Goal: Task Accomplishment & Management: Use online tool/utility

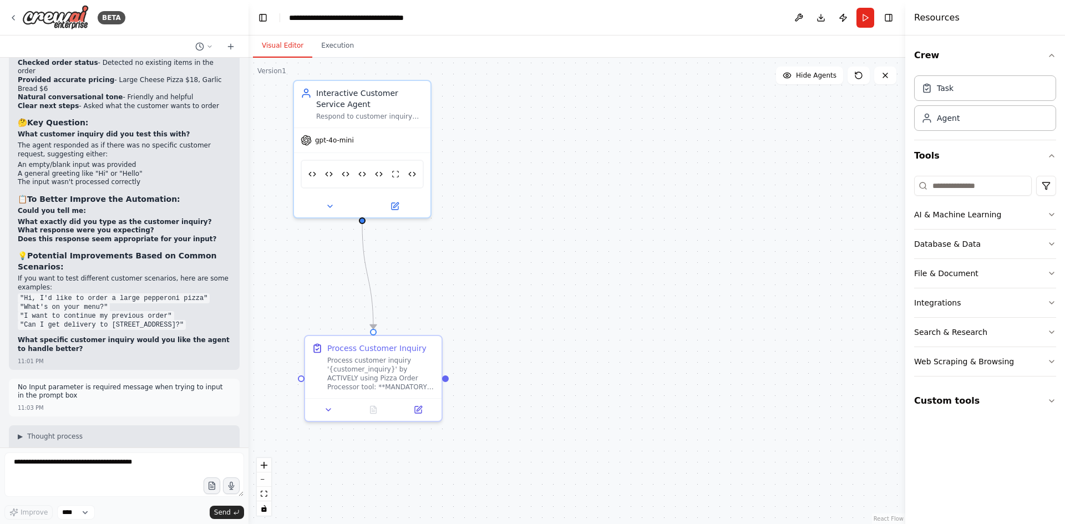
scroll to position [35690, 0]
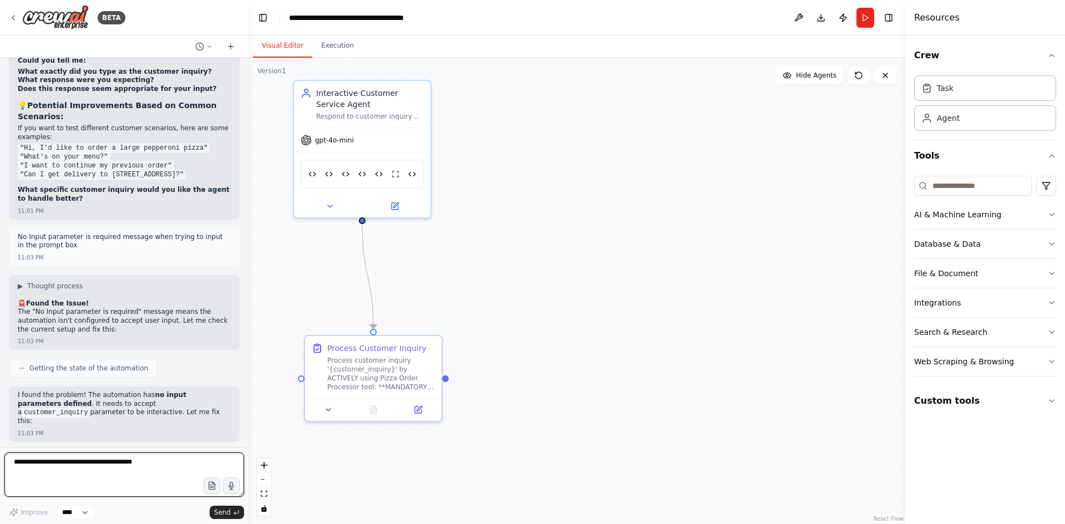
click at [120, 468] on textarea at bounding box center [124, 475] width 240 height 44
type textarea "*"
click at [94, 464] on textarea at bounding box center [124, 475] width 240 height 44
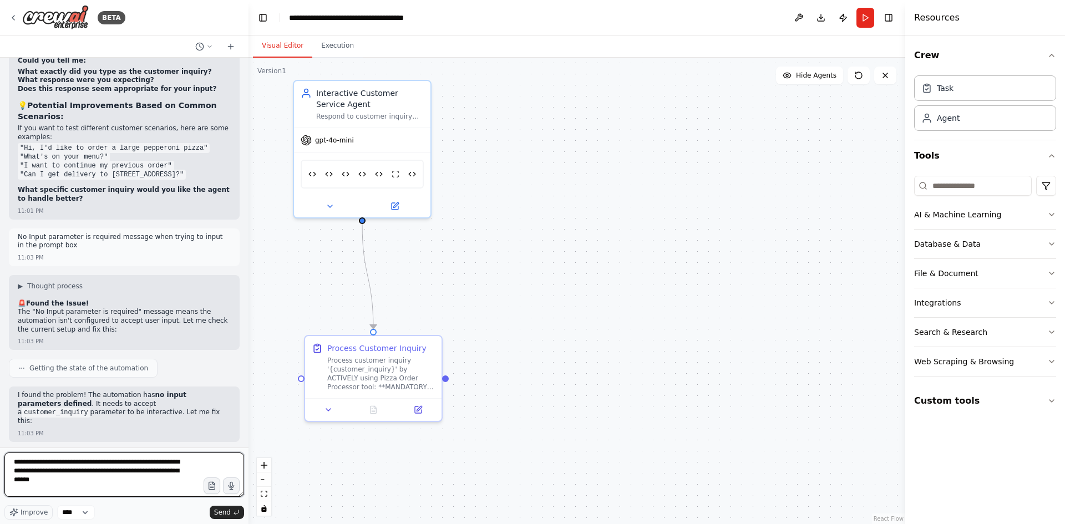
type textarea "**********"
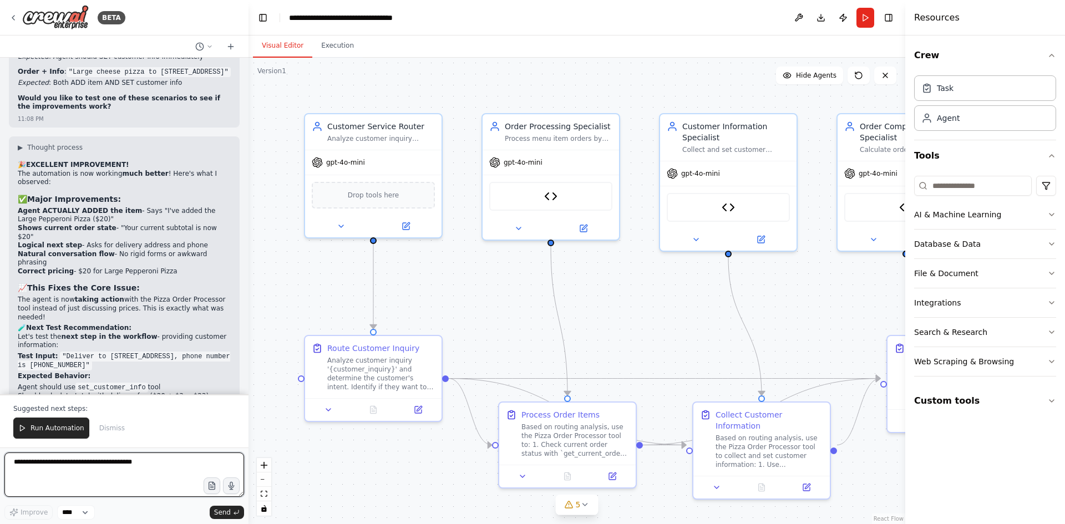
scroll to position [37652, 0]
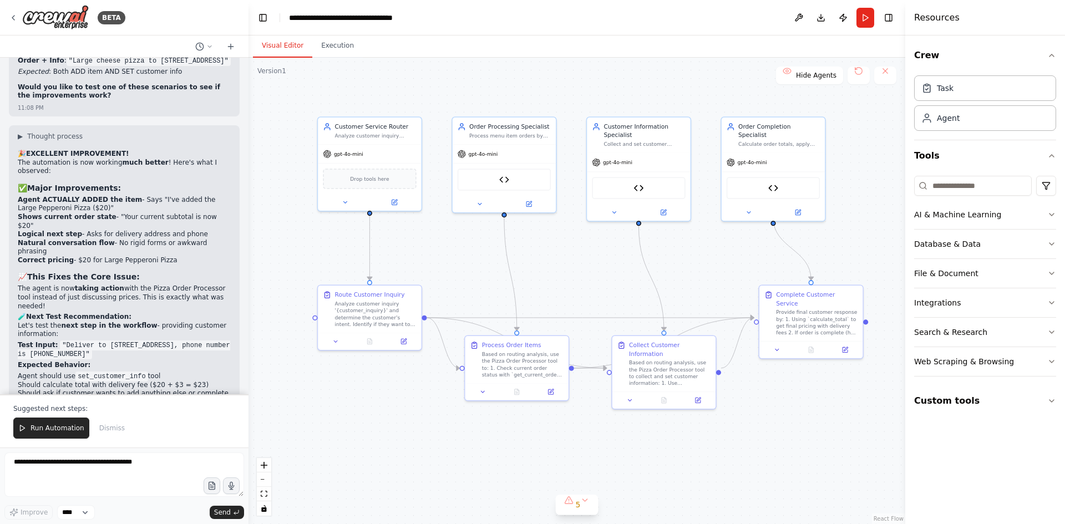
drag, startPoint x: 833, startPoint y: 291, endPoint x: 730, endPoint y: 253, distance: 110.0
click at [730, 253] on div ".deletable-edge-delete-btn { width: 20px; height: 20px; border: 0px solid #ffff…" at bounding box center [576, 291] width 657 height 466
click at [585, 503] on button "5" at bounding box center [577, 505] width 43 height 21
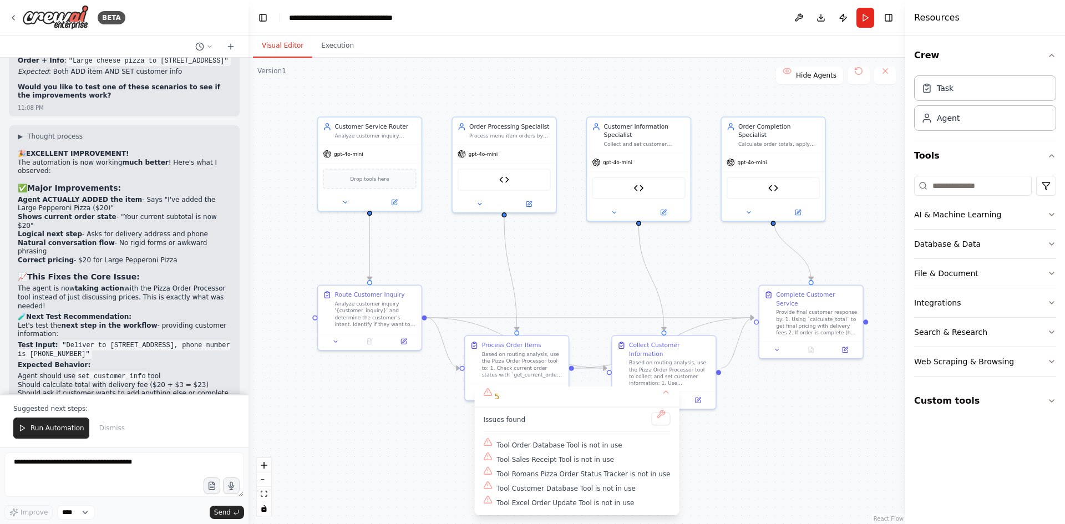
click at [784, 463] on div ".deletable-edge-delete-btn { width: 20px; height: 20px; border: 0px solid #ffff…" at bounding box center [576, 291] width 657 height 466
click at [29, 427] on button "Run Automation" at bounding box center [51, 428] width 76 height 21
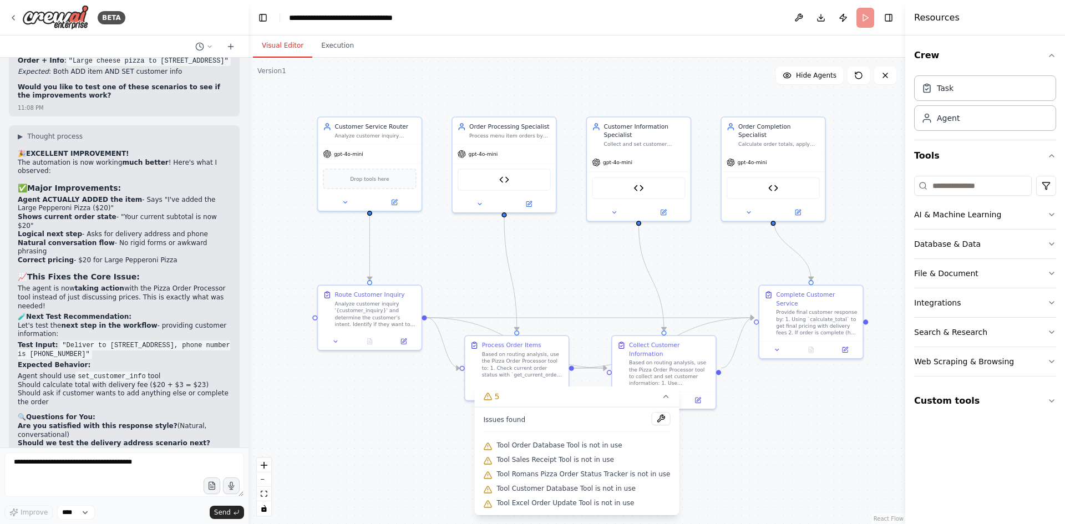
scroll to position [37599, 0]
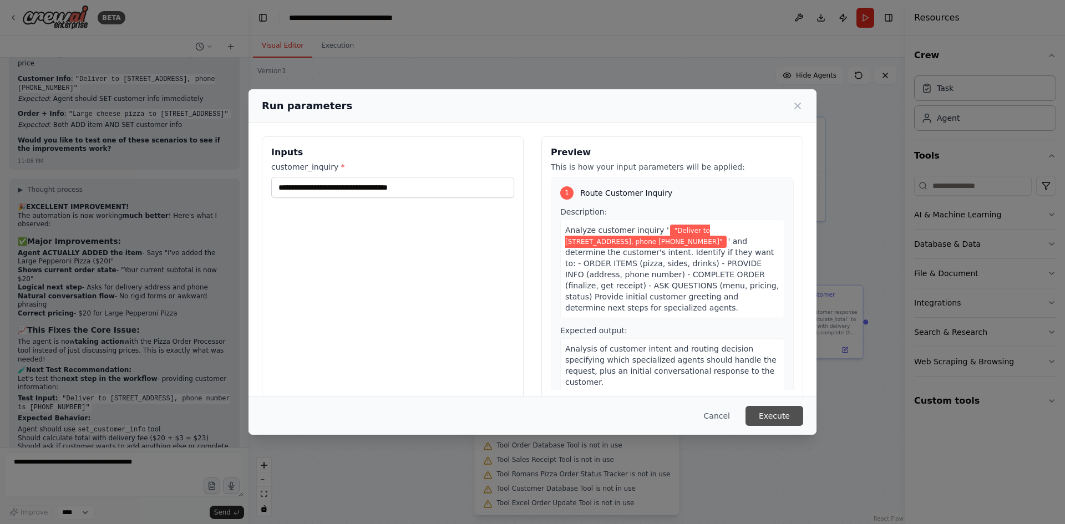
click at [781, 413] on button "Execute" at bounding box center [774, 416] width 58 height 20
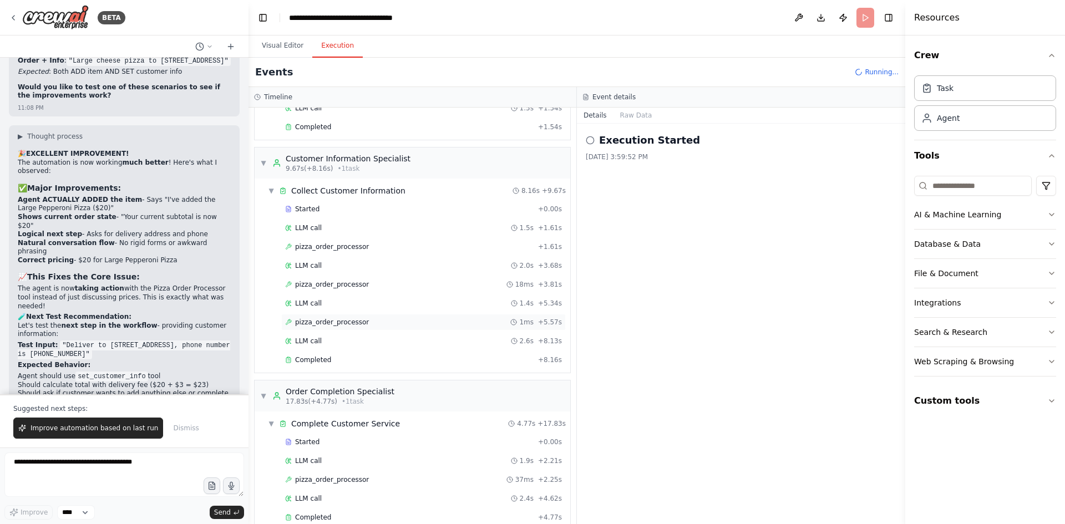
scroll to position [225, 0]
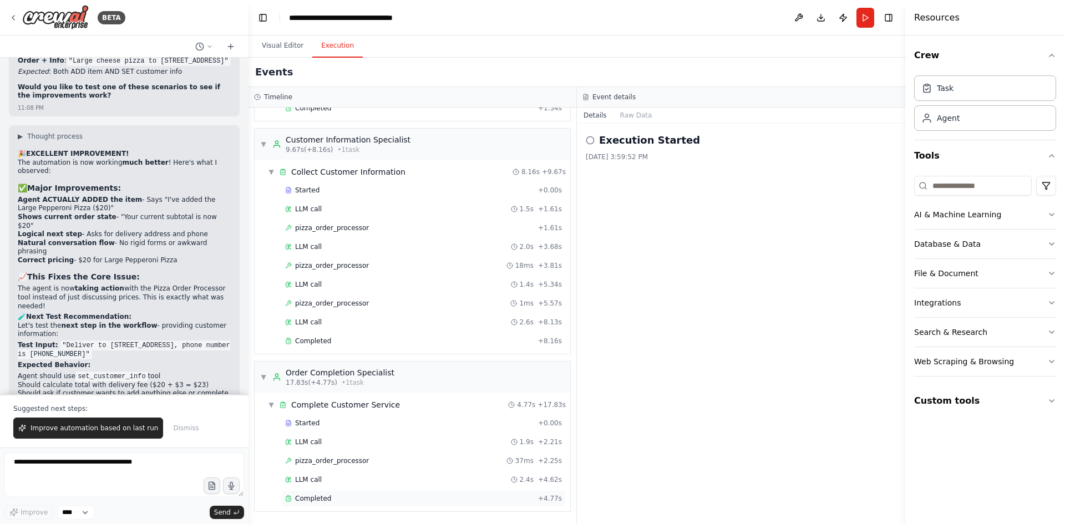
click at [312, 497] on span "Completed" at bounding box center [313, 498] width 36 height 9
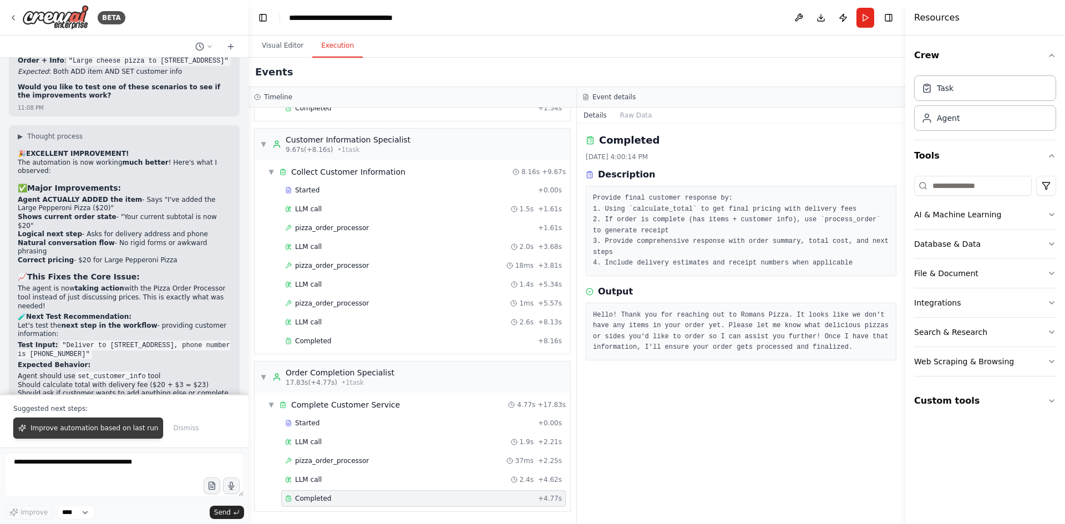
click at [115, 430] on span "Improve automation based on last run" at bounding box center [95, 428] width 128 height 9
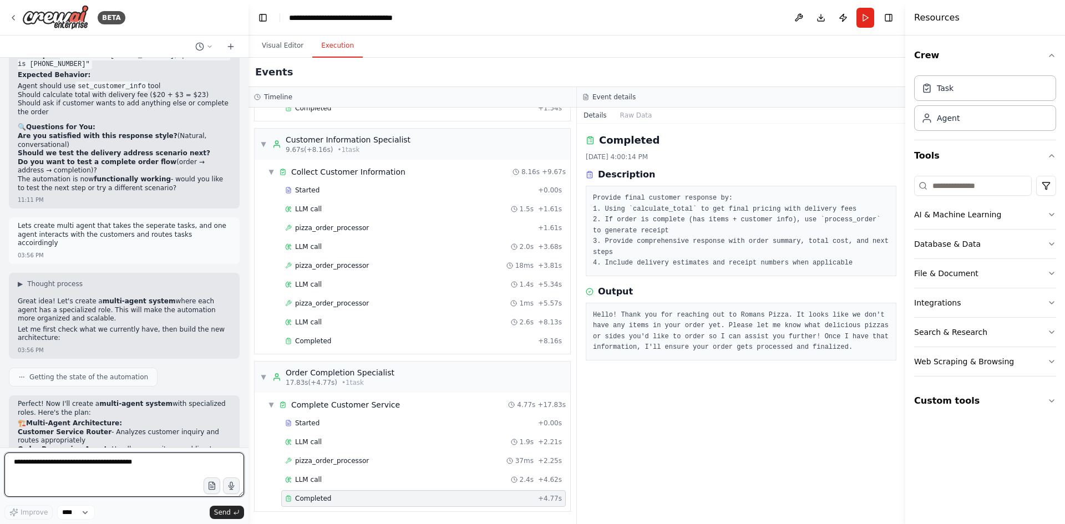
scroll to position [37951, 0]
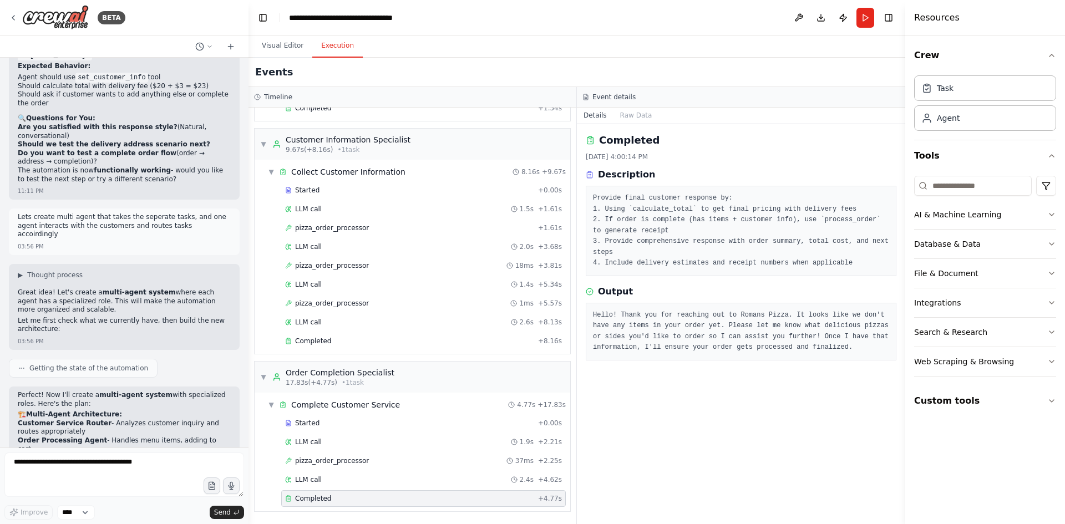
drag, startPoint x: 123, startPoint y: 271, endPoint x: 19, endPoint y: 263, distance: 104.0
copy ul ""I want a large pepperoni pizza" "Deliver to 123 Main Street""
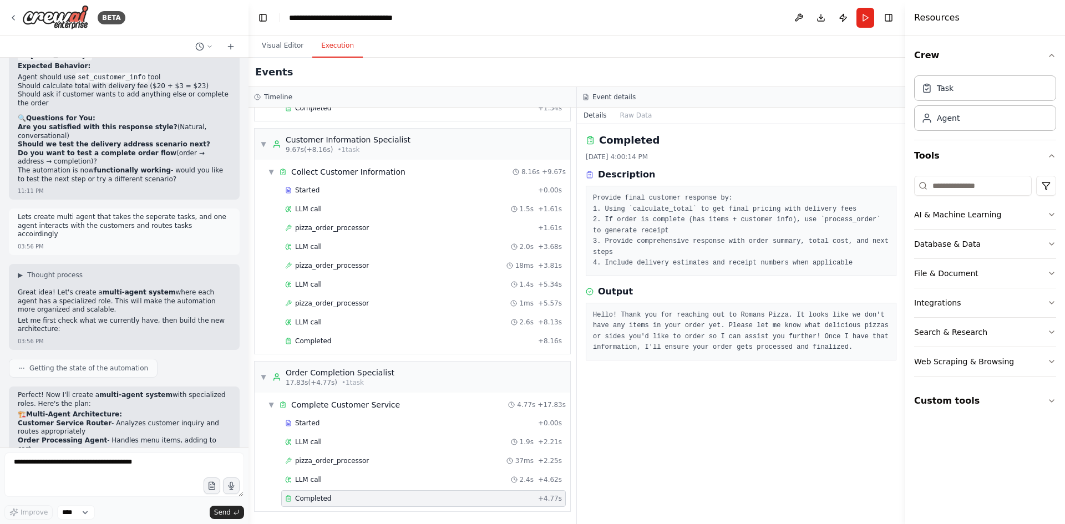
drag, startPoint x: 153, startPoint y: 353, endPoint x: 49, endPoint y: 354, distance: 103.7
copy p "Add the Pizza Order Processor"
click at [38, 466] on textarea at bounding box center [124, 475] width 240 height 44
paste textarea "**********"
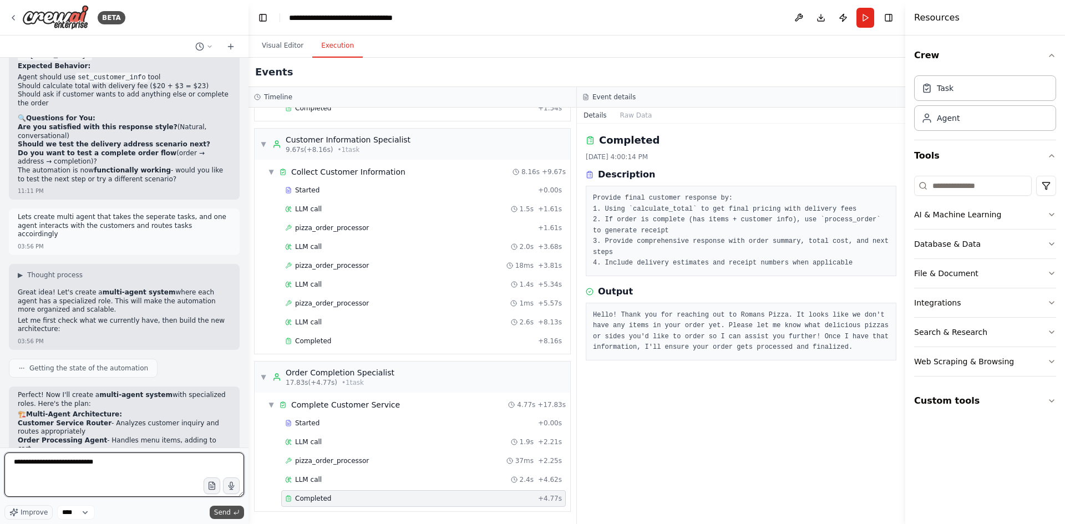
type textarea "**********"
click at [225, 514] on span "Send" at bounding box center [222, 512] width 17 height 9
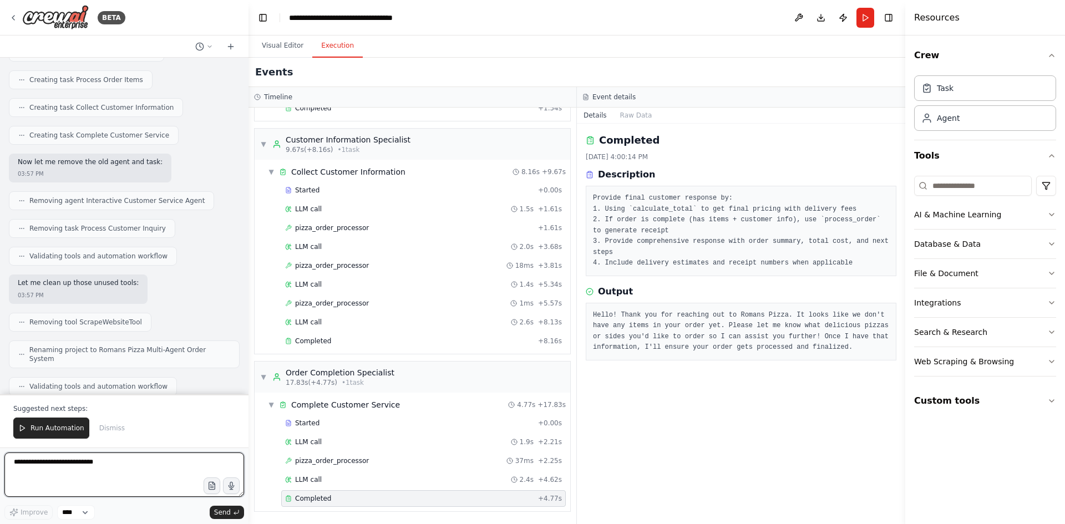
scroll to position [38597, 0]
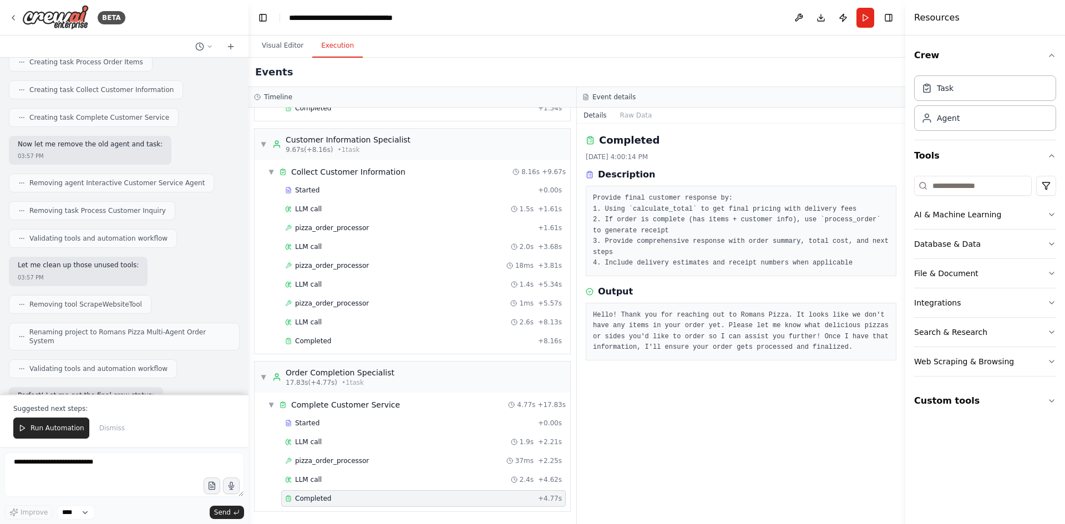
drag, startPoint x: 127, startPoint y: 360, endPoint x: 17, endPoint y: 345, distance: 110.8
copy ul ""I want a large pepperoni pizza" "What's my order status?" "Add garlic bread to…"
click at [57, 428] on span "Run Automation" at bounding box center [58, 428] width 54 height 9
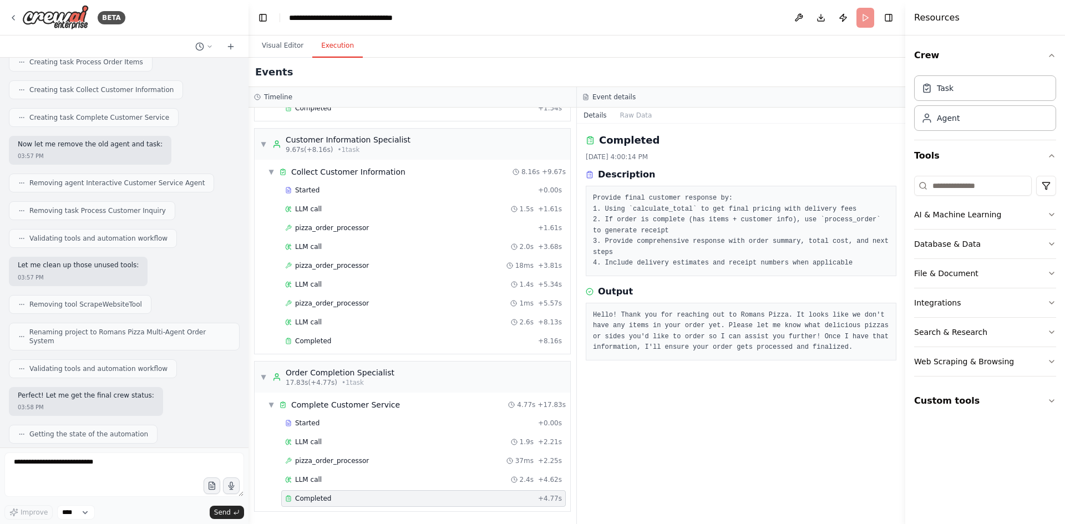
scroll to position [38544, 0]
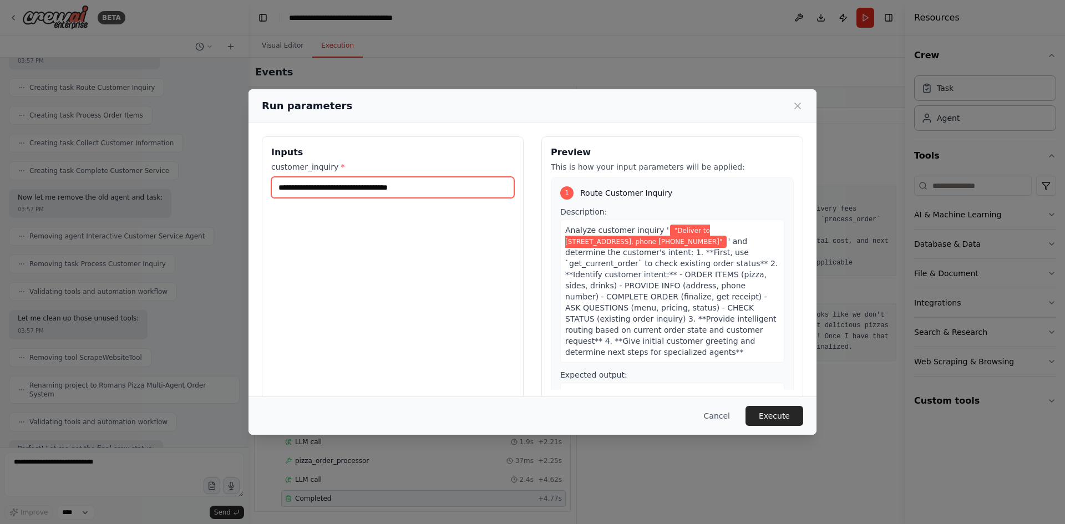
drag, startPoint x: 436, startPoint y: 189, endPoint x: 271, endPoint y: 191, distance: 165.3
click at [271, 191] on div "**********" at bounding box center [393, 267] width 262 height 263
paste input "**********"
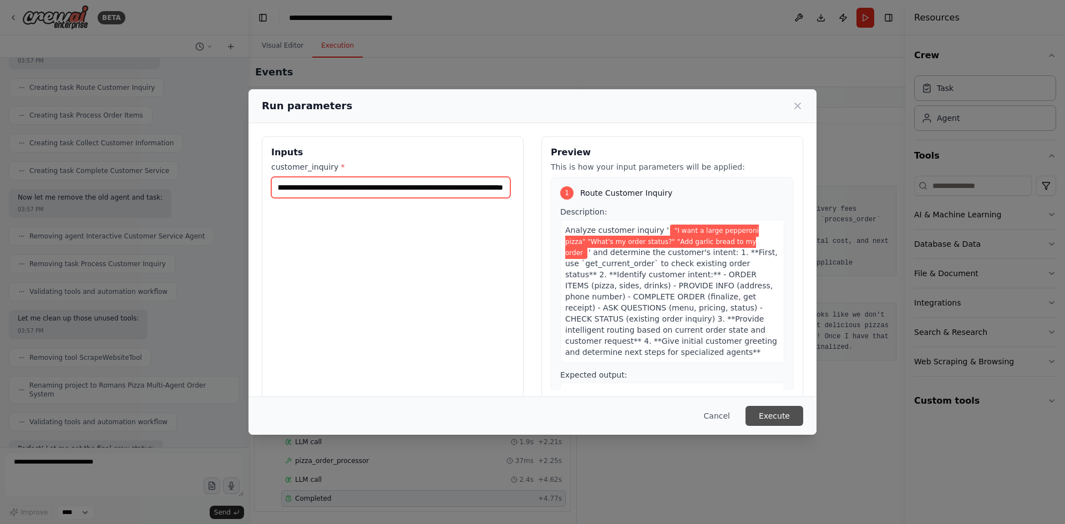
type input "**********"
click at [787, 415] on button "Execute" at bounding box center [774, 416] width 58 height 20
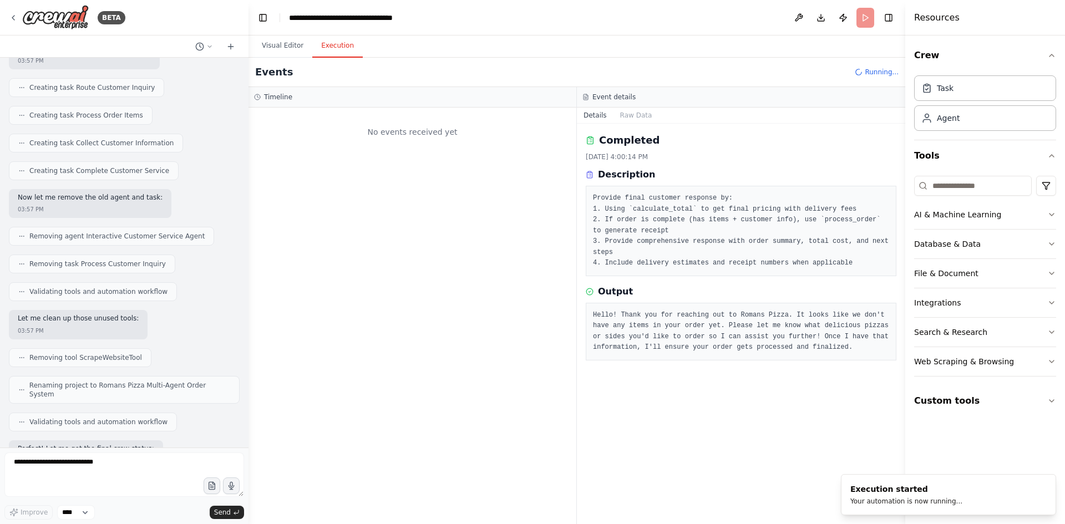
scroll to position [0, 0]
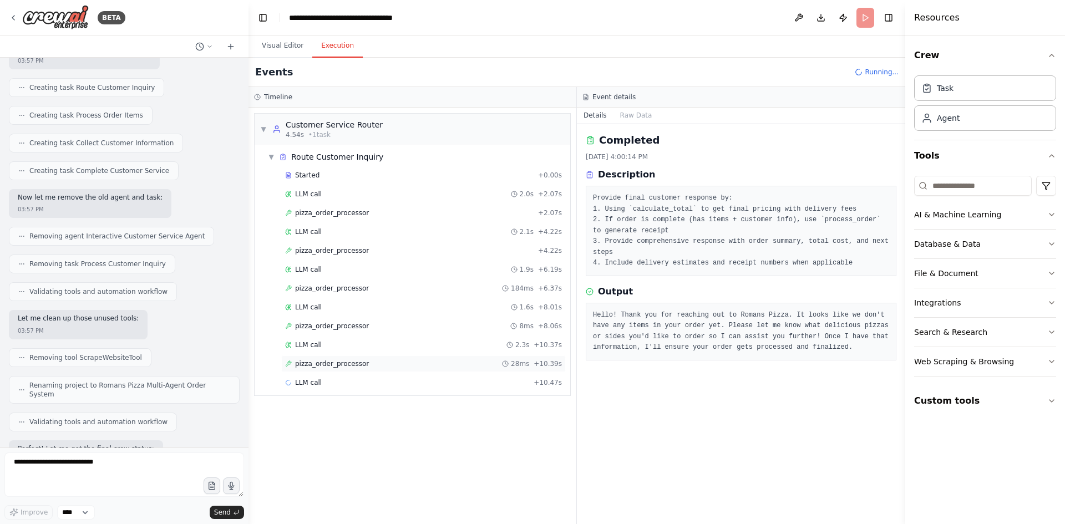
click at [362, 361] on div "pizza_order_processor 28ms + 10.39s" at bounding box center [423, 363] width 277 height 9
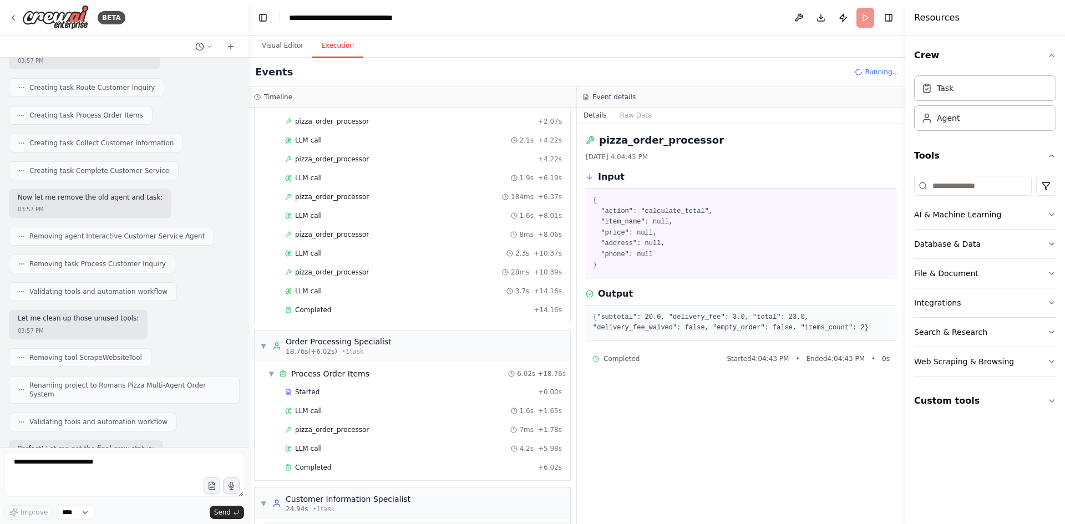
scroll to position [161, 0]
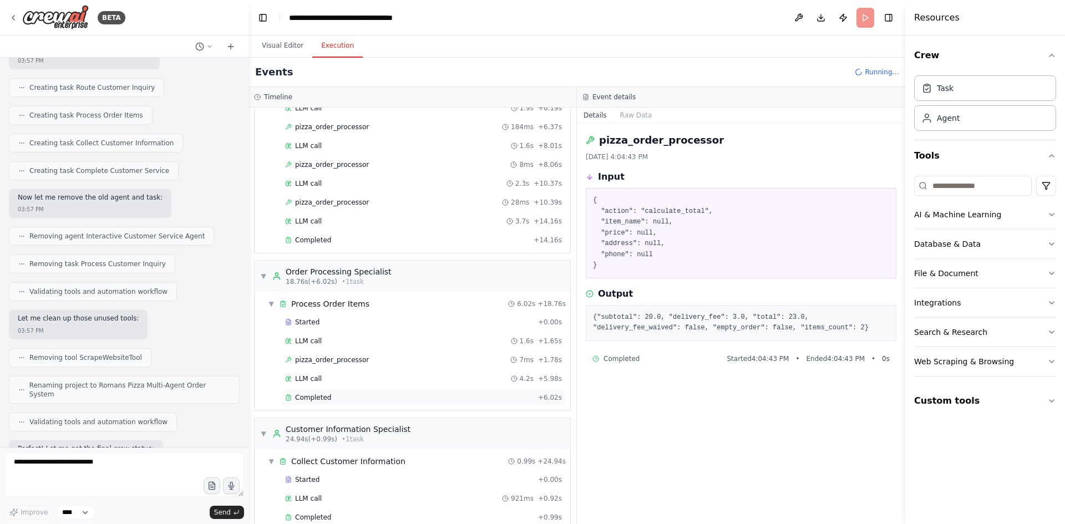
click at [334, 400] on div "Completed" at bounding box center [409, 397] width 248 height 9
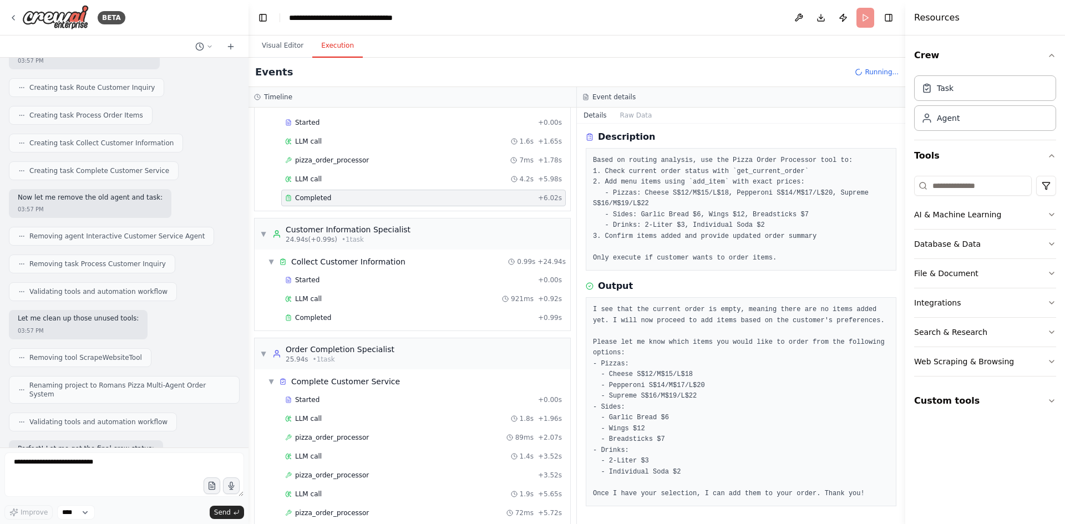
scroll to position [470, 0]
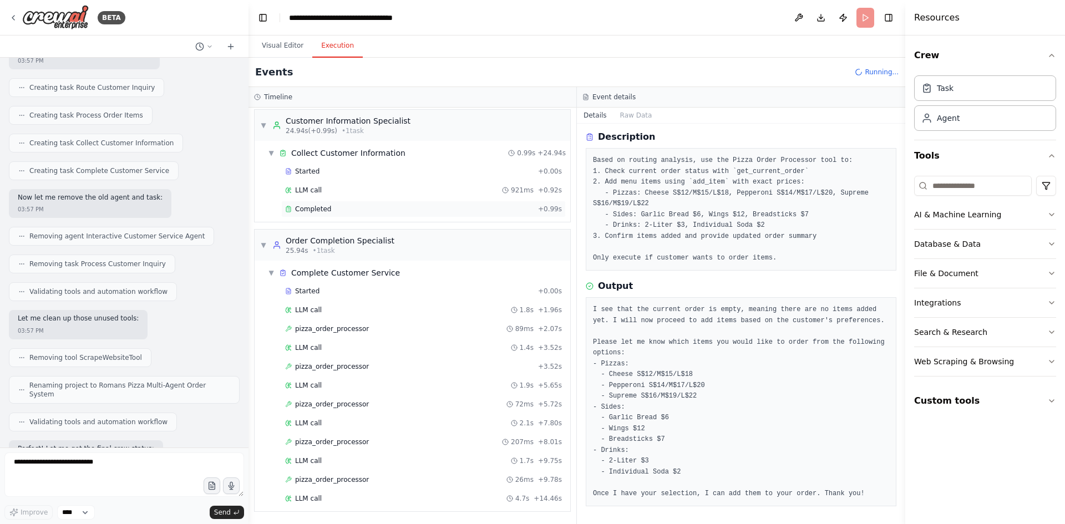
click at [326, 214] on div "Completed + 0.99s" at bounding box center [423, 209] width 284 height 17
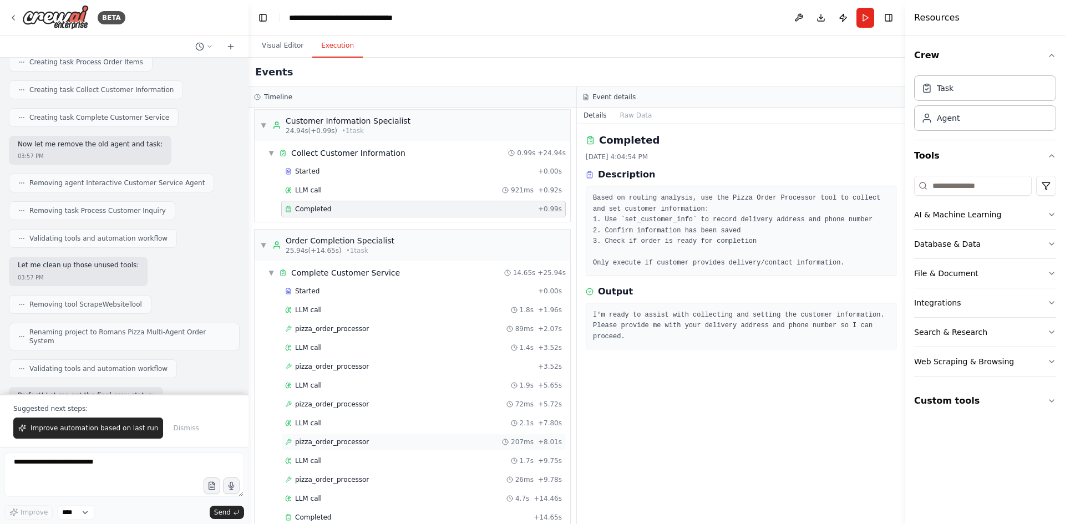
scroll to position [489, 0]
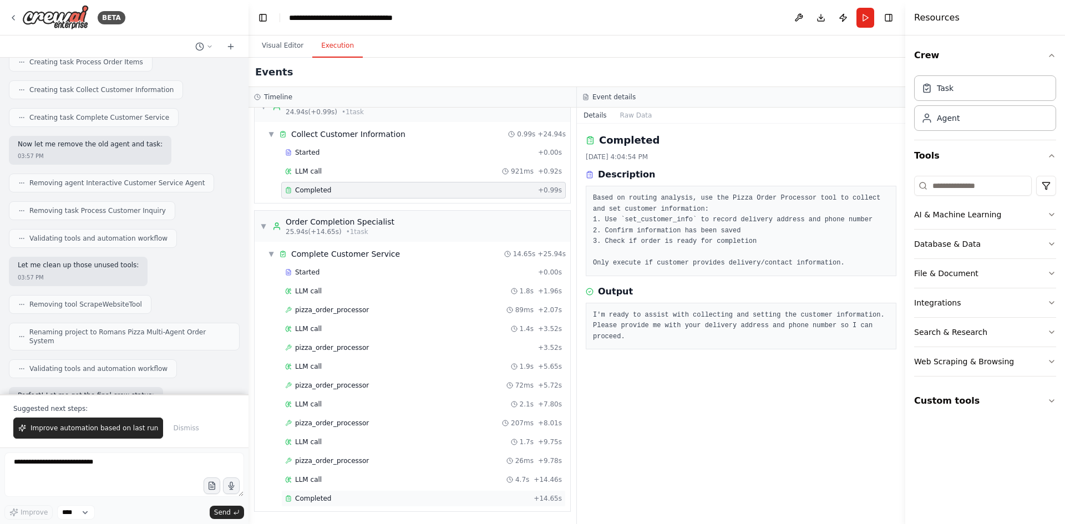
click at [329, 499] on div "Completed" at bounding box center [407, 498] width 244 height 9
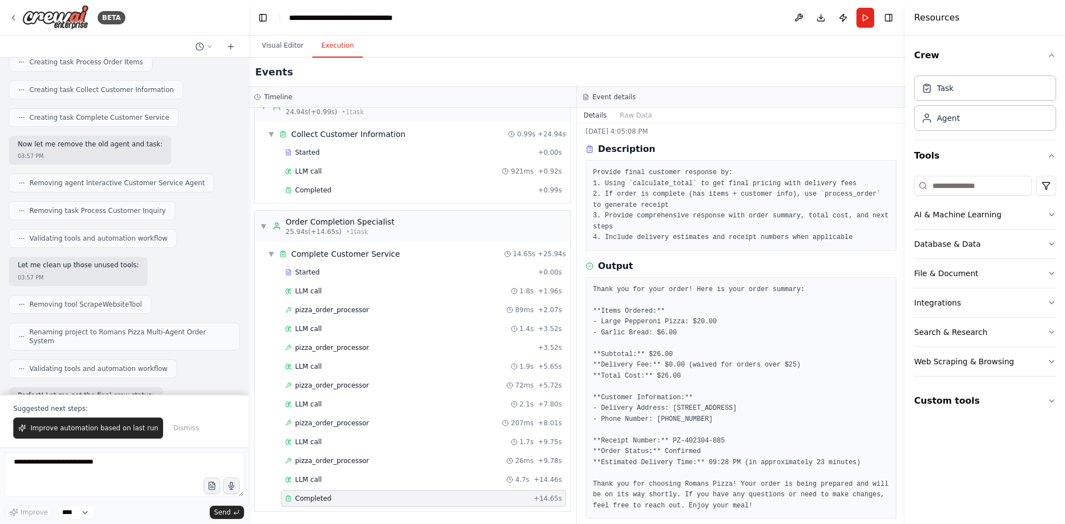
scroll to position [38, 0]
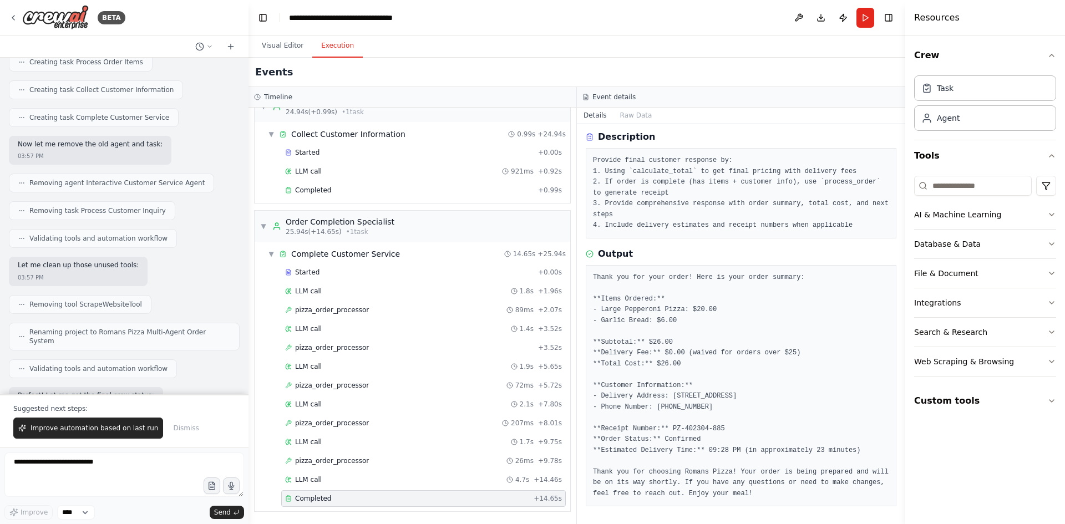
click at [739, 414] on pre "Thank you for your order! Here is your order summary: **Items Ordered:** - Larg…" at bounding box center [741, 385] width 296 height 227
drag, startPoint x: 667, startPoint y: 428, endPoint x: 717, endPoint y: 428, distance: 49.9
click at [717, 428] on pre "Thank you for your order! Here is your order summary: **Items Ordered:** - Larg…" at bounding box center [741, 385] width 296 height 227
click at [792, 423] on pre "Thank you for your order! Here is your order summary: **Items Ordered:** - Larg…" at bounding box center [741, 385] width 296 height 227
click at [96, 430] on span "Improve automation based on last run" at bounding box center [95, 428] width 128 height 9
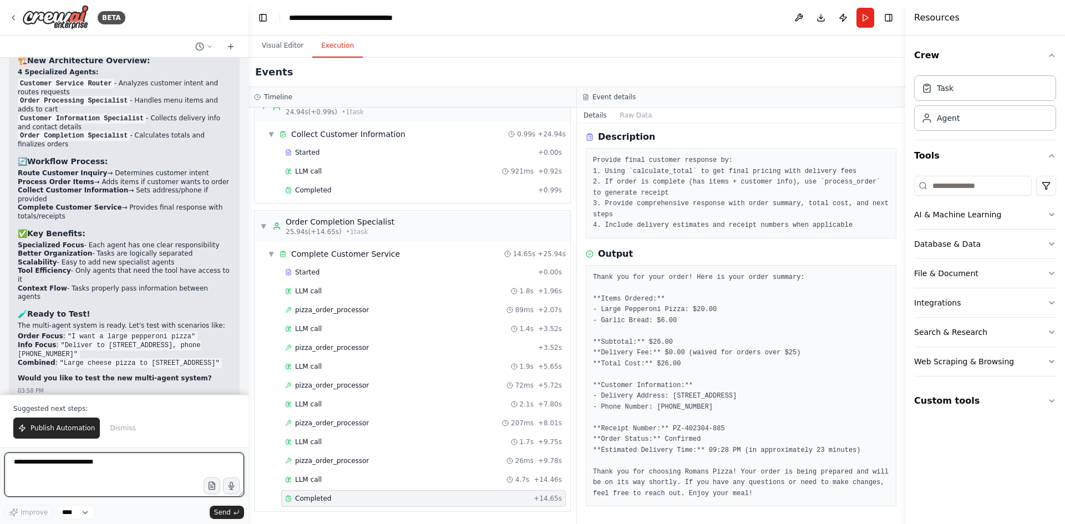
scroll to position [39024, 0]
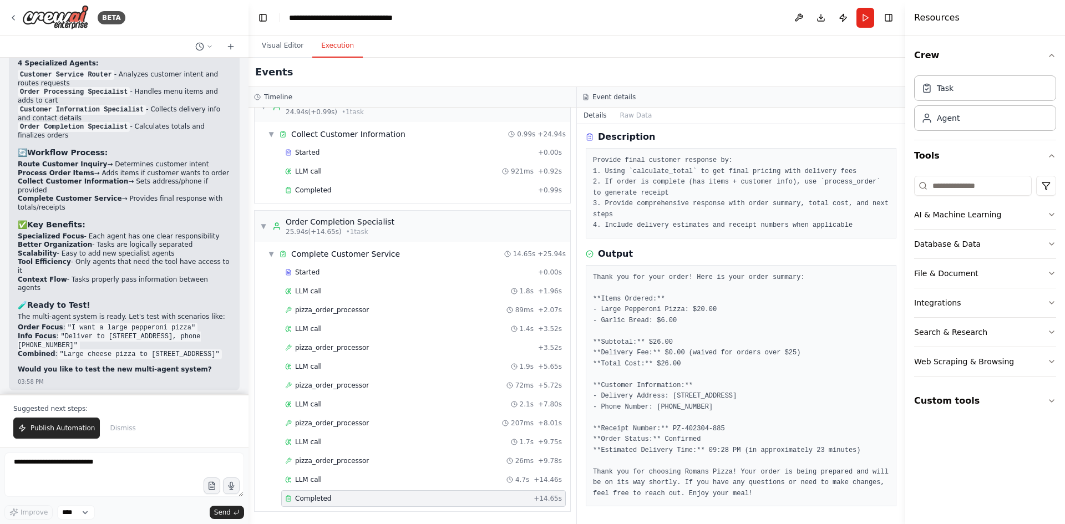
drag, startPoint x: 78, startPoint y: 270, endPoint x: 17, endPoint y: 269, distance: 61.0
copy code ""Cancel my order"
drag, startPoint x: 19, startPoint y: 317, endPoint x: 110, endPoint y: 331, distance: 92.5
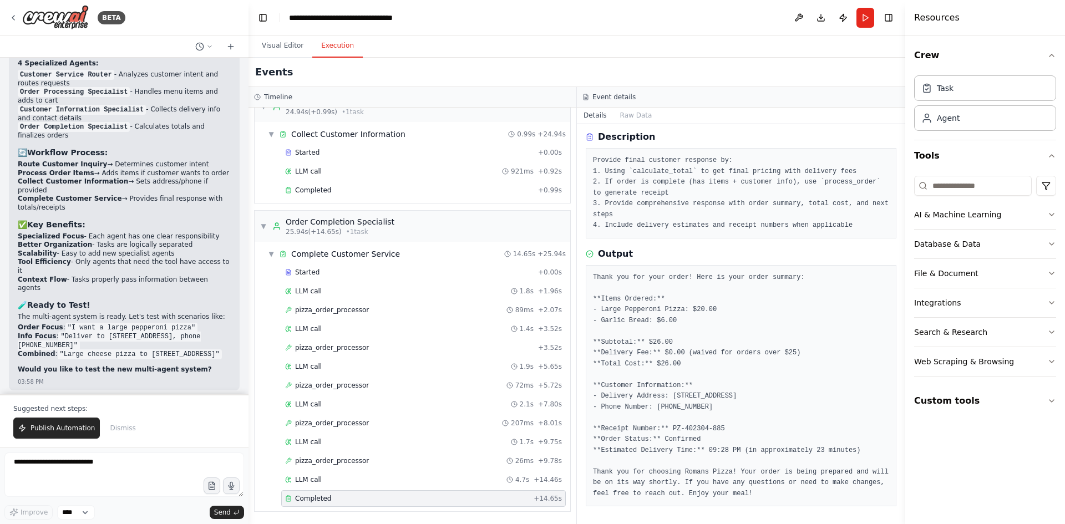
copy ul "Order modification capabilities? Multiple payment methods? Special instructions…"
click at [74, 472] on textarea "**********" at bounding box center [124, 475] width 240 height 44
type textarea "*"
click at [84, 459] on textarea at bounding box center [124, 475] width 240 height 44
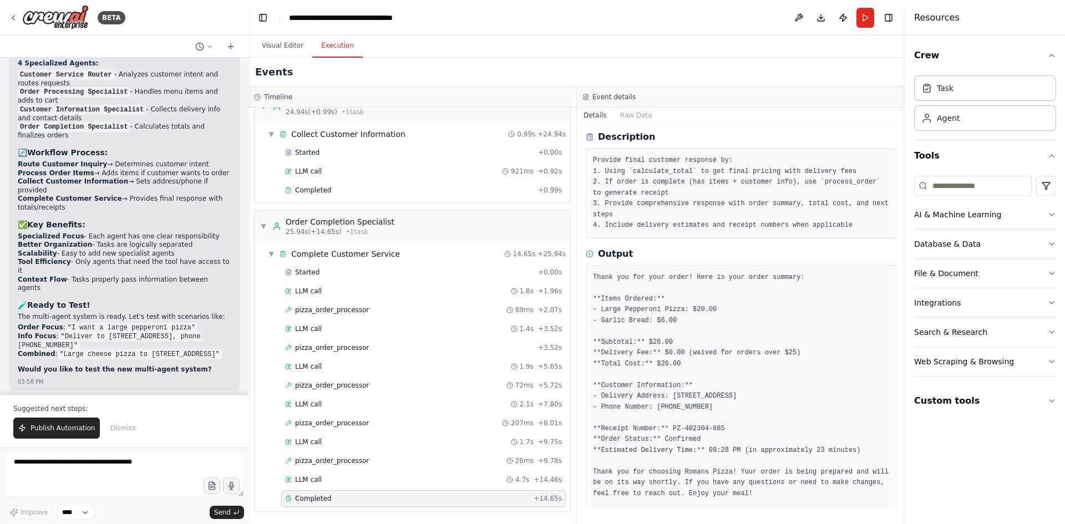
drag, startPoint x: 107, startPoint y: 316, endPoint x: 18, endPoint y: 316, distance: 88.7
copy li "Order modification capabilities"
click at [31, 467] on textarea at bounding box center [124, 475] width 240 height 44
paste textarea "**********"
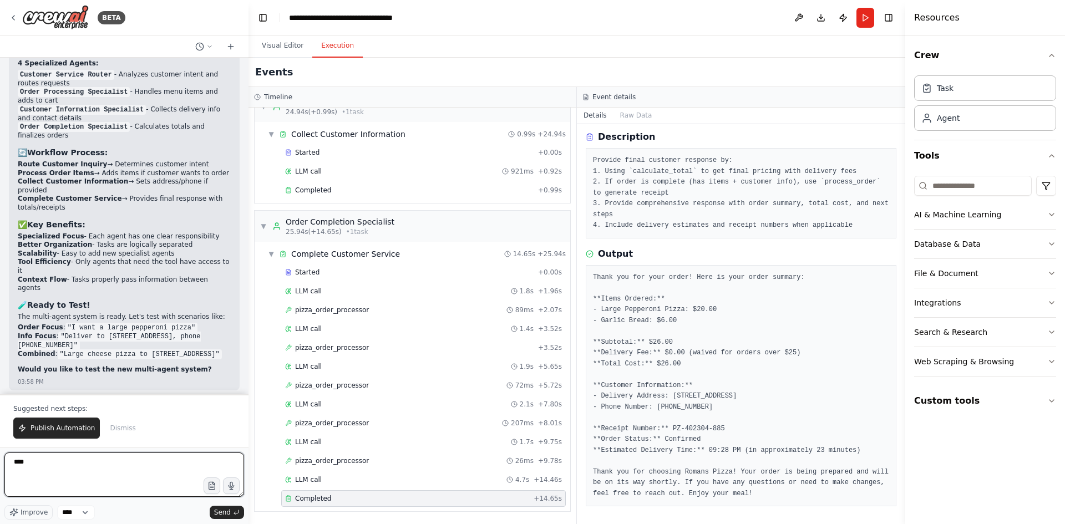
type textarea "**********"
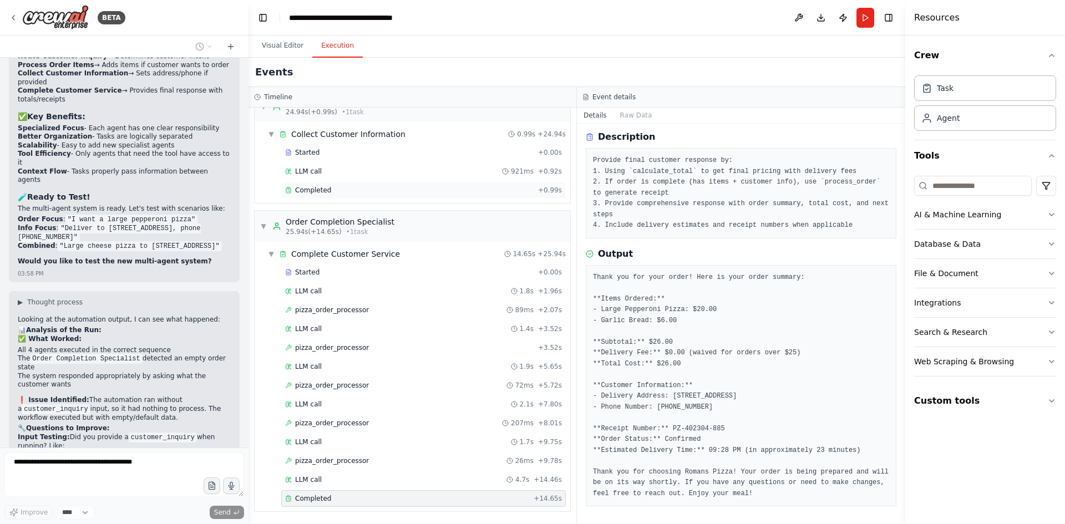
scroll to position [39140, 0]
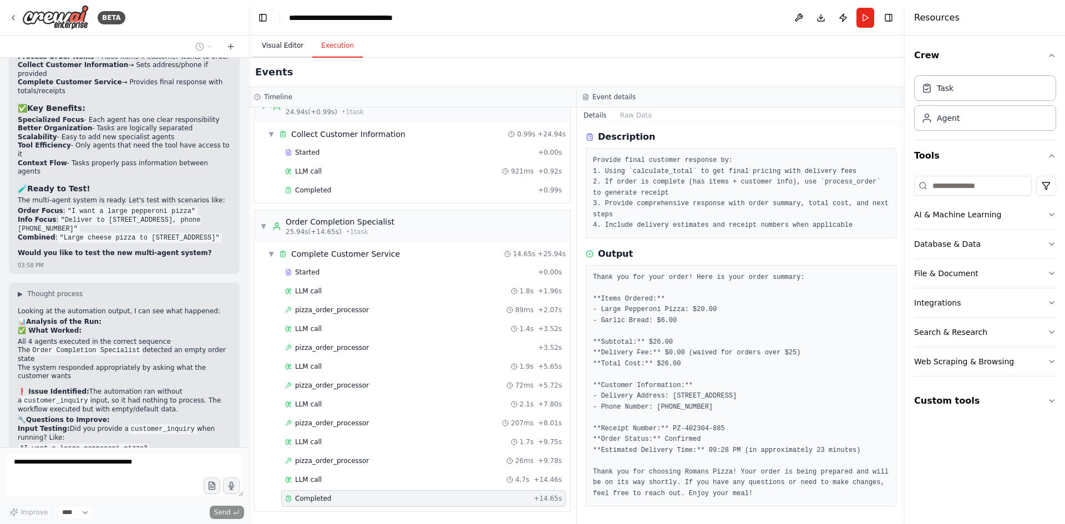
click at [291, 45] on button "Visual Editor" at bounding box center [282, 45] width 59 height 23
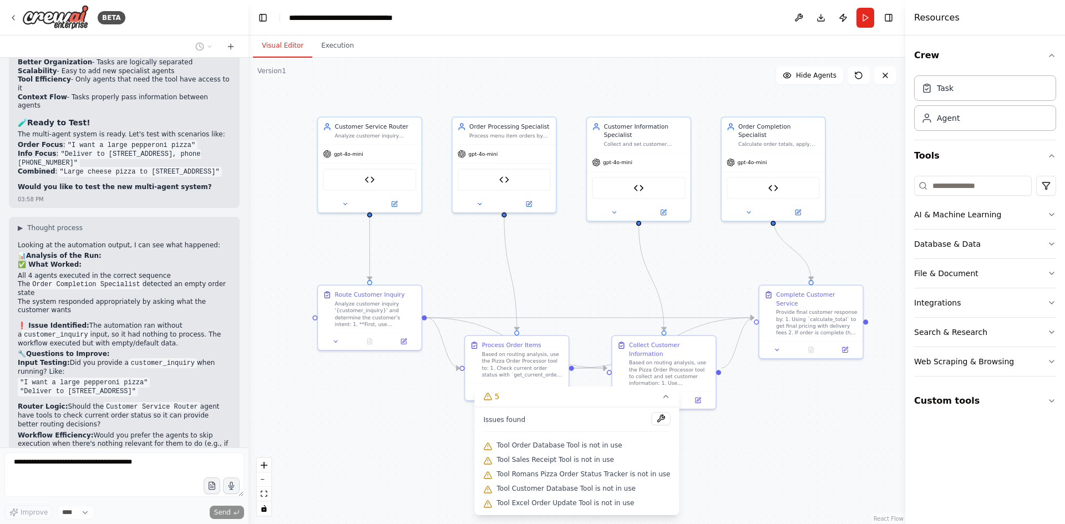
scroll to position [39215, 0]
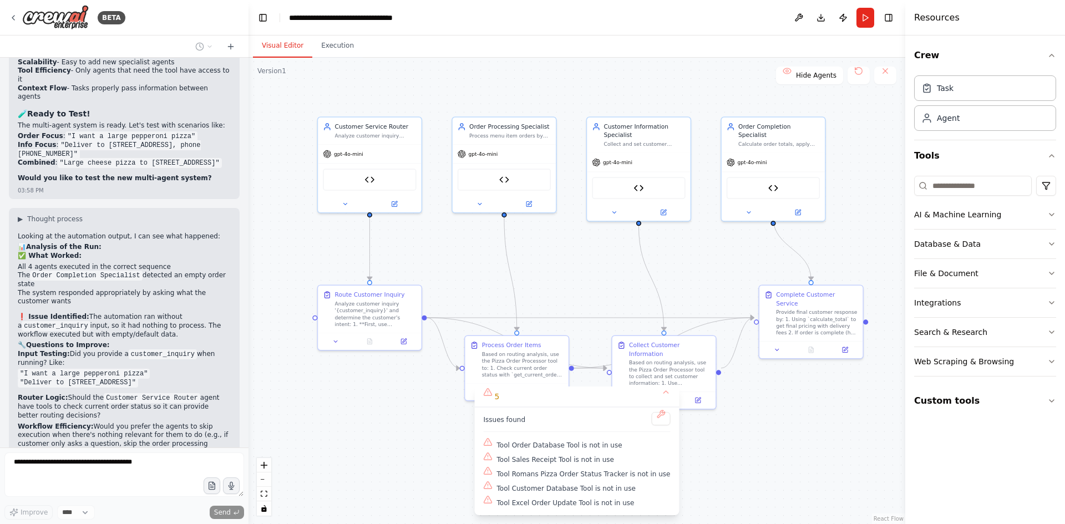
click at [738, 453] on div ".deletable-edge-delete-btn { width: 20px; height: 20px; border: 0px solid #ffff…" at bounding box center [576, 291] width 657 height 466
click at [654, 393] on button "5" at bounding box center [577, 397] width 205 height 21
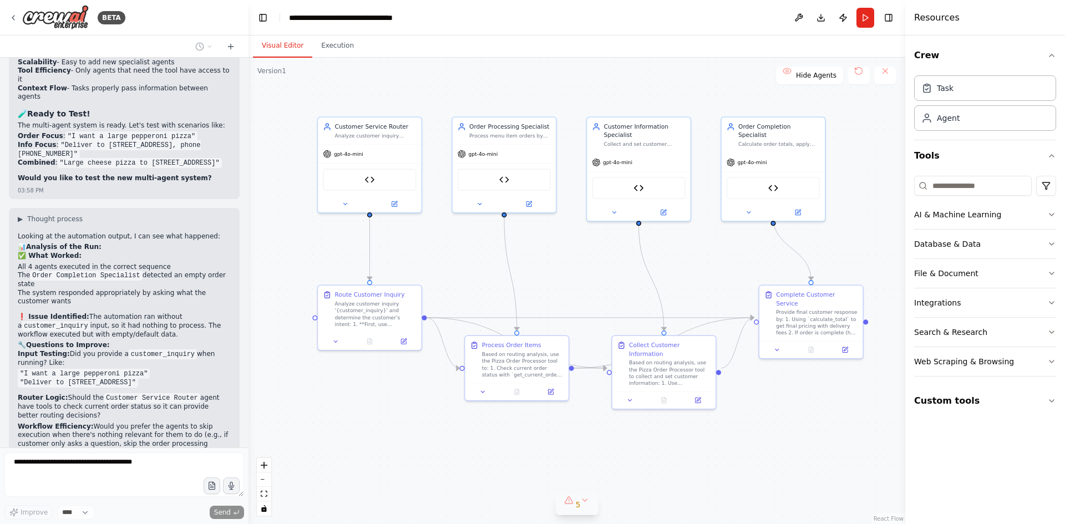
click at [575, 502] on div "5" at bounding box center [573, 504] width 16 height 11
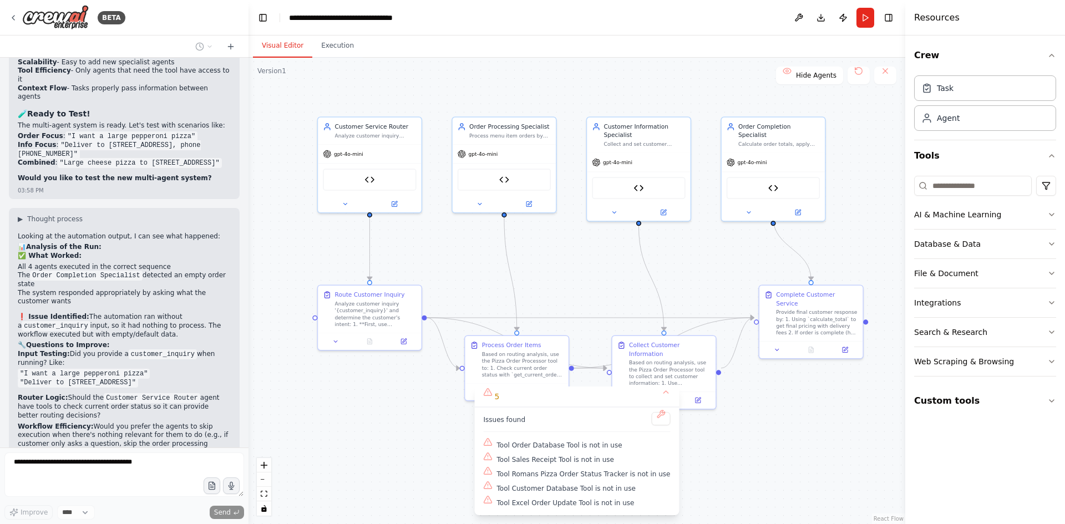
click at [749, 473] on div ".deletable-edge-delete-btn { width: 20px; height: 20px; border: 0px solid #ffff…" at bounding box center [576, 291] width 657 height 466
click at [651, 392] on button "5" at bounding box center [577, 397] width 205 height 21
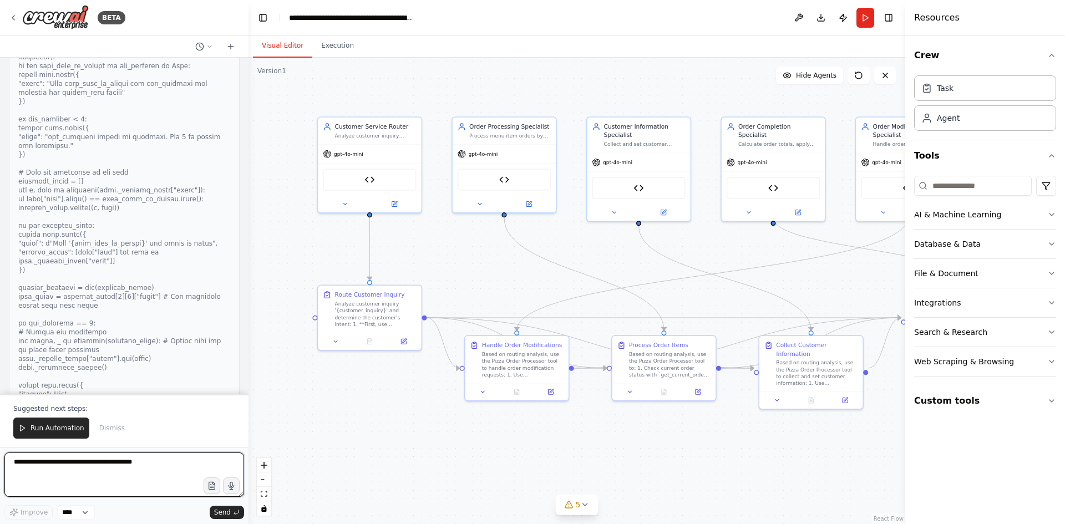
scroll to position [41636, 0]
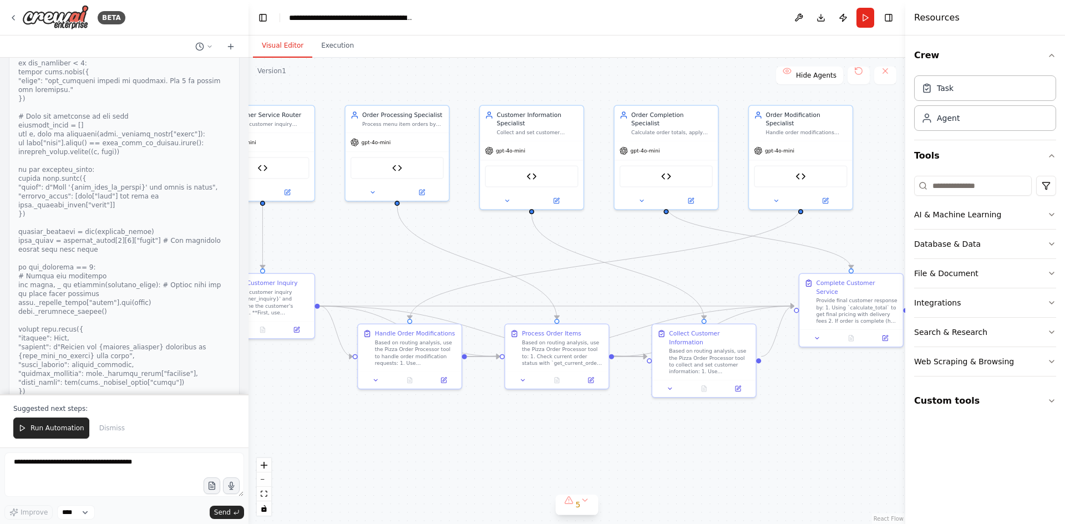
drag, startPoint x: 683, startPoint y: 459, endPoint x: 576, endPoint y: 448, distance: 107.7
click at [576, 448] on div ".deletable-edge-delete-btn { width: 20px; height: 20px; border: 0px solid #ffff…" at bounding box center [576, 291] width 657 height 466
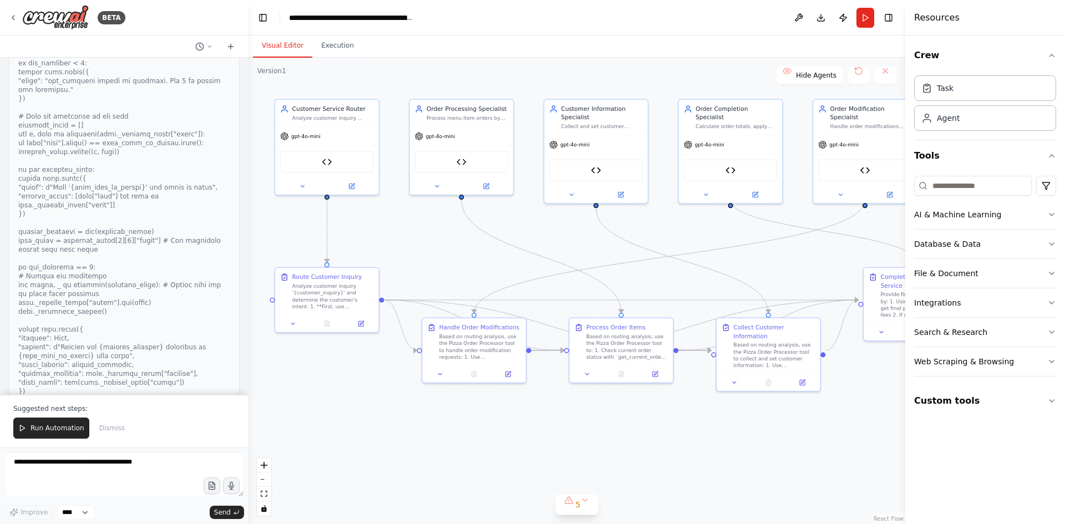
drag, startPoint x: 460, startPoint y: 436, endPoint x: 525, endPoint y: 430, distance: 64.6
click at [525, 430] on div ".deletable-edge-delete-btn { width: 20px; height: 20px; border: 0px solid #ffff…" at bounding box center [576, 291] width 657 height 466
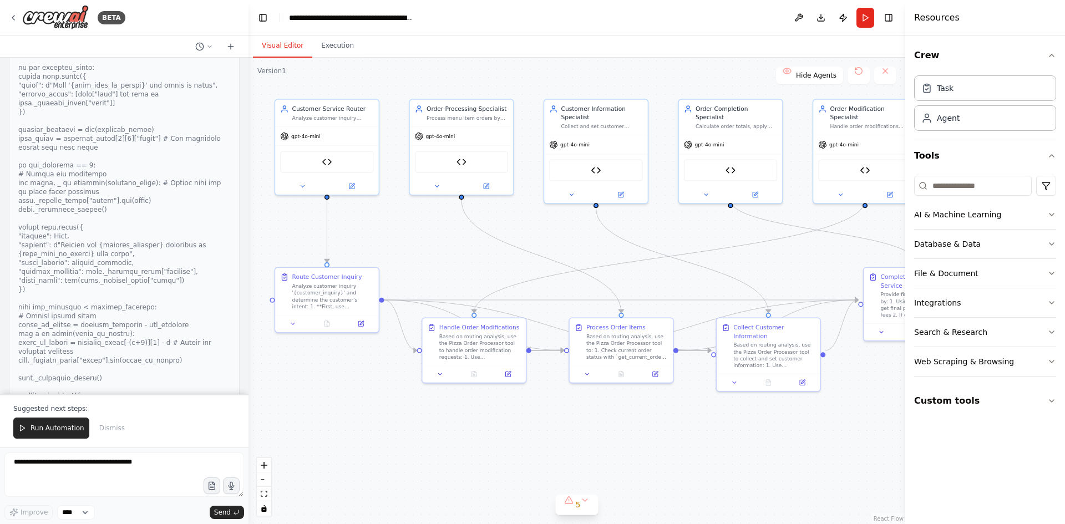
scroll to position [41747, 0]
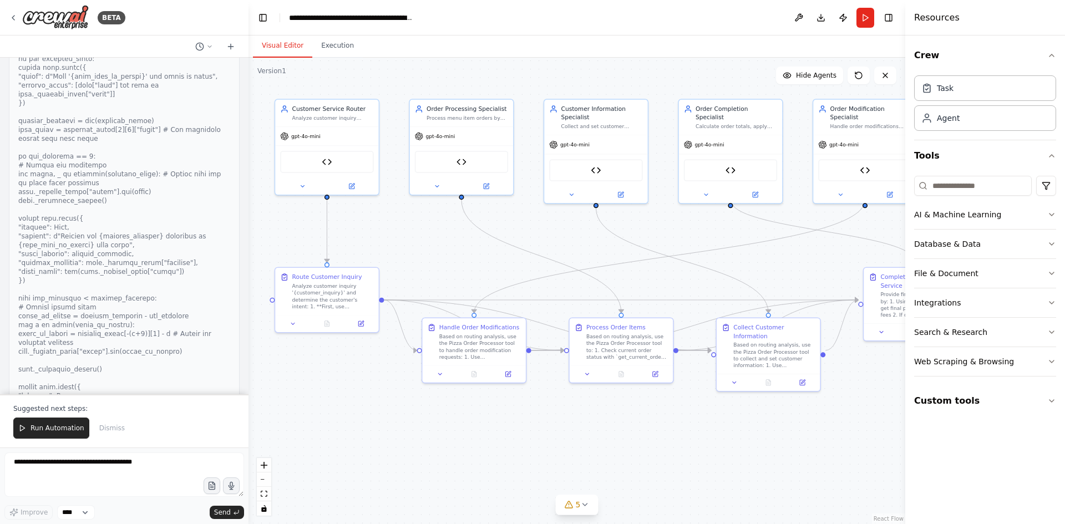
click at [49, 426] on span "Run Automation" at bounding box center [58, 428] width 54 height 9
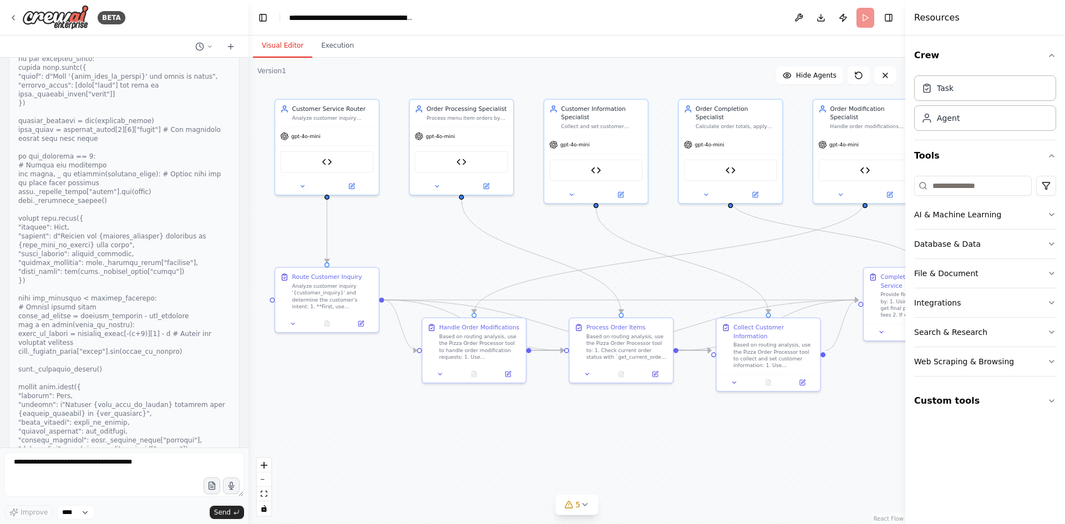
scroll to position [41694, 0]
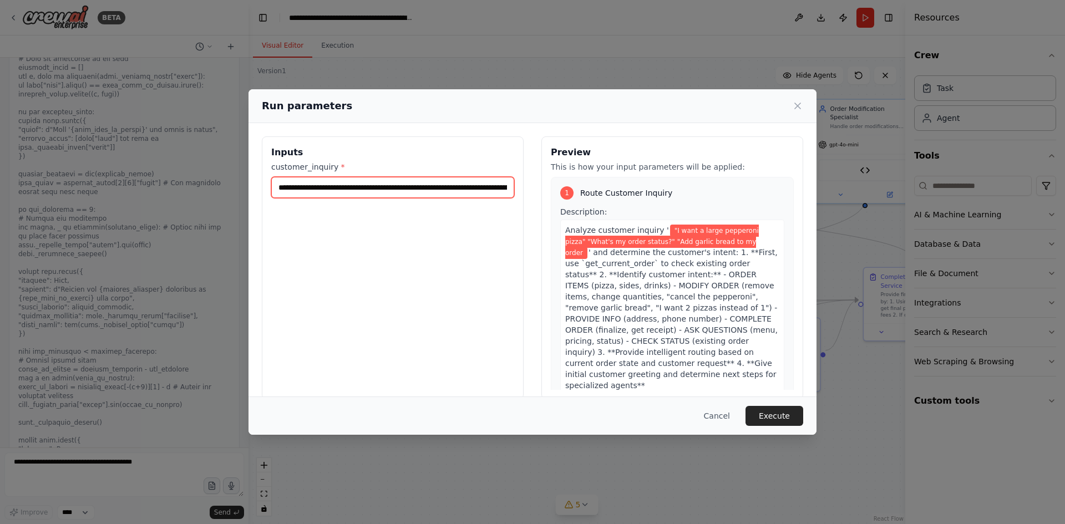
click at [486, 184] on input "**********" at bounding box center [392, 187] width 243 height 21
drag, startPoint x: 275, startPoint y: 184, endPoint x: 512, endPoint y: 186, distance: 237.9
click at [512, 186] on div "**********" at bounding box center [393, 267] width 262 height 263
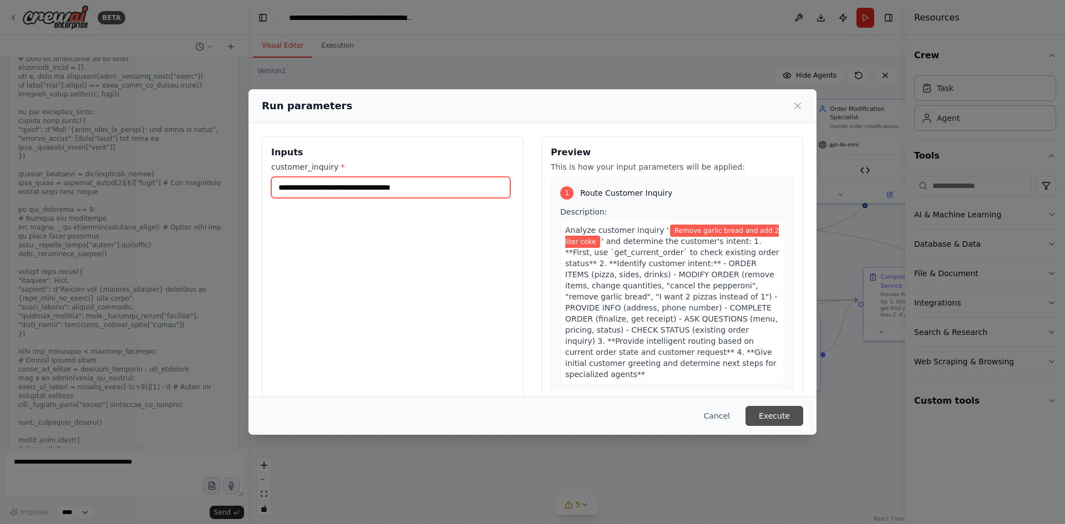
type input "**********"
click at [768, 410] on button "Execute" at bounding box center [774, 416] width 58 height 20
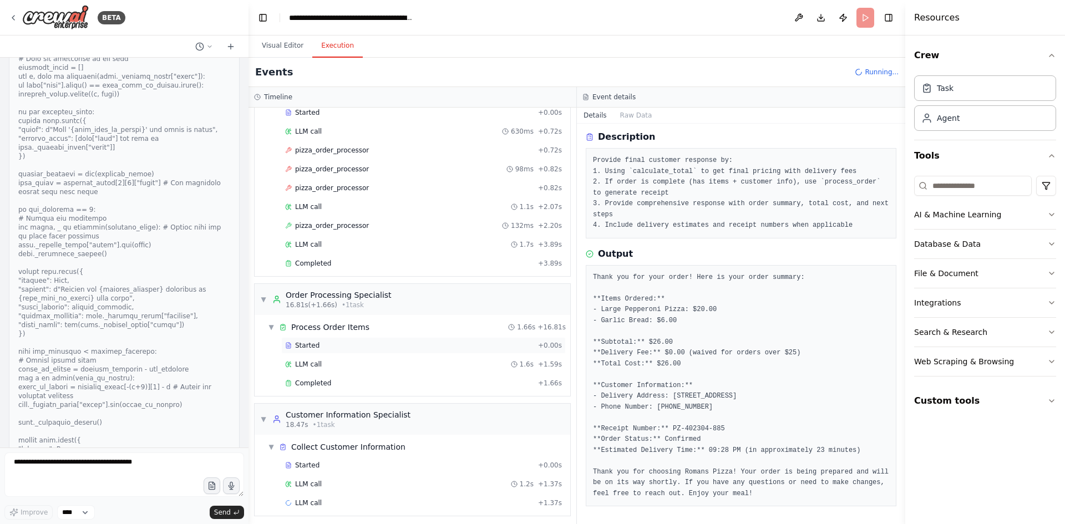
scroll to position [262, 0]
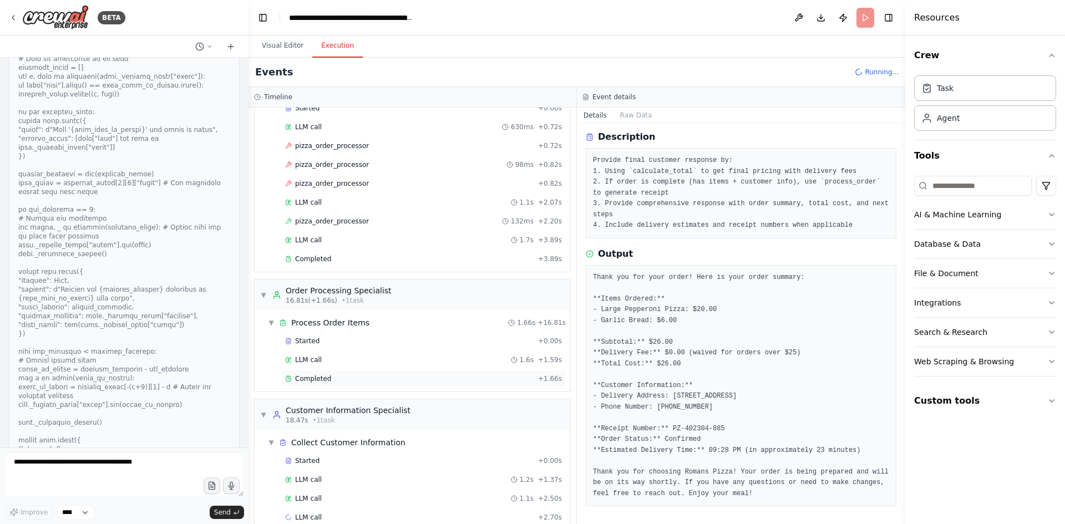
click at [332, 377] on div "Completed" at bounding box center [409, 378] width 248 height 9
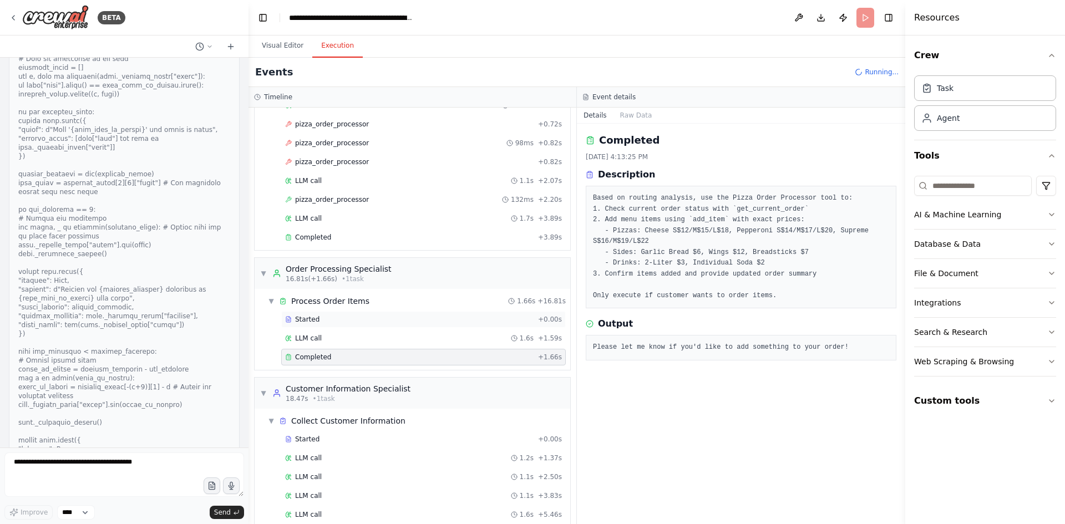
scroll to position [283, 0]
click at [333, 238] on div "Completed" at bounding box center [409, 237] width 248 height 9
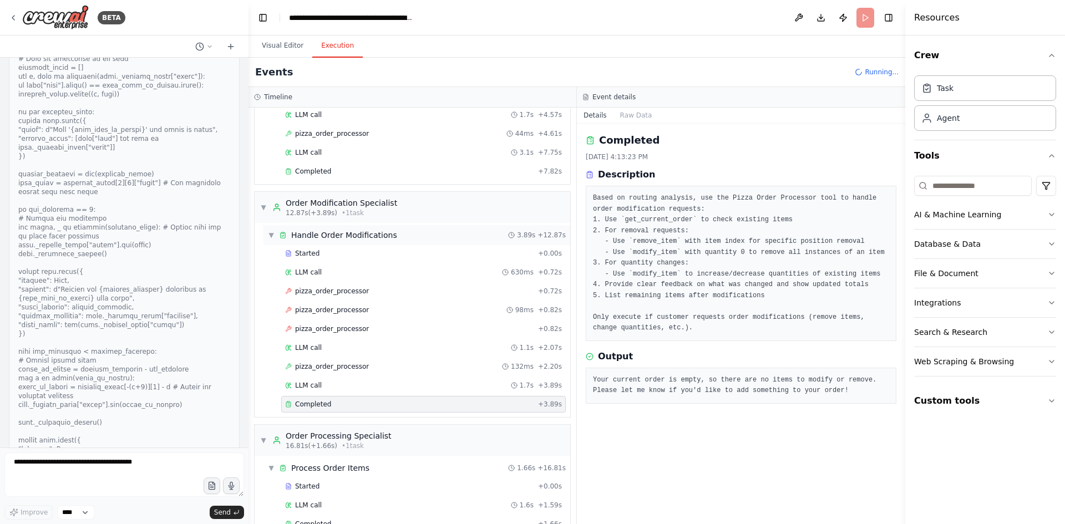
scroll to position [6, 0]
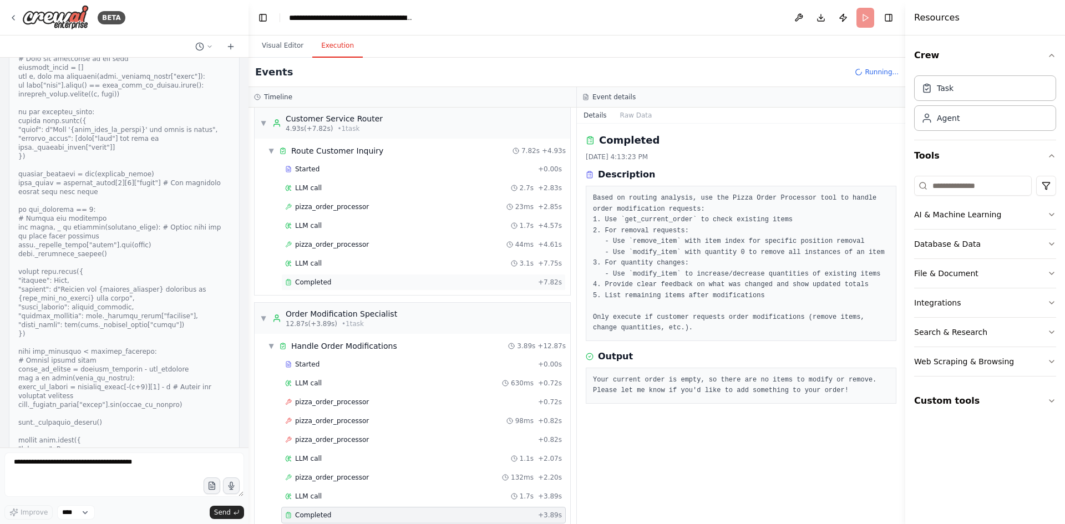
click at [325, 283] on span "Completed" at bounding box center [313, 282] width 36 height 9
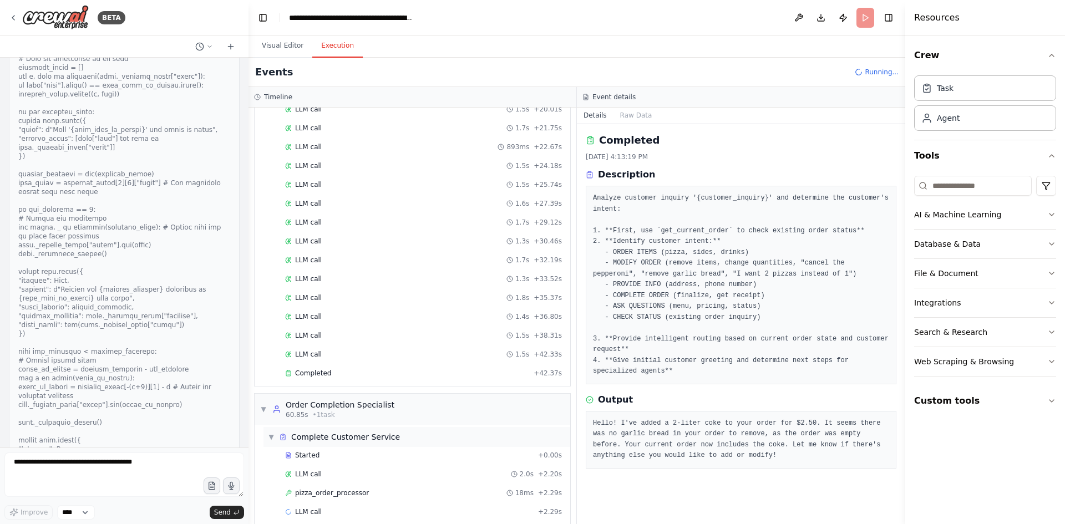
scroll to position [872, 0]
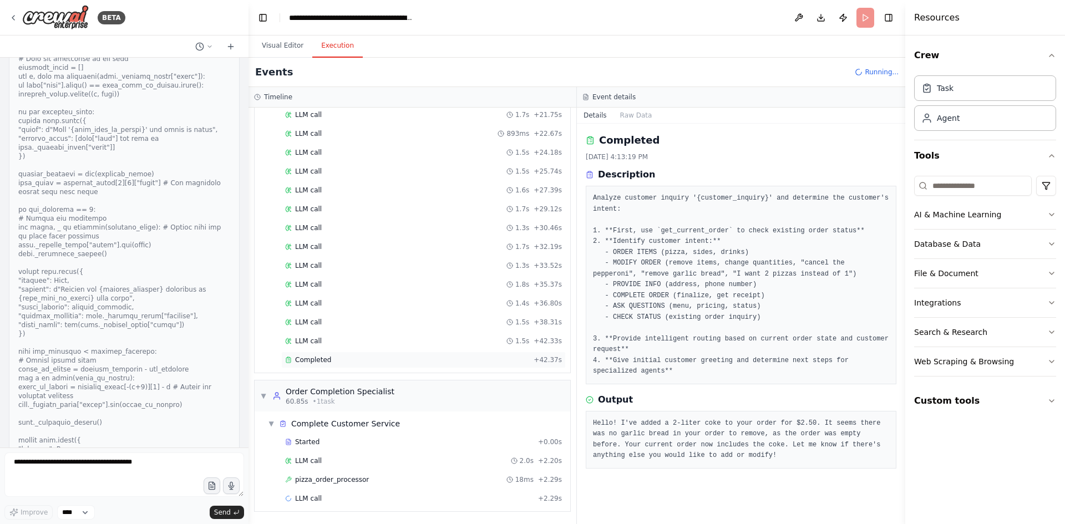
click at [332, 358] on div "Completed" at bounding box center [407, 359] width 244 height 9
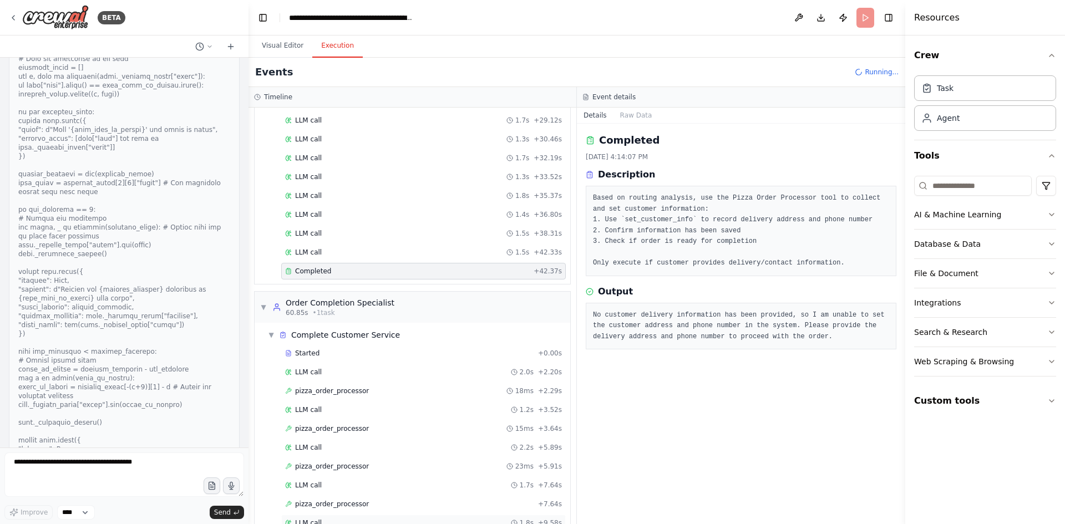
scroll to position [1061, 0]
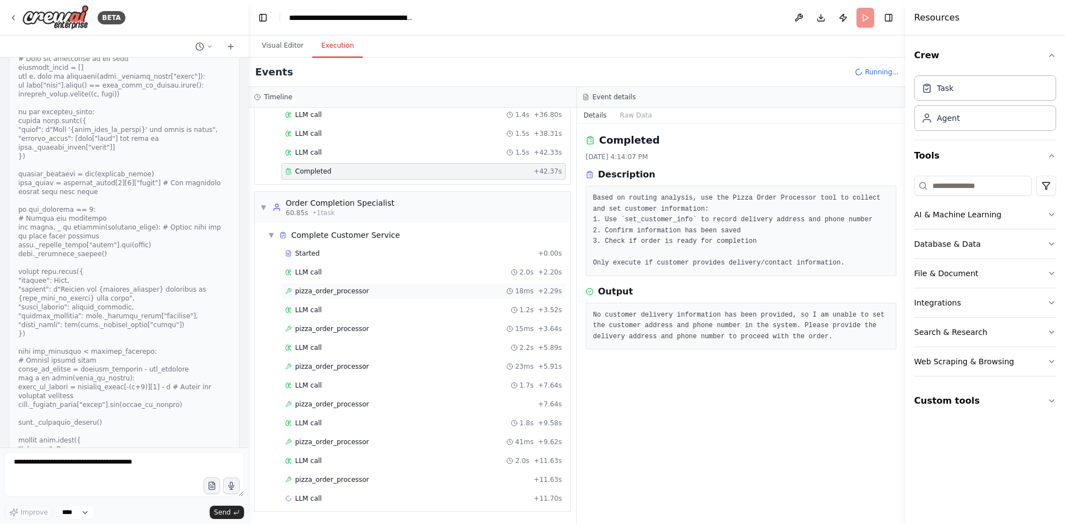
click at [334, 293] on span "pizza_order_processor" at bounding box center [332, 291] width 74 height 9
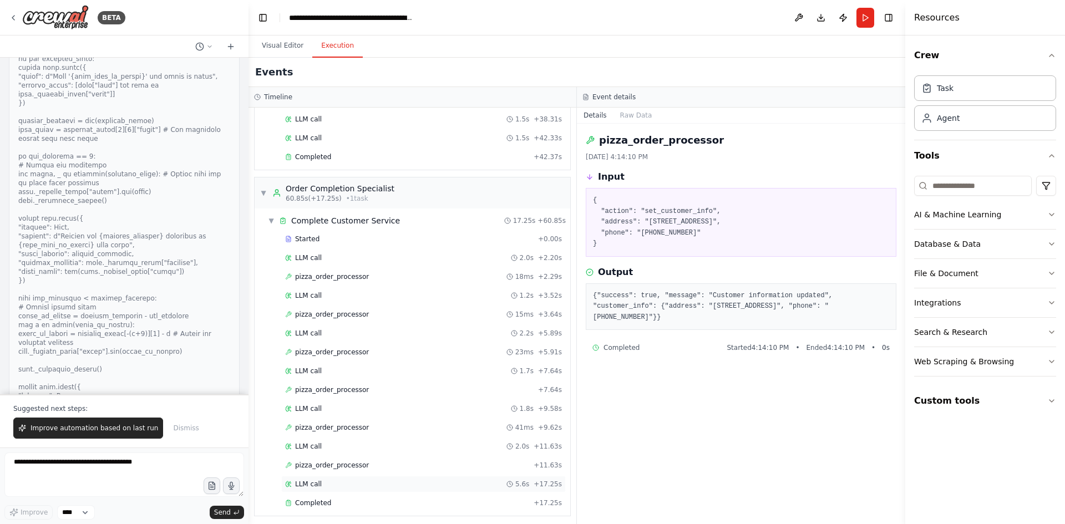
scroll to position [1080, 0]
click at [320, 496] on span "Completed" at bounding box center [313, 498] width 36 height 9
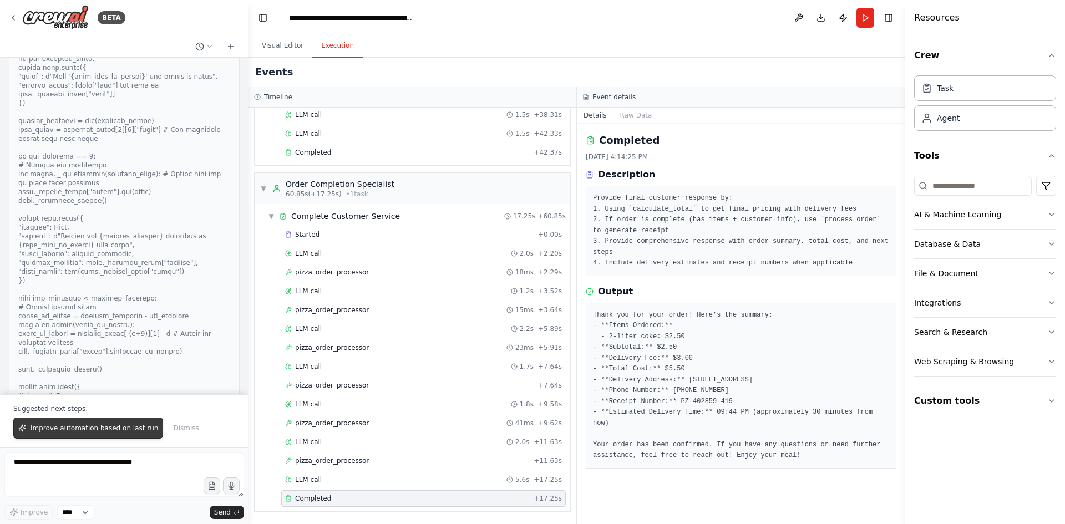
click at [106, 430] on span "Improve automation based on last run" at bounding box center [95, 428] width 128 height 9
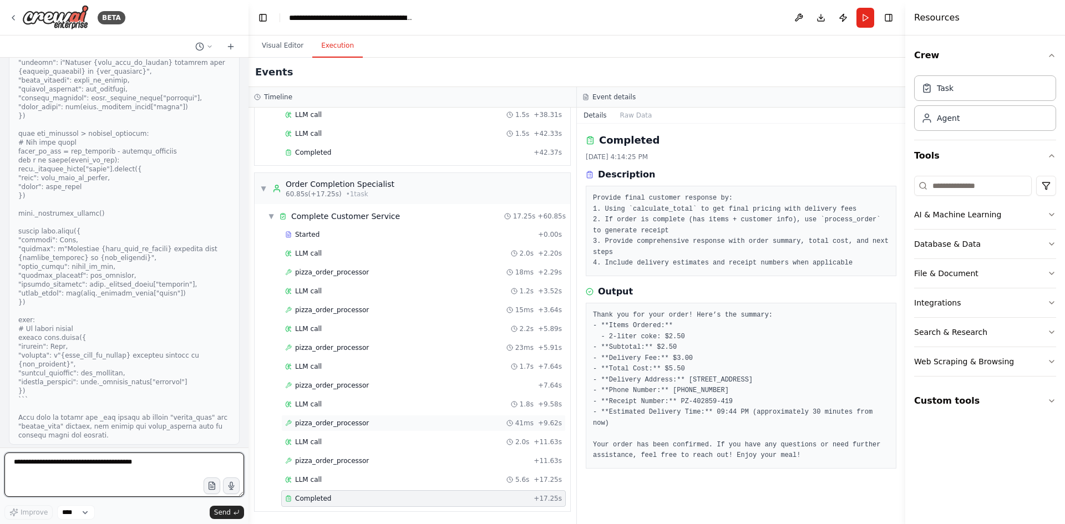
scroll to position [42098, 0]
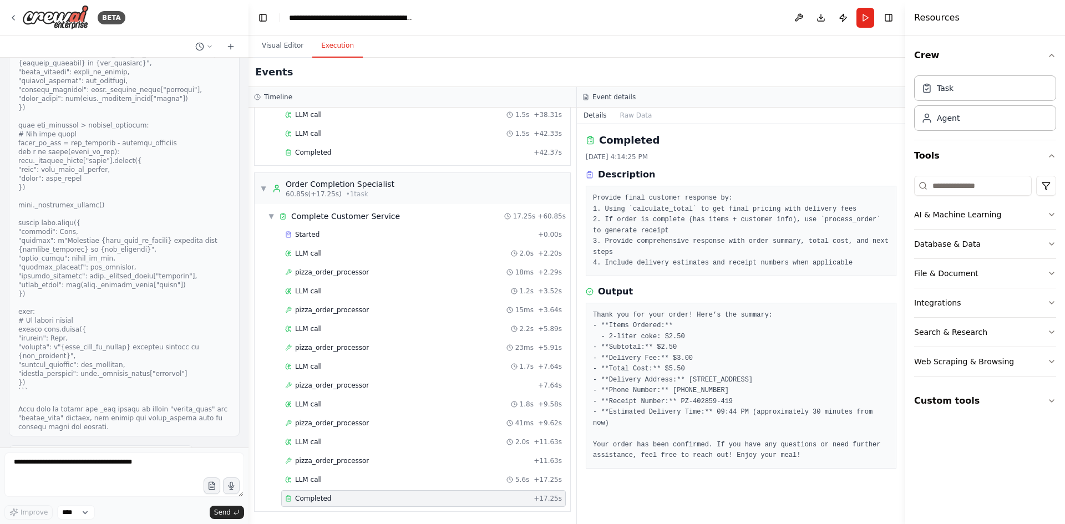
click at [150, 474] on textarea at bounding box center [124, 475] width 240 height 44
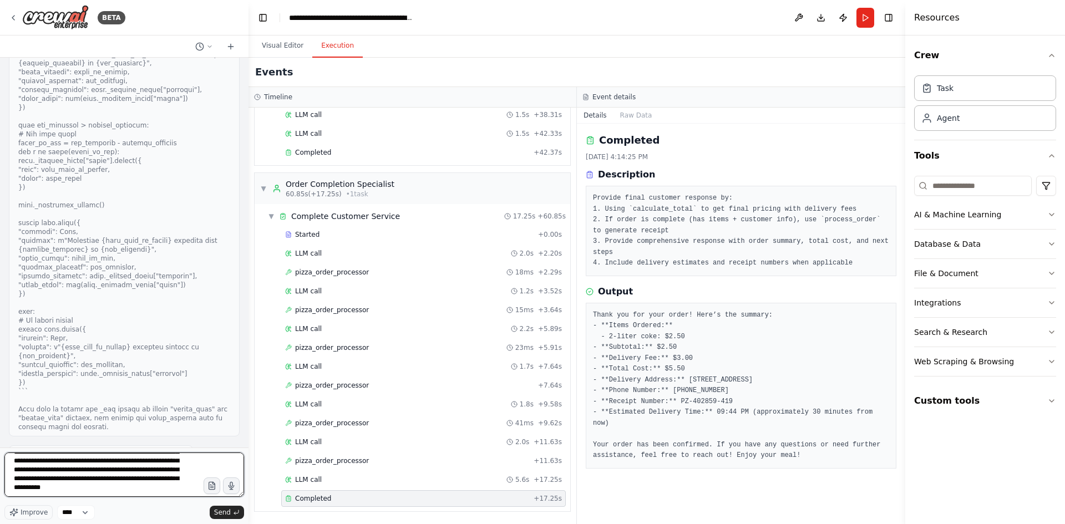
scroll to position [19, 0]
type textarea "**********"
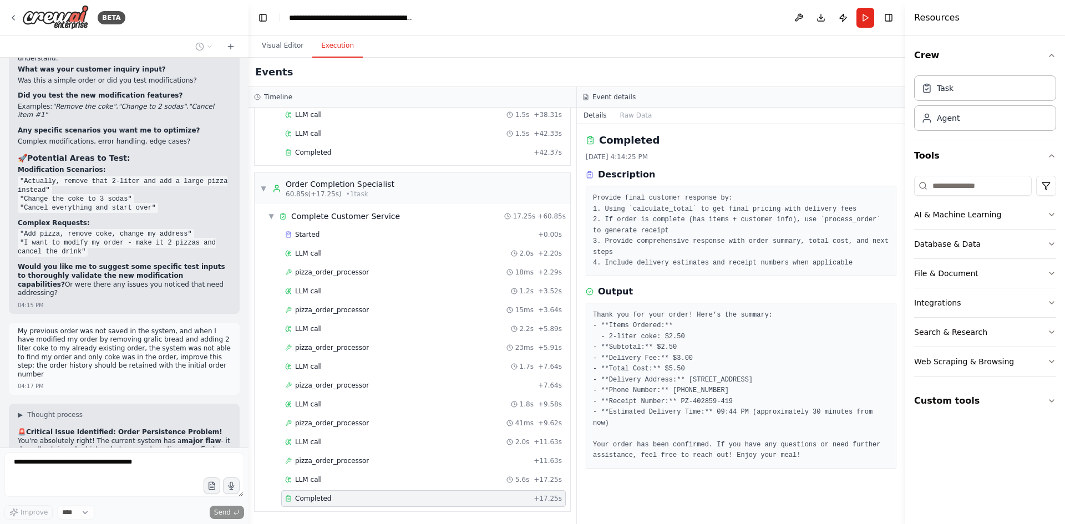
scroll to position [43714, 0]
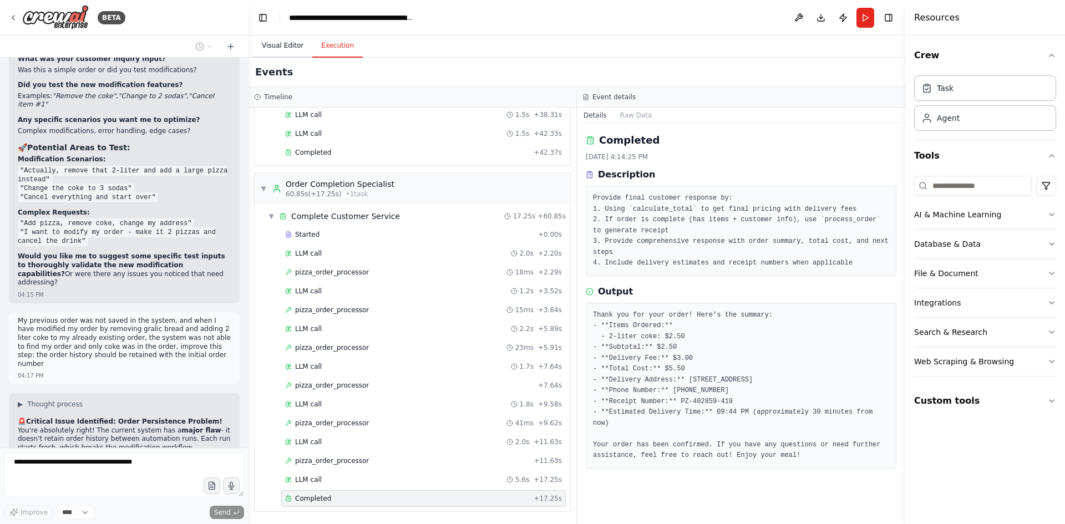
click at [291, 45] on button "Visual Editor" at bounding box center [282, 45] width 59 height 23
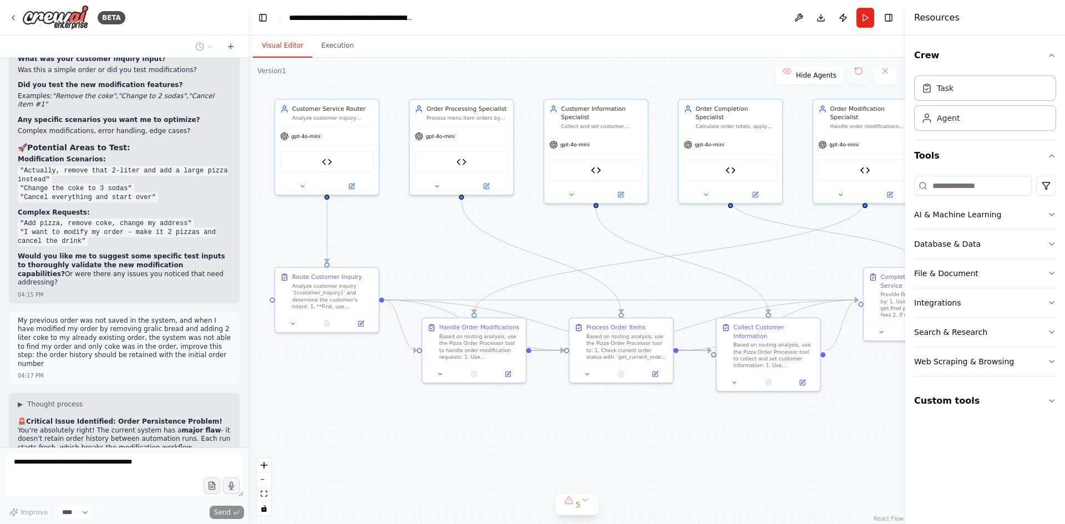
click at [862, 75] on button at bounding box center [858, 76] width 22 height 18
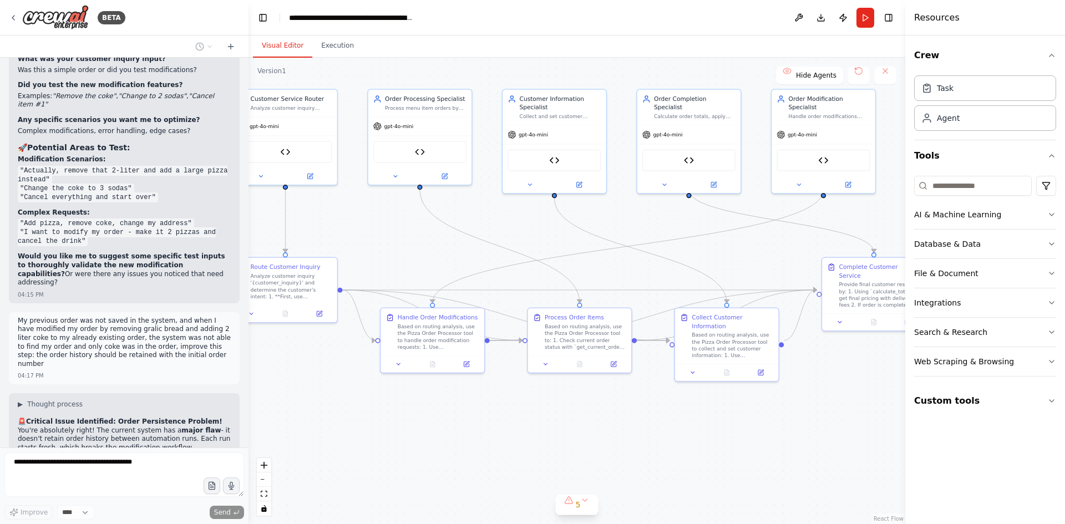
drag, startPoint x: 673, startPoint y: 452, endPoint x: 632, endPoint y: 442, distance: 42.8
click at [632, 442] on div ".deletable-edge-delete-btn { width: 20px; height: 20px; border: 0px solid #ffff…" at bounding box center [576, 291] width 657 height 466
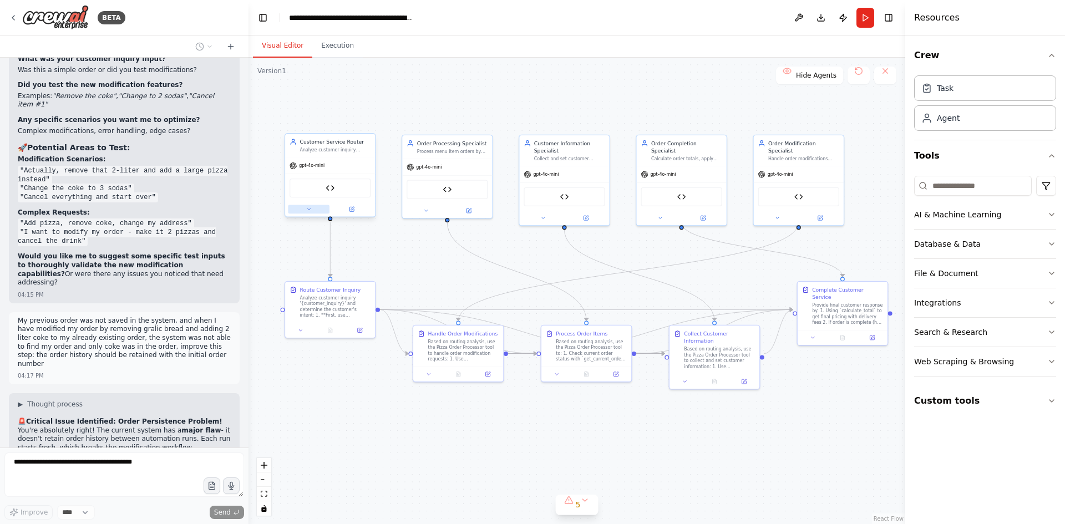
click at [316, 209] on button at bounding box center [309, 209] width 42 height 9
click at [426, 211] on icon at bounding box center [426, 209] width 6 height 6
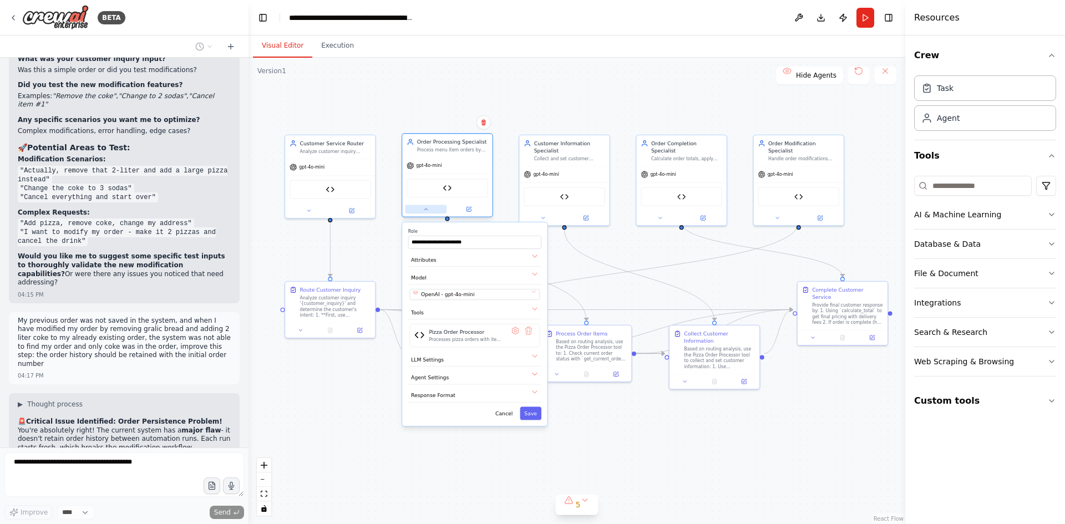
click at [426, 211] on icon at bounding box center [426, 209] width 6 height 6
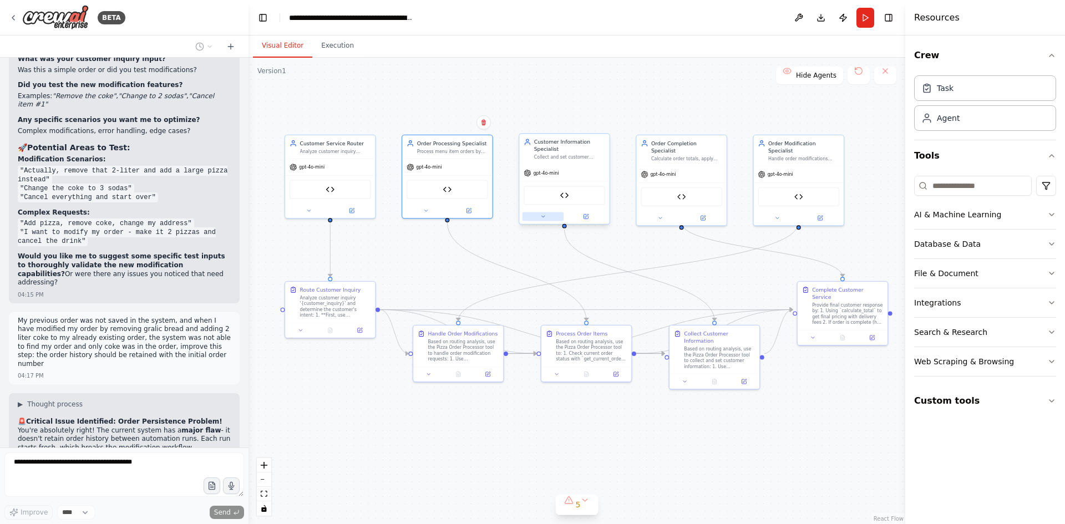
click at [542, 219] on icon at bounding box center [543, 217] width 6 height 6
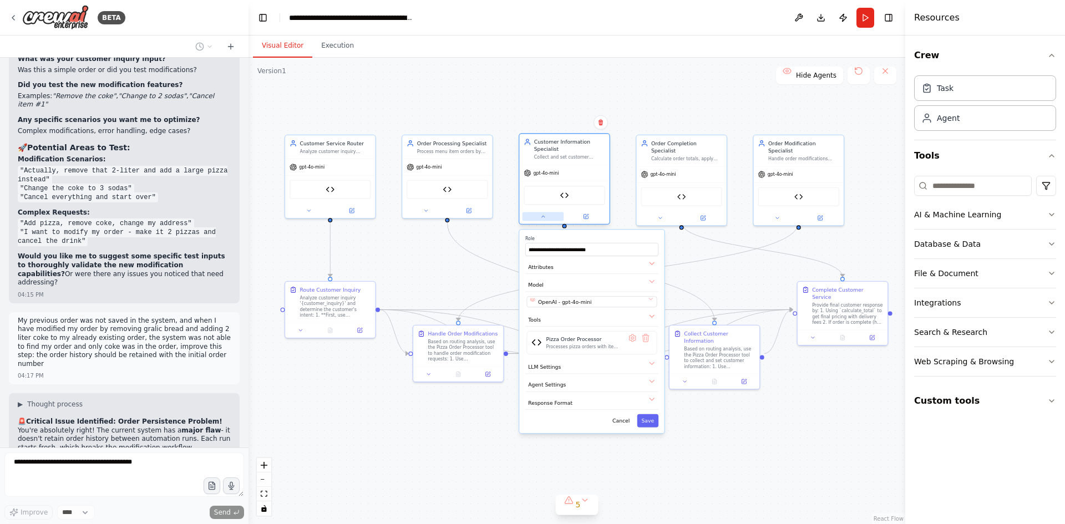
click at [542, 219] on icon at bounding box center [543, 217] width 6 height 6
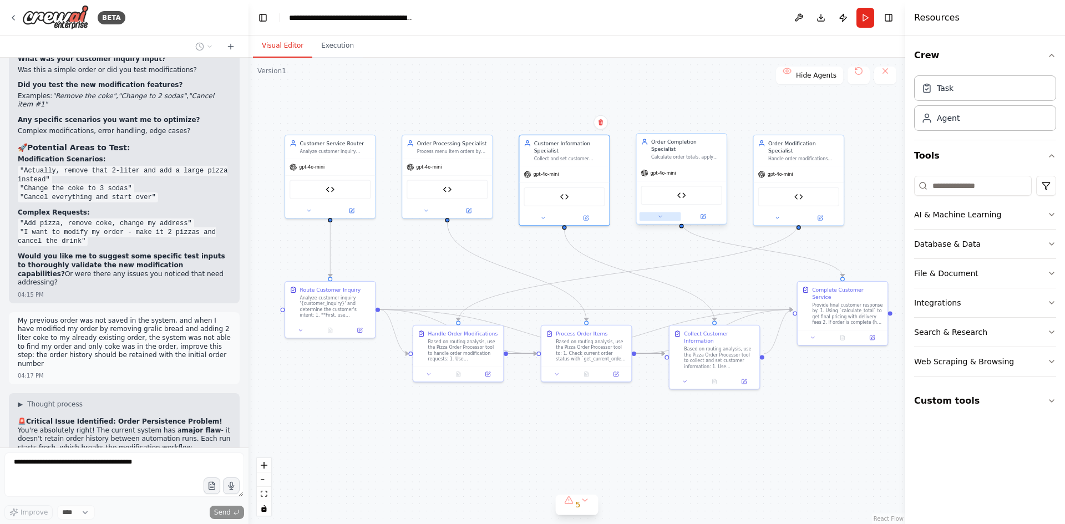
click at [662, 214] on icon at bounding box center [660, 217] width 6 height 6
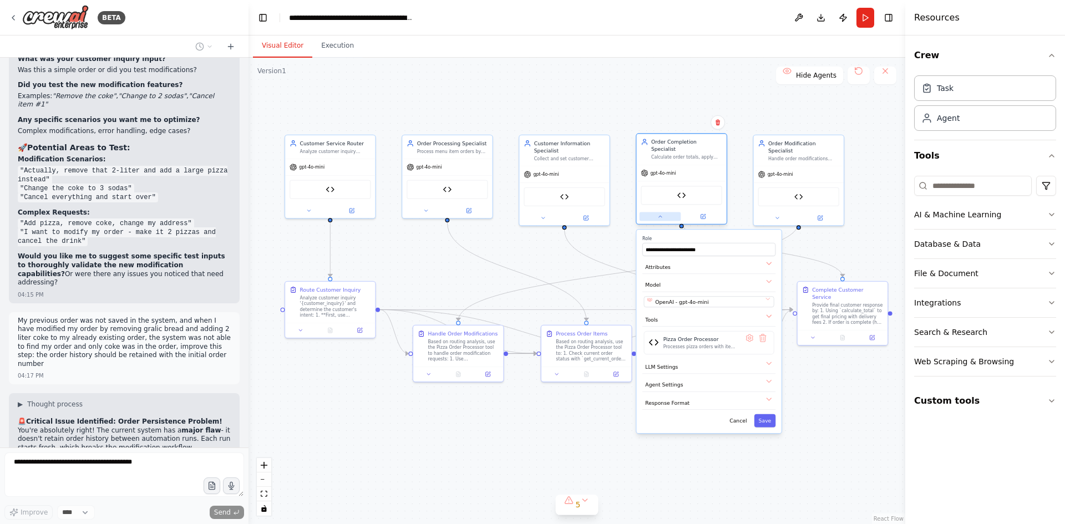
click at [662, 214] on icon at bounding box center [660, 217] width 6 height 6
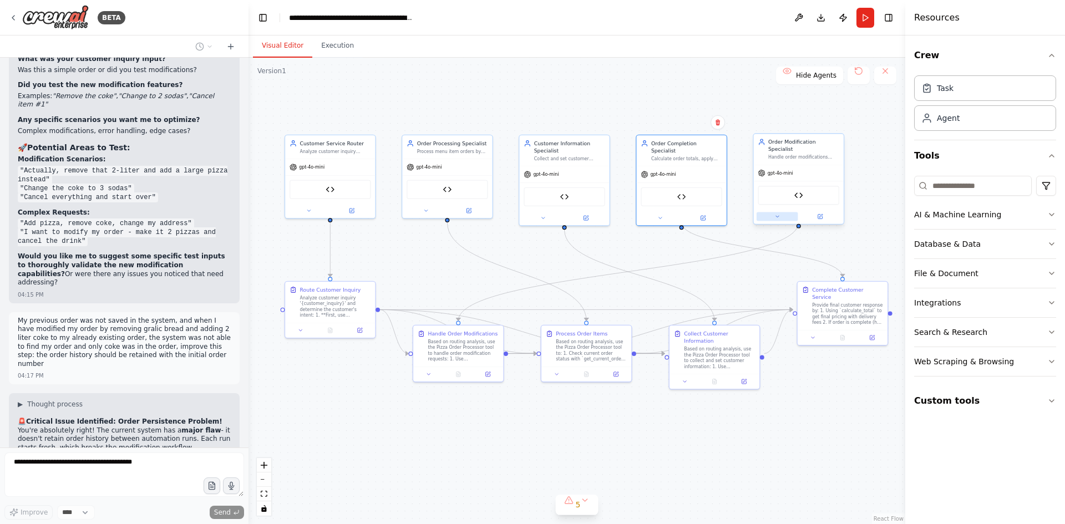
click at [782, 212] on button at bounding box center [777, 216] width 42 height 9
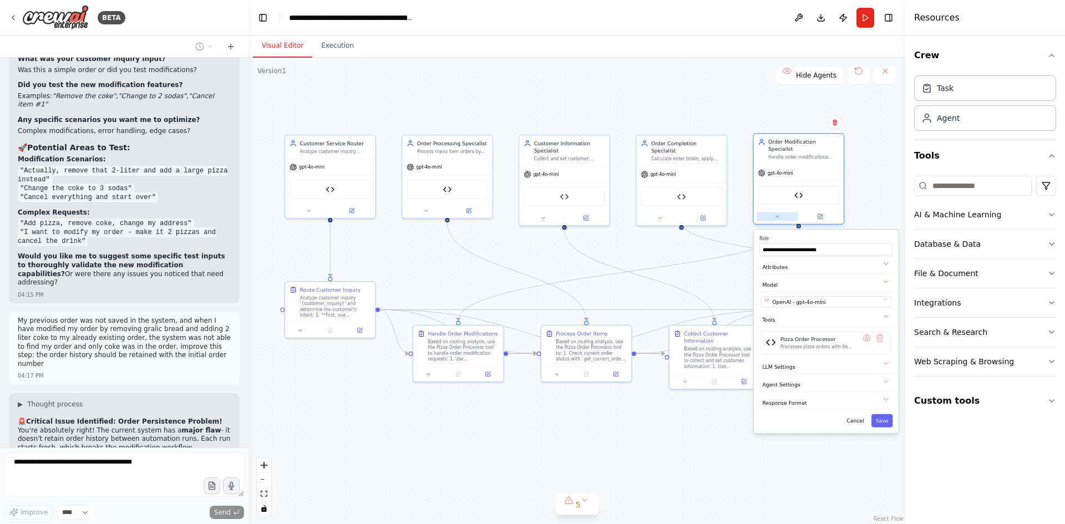
click at [782, 212] on button at bounding box center [777, 216] width 42 height 9
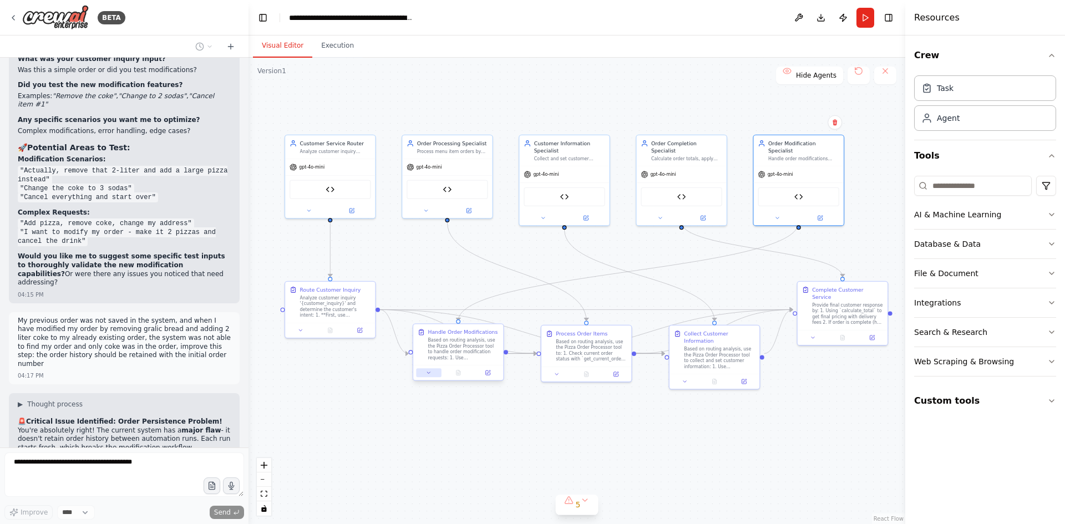
click at [431, 372] on icon at bounding box center [429, 373] width 6 height 6
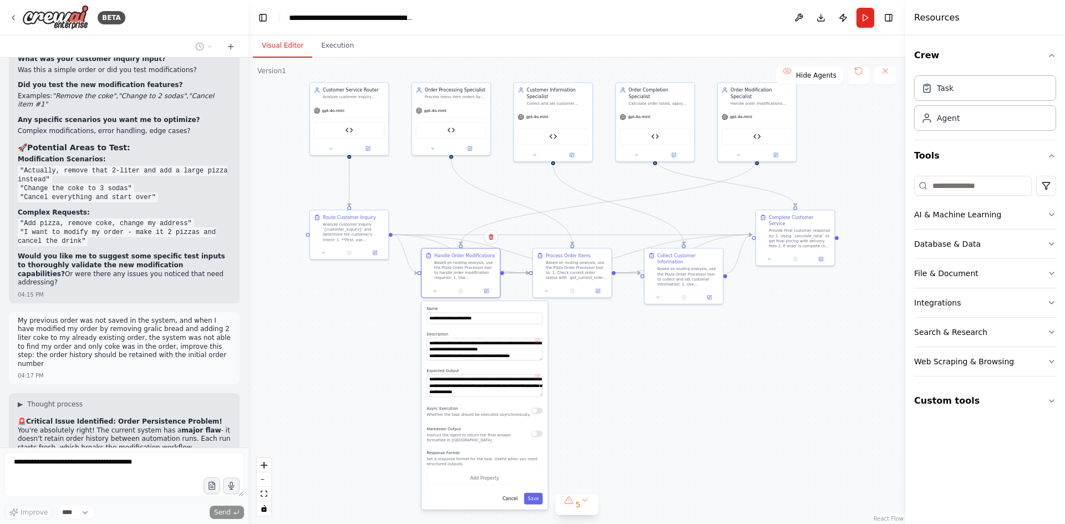
drag, startPoint x: 603, startPoint y: 438, endPoint x: 606, endPoint y: 345, distance: 92.1
click at [606, 345] on div ".deletable-edge-delete-btn { width: 20px; height: 20px; border: 0px solid #ffff…" at bounding box center [576, 291] width 657 height 466
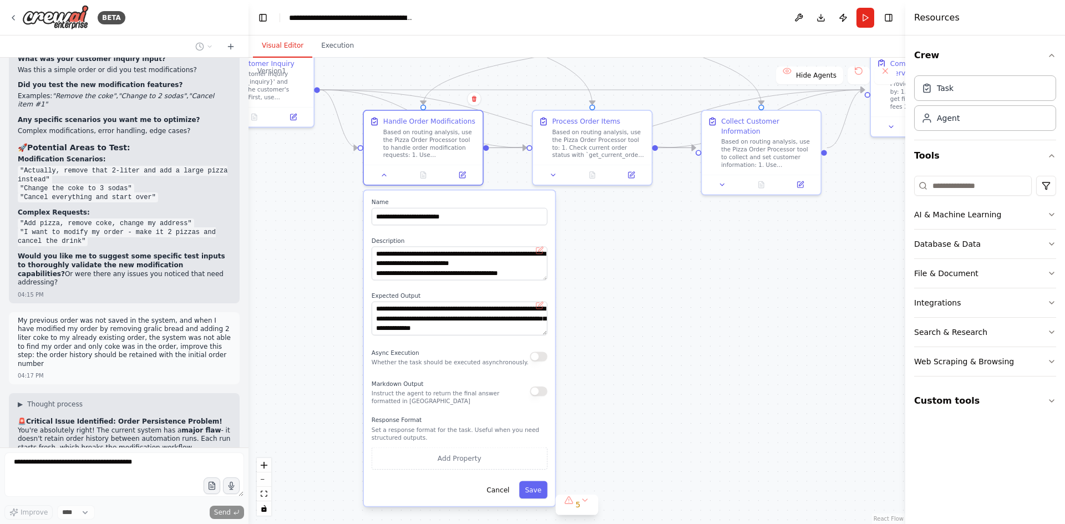
drag, startPoint x: 683, startPoint y: 414, endPoint x: 653, endPoint y: 343, distance: 77.0
click at [653, 343] on div ".deletable-edge-delete-btn { width: 20px; height: 20px; border: 0px solid #ffff…" at bounding box center [576, 291] width 657 height 466
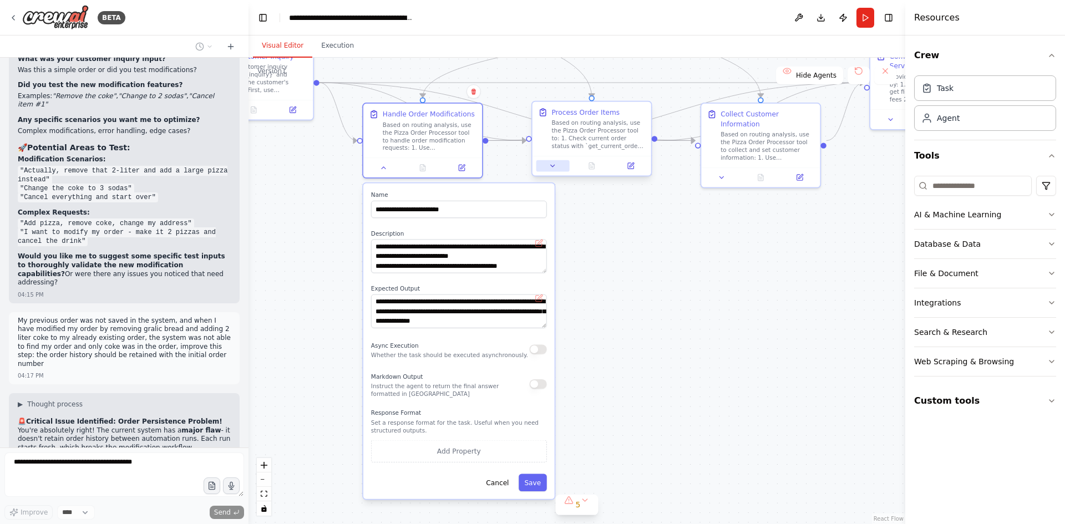
click at [555, 169] on icon at bounding box center [553, 166] width 8 height 8
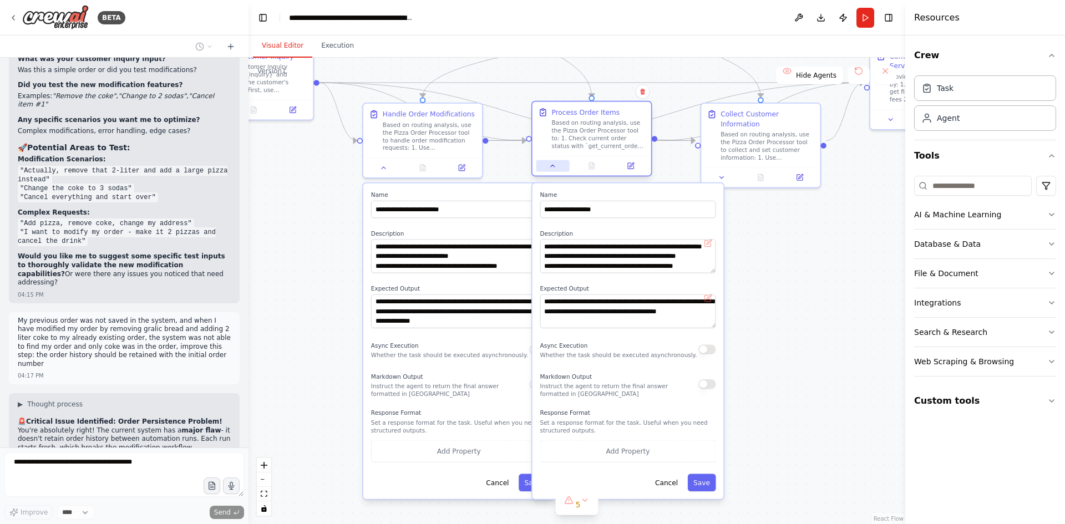
click at [555, 169] on icon at bounding box center [553, 166] width 8 height 8
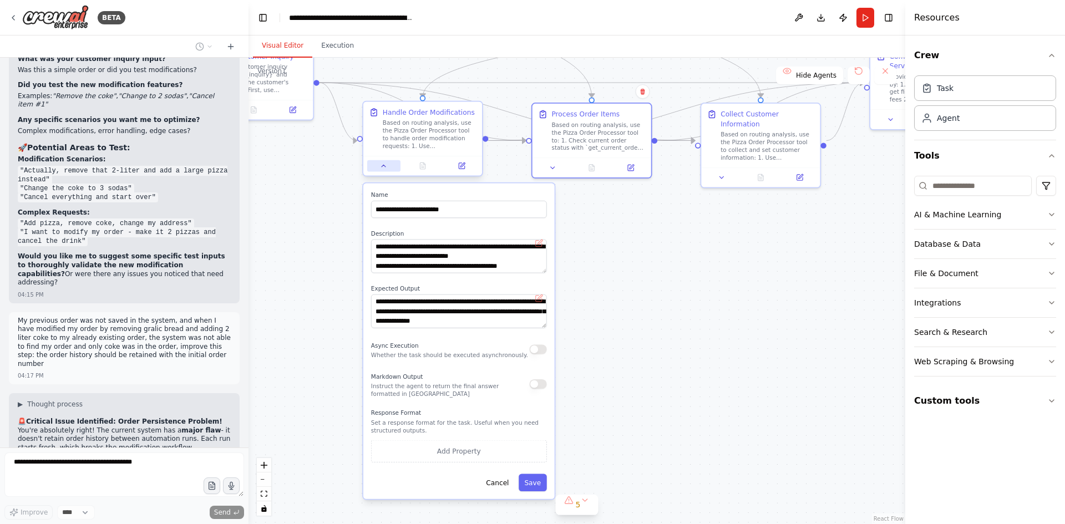
click at [385, 166] on icon at bounding box center [384, 166] width 4 height 2
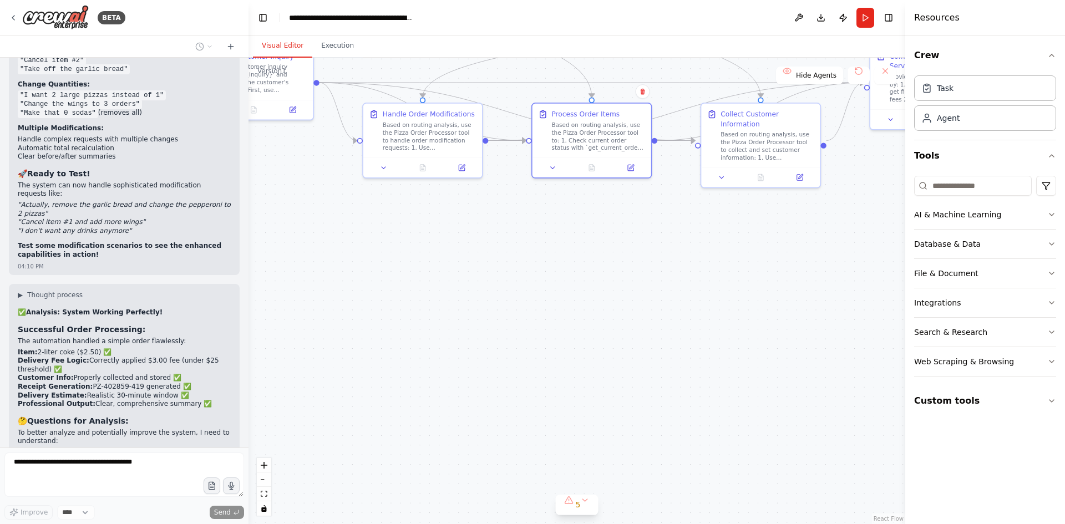
scroll to position [43492, 0]
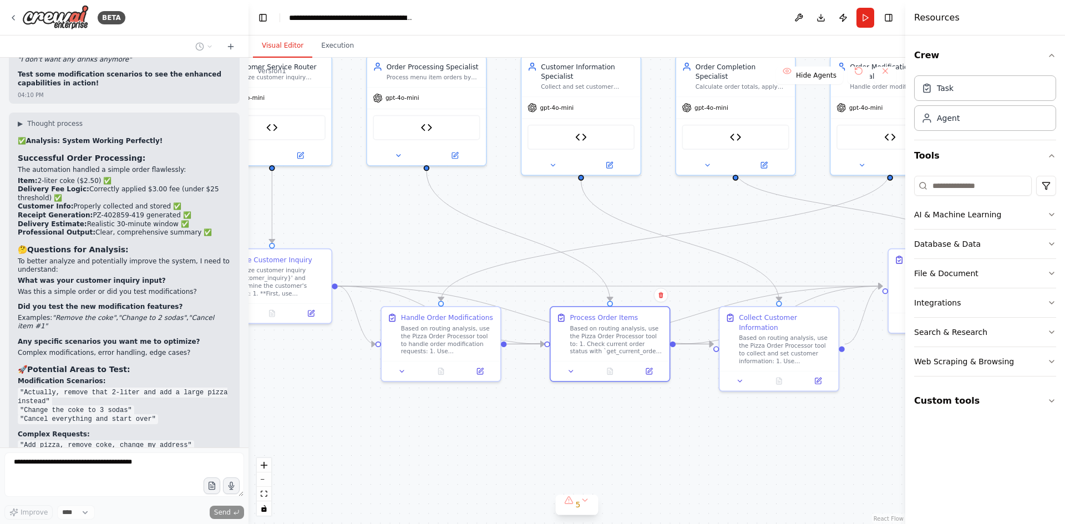
drag, startPoint x: 601, startPoint y: 289, endPoint x: 619, endPoint y: 492, distance: 204.3
click at [619, 492] on div ".deletable-edge-delete-btn { width: 20px; height: 20px; border: 0px solid #ffff…" at bounding box center [576, 291] width 657 height 466
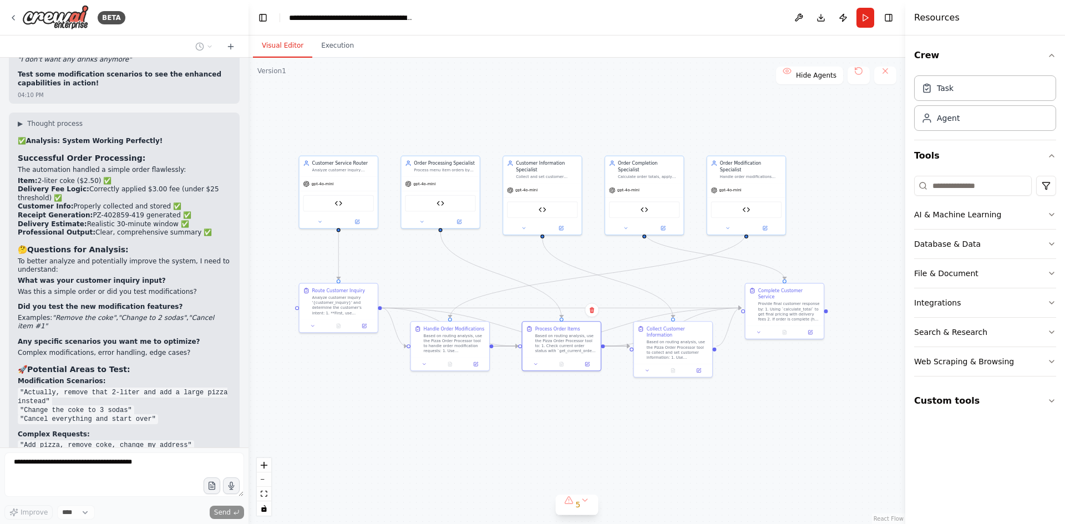
drag, startPoint x: 776, startPoint y: 459, endPoint x: 708, endPoint y: 443, distance: 69.5
click at [708, 443] on div ".deletable-edge-delete-btn { width: 20px; height: 20px; border: 0px solid #ffff…" at bounding box center [576, 291] width 657 height 466
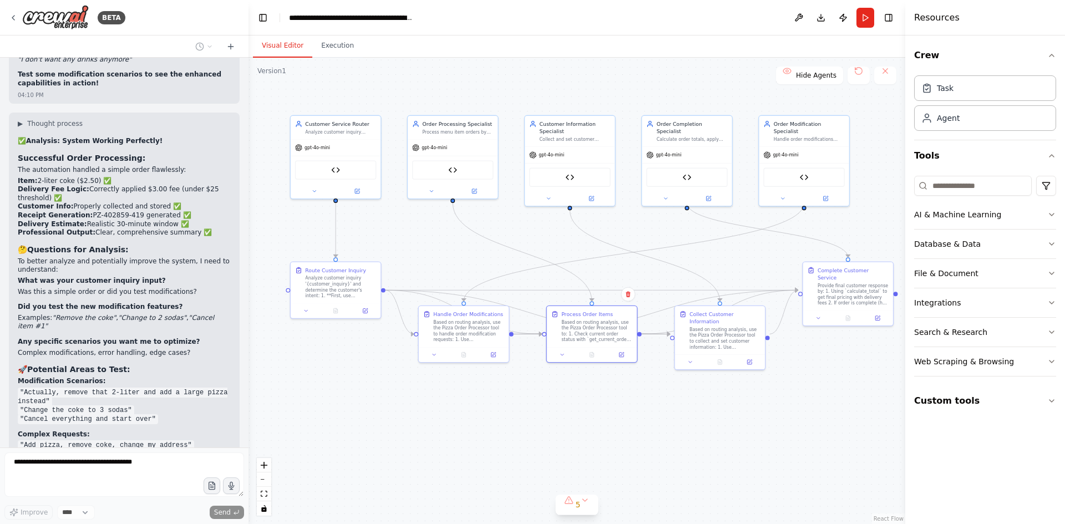
drag, startPoint x: 650, startPoint y: 444, endPoint x: 703, endPoint y: 446, distance: 52.2
click at [703, 446] on div ".deletable-edge-delete-btn { width: 20px; height: 20px; border: 0px solid #ffff…" at bounding box center [576, 291] width 657 height 466
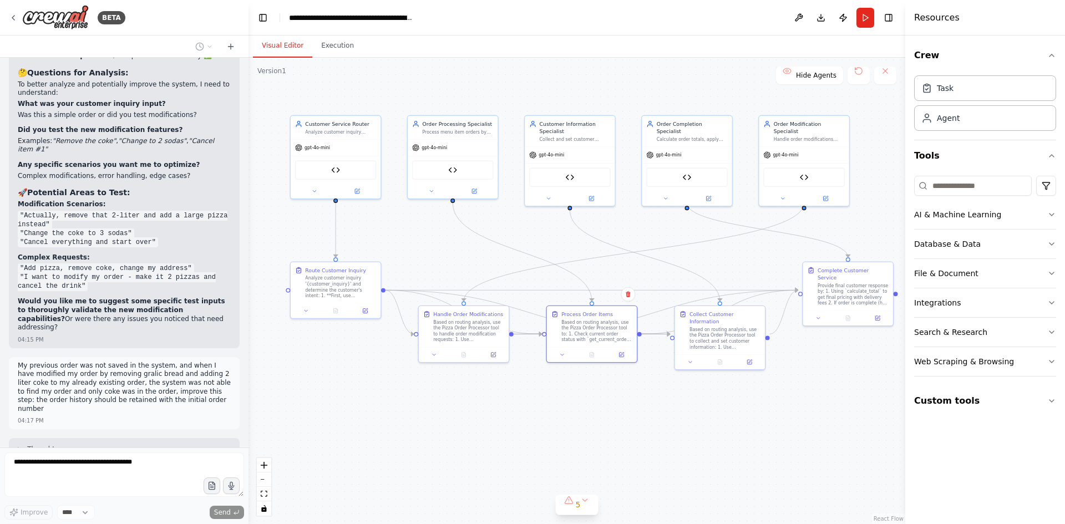
scroll to position [43714, 0]
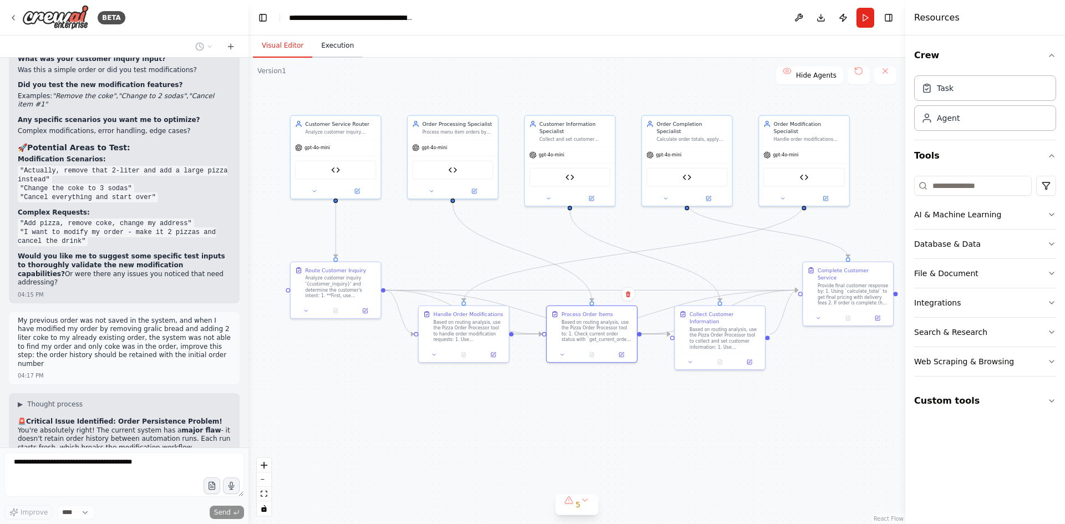
click at [337, 49] on button "Execution" at bounding box center [337, 45] width 50 height 23
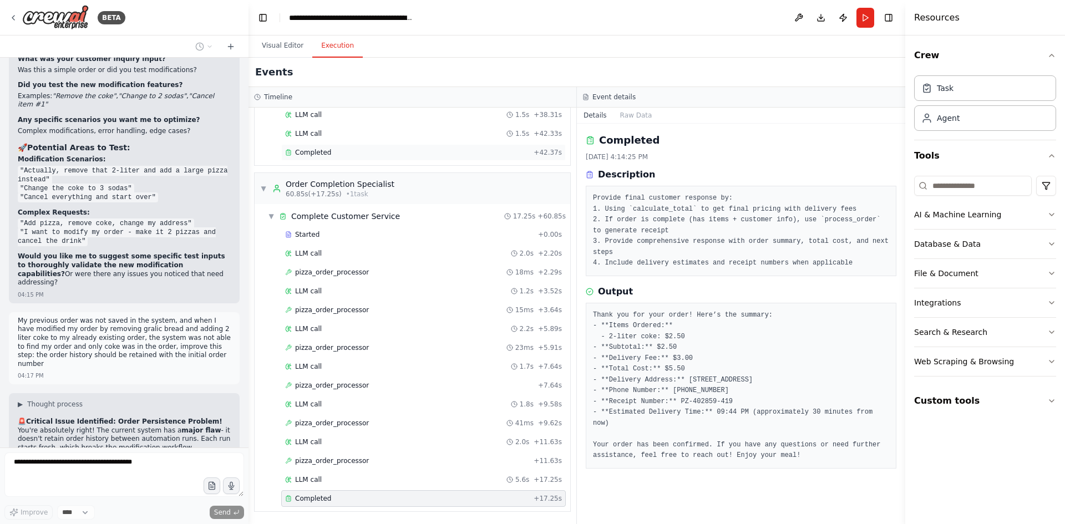
click at [328, 150] on div "Completed" at bounding box center [407, 152] width 244 height 9
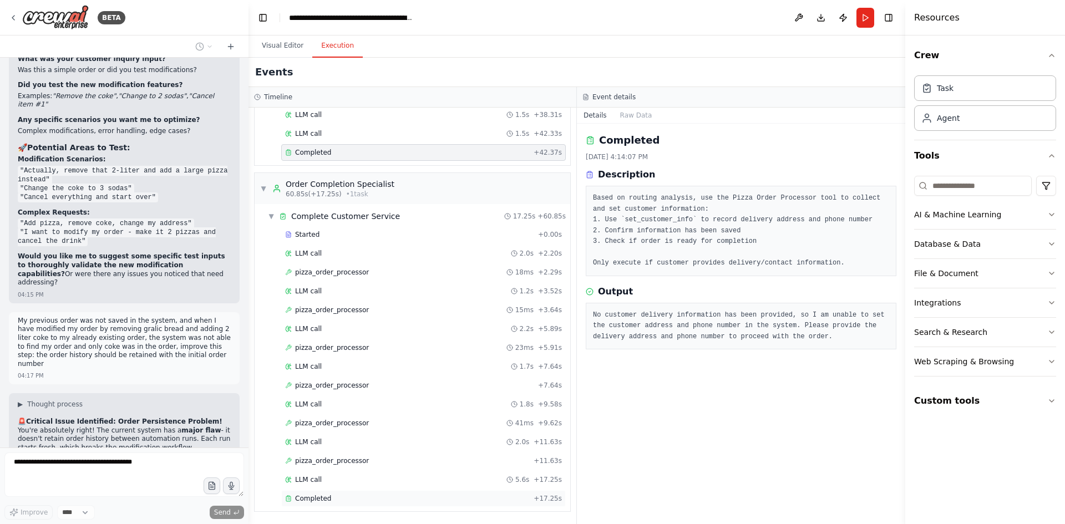
click at [322, 498] on span "Completed" at bounding box center [313, 498] width 36 height 9
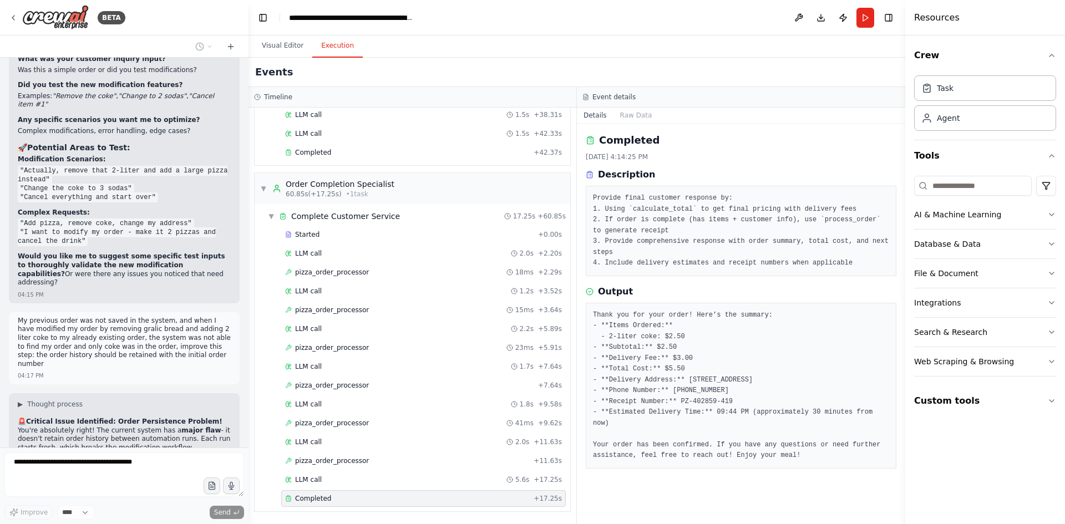
click at [788, 438] on pre "Thank you for your order! Here’s the summary: - **Items Ordered:** - 2-liter co…" at bounding box center [741, 385] width 296 height 151
click at [705, 333] on pre "Thank you for your order! Here’s the summary: - **Items Ordered:** - 2-liter co…" at bounding box center [741, 385] width 296 height 151
click at [794, 285] on div "Output" at bounding box center [741, 291] width 311 height 13
click at [867, 12] on button "Run" at bounding box center [865, 18] width 18 height 20
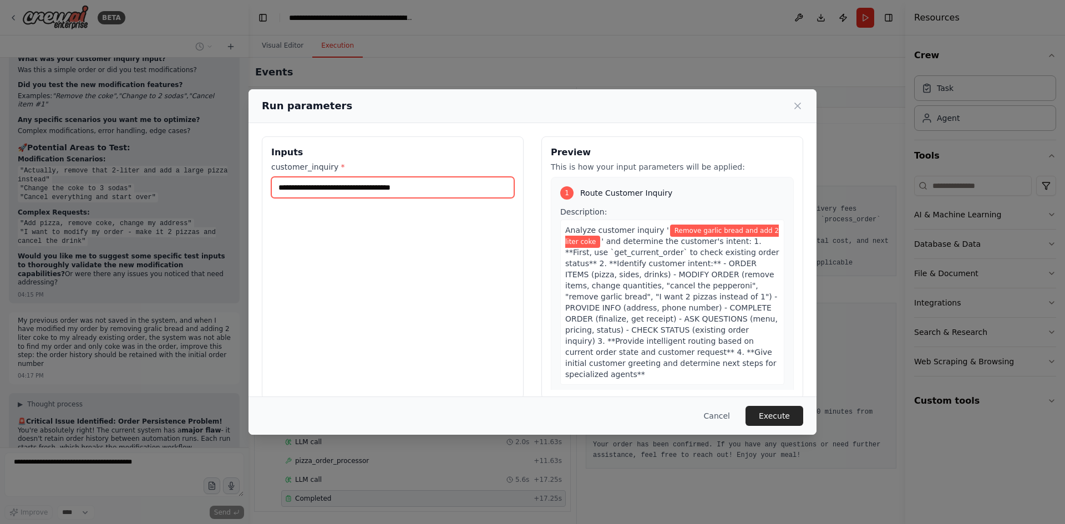
drag, startPoint x: 433, startPoint y: 184, endPoint x: 308, endPoint y: 189, distance: 124.9
click at [308, 189] on input "**********" at bounding box center [392, 187] width 243 height 21
type input "**********"
click at [439, 182] on input "**********" at bounding box center [392, 187] width 243 height 21
drag, startPoint x: 433, startPoint y: 189, endPoint x: 271, endPoint y: 189, distance: 161.4
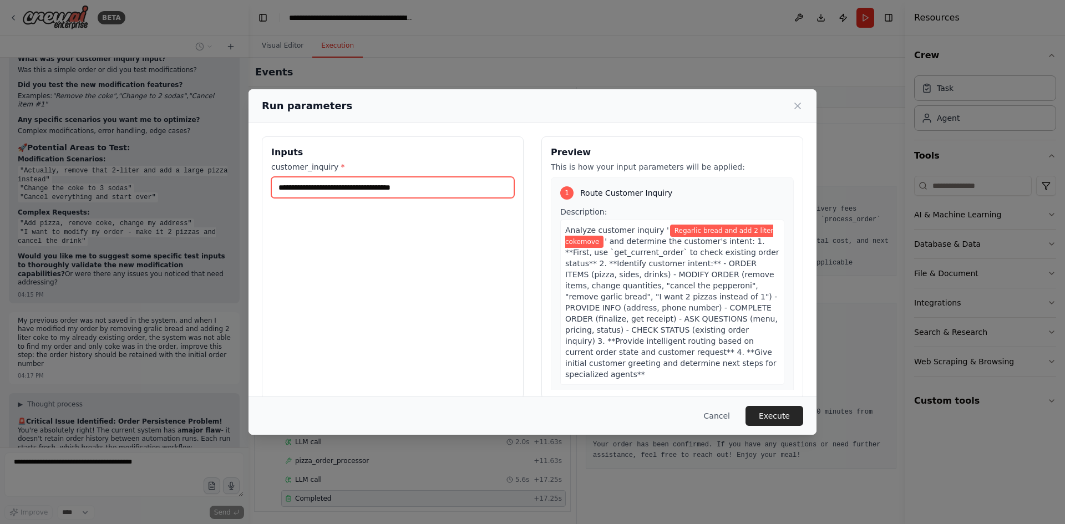
click at [271, 189] on input "**********" at bounding box center [392, 187] width 243 height 21
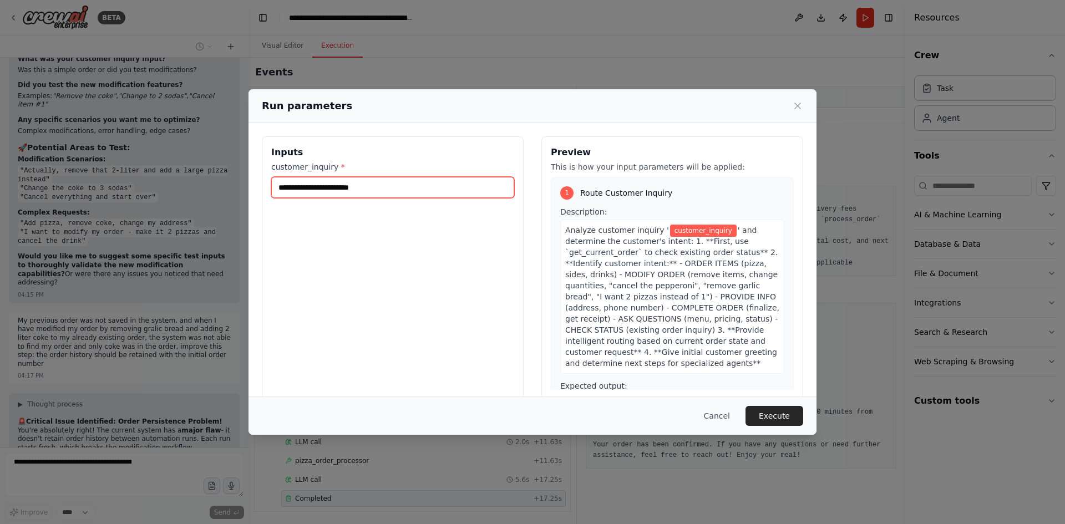
click at [330, 182] on input "customer_inquiry *" at bounding box center [392, 187] width 243 height 21
click at [726, 418] on button "Cancel" at bounding box center [717, 416] width 44 height 20
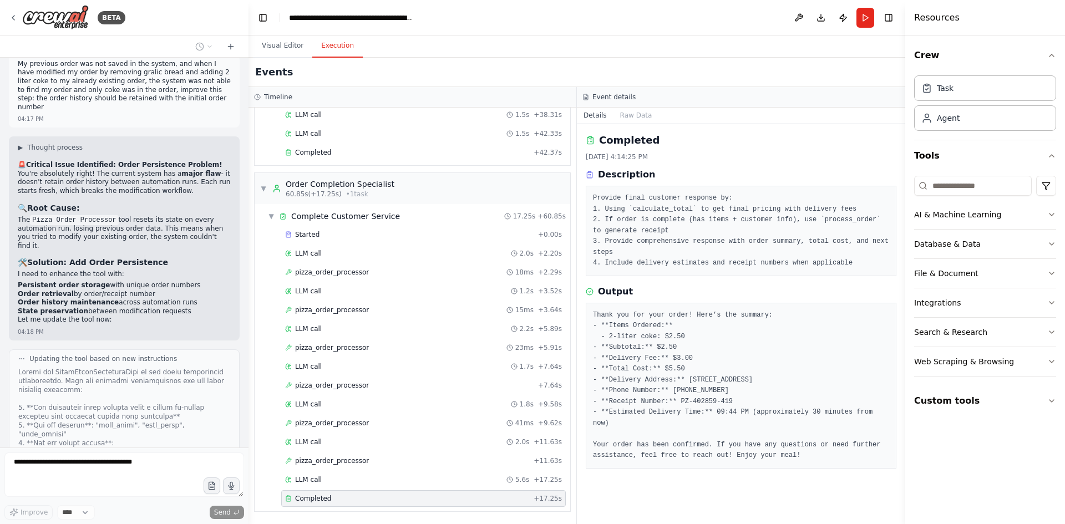
scroll to position [43999, 0]
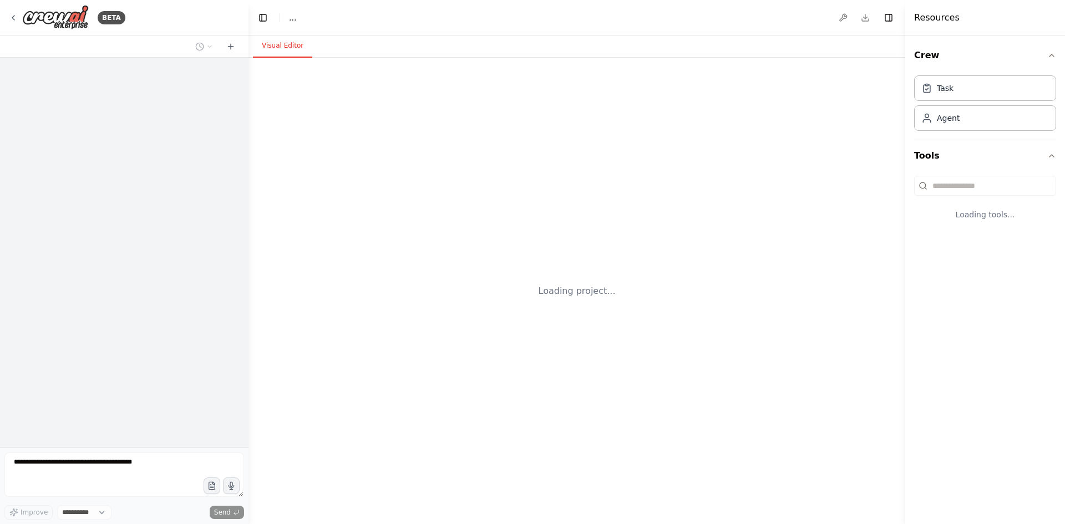
select select "****"
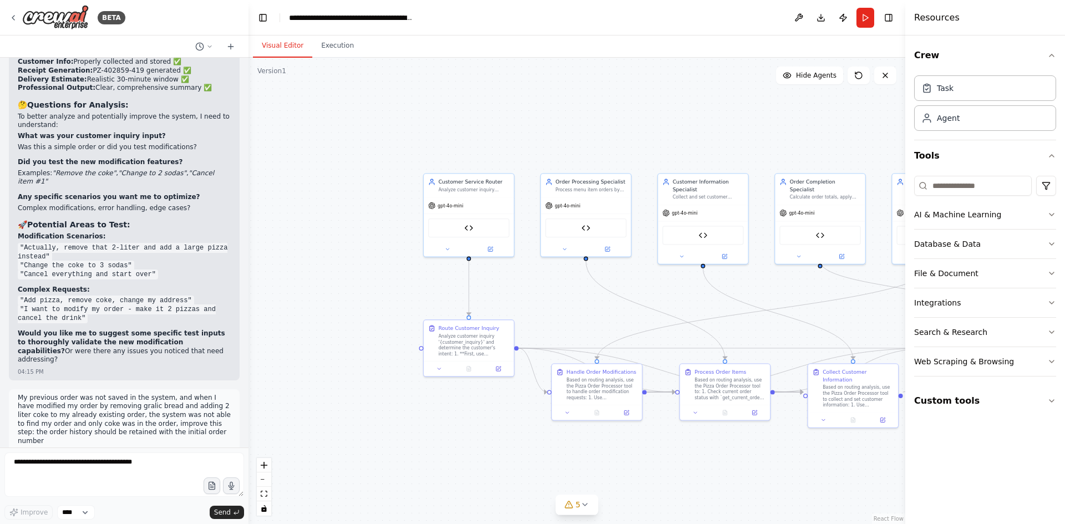
scroll to position [43970, 0]
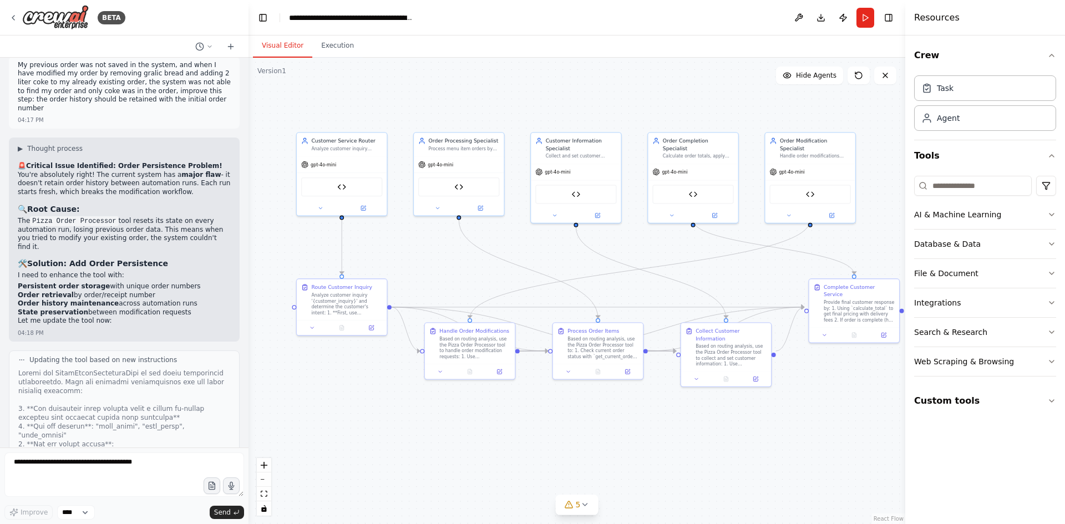
drag, startPoint x: 651, startPoint y: 321, endPoint x: 524, endPoint y: 279, distance: 133.5
click at [524, 279] on div ".deletable-edge-delete-btn { width: 20px; height: 20px; border: 0px solid #ffff…" at bounding box center [576, 291] width 657 height 466
click at [866, 17] on button "Run" at bounding box center [865, 18] width 18 height 20
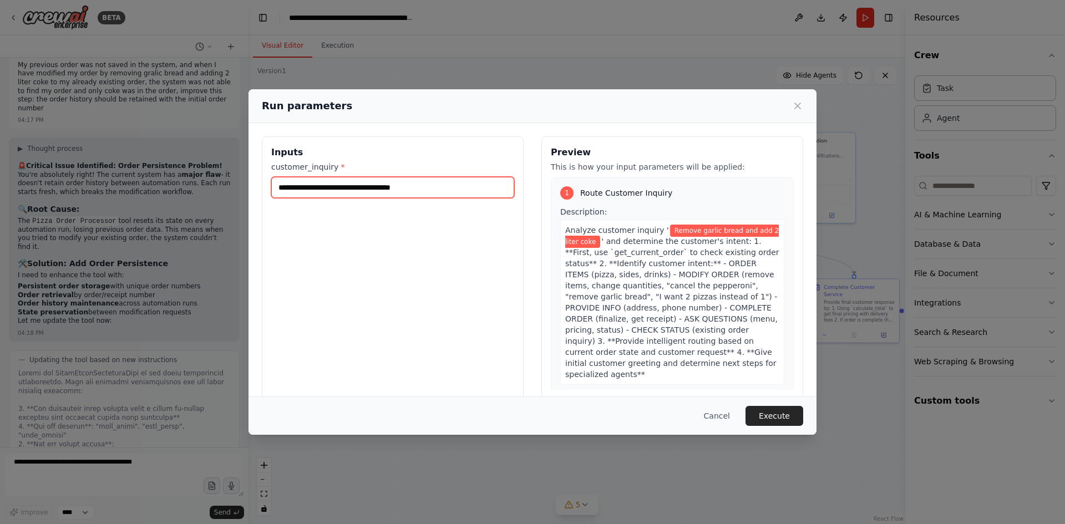
drag, startPoint x: 427, startPoint y: 185, endPoint x: 262, endPoint y: 187, distance: 164.7
click at [262, 187] on div "**********" at bounding box center [393, 267] width 262 height 263
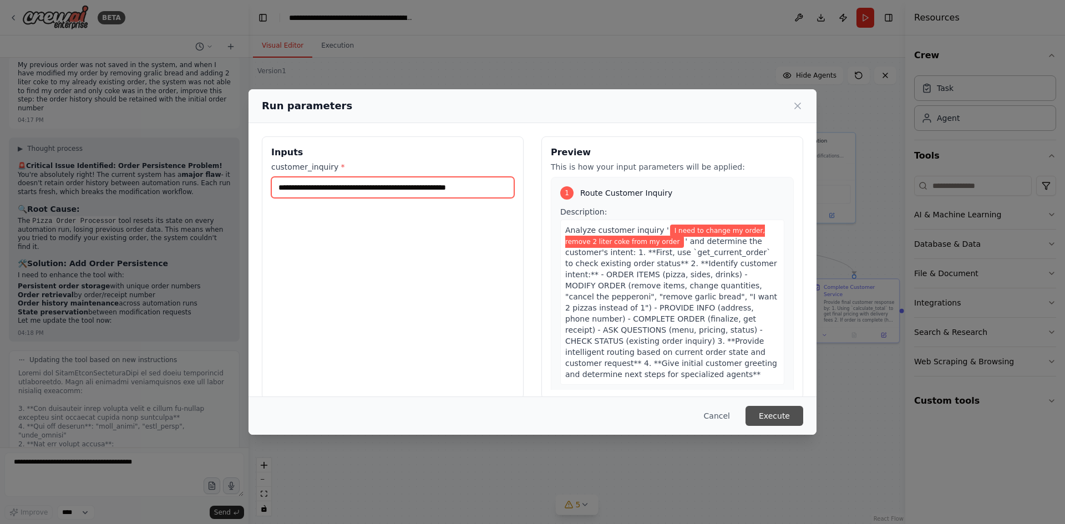
type input "**********"
click at [771, 413] on button "Execute" at bounding box center [774, 416] width 58 height 20
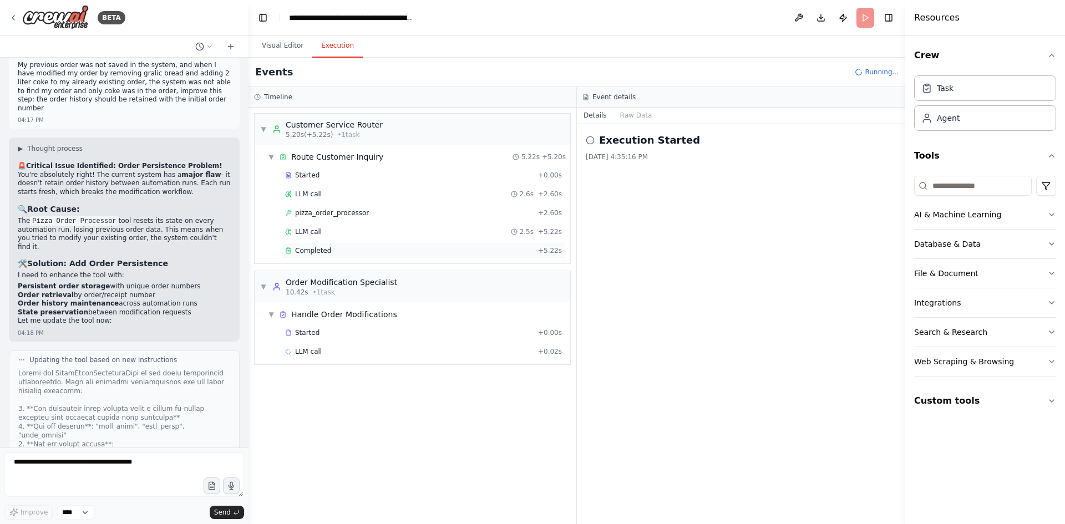
click at [314, 248] on span "Completed" at bounding box center [313, 250] width 36 height 9
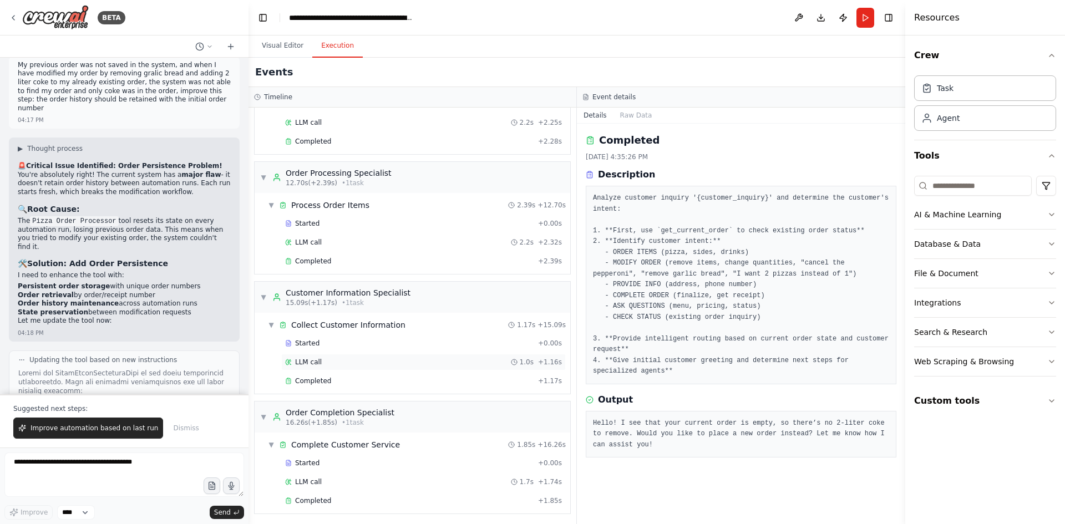
scroll to position [231, 0]
click at [339, 497] on div "Completed" at bounding box center [409, 498] width 248 height 9
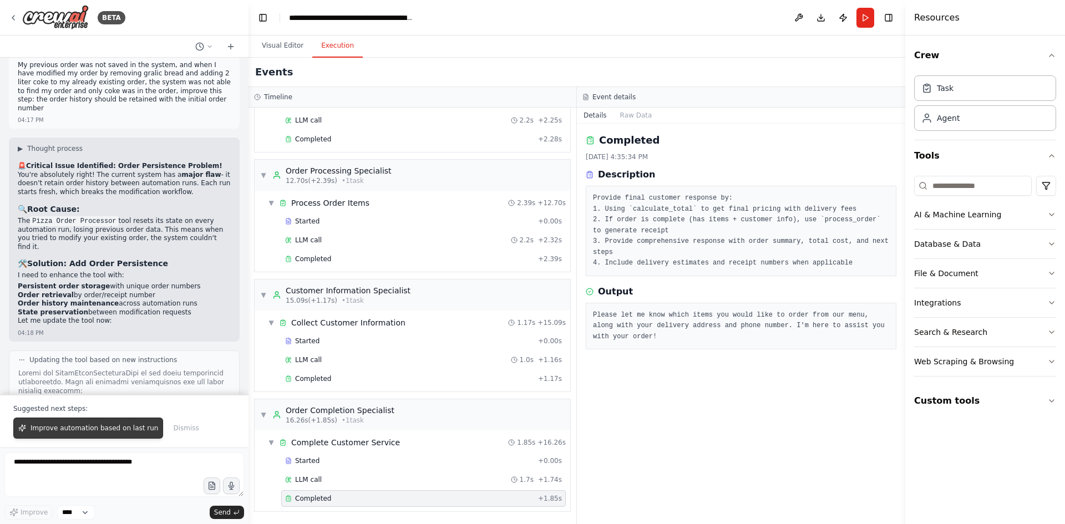
click at [100, 426] on span "Improve automation based on last run" at bounding box center [95, 428] width 128 height 9
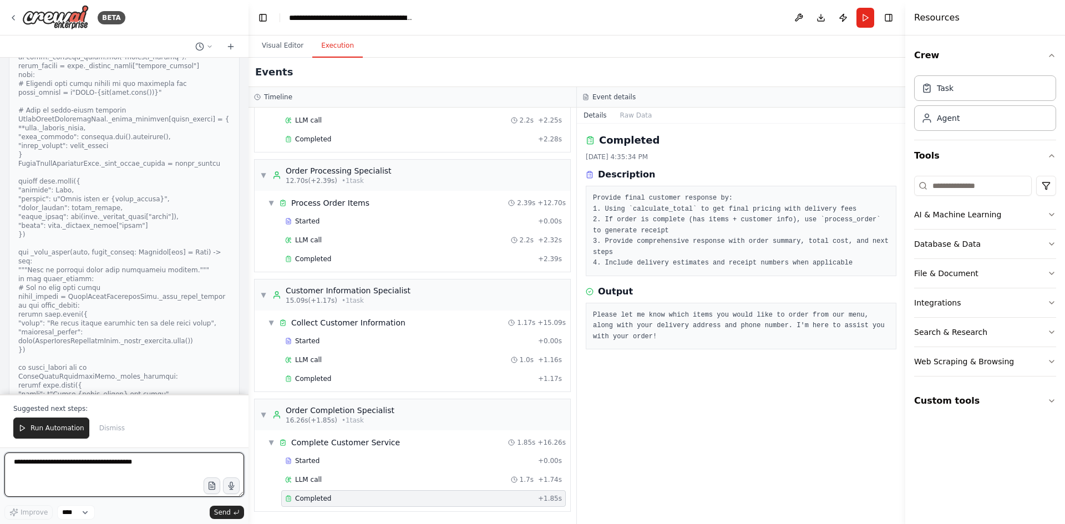
scroll to position [44602, 0]
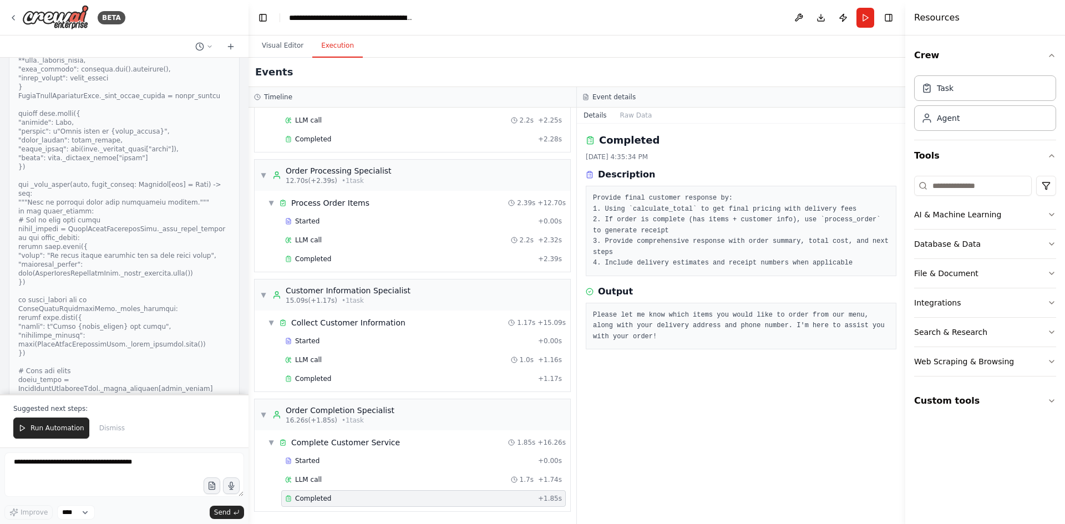
click at [59, 464] on textarea at bounding box center [124, 475] width 240 height 44
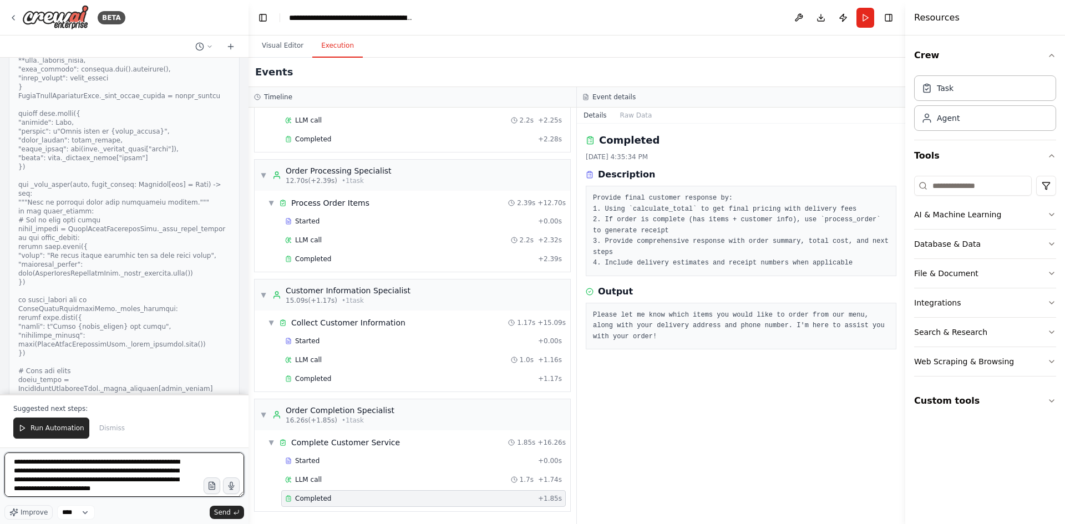
scroll to position [6, 0]
type textarea "**********"
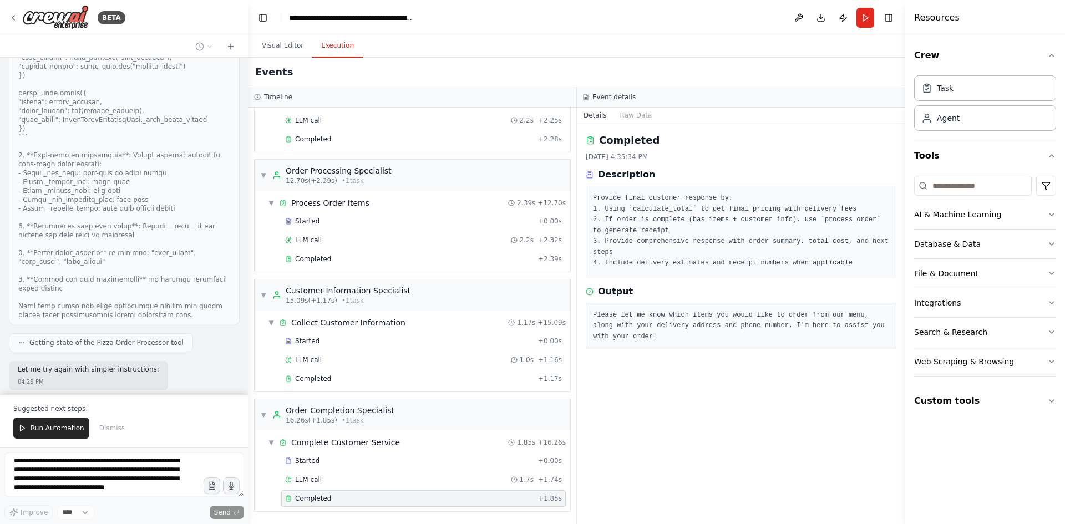
scroll to position [45376, 0]
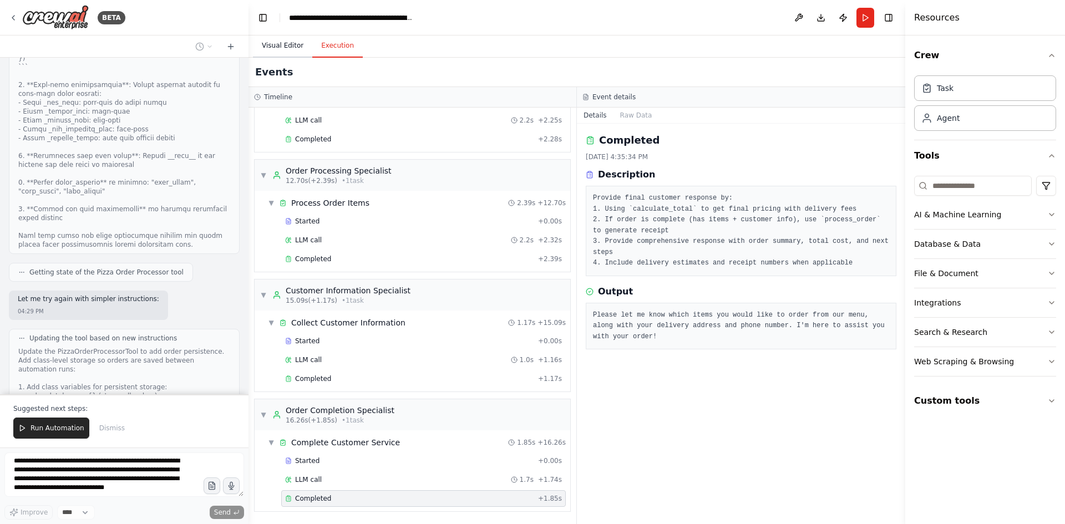
click at [277, 45] on button "Visual Editor" at bounding box center [282, 45] width 59 height 23
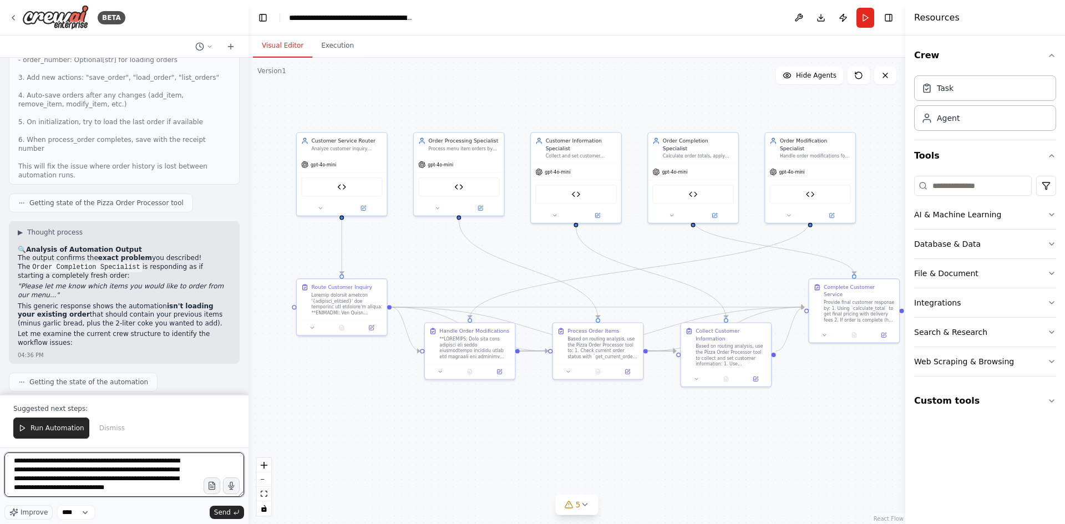
scroll to position [0, 0]
drag, startPoint x: 48, startPoint y: 494, endPoint x: 3, endPoint y: 449, distance: 63.9
click at [3, 449] on div "BETA Hello! I'm the CrewAI assistant. What kind of automation do you want to bu…" at bounding box center [124, 262] width 248 height 524
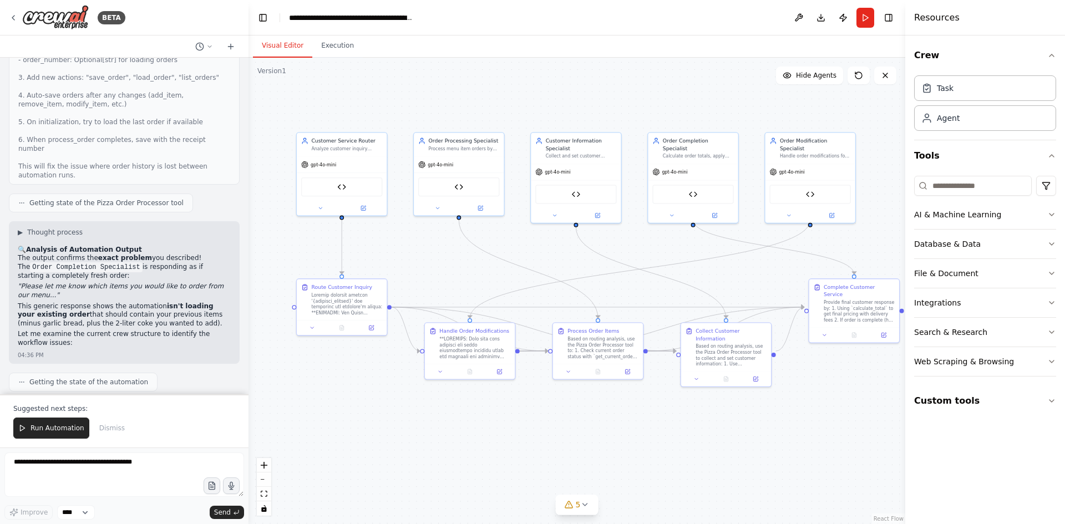
drag, startPoint x: 166, startPoint y: 271, endPoint x: 120, endPoint y: 271, distance: 45.5
copy code "PZ-402859-419"
drag, startPoint x: 57, startPoint y: 430, endPoint x: 89, endPoint y: 428, distance: 31.7
click at [57, 430] on span "Run Automation" at bounding box center [58, 428] width 54 height 9
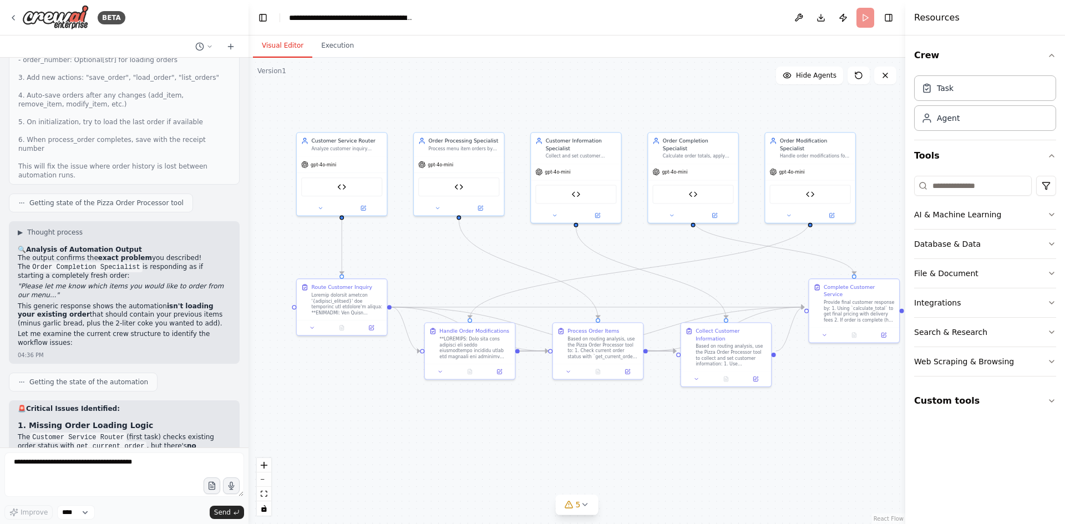
scroll to position [45694, 0]
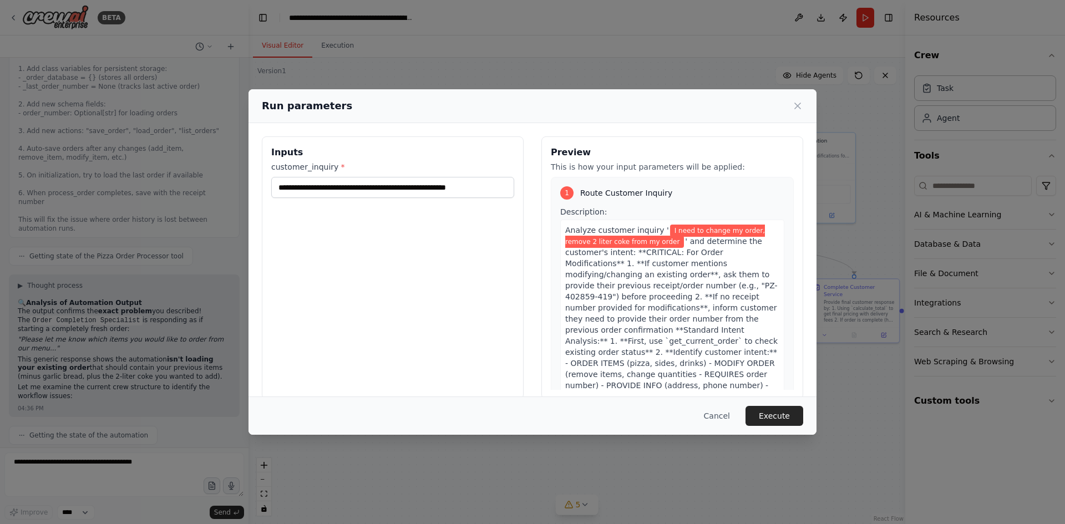
click at [124, 320] on div "**********" at bounding box center [532, 262] width 1065 height 524
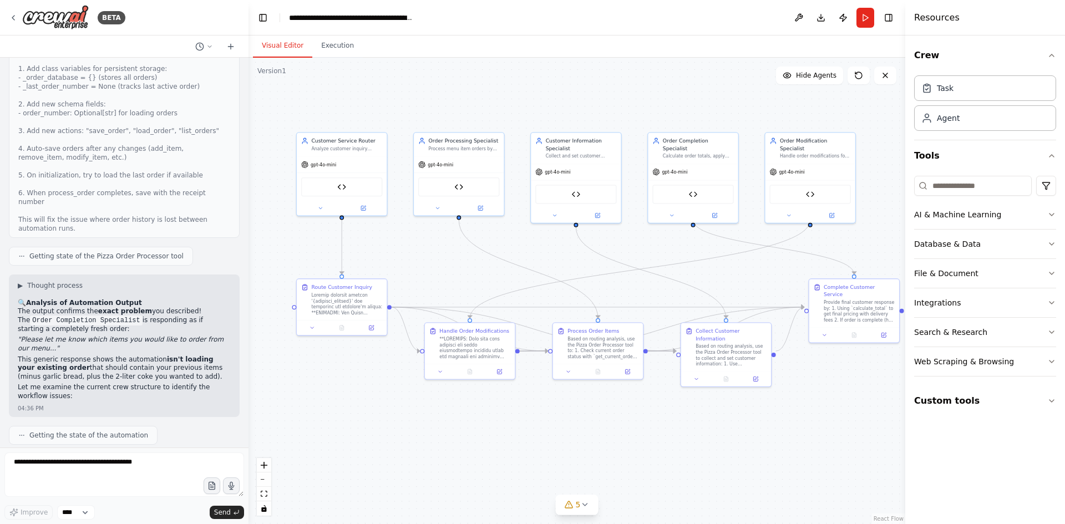
drag, startPoint x: 23, startPoint y: 325, endPoint x: 209, endPoint y: 334, distance: 186.0
copy code "I want to modify my order PZ-402859-419 - remove the garlic bread""
click at [861, 20] on button "Run" at bounding box center [865, 18] width 18 height 20
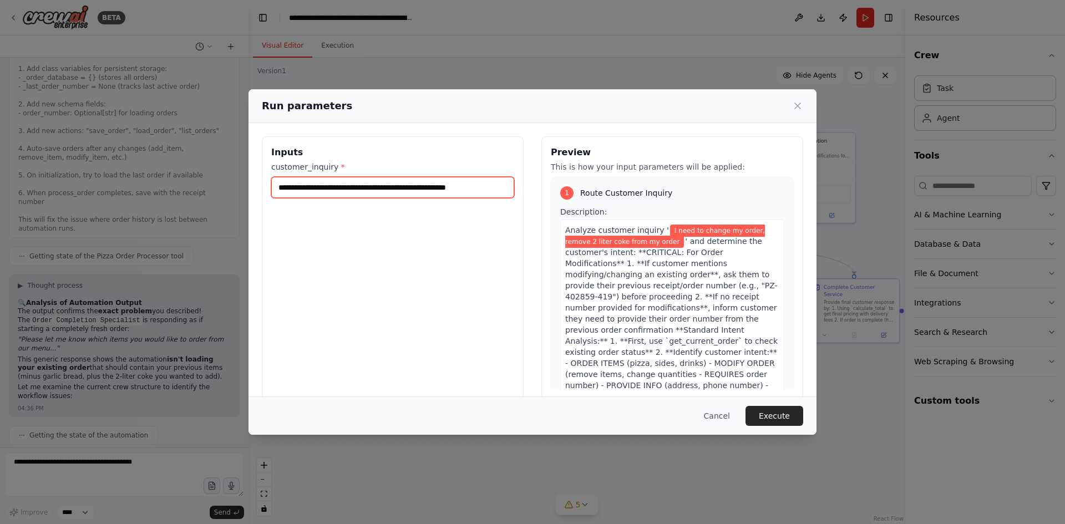
drag, startPoint x: 507, startPoint y: 189, endPoint x: 275, endPoint y: 187, distance: 232.4
click at [275, 187] on input "**********" at bounding box center [392, 187] width 243 height 21
paste input "******"
type input "**********"
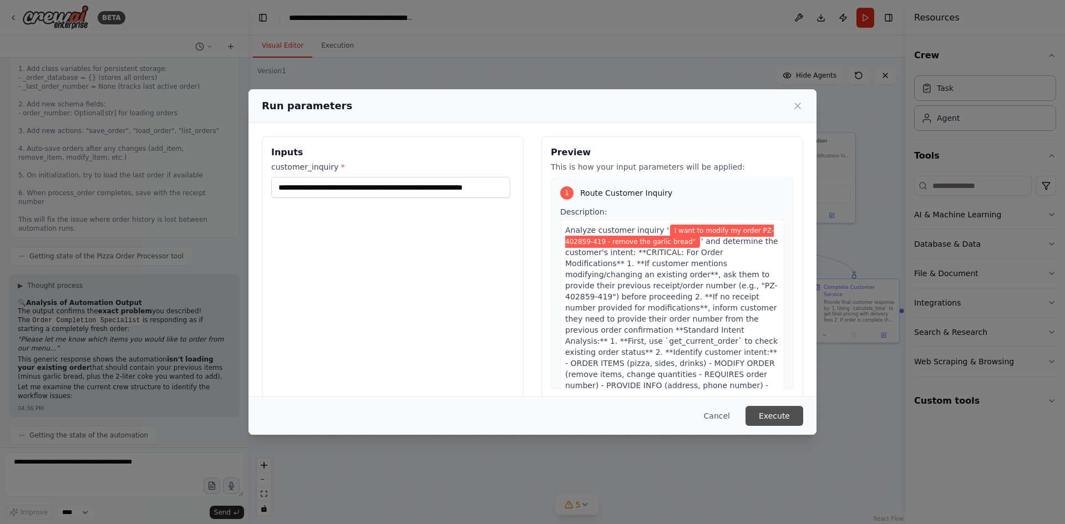
click at [770, 418] on button "Execute" at bounding box center [774, 416] width 58 height 20
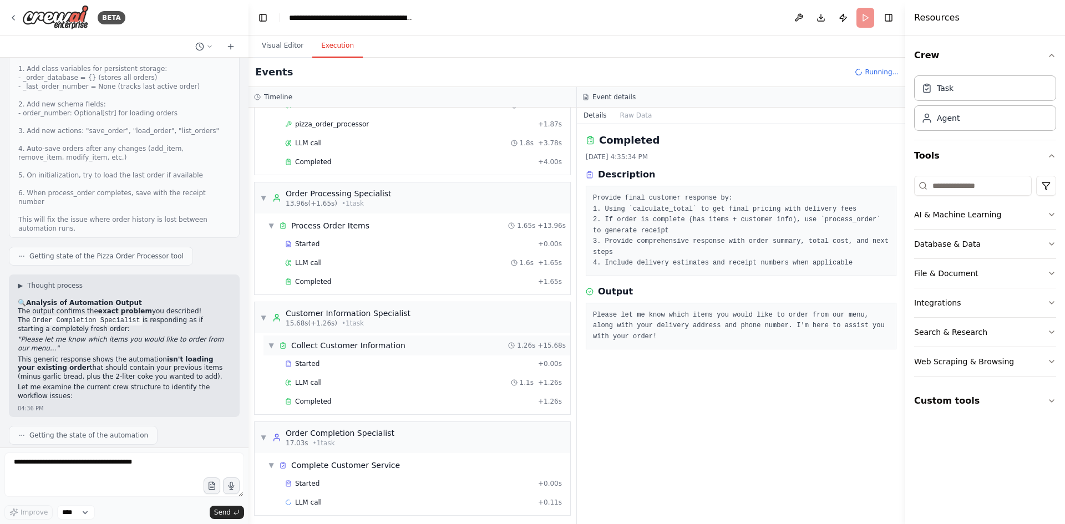
scroll to position [250, 0]
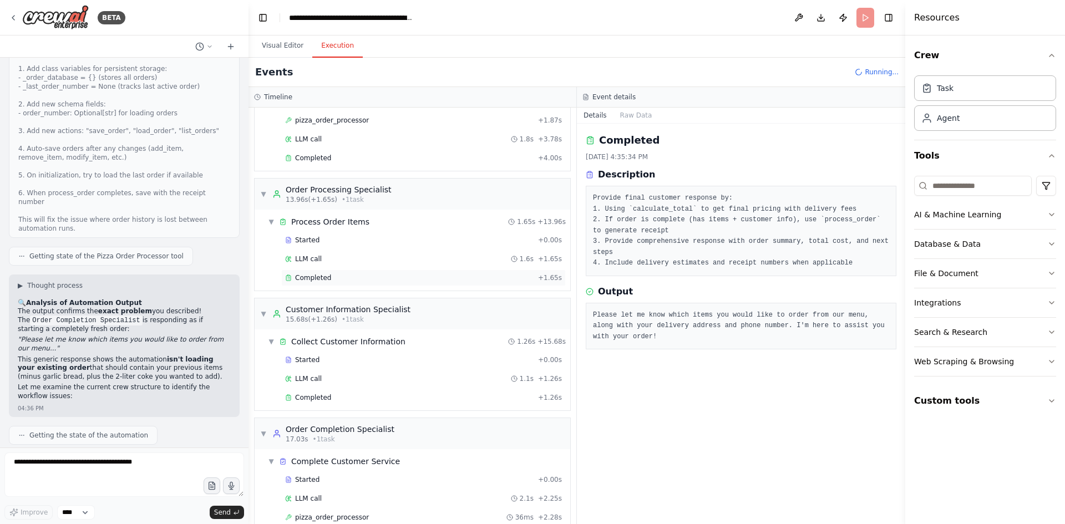
click at [324, 271] on div "Completed + 1.65s" at bounding box center [423, 278] width 284 height 17
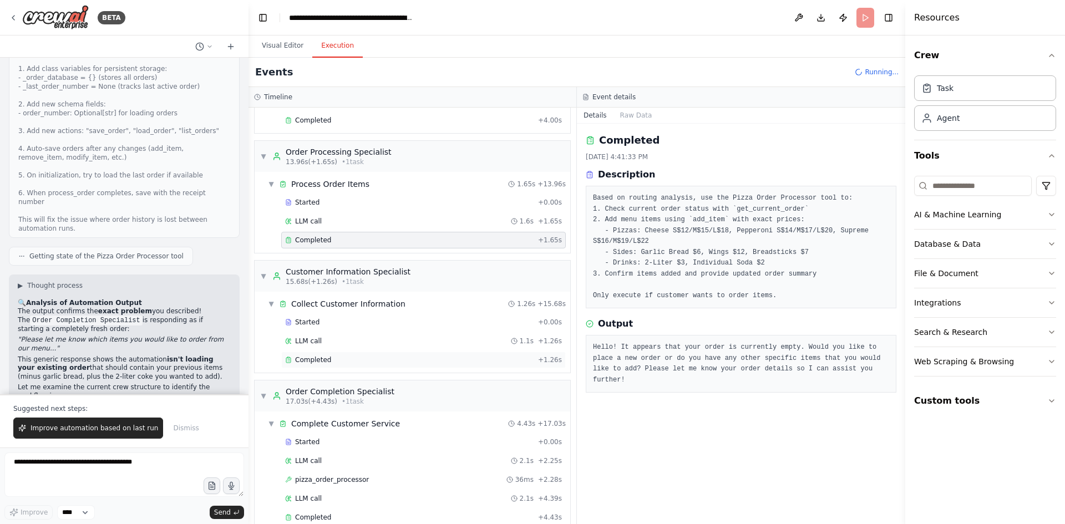
scroll to position [45748, 0]
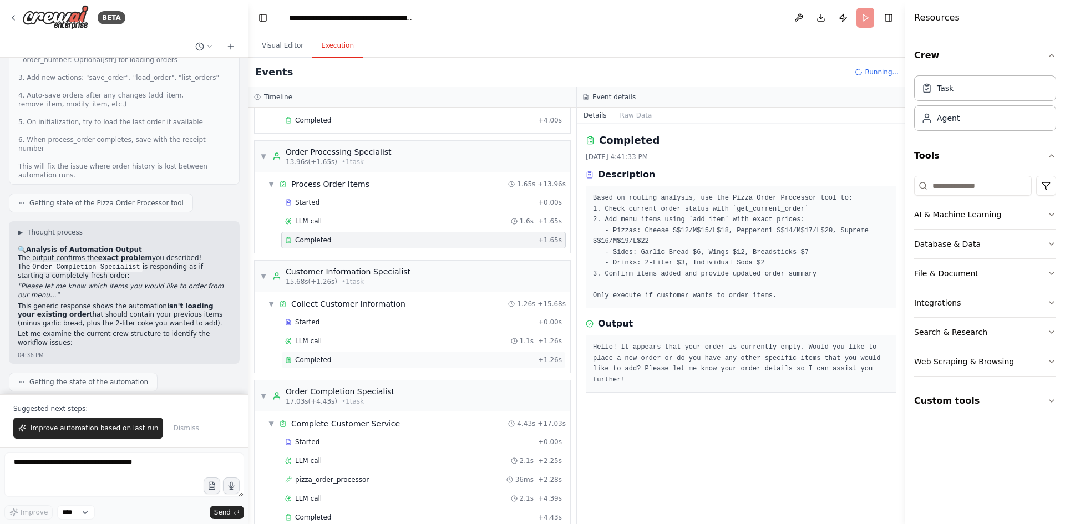
click at [333, 361] on div "Completed" at bounding box center [409, 359] width 248 height 9
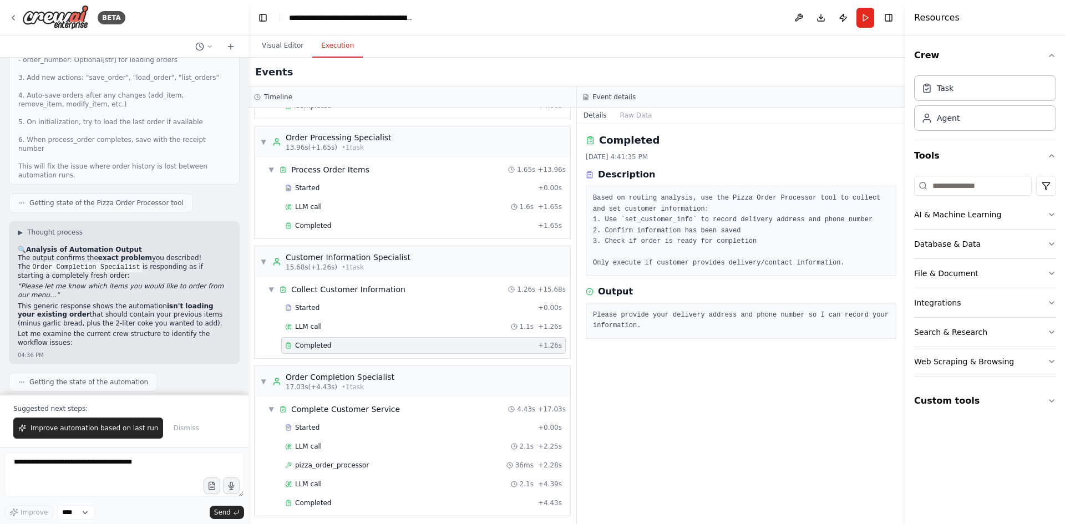
scroll to position [307, 0]
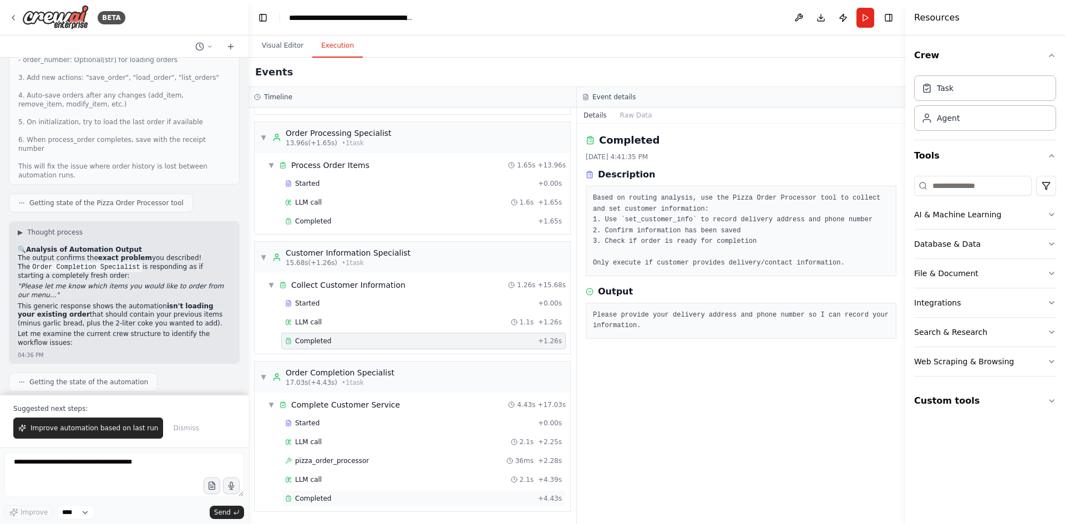
click at [325, 504] on div "Completed + 4.43s" at bounding box center [423, 498] width 284 height 17
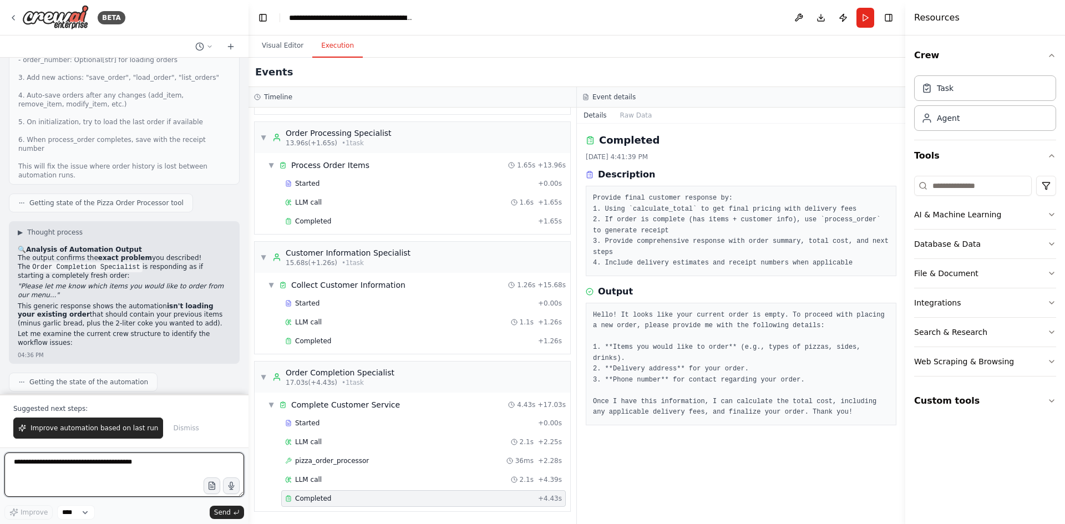
click at [101, 474] on textarea at bounding box center [124, 475] width 240 height 44
type textarea "**********"
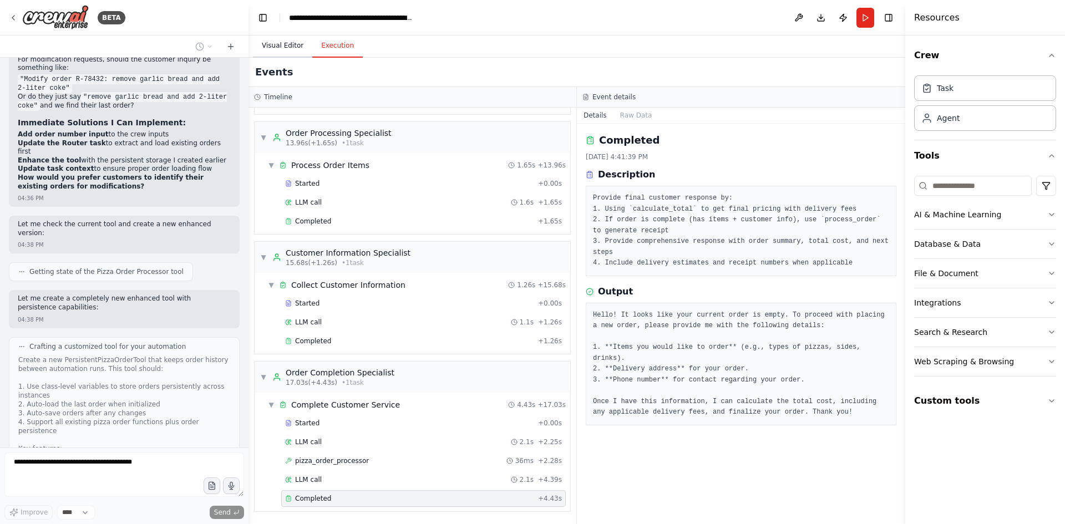
scroll to position [46381, 0]
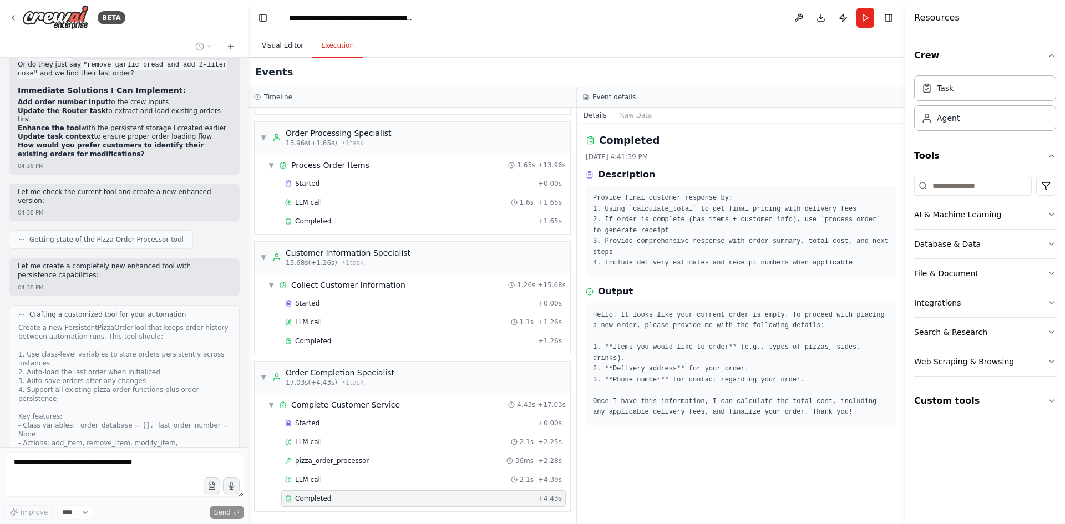
click at [282, 48] on button "Visual Editor" at bounding box center [282, 45] width 59 height 23
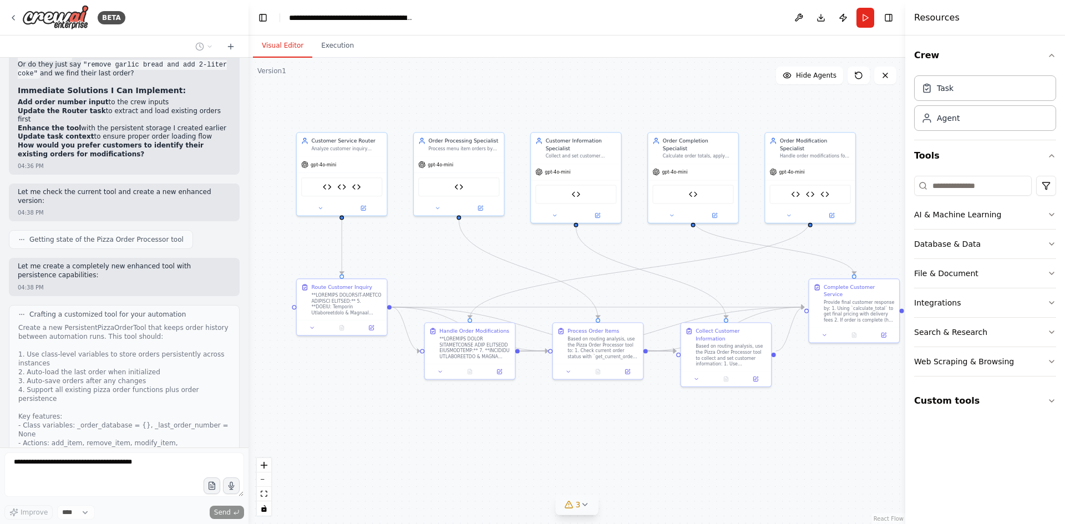
click at [585, 505] on icon at bounding box center [584, 505] width 4 height 2
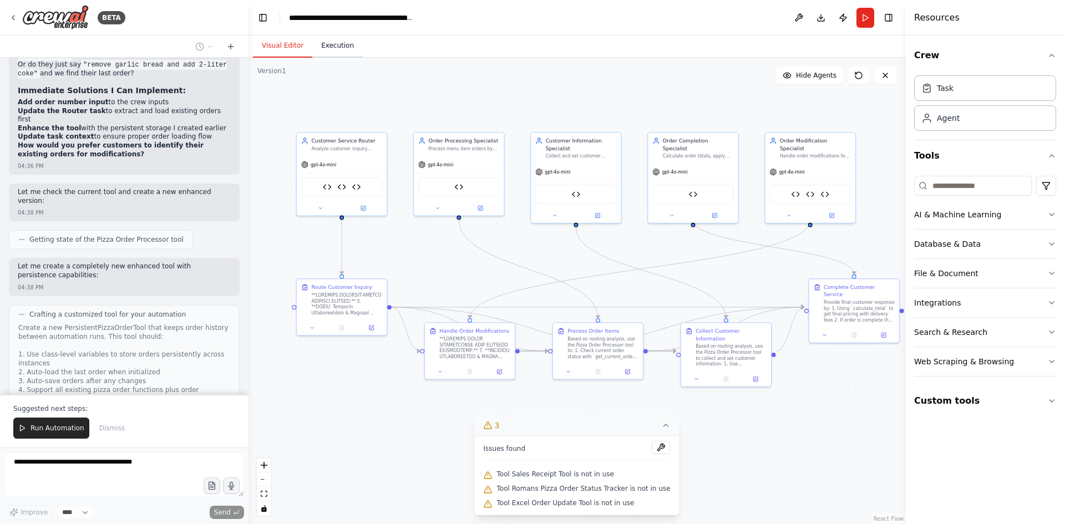
click at [330, 51] on button "Execution" at bounding box center [337, 45] width 50 height 23
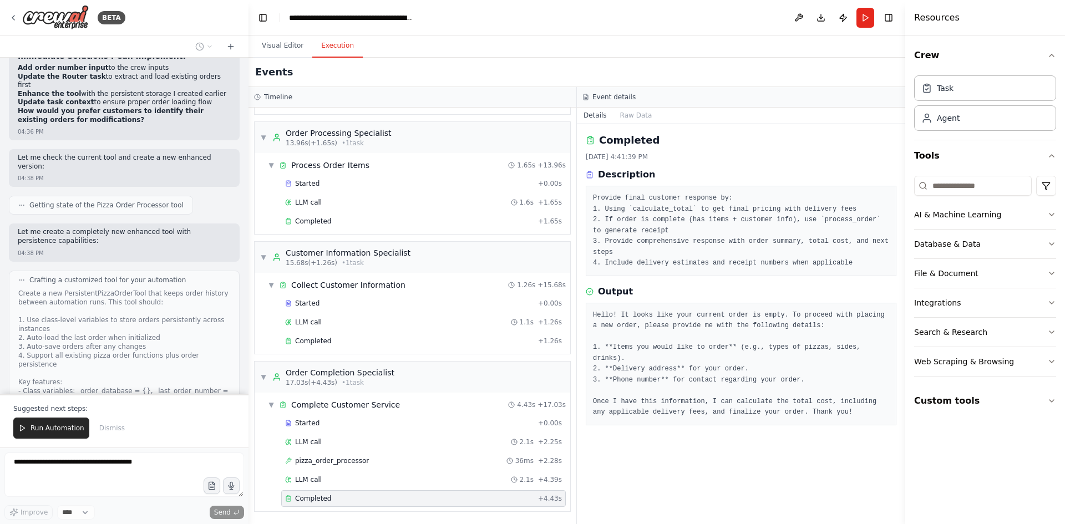
scroll to position [46434, 0]
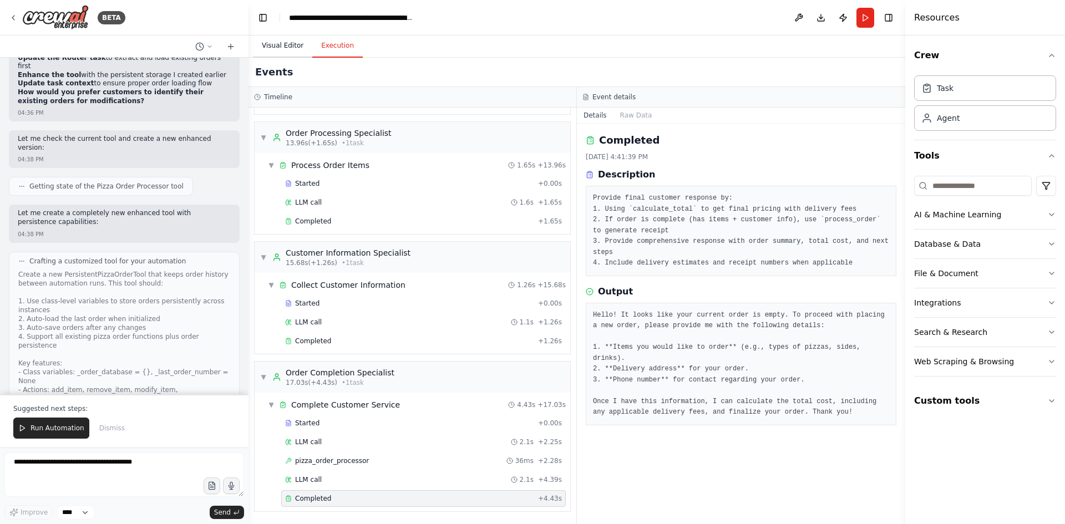
click at [288, 40] on button "Visual Editor" at bounding box center [282, 45] width 59 height 23
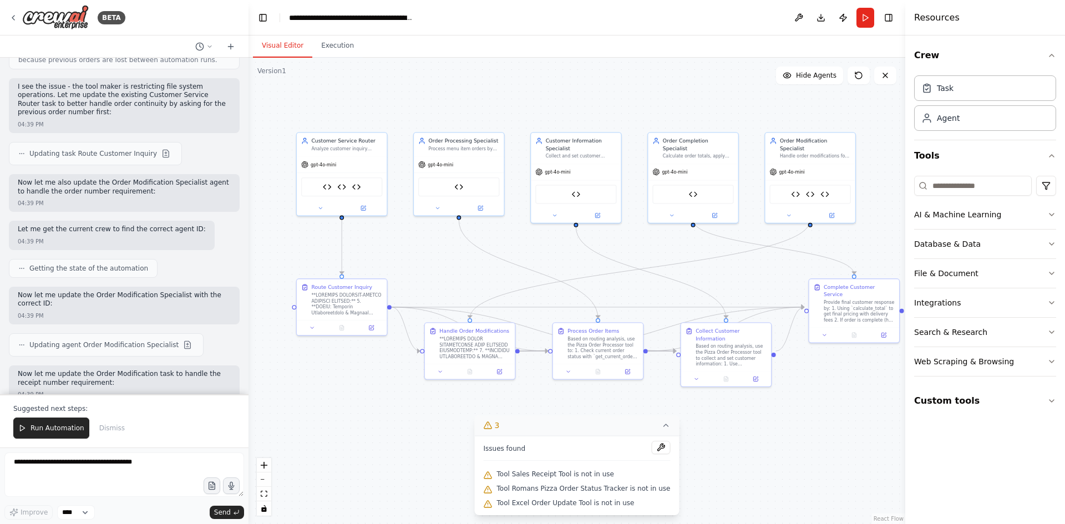
scroll to position [46861, 0]
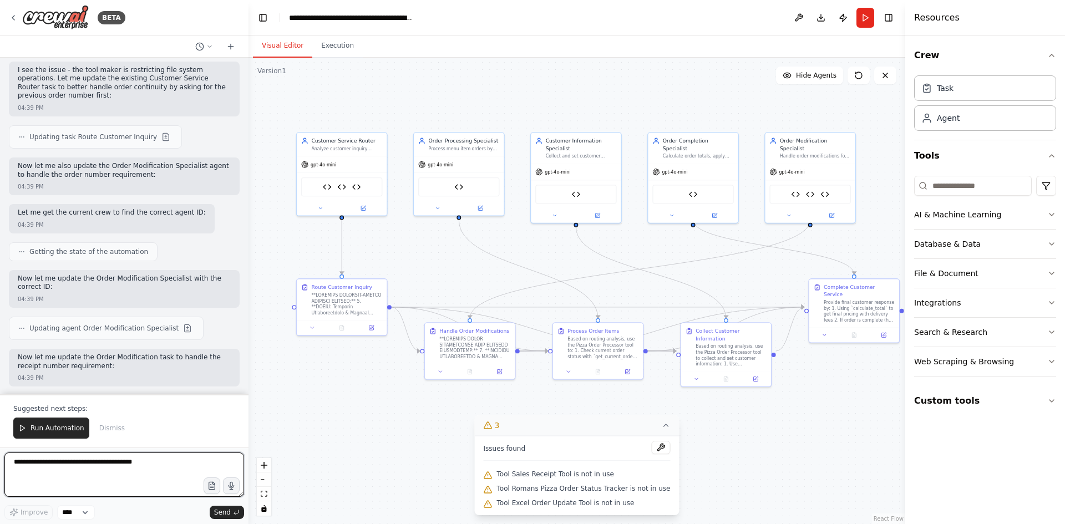
click at [70, 470] on textarea at bounding box center [124, 475] width 240 height 44
type textarea "*"
click at [76, 466] on textarea at bounding box center [124, 475] width 240 height 44
type textarea "*"
type textarea "**********"
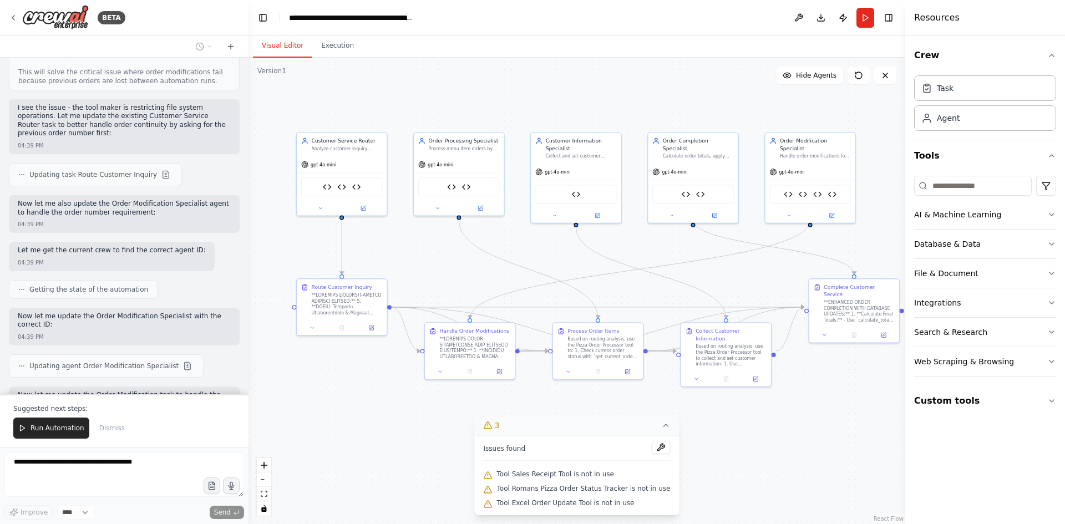
scroll to position [46822, 0]
drag, startPoint x: 24, startPoint y: 312, endPoint x: 82, endPoint y: 320, distance: 58.2
copy code "This is [PHONE_NUMBER]. I want to modify my recent order by adding a drink""
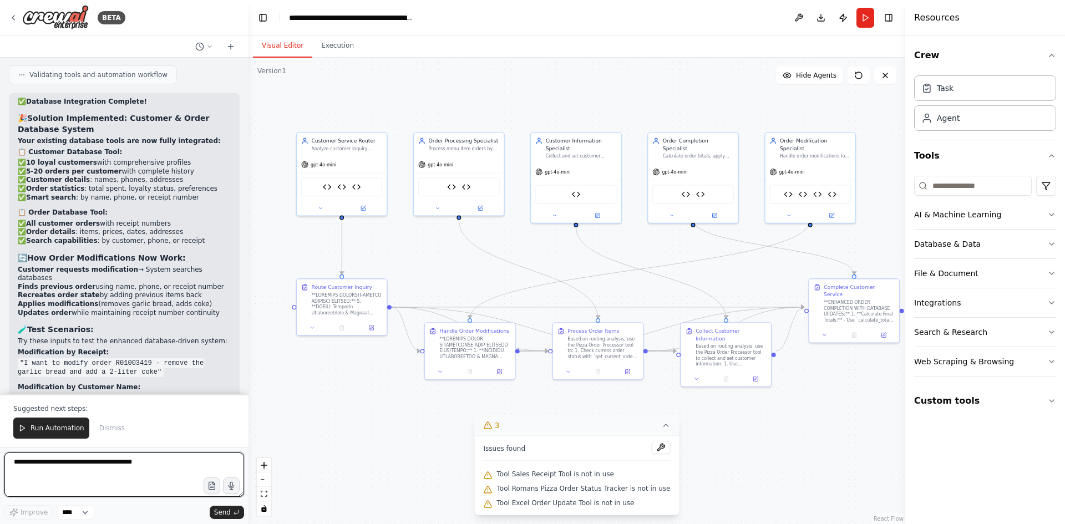
scroll to position [48416, 0]
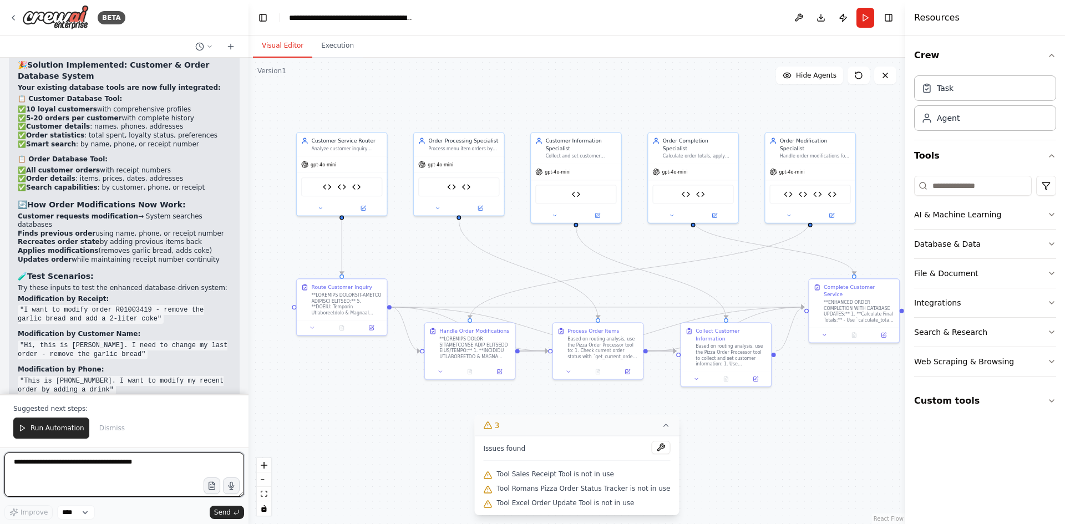
click at [99, 464] on textarea at bounding box center [124, 475] width 240 height 44
type textarea "*"
click at [54, 431] on span "Run Automation" at bounding box center [58, 428] width 54 height 9
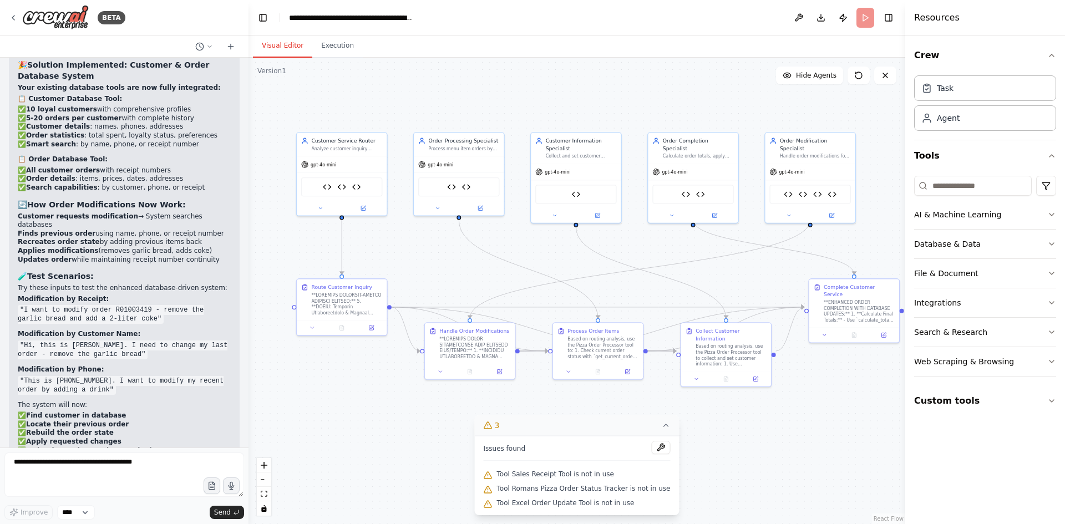
scroll to position [48362, 0]
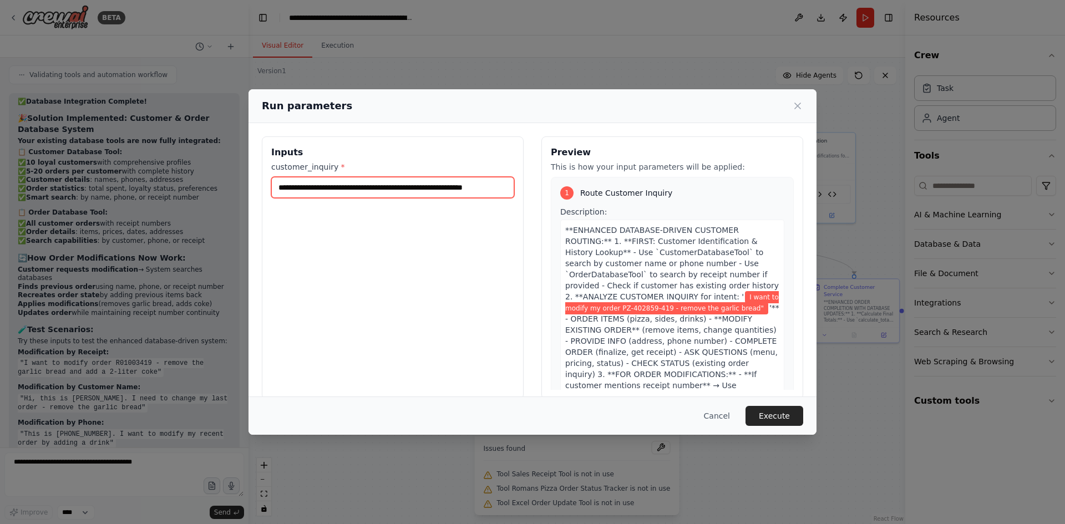
click at [491, 189] on input "**********" at bounding box center [392, 187] width 243 height 21
drag, startPoint x: 506, startPoint y: 185, endPoint x: 268, endPoint y: 182, distance: 237.4
click at [268, 182] on div "**********" at bounding box center [393, 267] width 262 height 263
type input "**********"
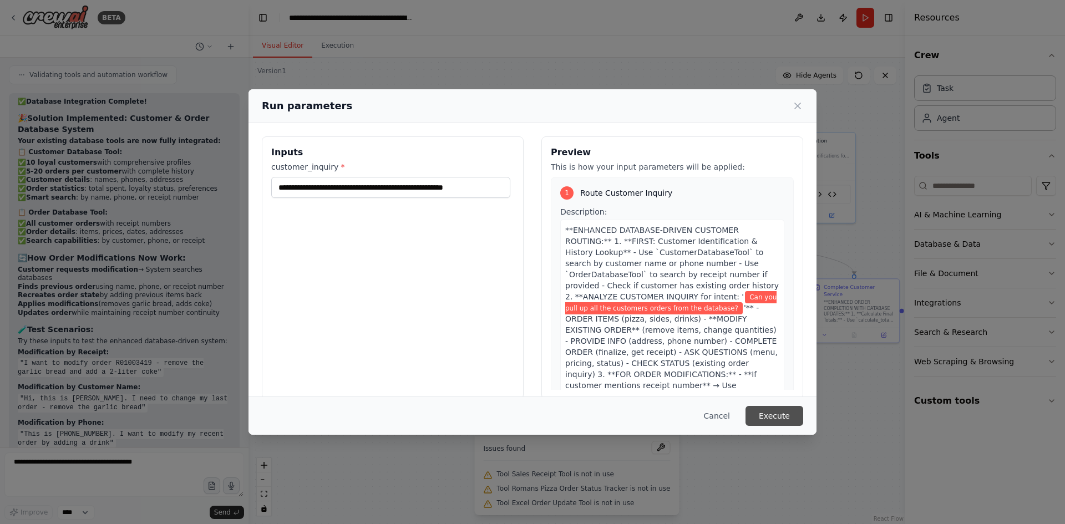
click at [785, 418] on button "Execute" at bounding box center [774, 416] width 58 height 20
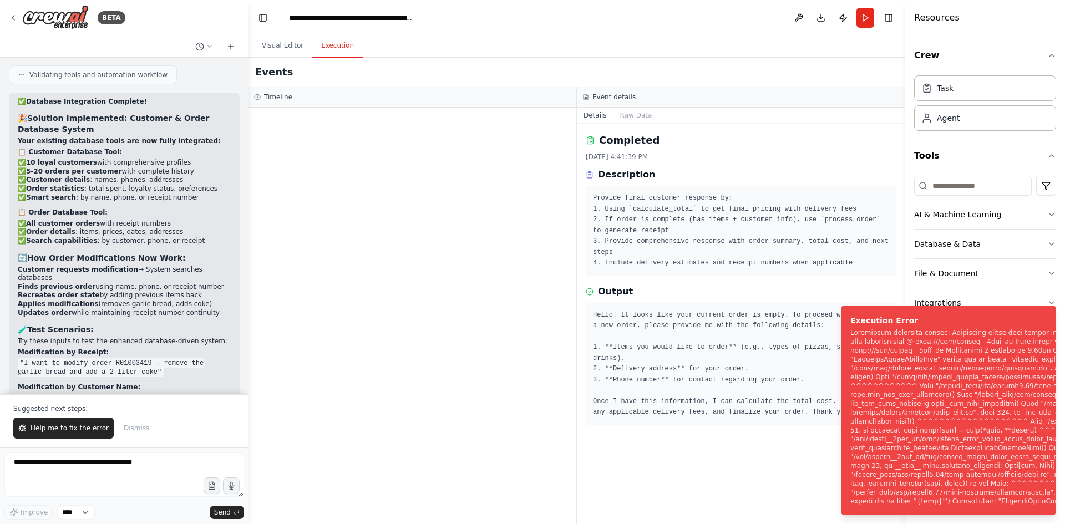
scroll to position [48416, 0]
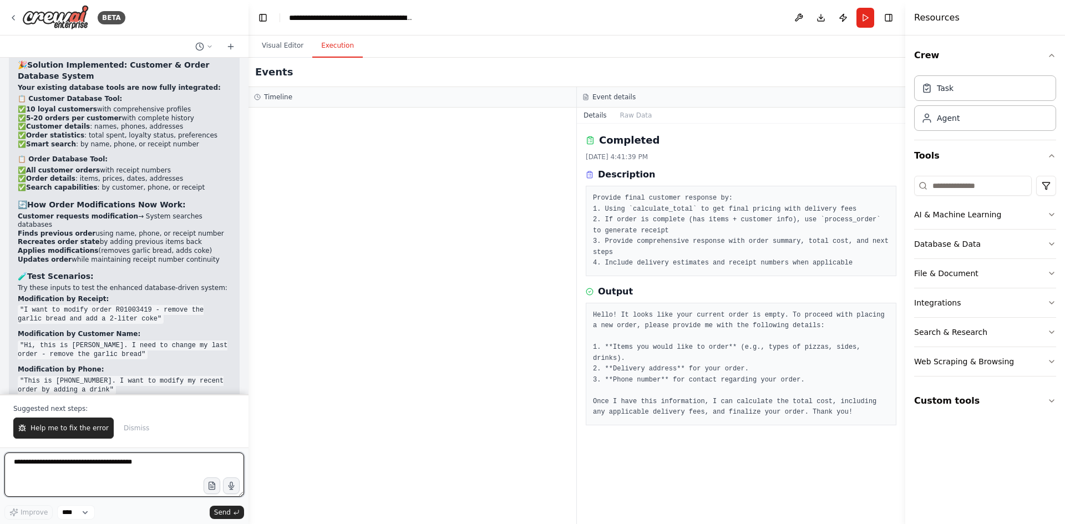
click at [68, 464] on textarea at bounding box center [124, 475] width 240 height 44
click at [868, 19] on button "Run" at bounding box center [865, 18] width 18 height 20
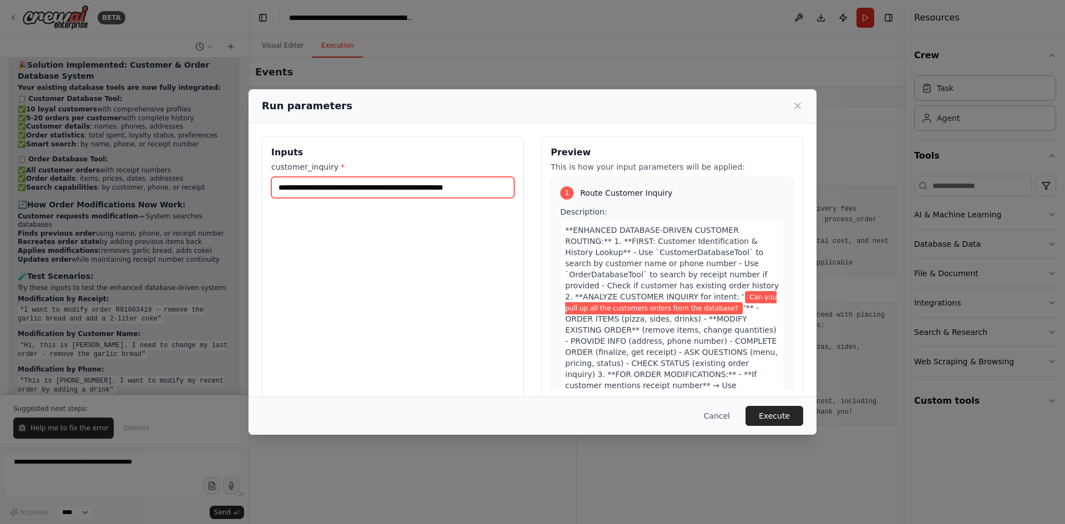
drag, startPoint x: 491, startPoint y: 188, endPoint x: 251, endPoint y: 191, distance: 240.1
click at [251, 191] on div "**********" at bounding box center [532, 267] width 568 height 289
type input "*"
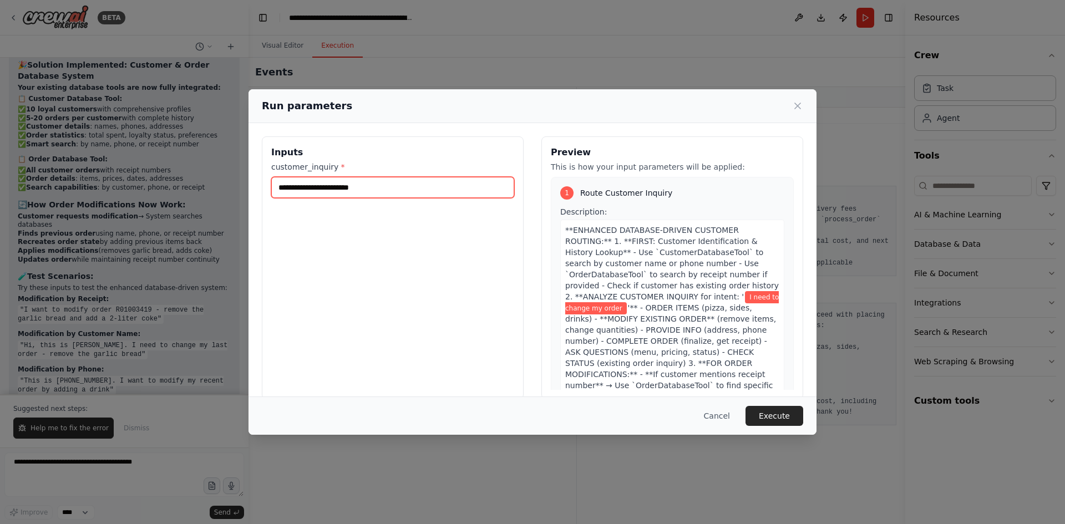
type input "**********"
click at [788, 418] on button "Execute" at bounding box center [774, 416] width 58 height 20
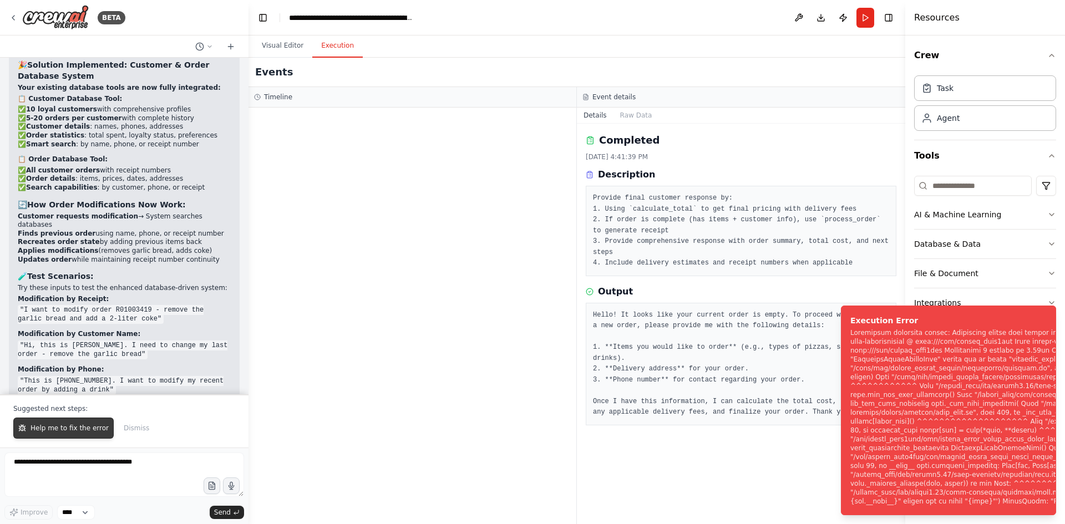
click at [71, 428] on span "Help me to fix the error" at bounding box center [70, 428] width 78 height 9
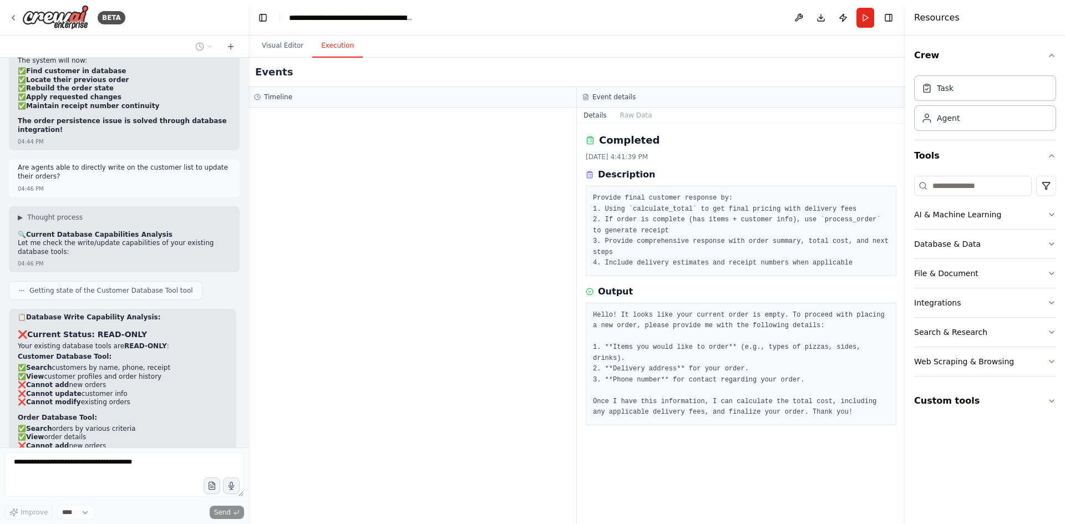
scroll to position [48788, 0]
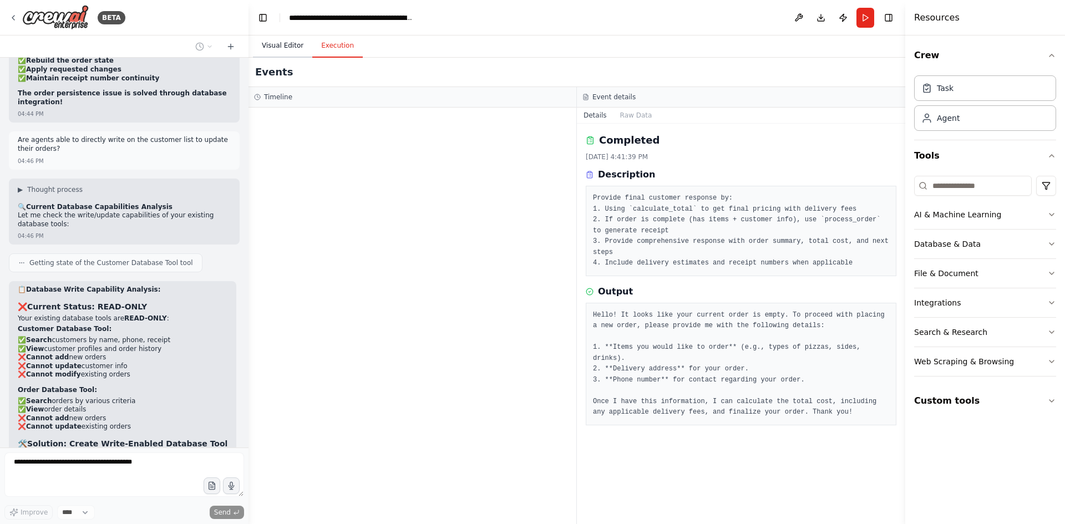
click at [282, 45] on button "Visual Editor" at bounding box center [282, 45] width 59 height 23
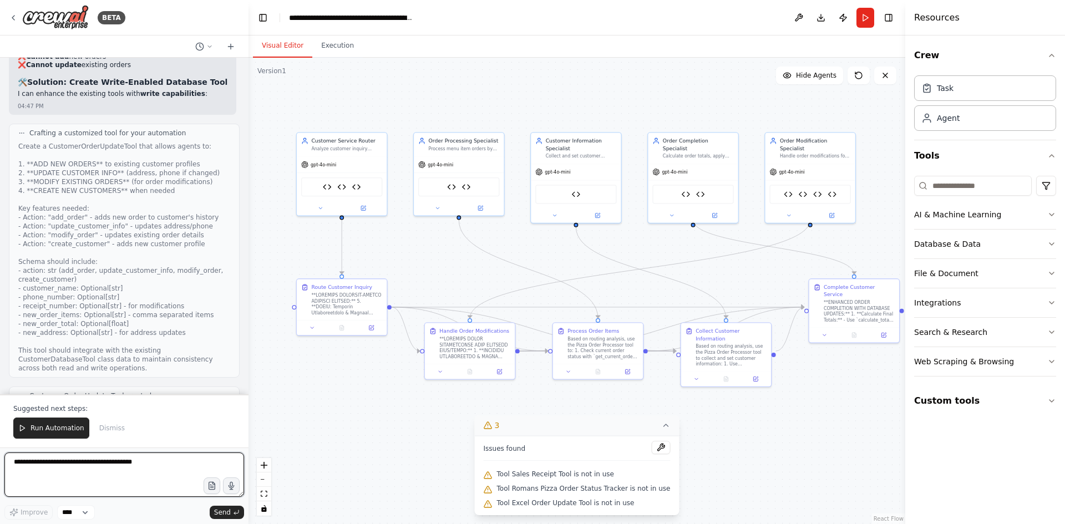
scroll to position [49158, 0]
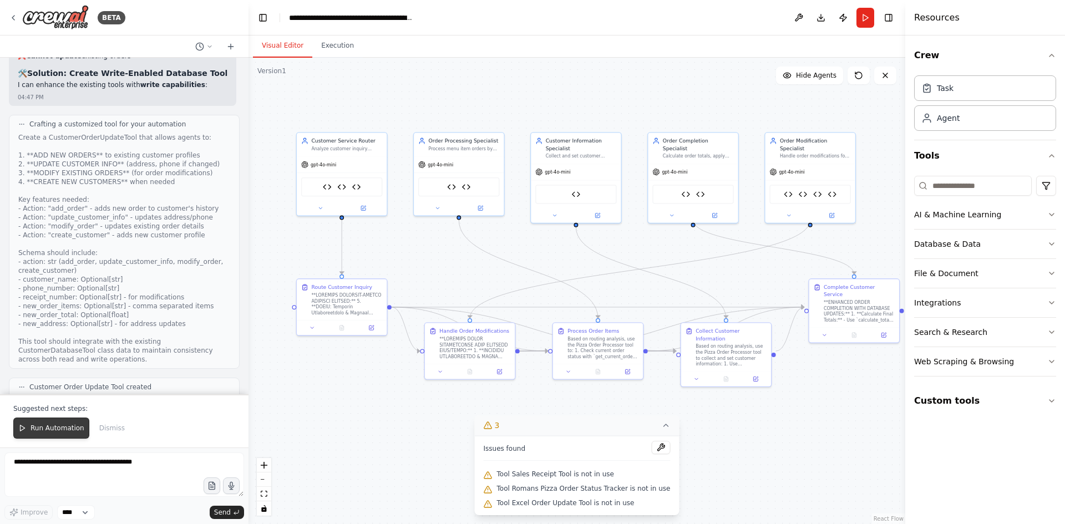
click at [46, 425] on span "Run Automation" at bounding box center [58, 428] width 54 height 9
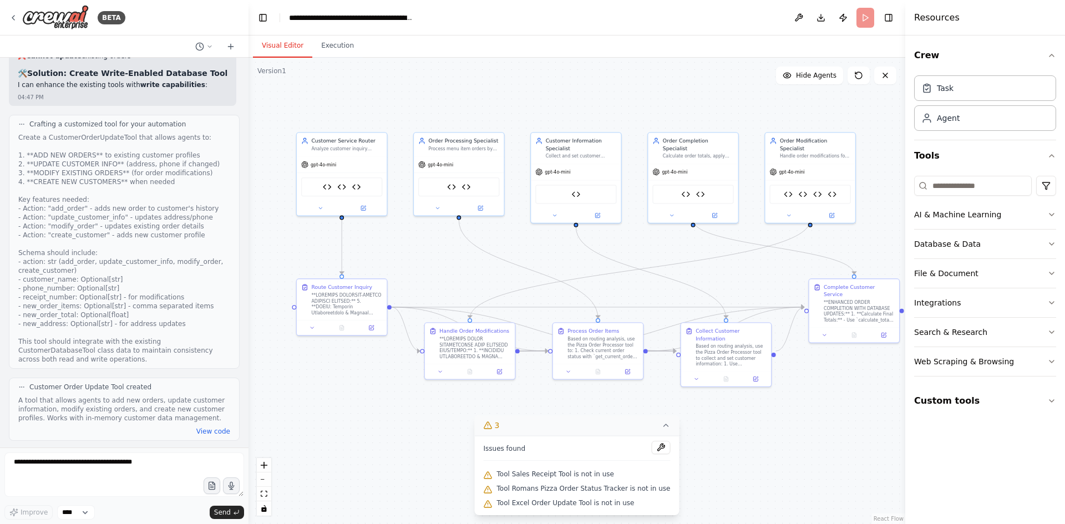
scroll to position [49105, 0]
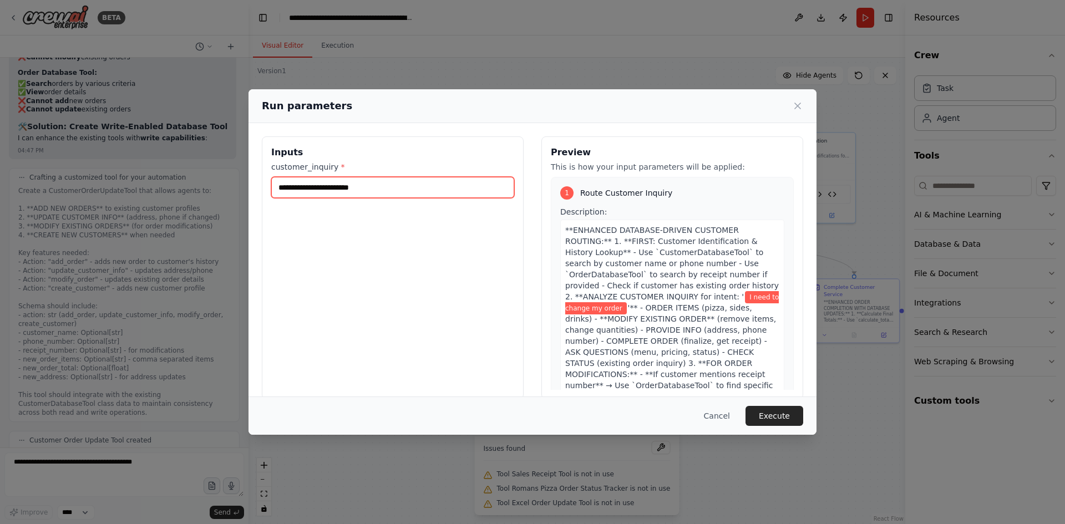
click at [413, 189] on input "**********" at bounding box center [392, 187] width 243 height 21
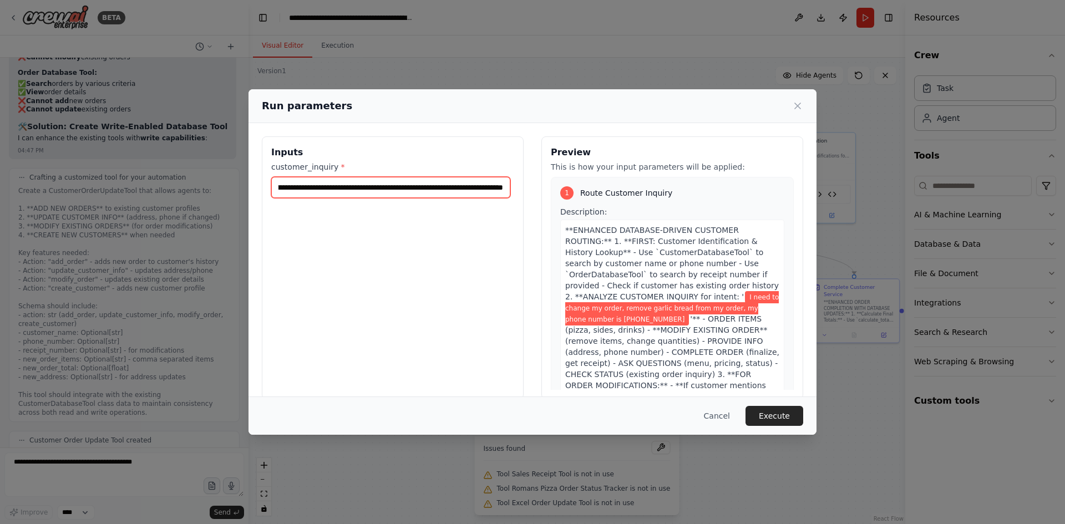
scroll to position [0, 109]
type input "**********"
click at [791, 414] on button "Execute" at bounding box center [774, 416] width 58 height 20
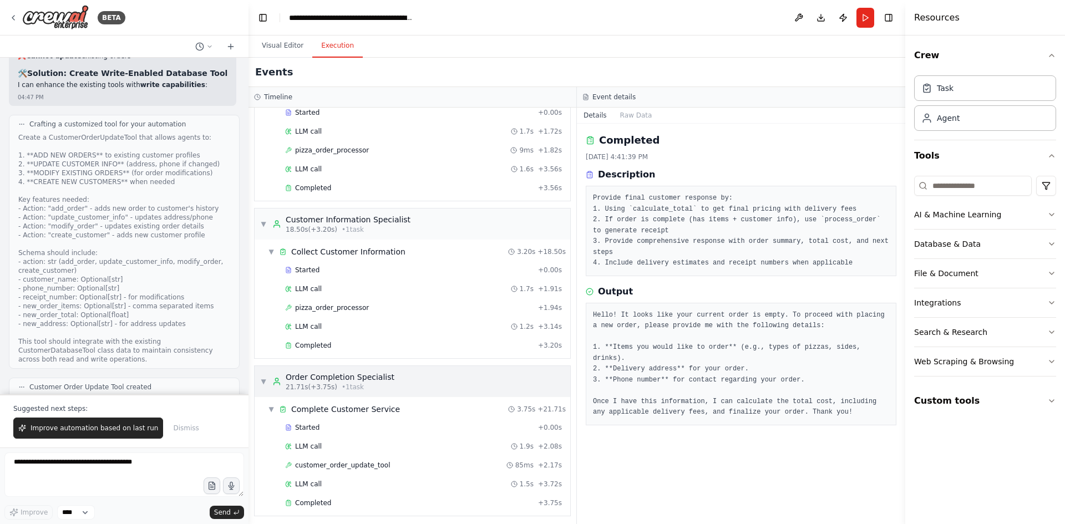
scroll to position [420, 0]
click at [316, 495] on span "Completed" at bounding box center [313, 498] width 36 height 9
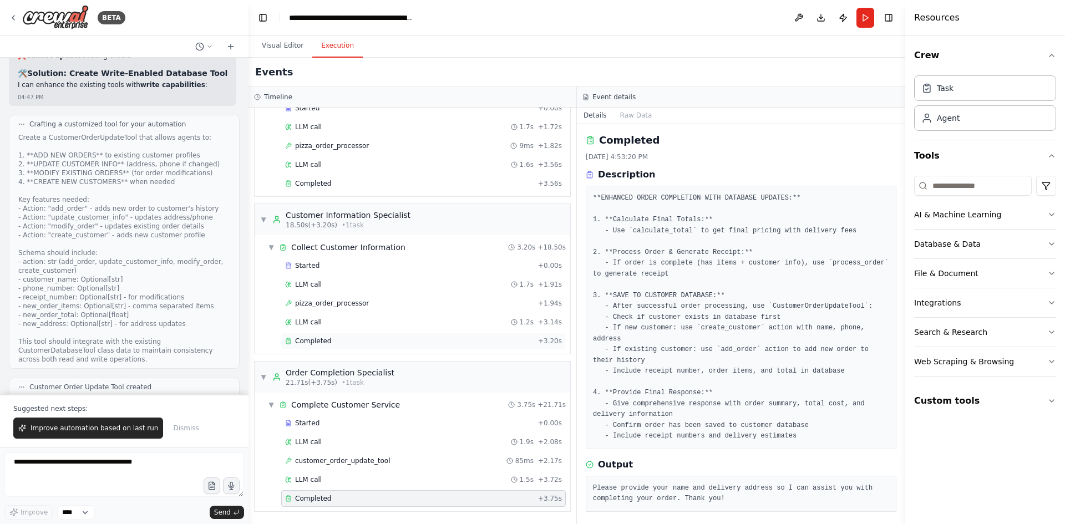
click at [318, 338] on span "Completed" at bounding box center [313, 341] width 36 height 9
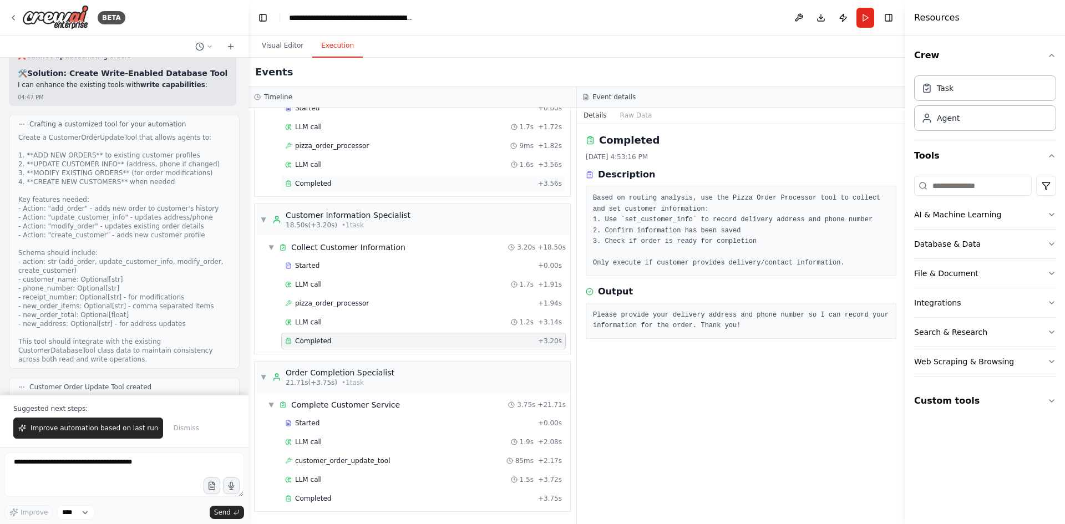
click at [319, 184] on span "Completed" at bounding box center [313, 183] width 36 height 9
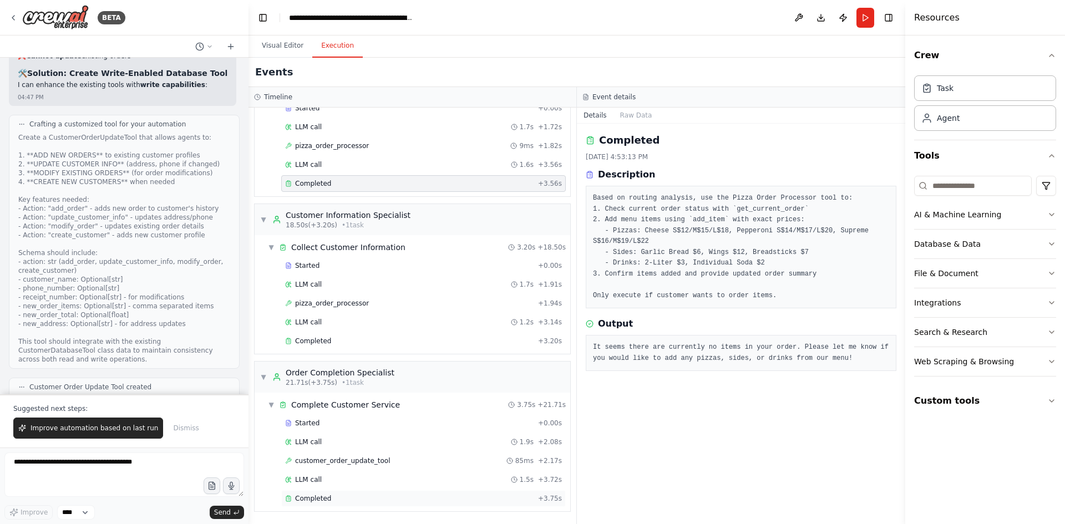
click at [312, 499] on span "Completed" at bounding box center [313, 498] width 36 height 9
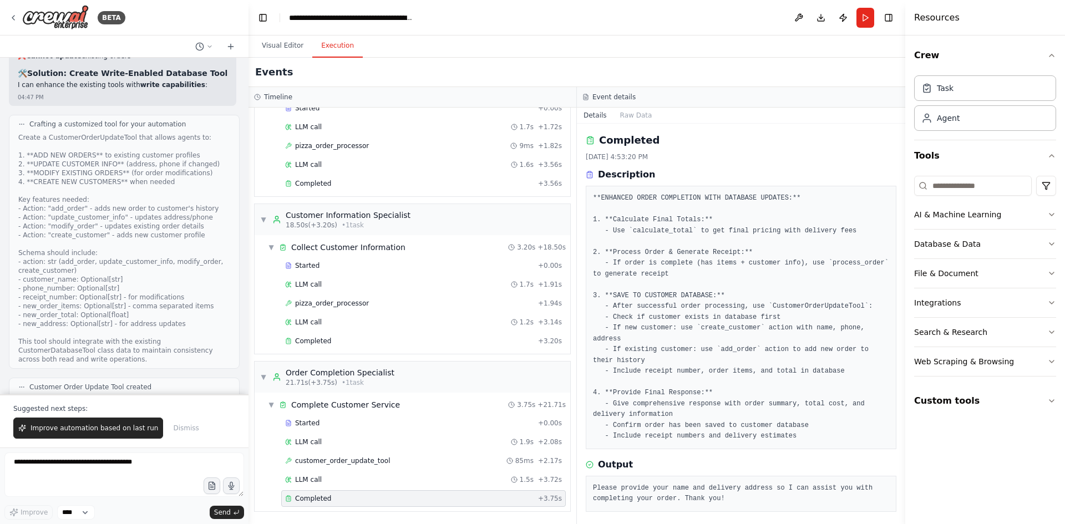
click at [812, 430] on pre "**ENHANCED ORDER COMPLETION WITH DATABASE UPDATES:** 1. **Calculate Final Total…" at bounding box center [741, 317] width 296 height 249
click at [105, 425] on span "Improve automation based on last run" at bounding box center [95, 428] width 128 height 9
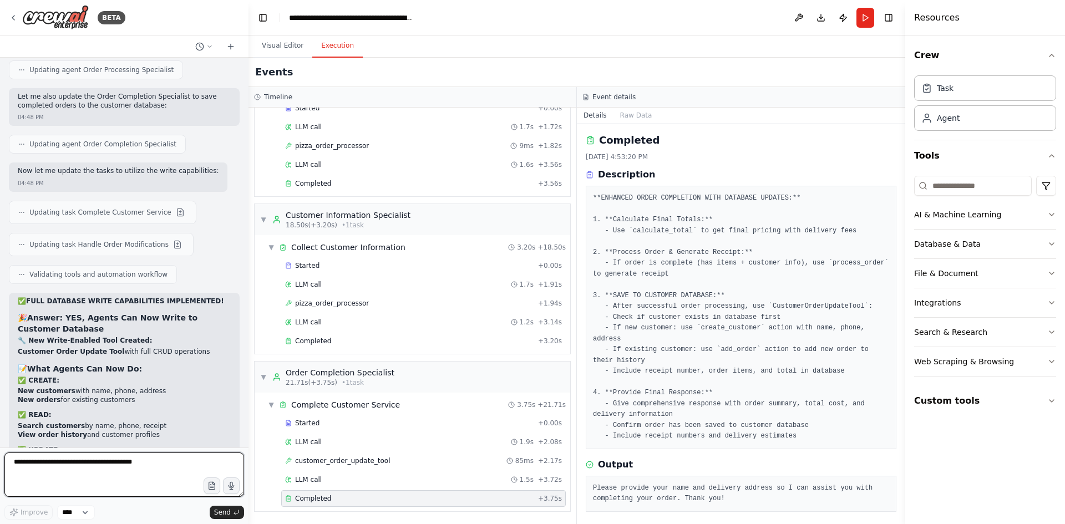
scroll to position [49677, 0]
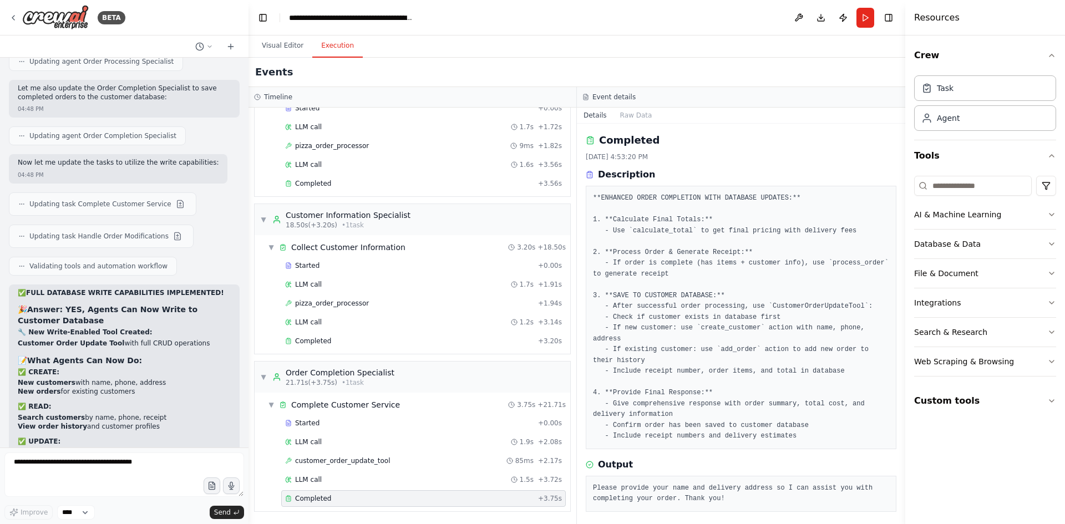
drag, startPoint x: 131, startPoint y: 230, endPoint x: 67, endPoint y: 217, distance: 65.6
copy code ""Hi, I'd like to order a large pepperoni pizza and garlic bread for delivery to…"
click at [867, 18] on button "Run" at bounding box center [865, 18] width 18 height 20
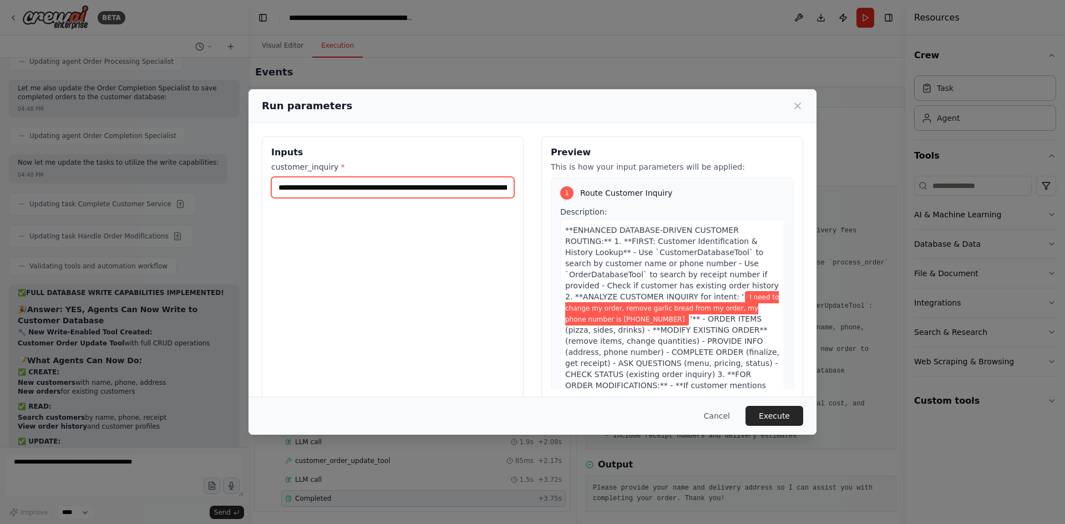
click at [509, 187] on input "**********" at bounding box center [392, 187] width 243 height 21
drag, startPoint x: 509, startPoint y: 187, endPoint x: 388, endPoint y: 188, distance: 120.3
click at [388, 188] on input "**********" at bounding box center [390, 187] width 239 height 21
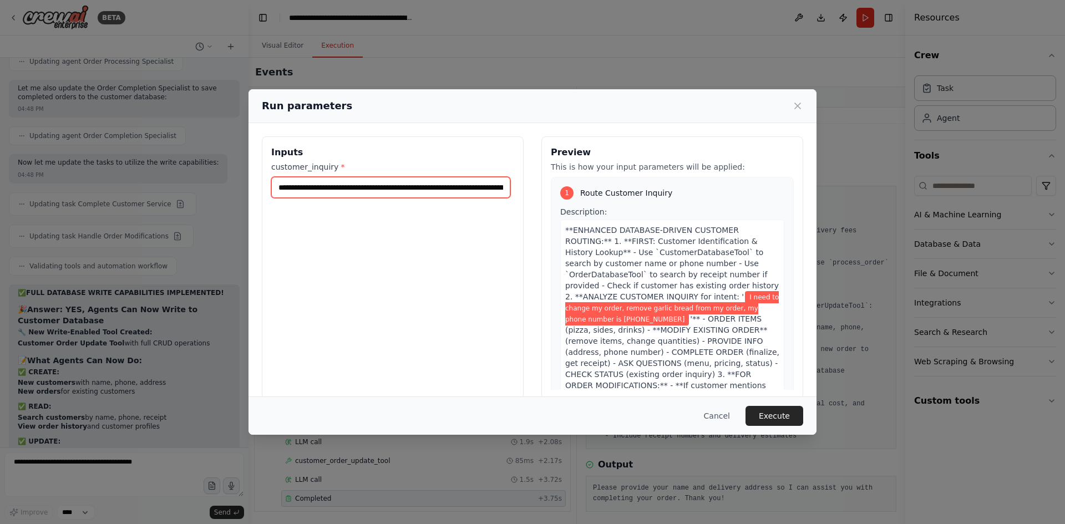
drag, startPoint x: 503, startPoint y: 185, endPoint x: 275, endPoint y: 189, distance: 228.0
click at [275, 189] on input "**********" at bounding box center [390, 187] width 239 height 21
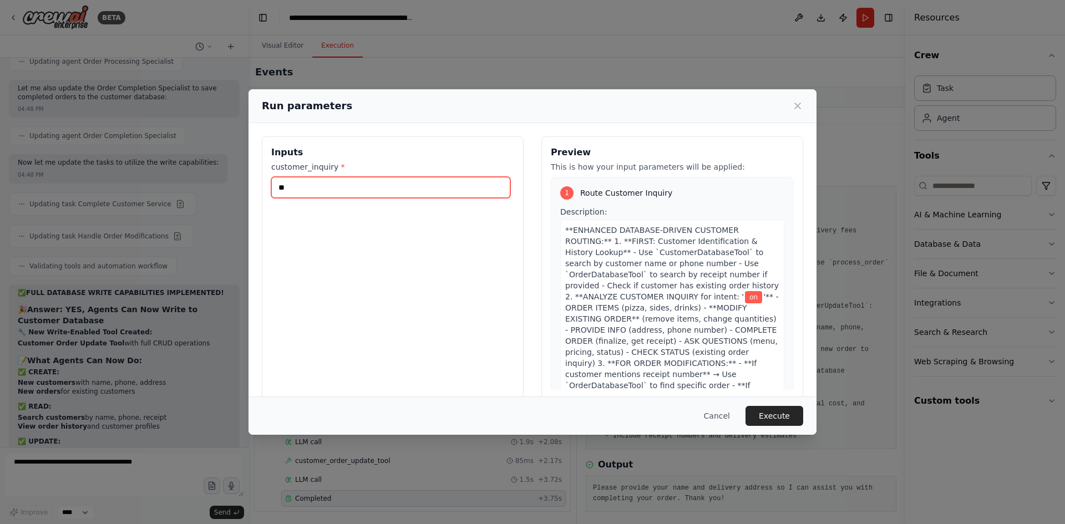
type input "*"
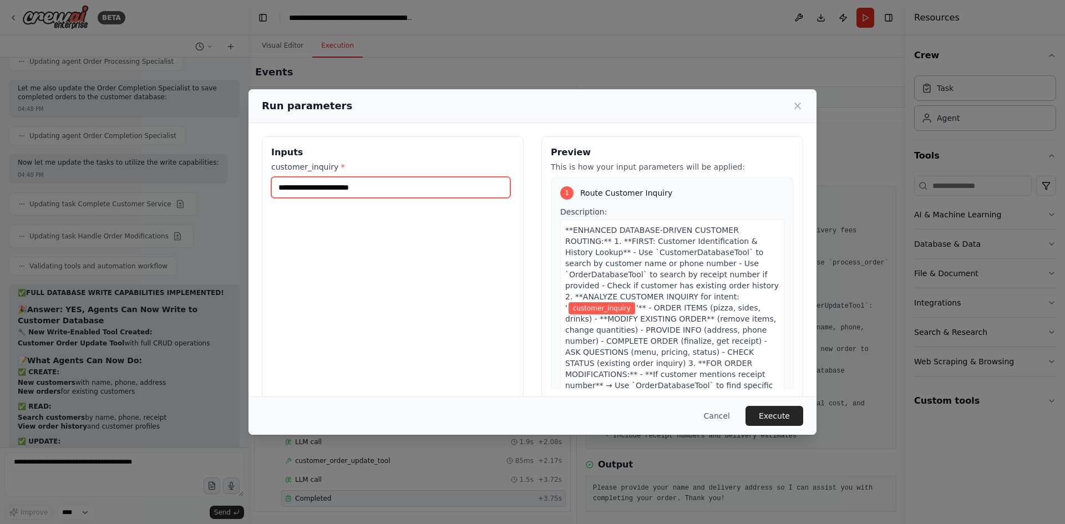
paste input "**********"
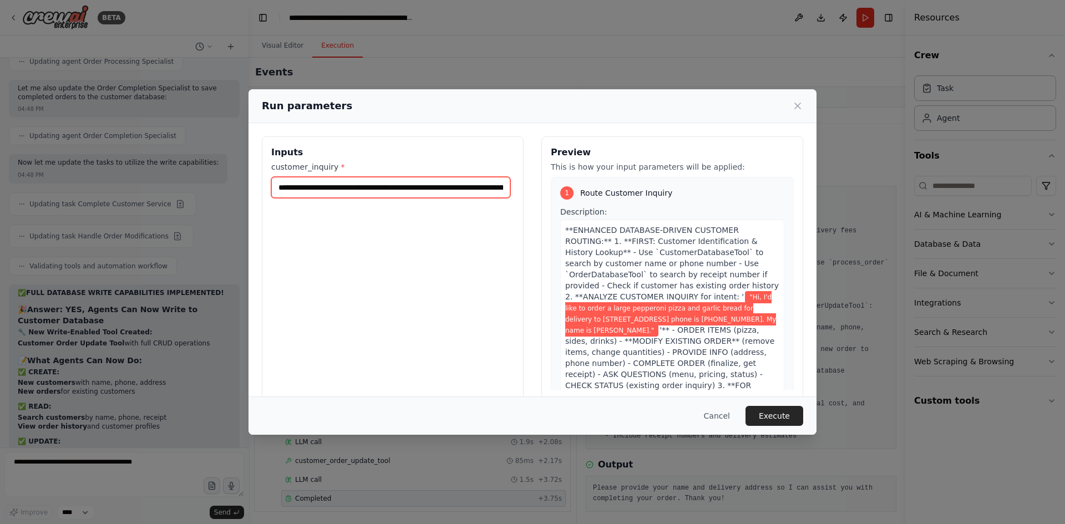
scroll to position [0, 237]
type input "**********"
click at [769, 418] on button "Execute" at bounding box center [774, 416] width 58 height 20
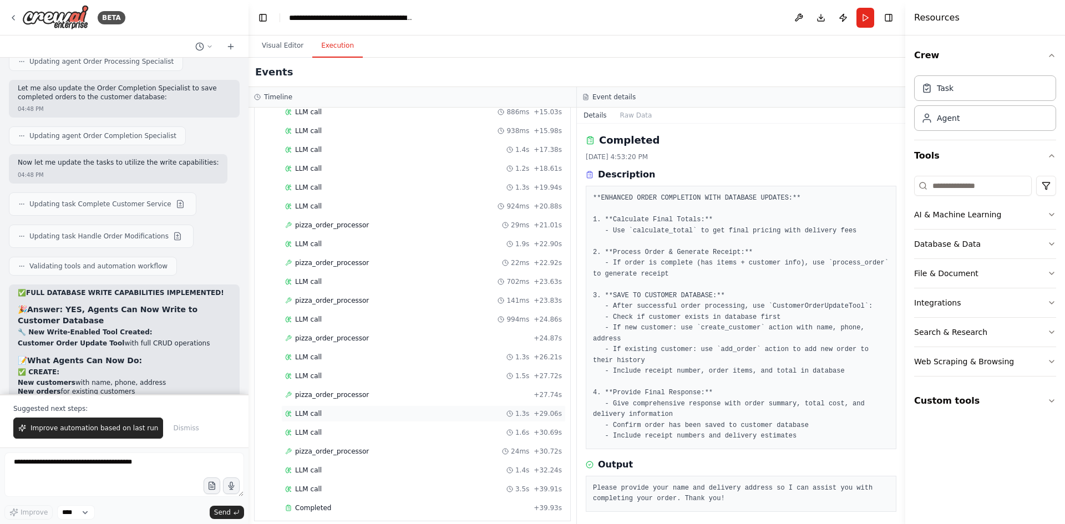
scroll to position [1306, 0]
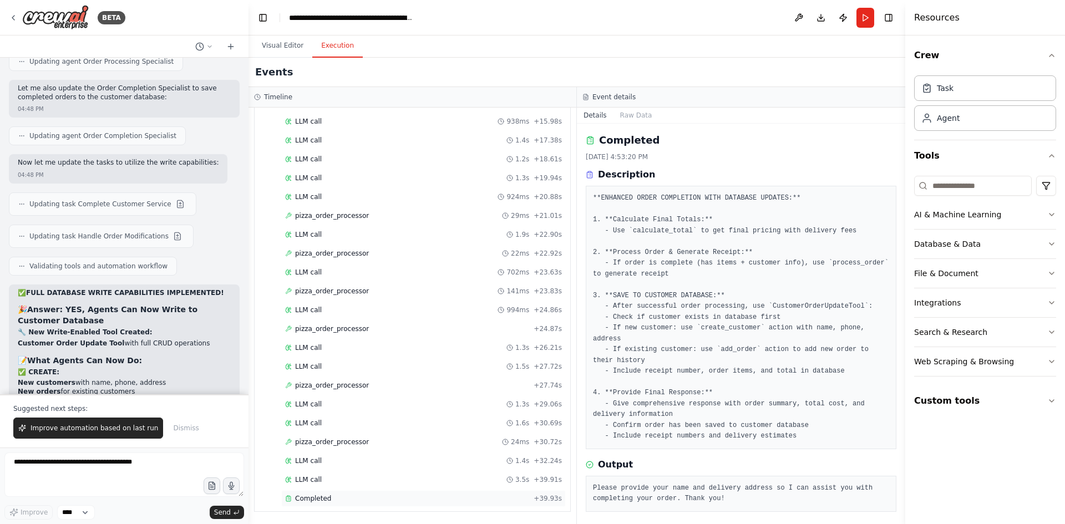
click at [331, 499] on div "Completed" at bounding box center [407, 498] width 244 height 9
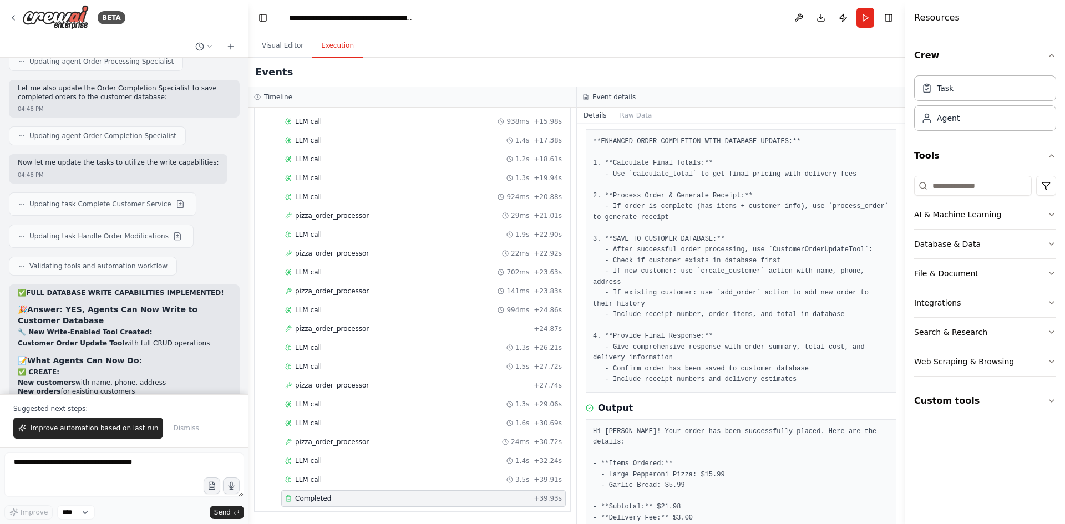
scroll to position [146, 0]
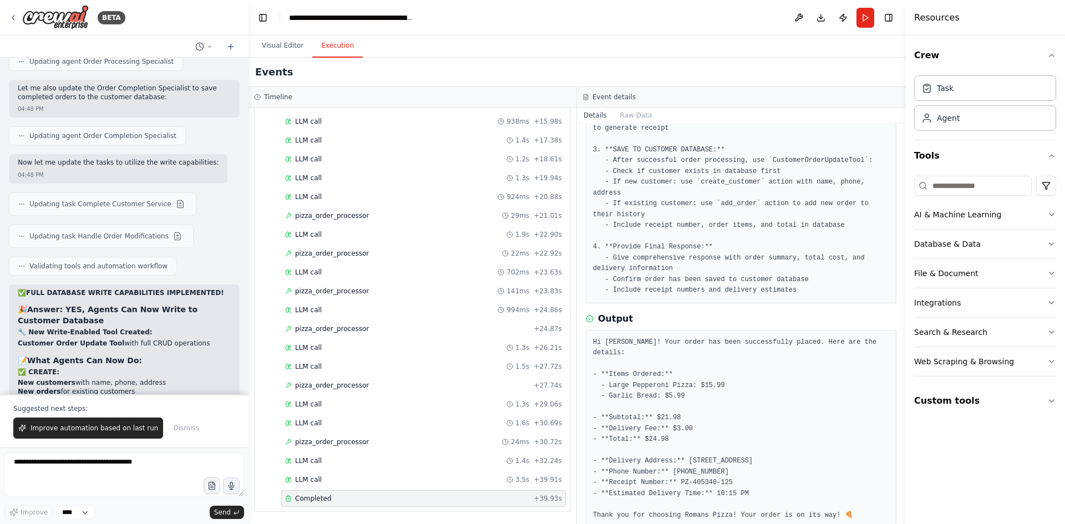
click at [805, 408] on pre "Hi [PERSON_NAME]! Your order has been successfully placed. Here are the details…" at bounding box center [741, 429] width 296 height 184
drag, startPoint x: 721, startPoint y: 464, endPoint x: 674, endPoint y: 463, distance: 47.7
click at [674, 463] on pre "Hi [PERSON_NAME]! Your order has been successfully placed. Here are the details…" at bounding box center [741, 429] width 296 height 184
copy pre "PZ-405340-125"
drag, startPoint x: 708, startPoint y: 456, endPoint x: 723, endPoint y: 477, distance: 25.9
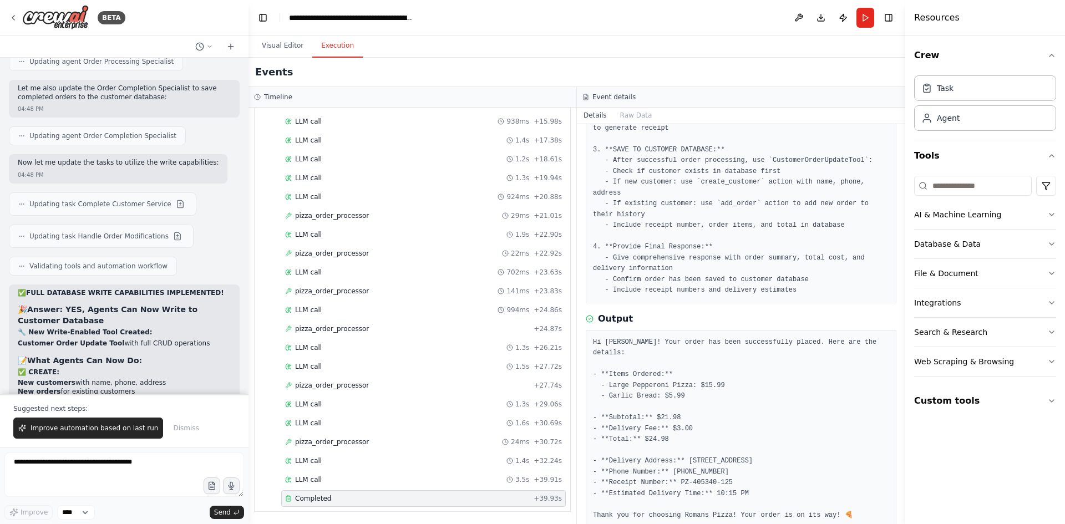
click at [723, 477] on pre "Hi [PERSON_NAME]! Your order has been successfully placed. Here are the details…" at bounding box center [741, 429] width 296 height 184
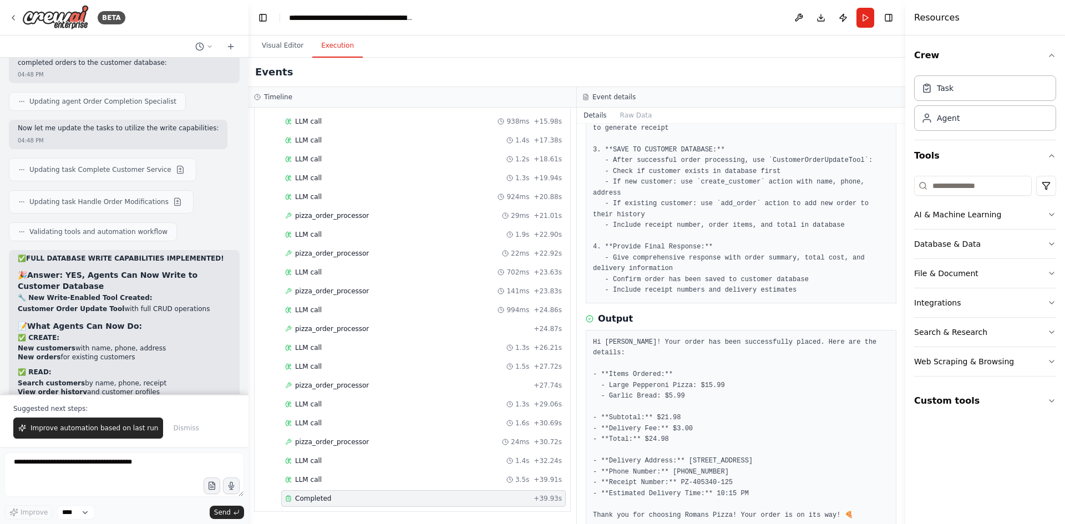
scroll to position [49730, 0]
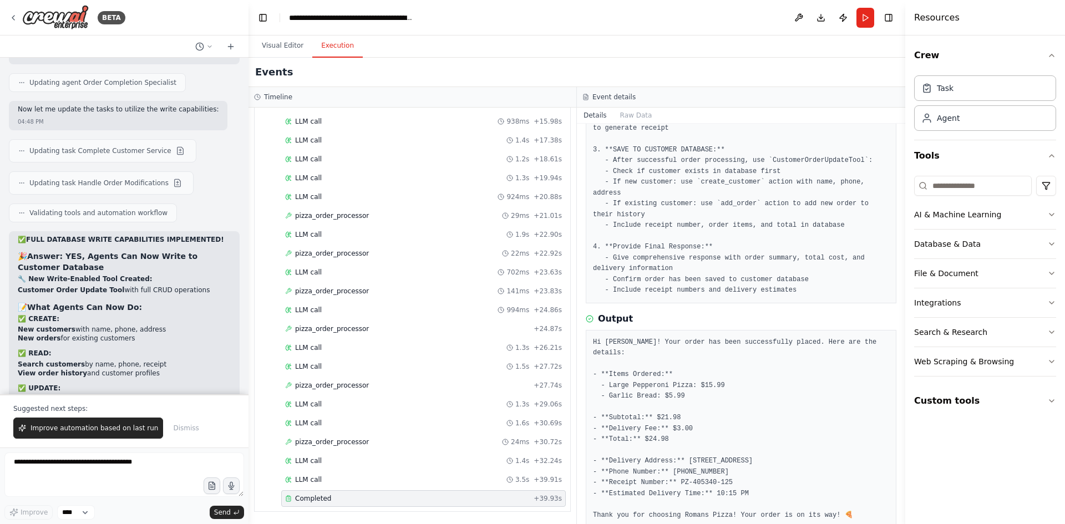
drag, startPoint x: 167, startPoint y: 233, endPoint x: 18, endPoint y: 228, distance: 149.8
copy code ""Hi, this is [PERSON_NAME]. I want to order the same as last time but add extra…"
click at [867, 21] on button "Run" at bounding box center [865, 18] width 18 height 20
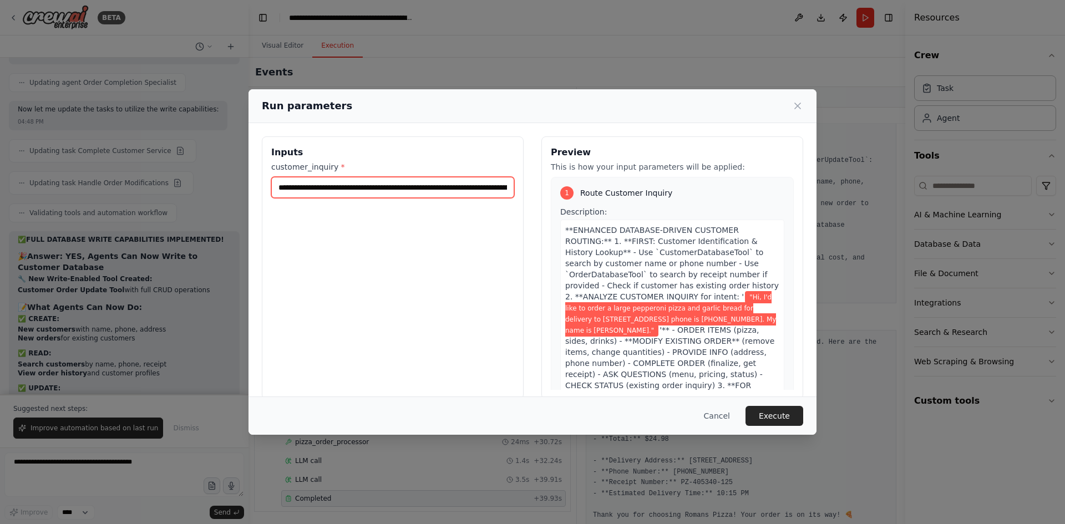
click at [467, 191] on input "**********" at bounding box center [392, 187] width 243 height 21
drag, startPoint x: 504, startPoint y: 186, endPoint x: 271, endPoint y: 192, distance: 233.0
click at [271, 192] on div "**********" at bounding box center [393, 267] width 262 height 263
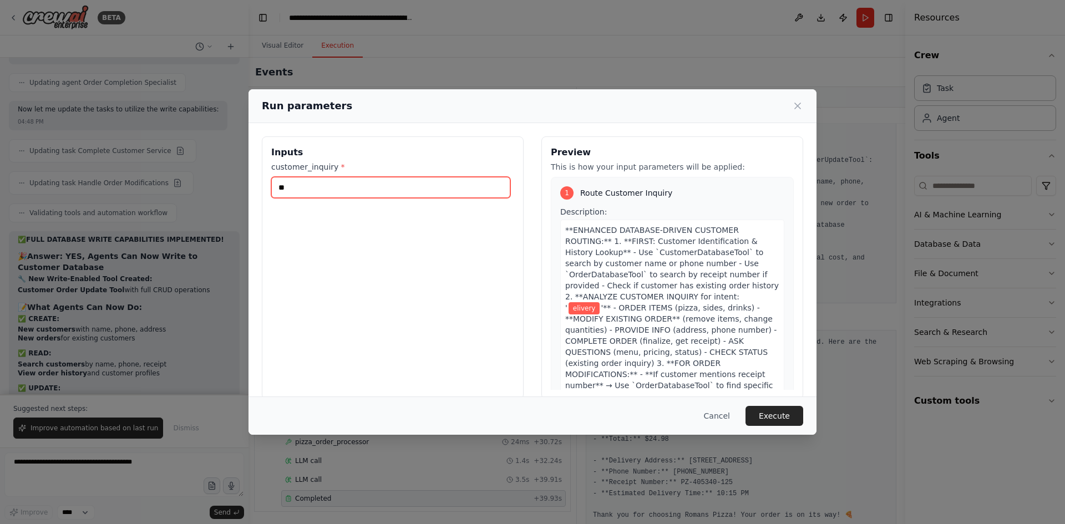
type input "*"
paste input "**********"
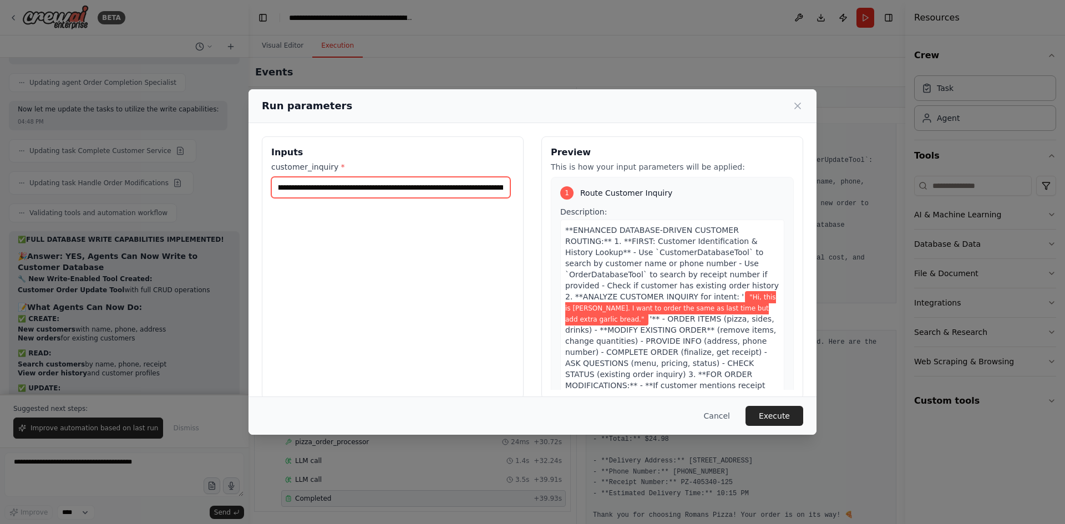
scroll to position [0, 26]
type input "**********"
click at [774, 412] on button "Execute" at bounding box center [774, 416] width 58 height 20
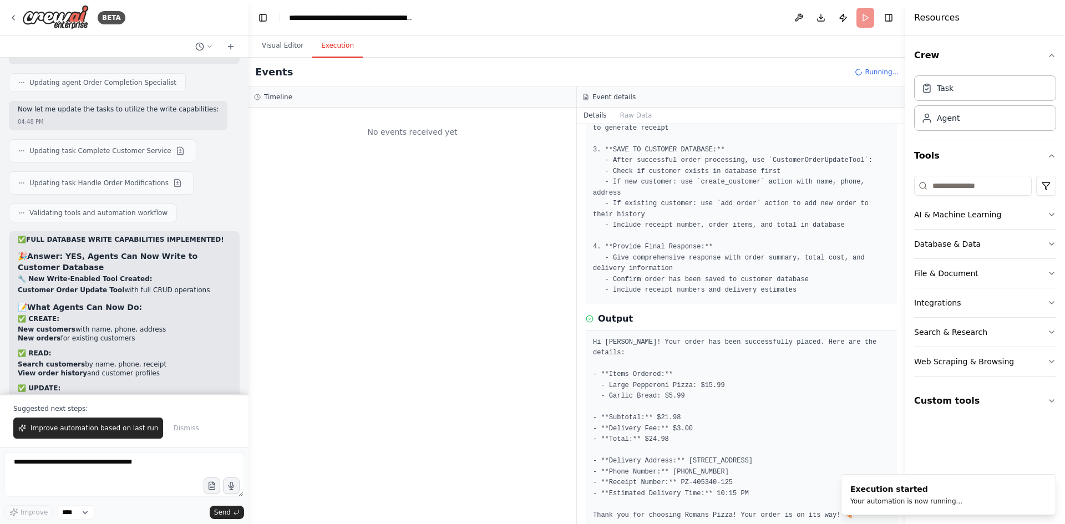
scroll to position [0, 0]
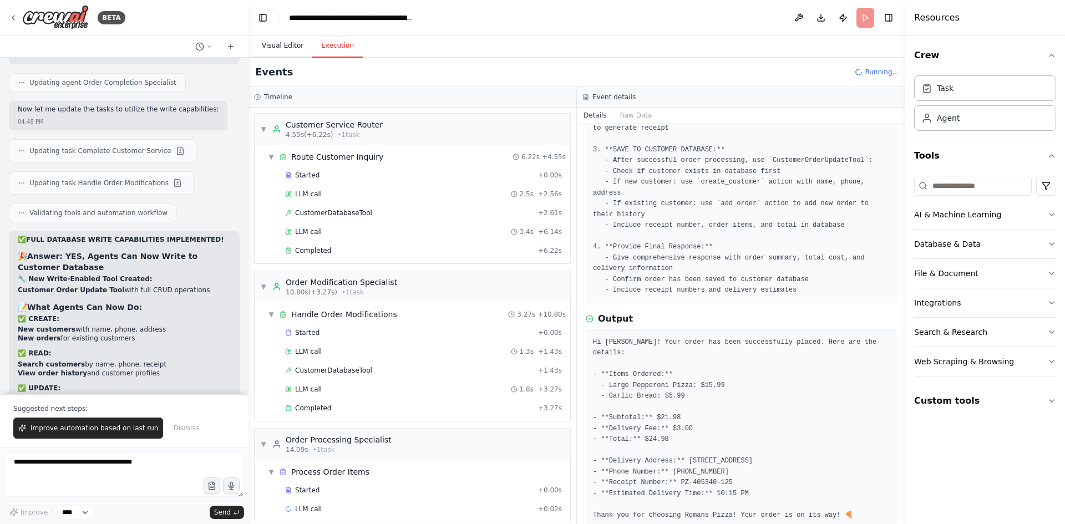
click at [274, 44] on button "Visual Editor" at bounding box center [282, 45] width 59 height 23
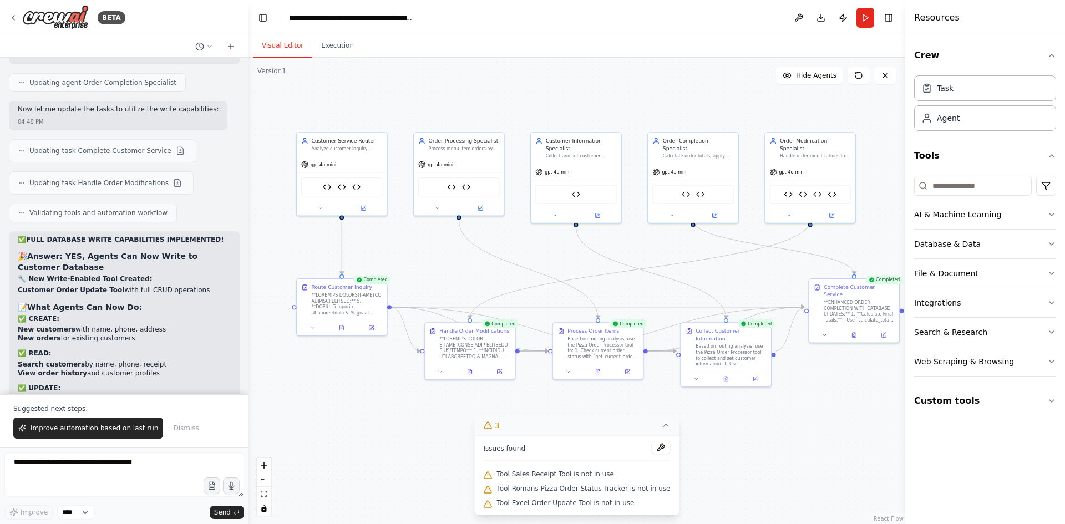
click at [328, 43] on button "Execution" at bounding box center [337, 45] width 50 height 23
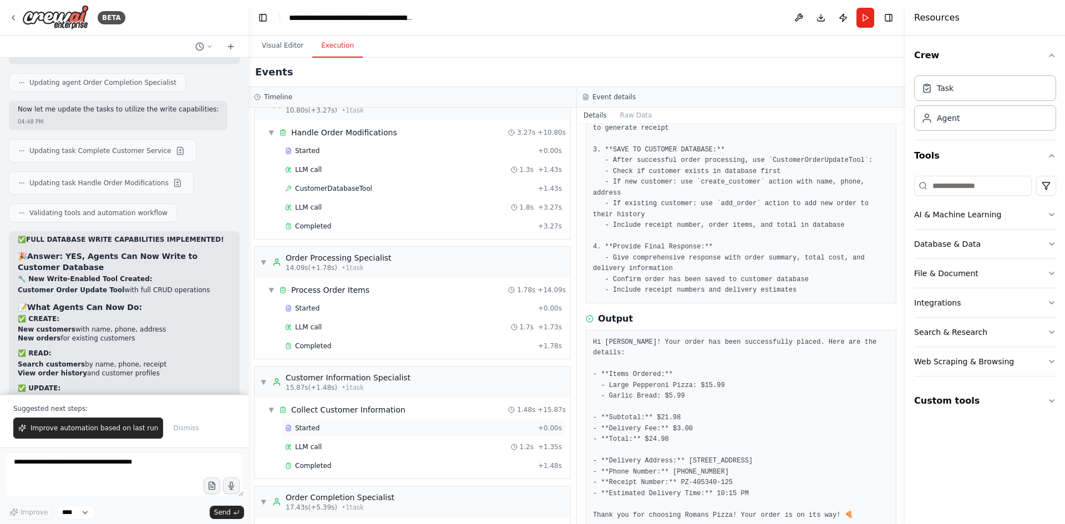
scroll to position [307, 0]
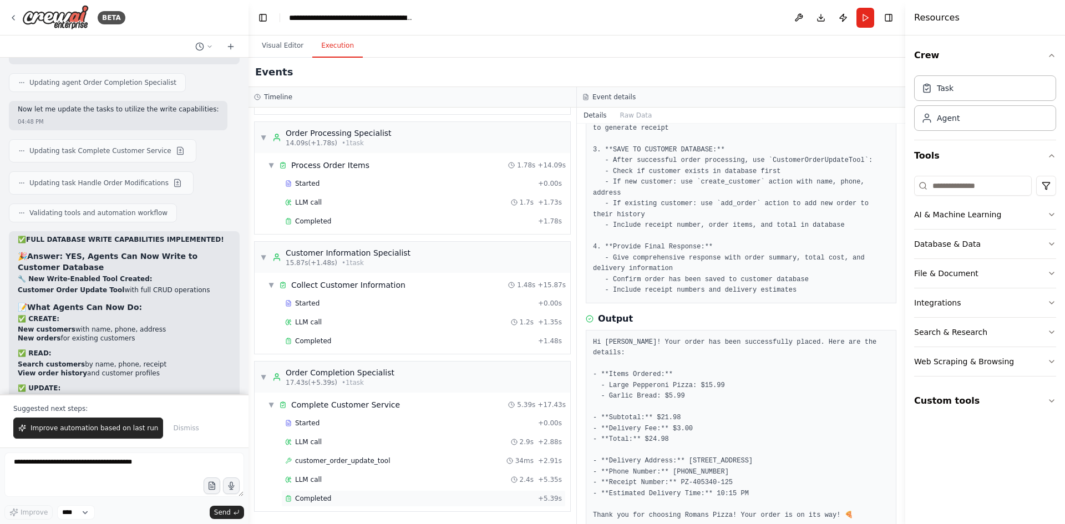
click at [327, 498] on span "Completed" at bounding box center [313, 498] width 36 height 9
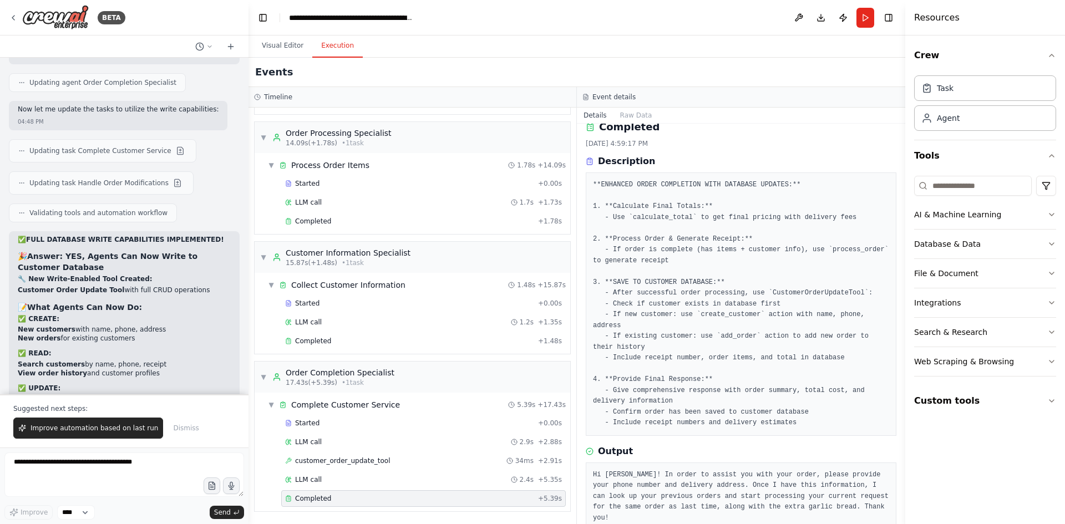
scroll to position [16, 0]
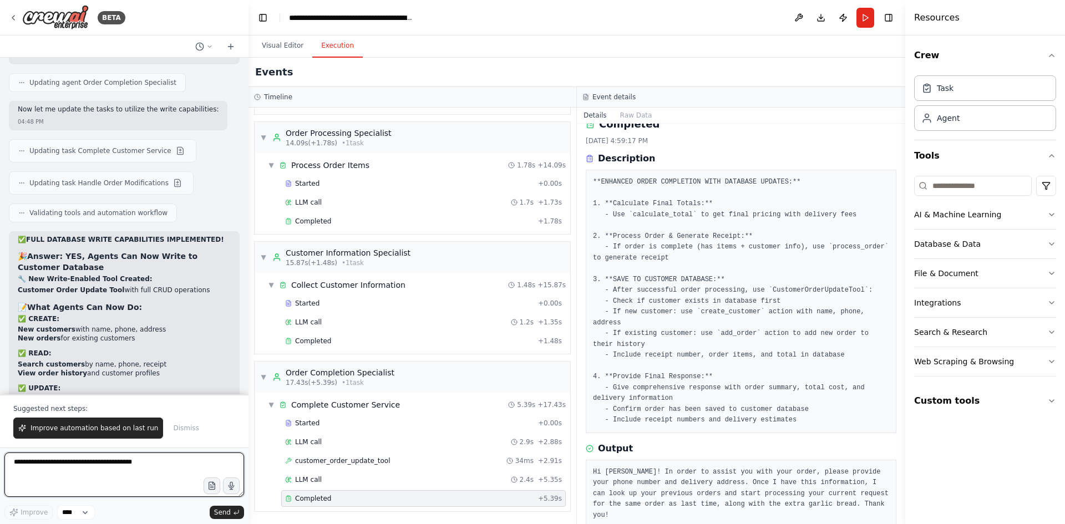
click at [85, 466] on textarea at bounding box center [124, 475] width 240 height 44
type textarea "**********"
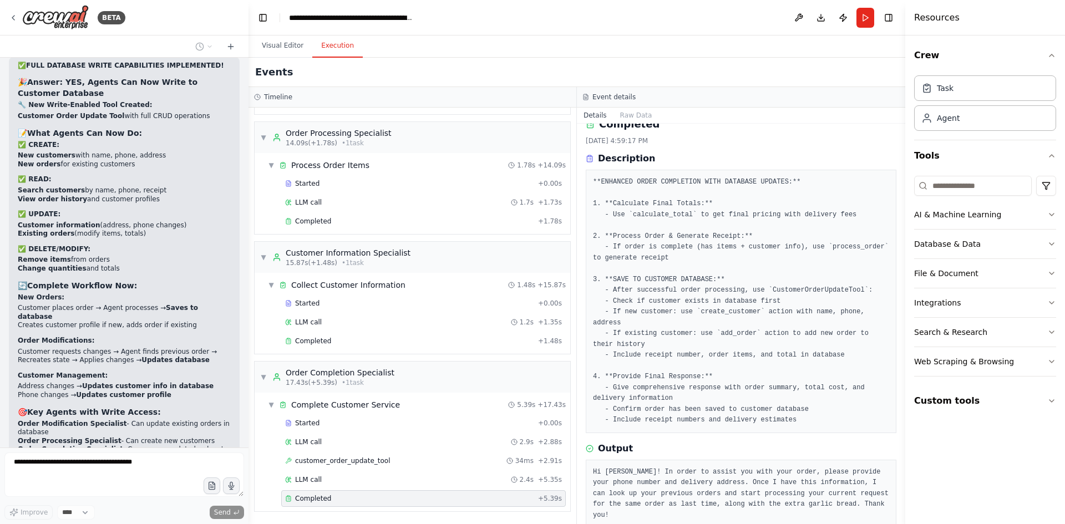
scroll to position [49912, 0]
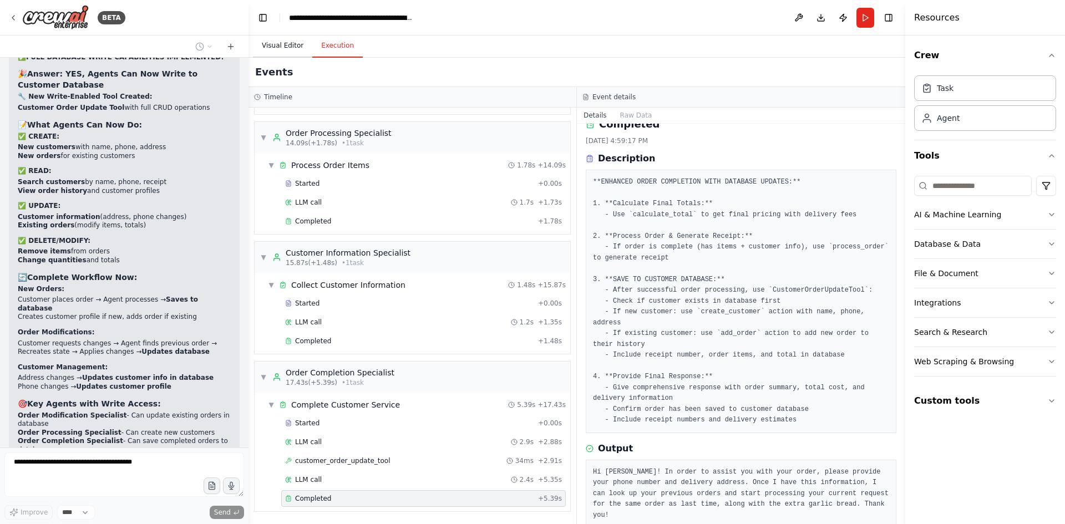
click at [281, 47] on button "Visual Editor" at bounding box center [282, 45] width 59 height 23
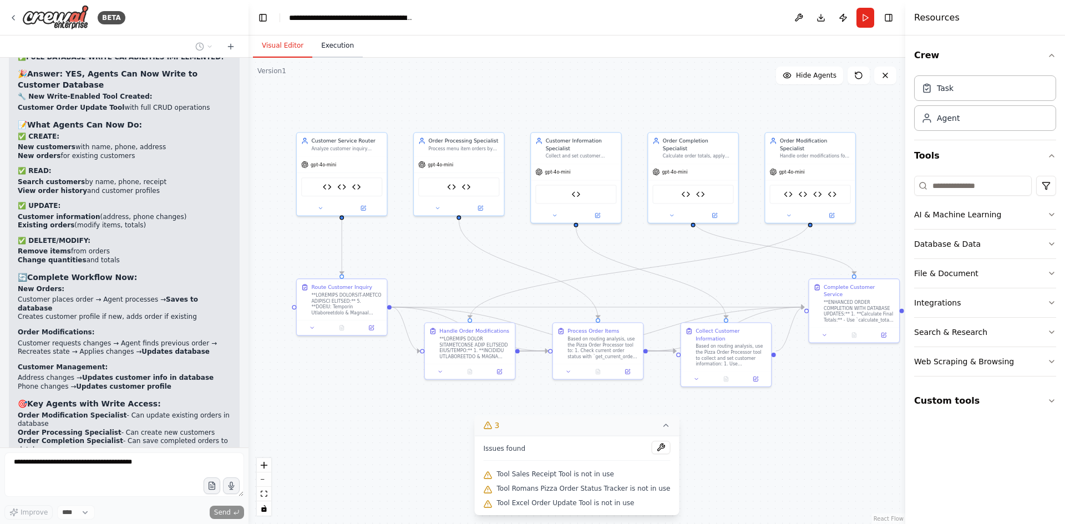
click at [329, 45] on button "Execution" at bounding box center [337, 45] width 50 height 23
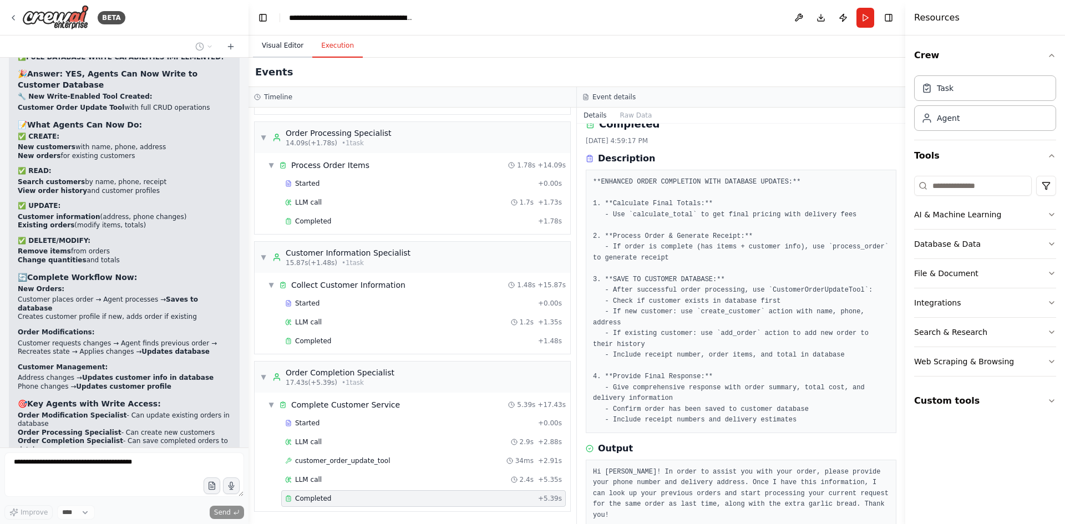
click at [283, 43] on button "Visual Editor" at bounding box center [282, 45] width 59 height 23
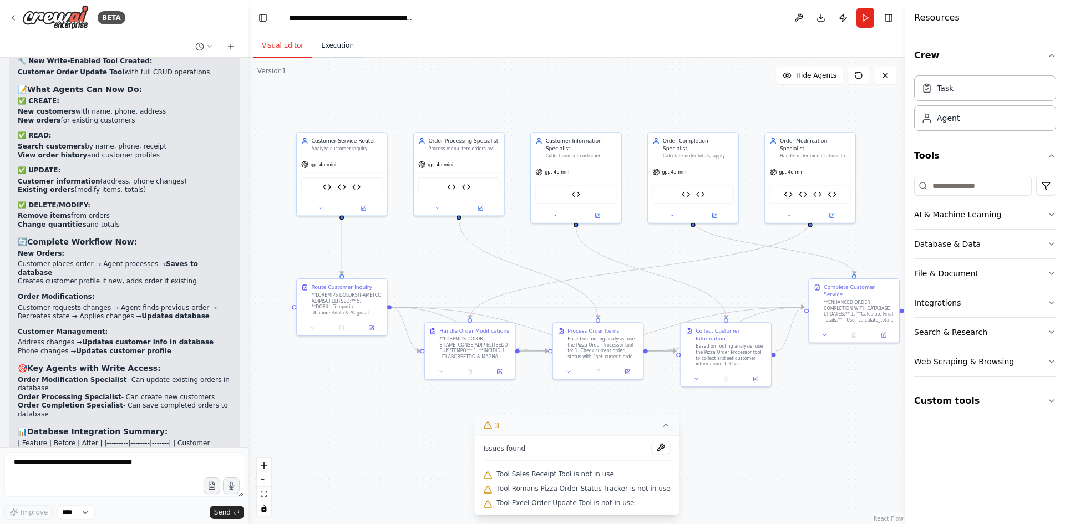
click at [327, 48] on button "Execution" at bounding box center [337, 45] width 50 height 23
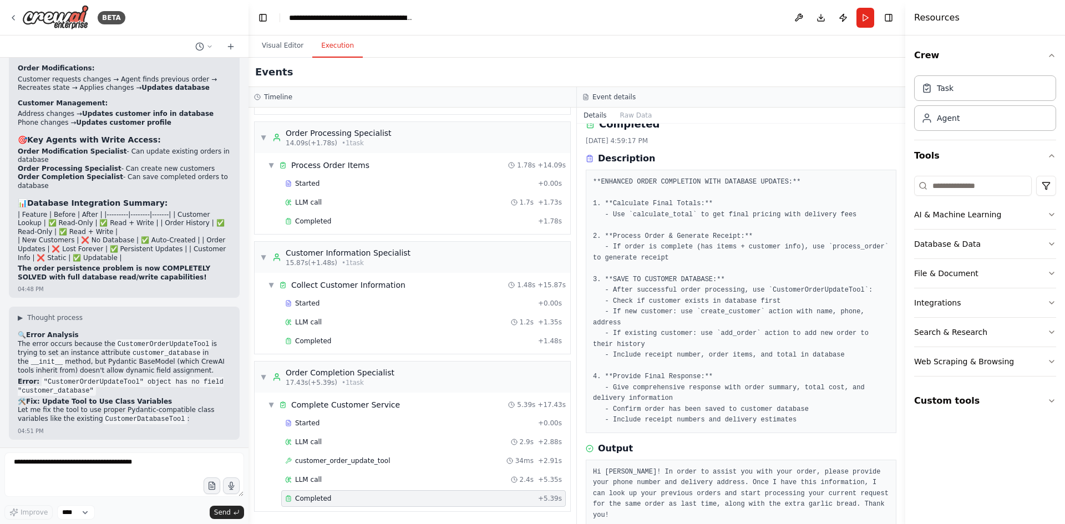
scroll to position [50201, 0]
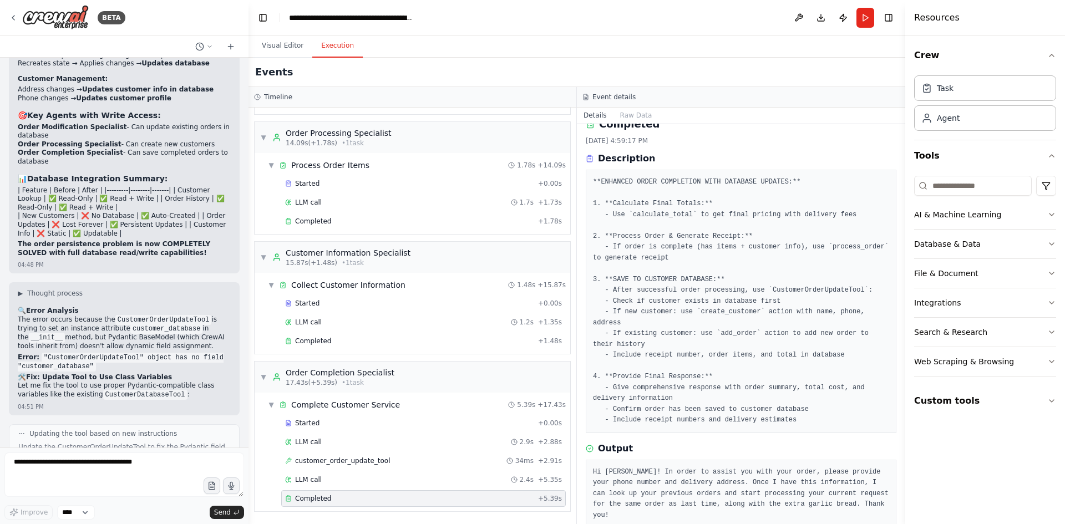
drag, startPoint x: 70, startPoint y: 294, endPoint x: 16, endPoint y: 279, distance: 55.8
copy code ""Hi, this is [PERSON_NAME]. My phone is [PHONE_NUMBER]. I want to order the sam…"
click at [868, 16] on button "Run" at bounding box center [865, 18] width 18 height 20
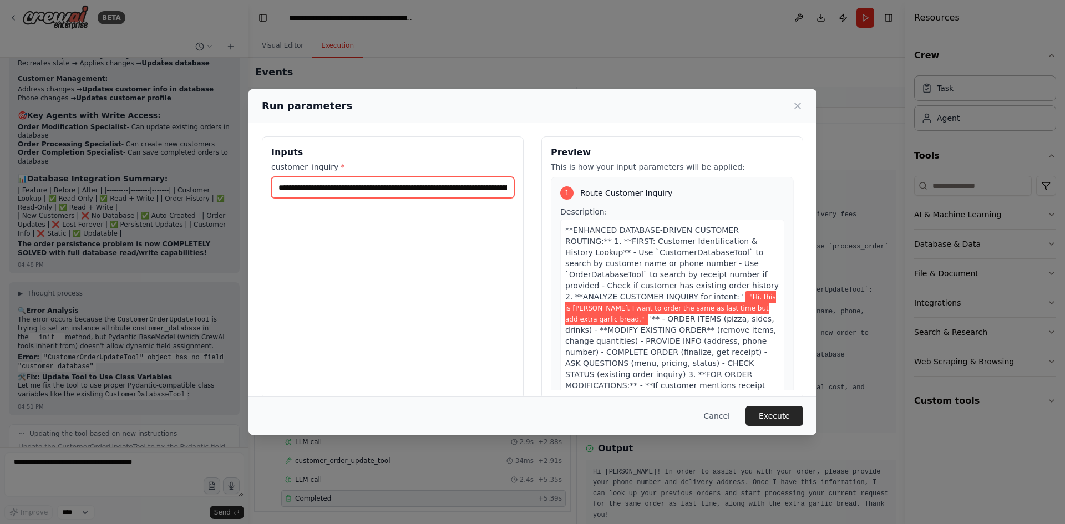
click at [472, 188] on input "**********" at bounding box center [392, 187] width 243 height 21
drag, startPoint x: 274, startPoint y: 185, endPoint x: 540, endPoint y: 195, distance: 265.8
click at [540, 195] on div "**********" at bounding box center [532, 267] width 541 height 263
paste input "**********"
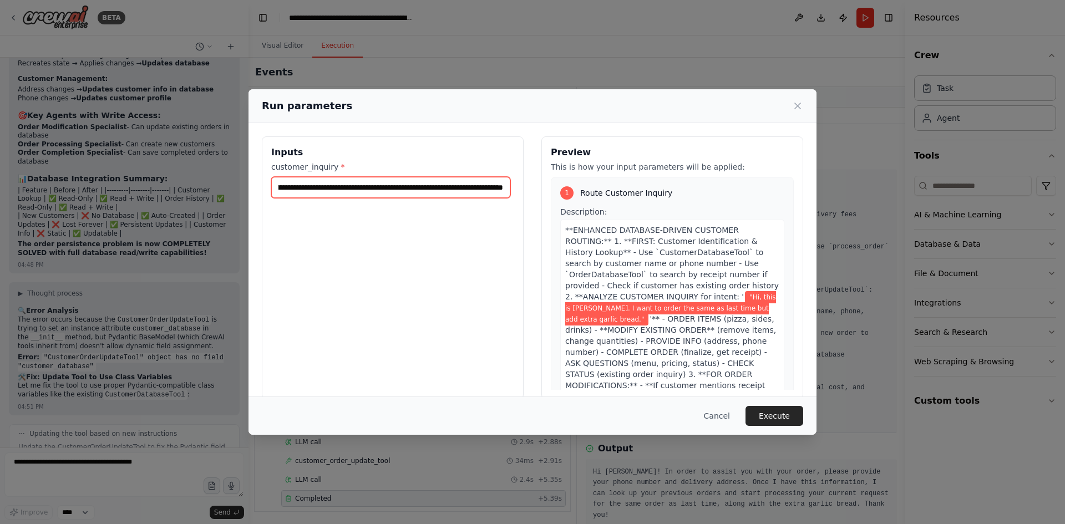
type input "**********"
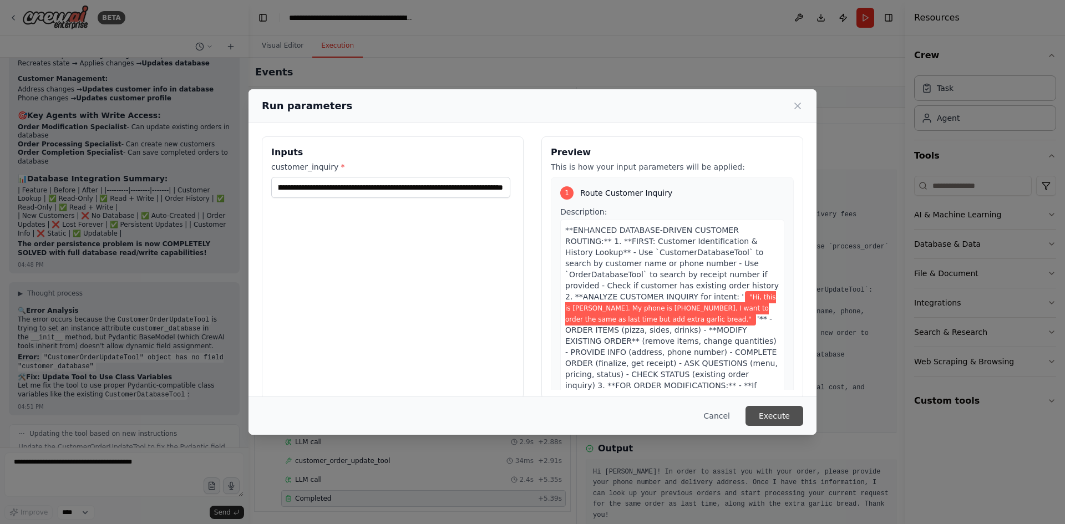
click at [781, 423] on button "Execute" at bounding box center [774, 416] width 58 height 20
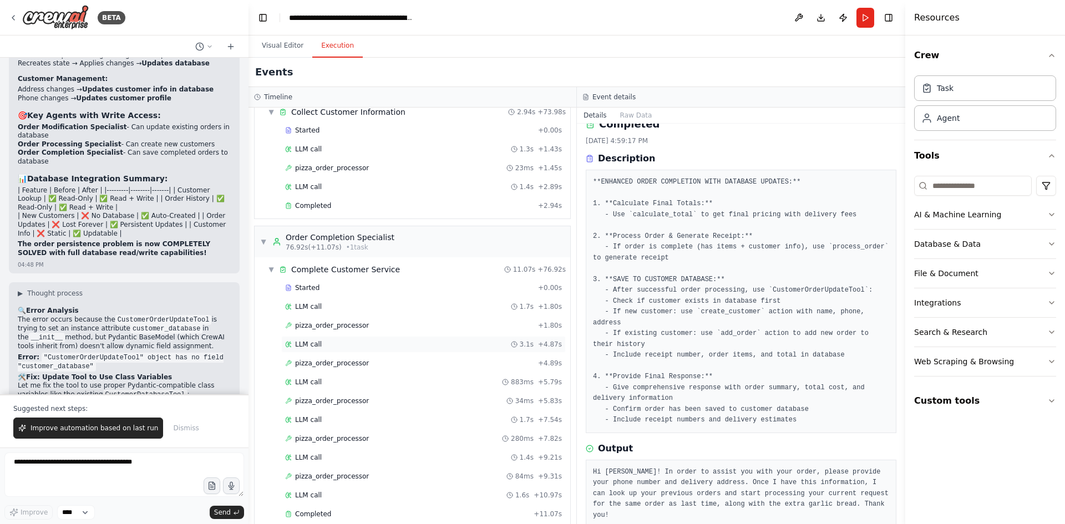
scroll to position [1419, 0]
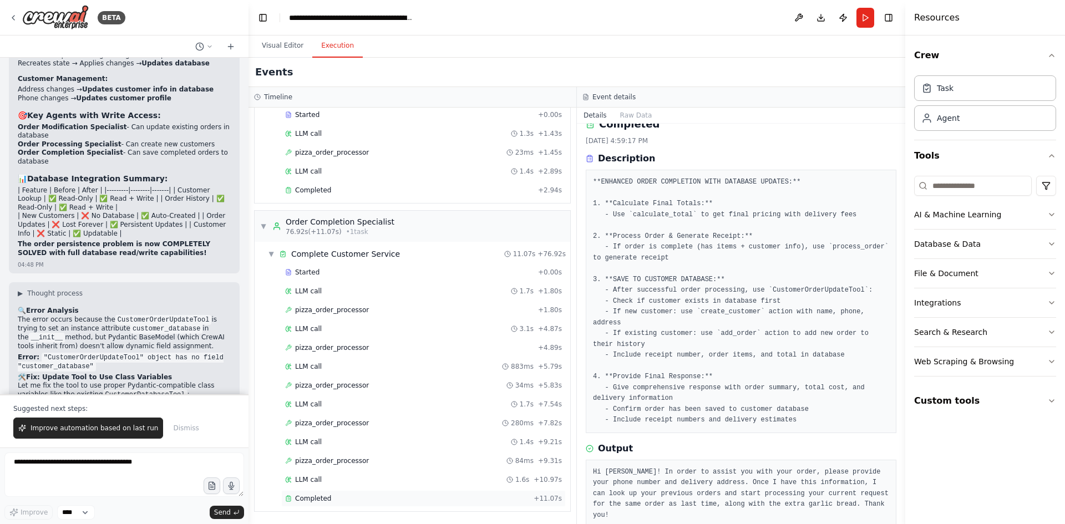
click at [330, 494] on div "Completed" at bounding box center [407, 498] width 244 height 9
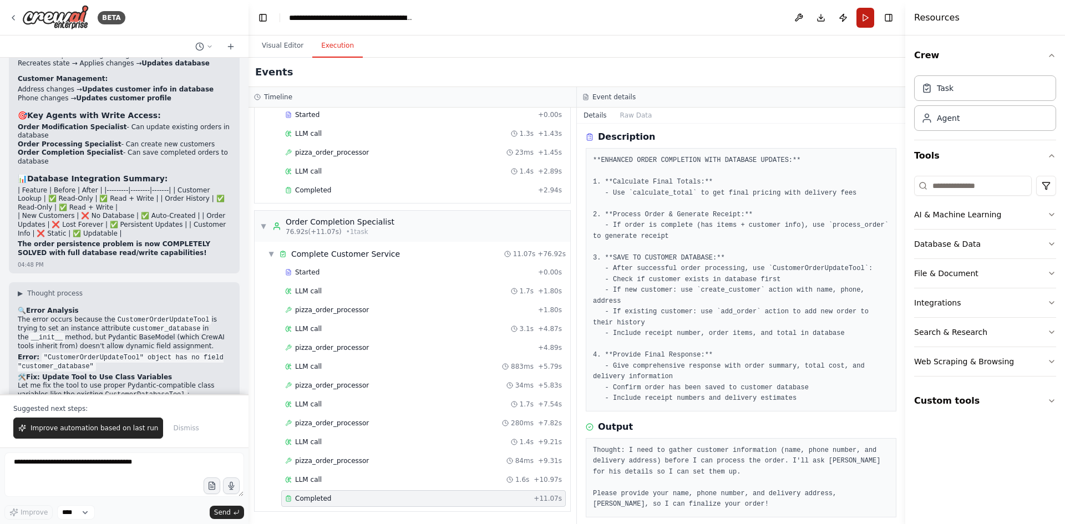
click at [866, 17] on button "Run" at bounding box center [865, 18] width 18 height 20
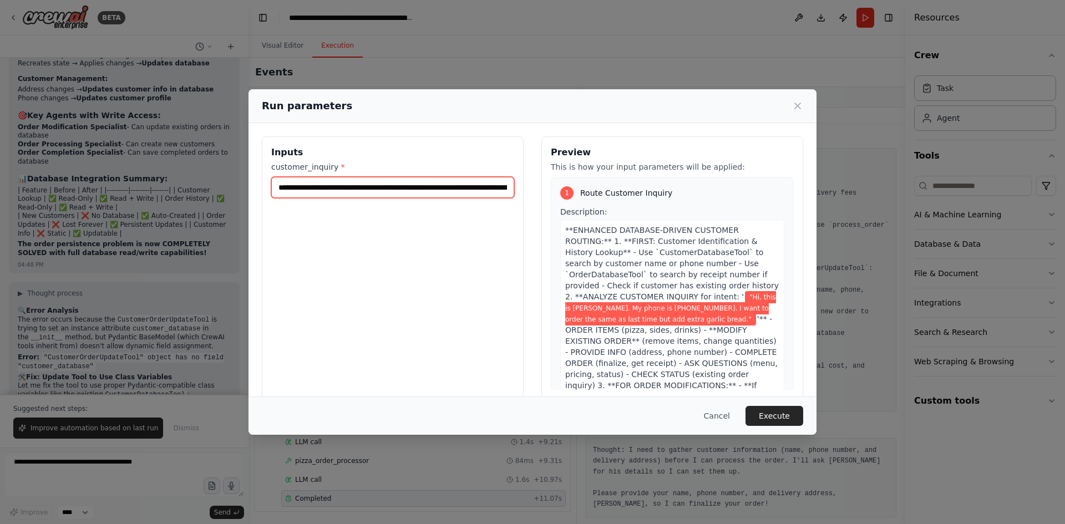
click at [443, 182] on input "**********" at bounding box center [392, 187] width 243 height 21
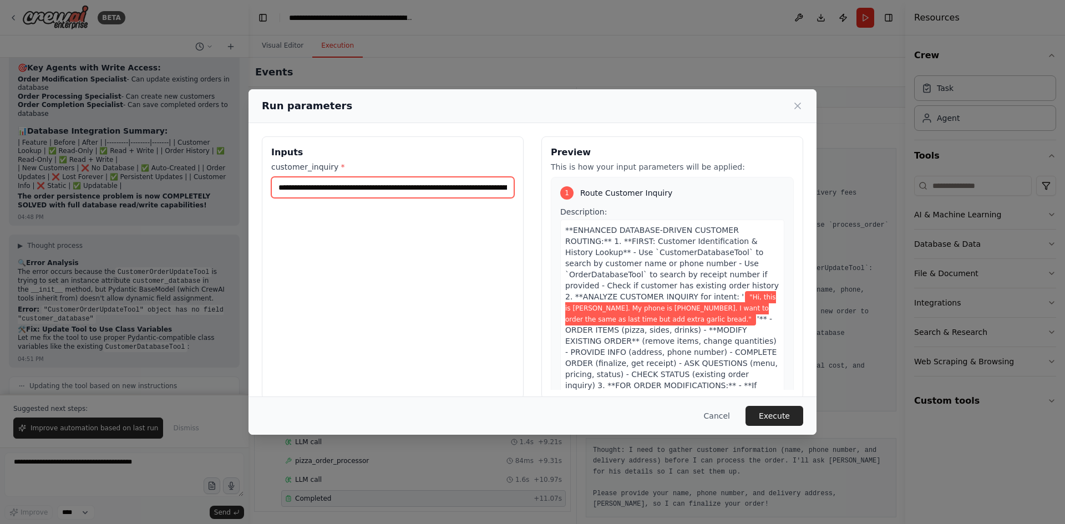
scroll to position [50254, 0]
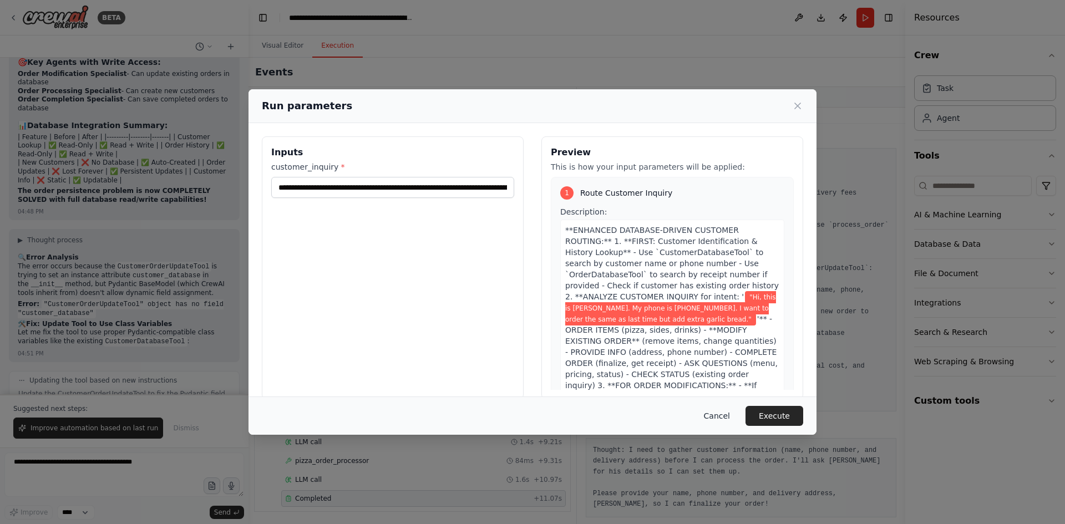
click at [723, 413] on button "Cancel" at bounding box center [717, 416] width 44 height 20
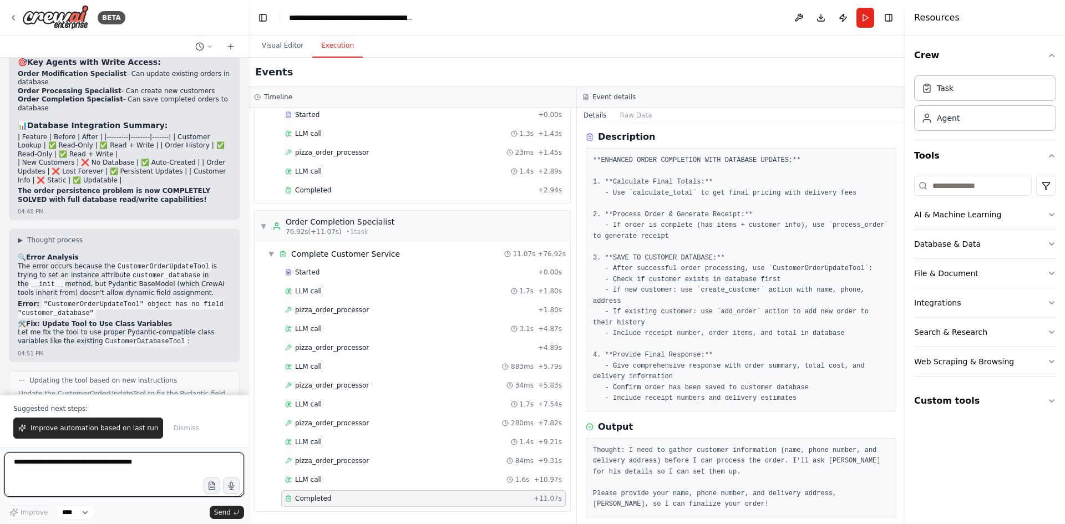
click at [98, 465] on textarea at bounding box center [124, 475] width 240 height 44
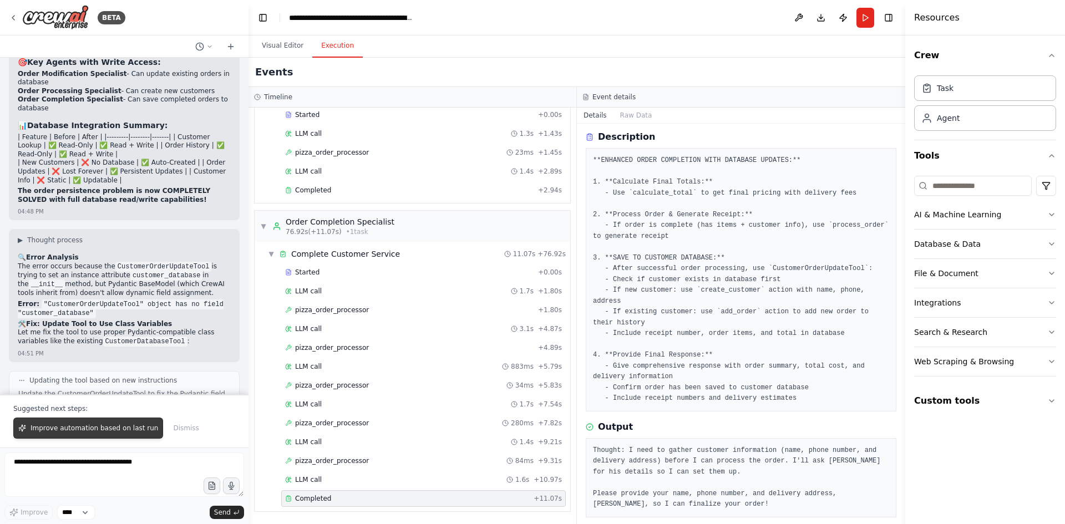
click at [100, 427] on span "Improve automation based on last run" at bounding box center [95, 428] width 128 height 9
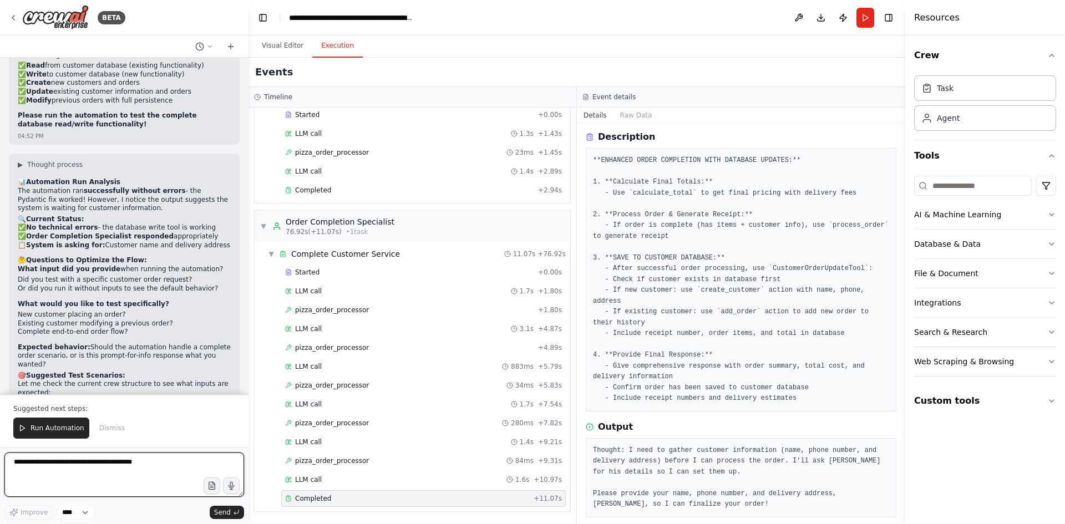
scroll to position [51125, 0]
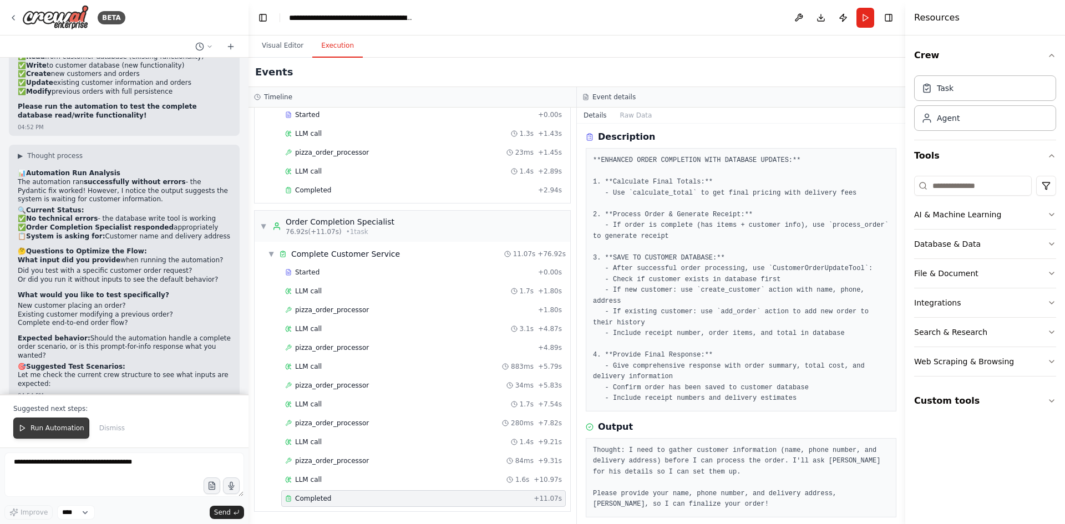
click at [42, 431] on span "Run Automation" at bounding box center [58, 428] width 54 height 9
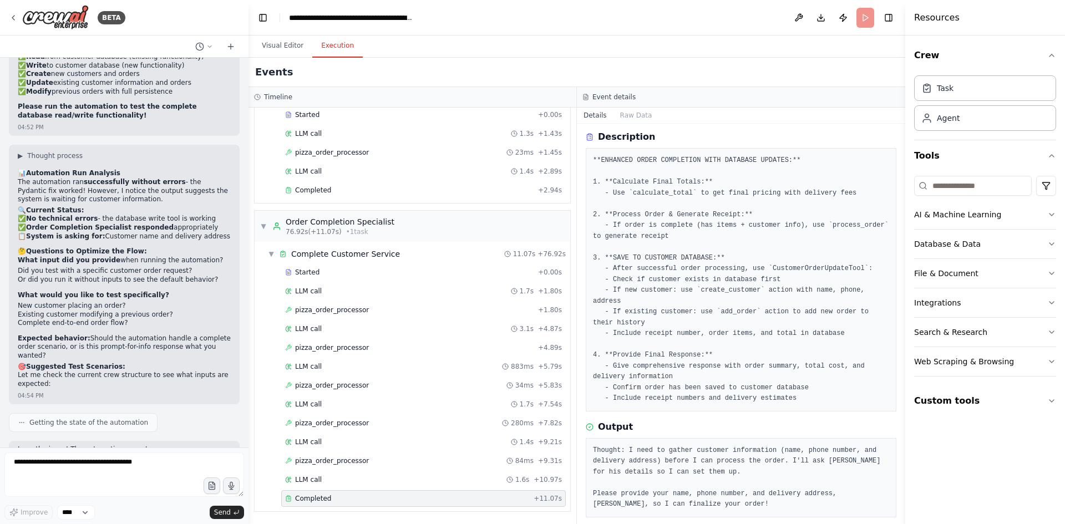
scroll to position [51071, 0]
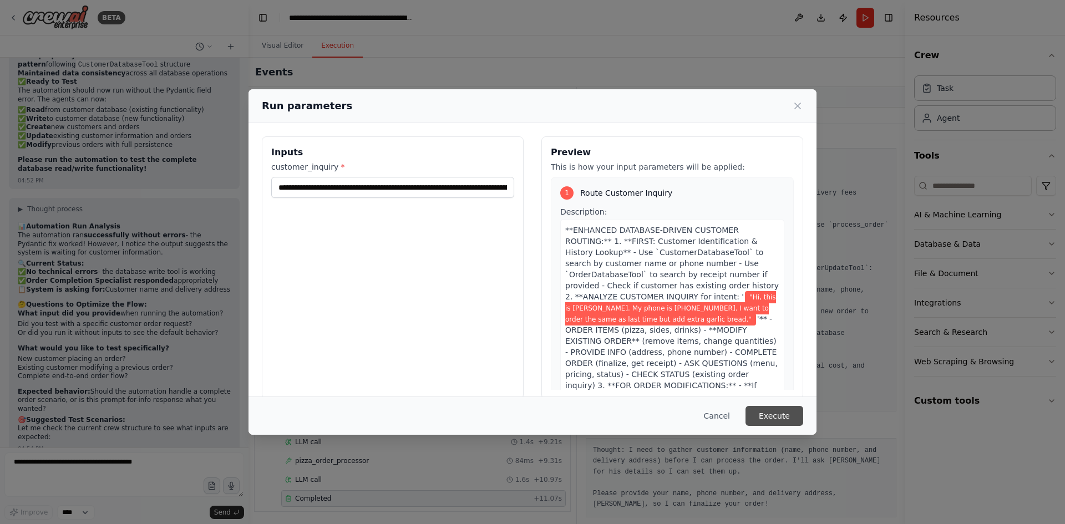
click at [775, 418] on button "Execute" at bounding box center [774, 416] width 58 height 20
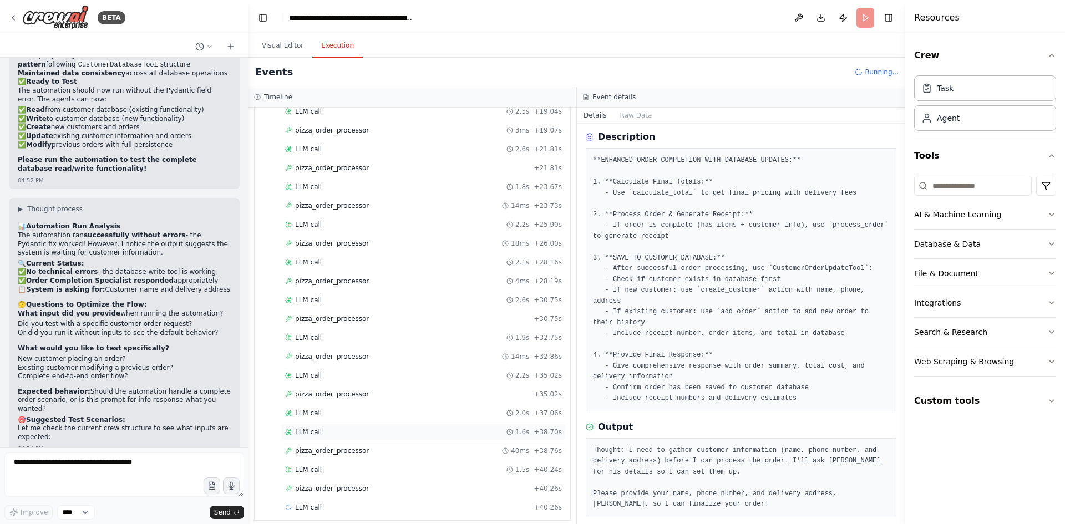
scroll to position [393, 0]
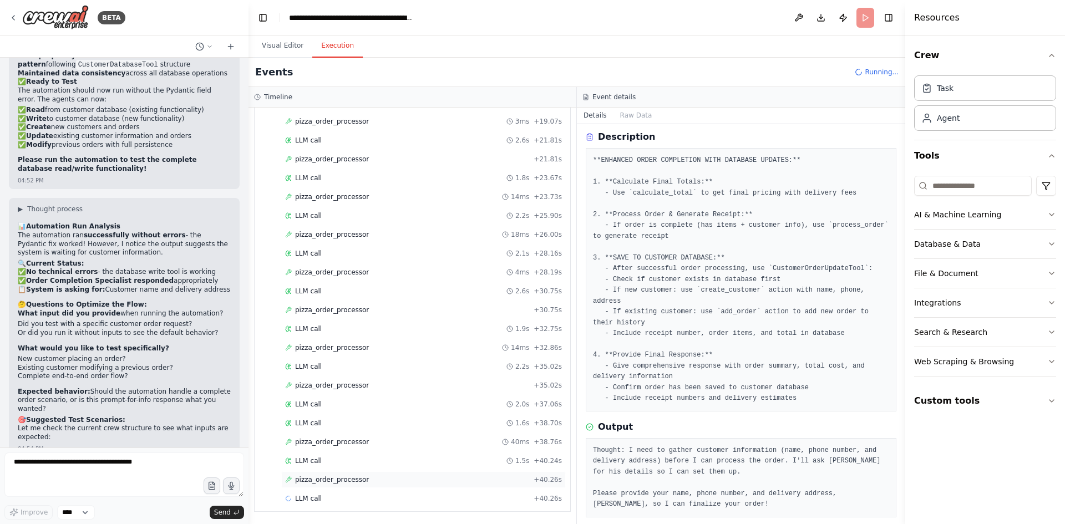
drag, startPoint x: 339, startPoint y: 479, endPoint x: 387, endPoint y: 477, distance: 47.7
click at [340, 480] on span "pizza_order_processor" at bounding box center [332, 479] width 74 height 9
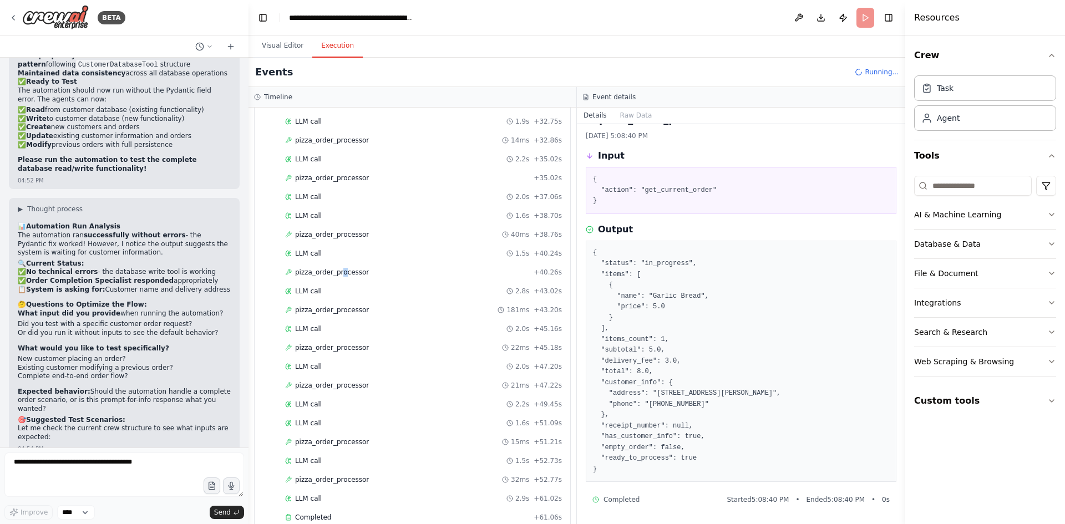
scroll to position [720, 0]
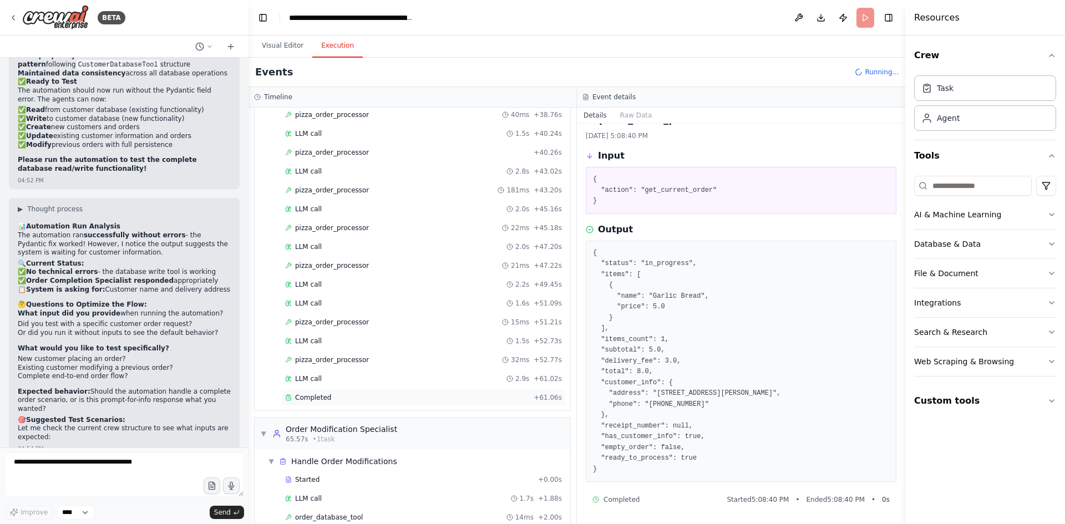
click at [334, 393] on div "Completed + 61.06s" at bounding box center [423, 397] width 284 height 17
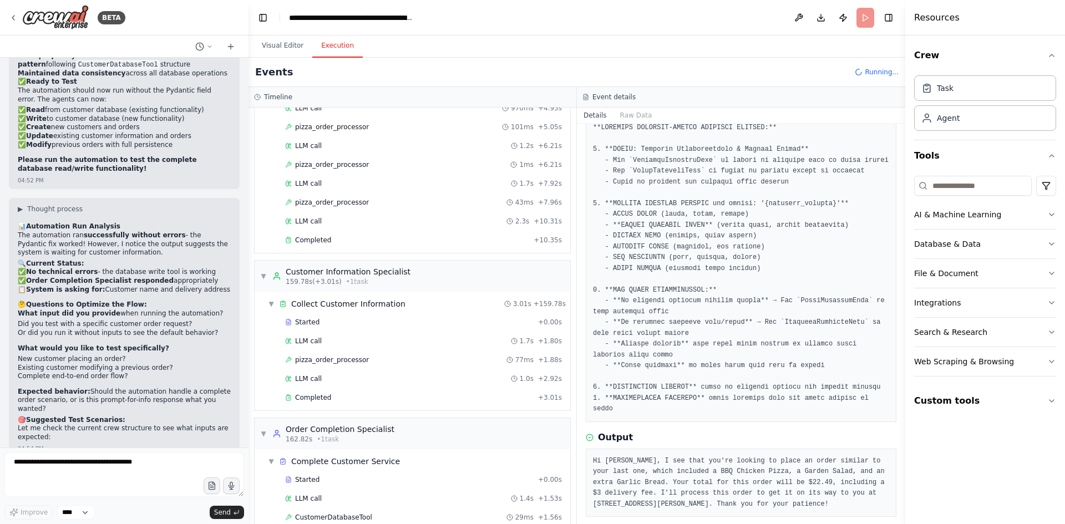
scroll to position [2437, 0]
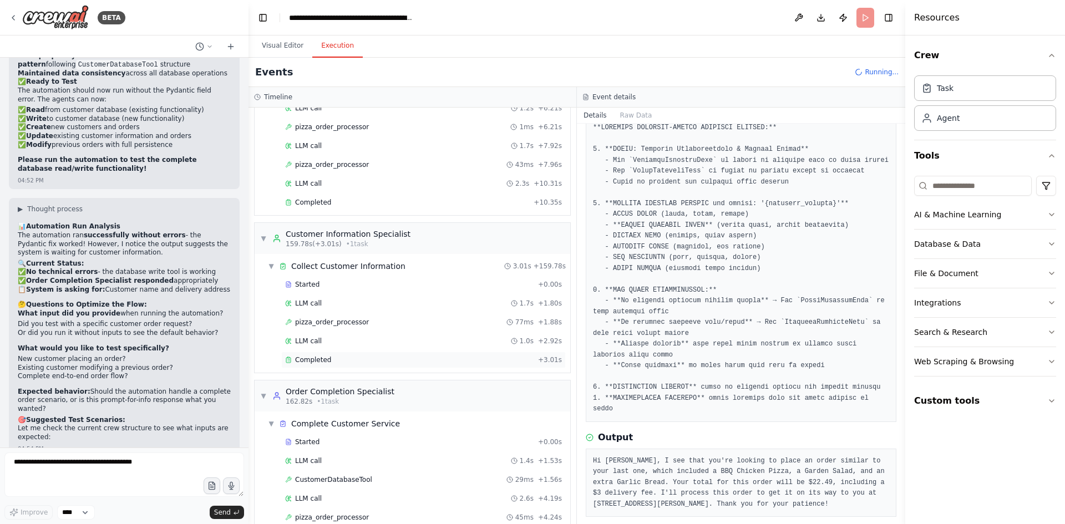
click at [318, 359] on span "Completed" at bounding box center [313, 359] width 36 height 9
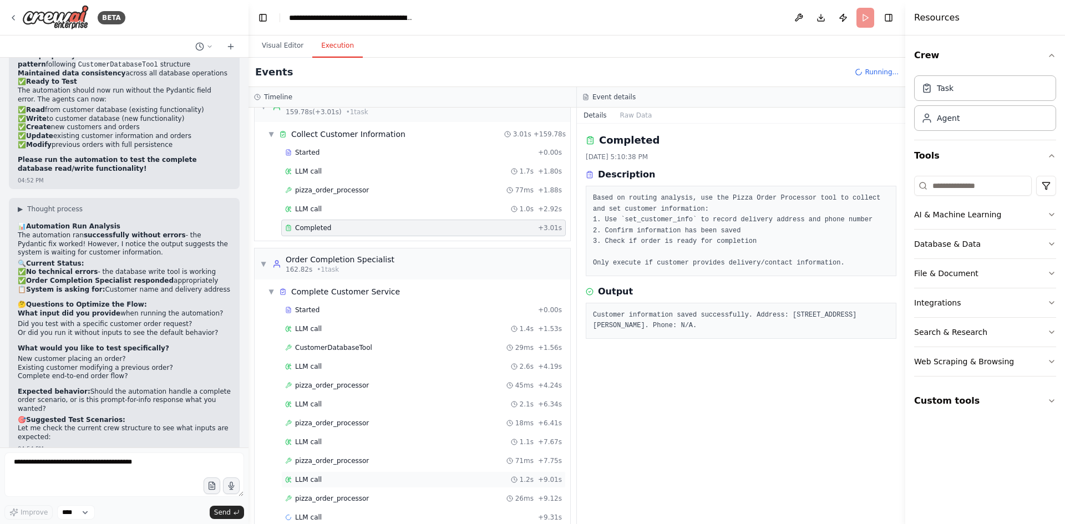
scroll to position [2588, 0]
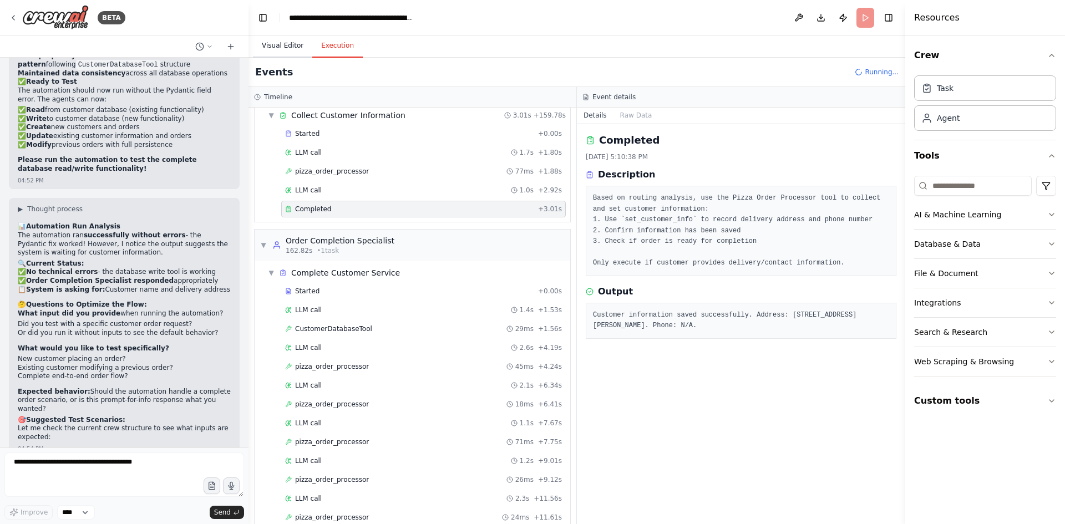
click at [288, 44] on button "Visual Editor" at bounding box center [282, 45] width 59 height 23
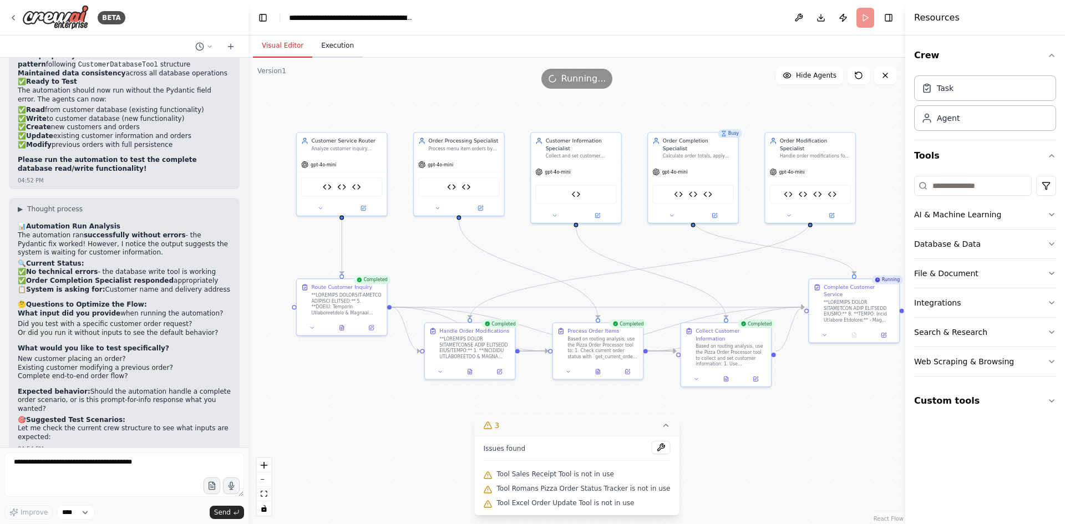
click at [334, 43] on button "Execution" at bounding box center [337, 45] width 50 height 23
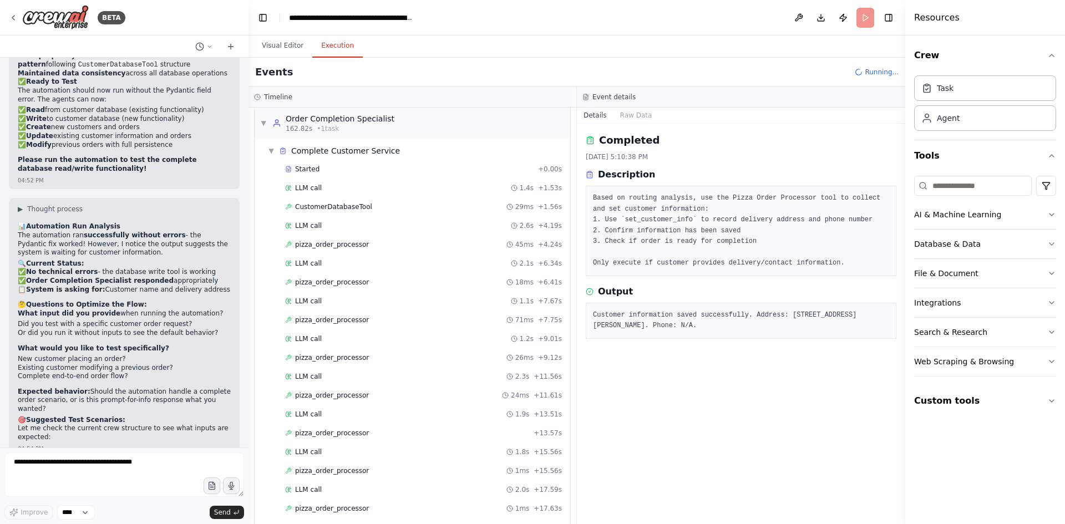
scroll to position [2488, 0]
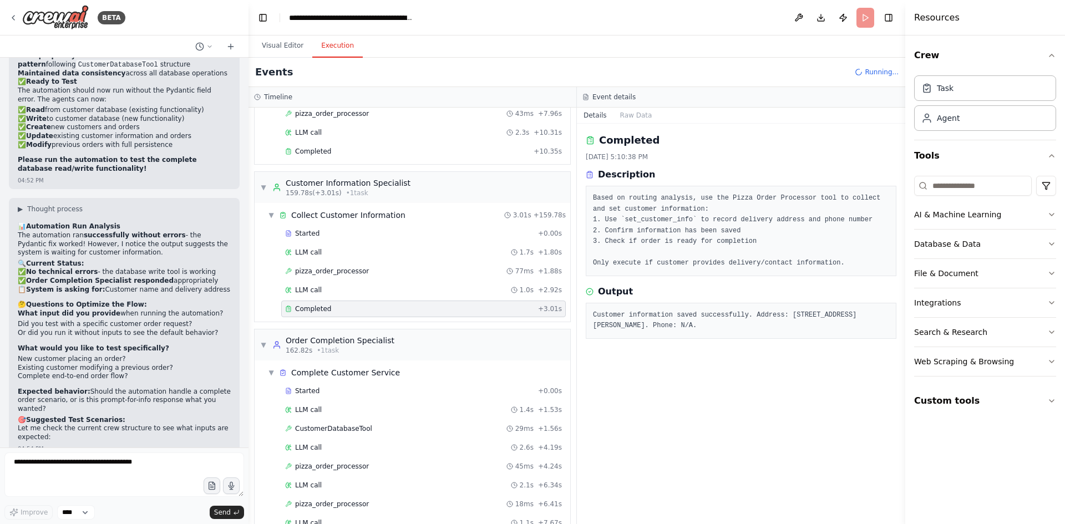
click at [313, 304] on div "Completed + 3.01s" at bounding box center [423, 309] width 284 height 17
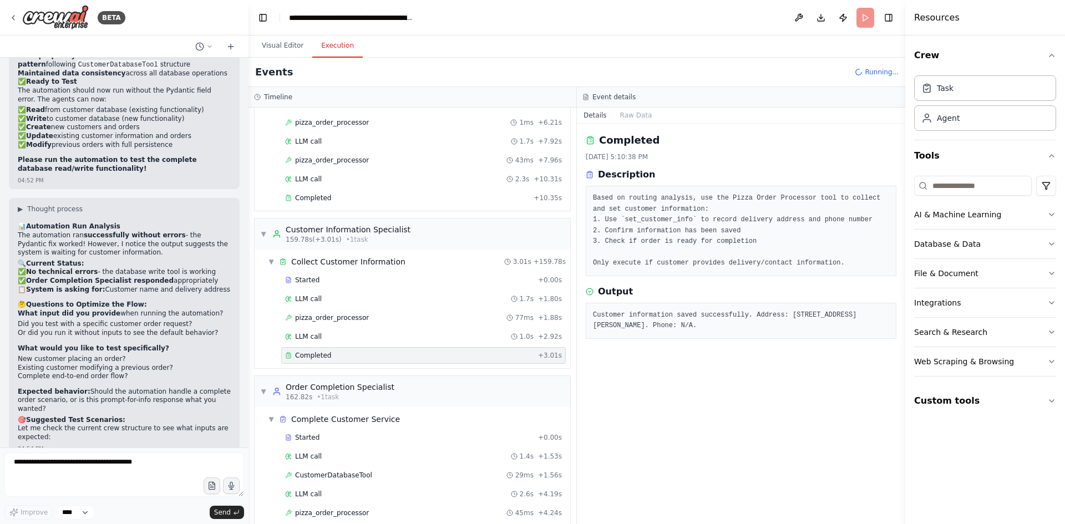
scroll to position [2377, 0]
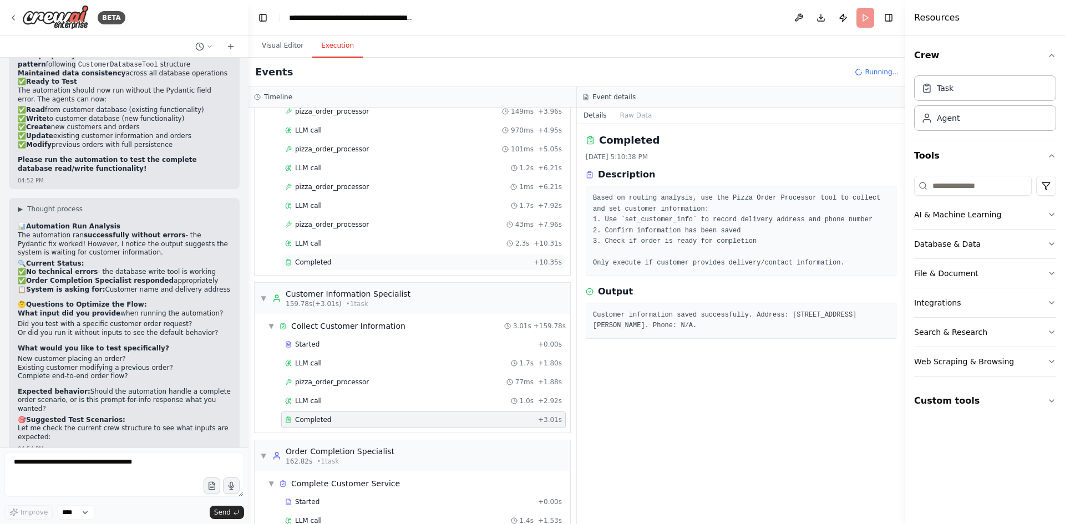
click at [317, 267] on div "Completed + 10.35s" at bounding box center [423, 262] width 284 height 17
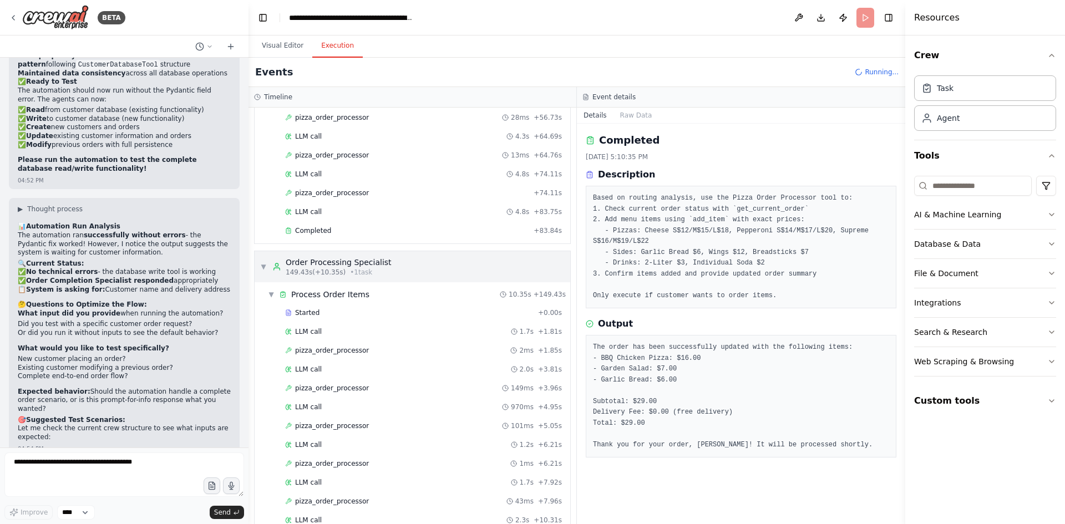
scroll to position [2100, 0]
click at [336, 230] on div "Completed" at bounding box center [407, 231] width 244 height 9
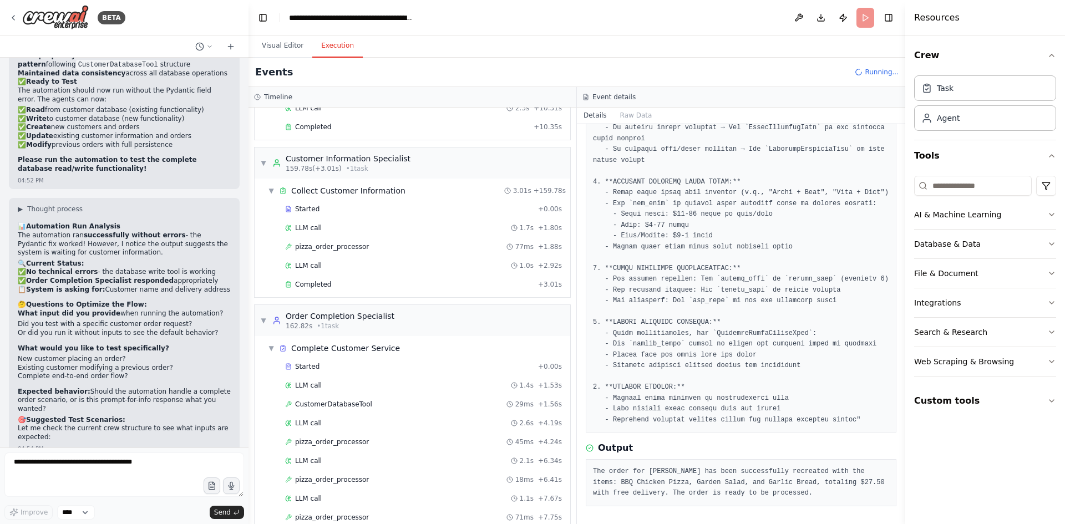
scroll to position [2457, 0]
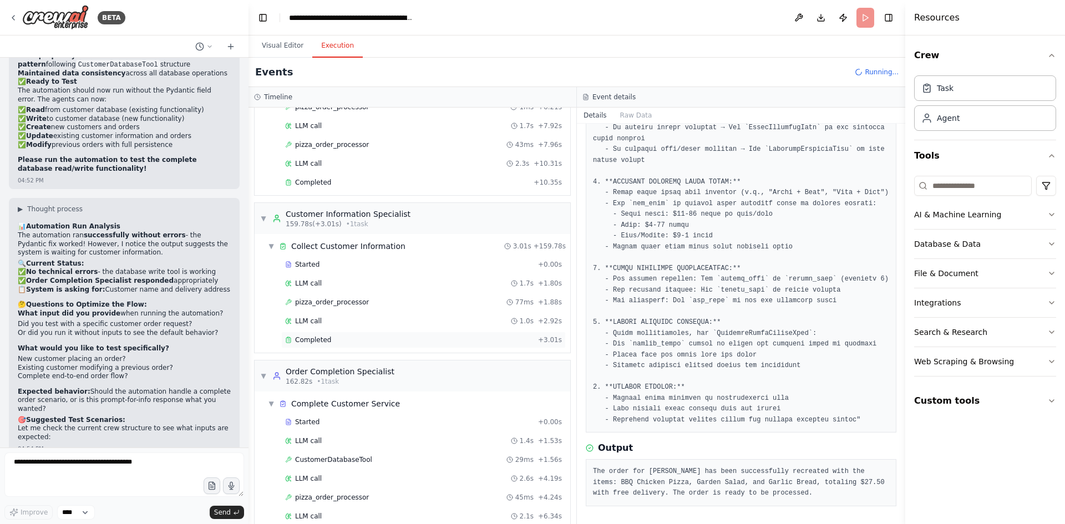
click at [337, 342] on div "Completed" at bounding box center [409, 340] width 248 height 9
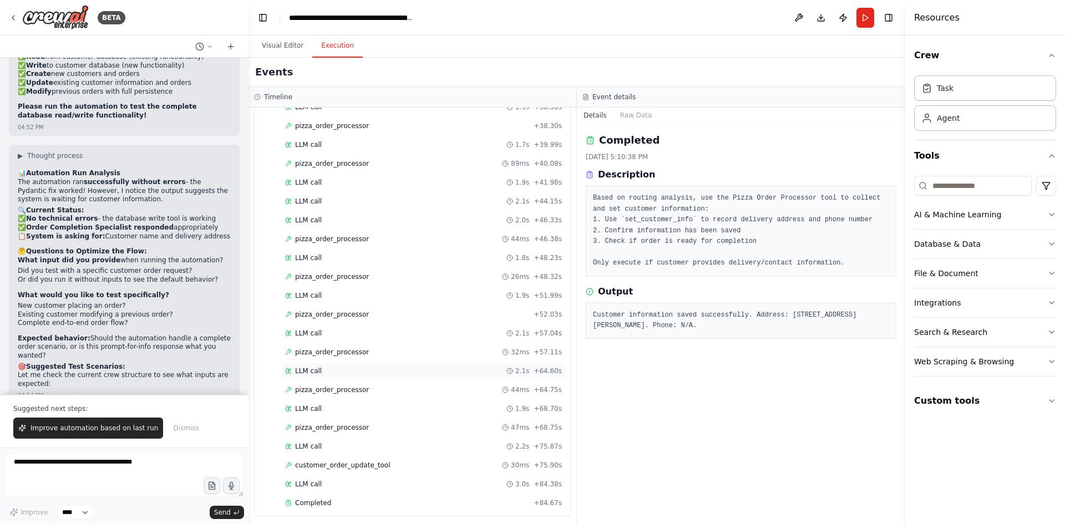
scroll to position [3512, 0]
click at [322, 500] on span "Completed" at bounding box center [313, 498] width 36 height 9
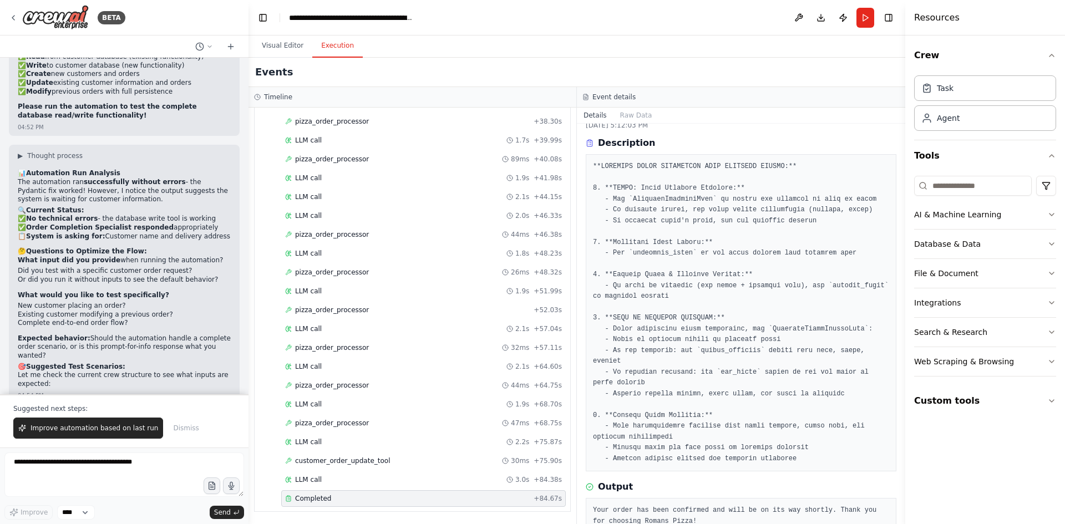
scroll to position [49, 0]
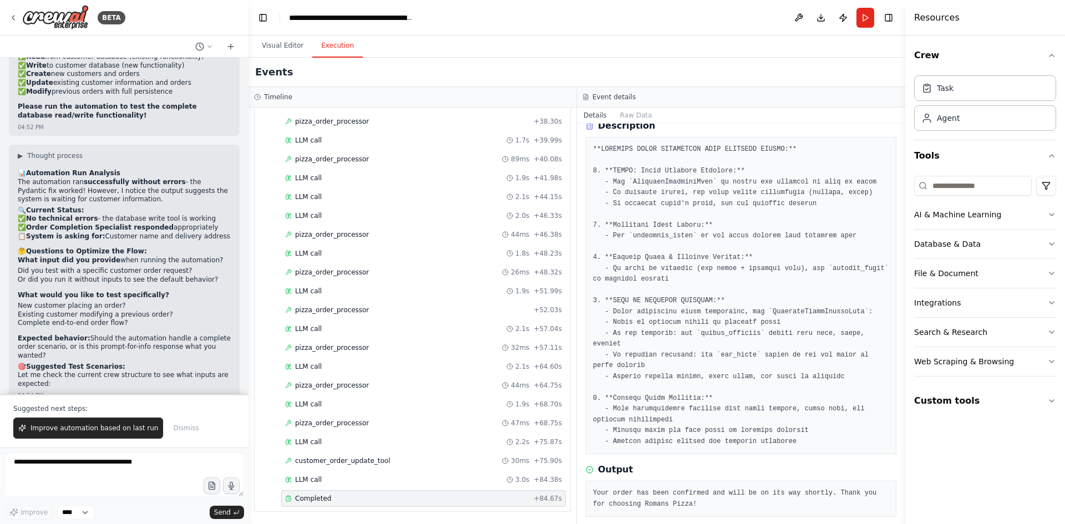
click at [704, 495] on pre "Your order has been confirmed and will be on its way shortly. Thank you for cho…" at bounding box center [741, 499] width 296 height 22
click at [93, 423] on button "Improve automation based on last run" at bounding box center [88, 428] width 150 height 21
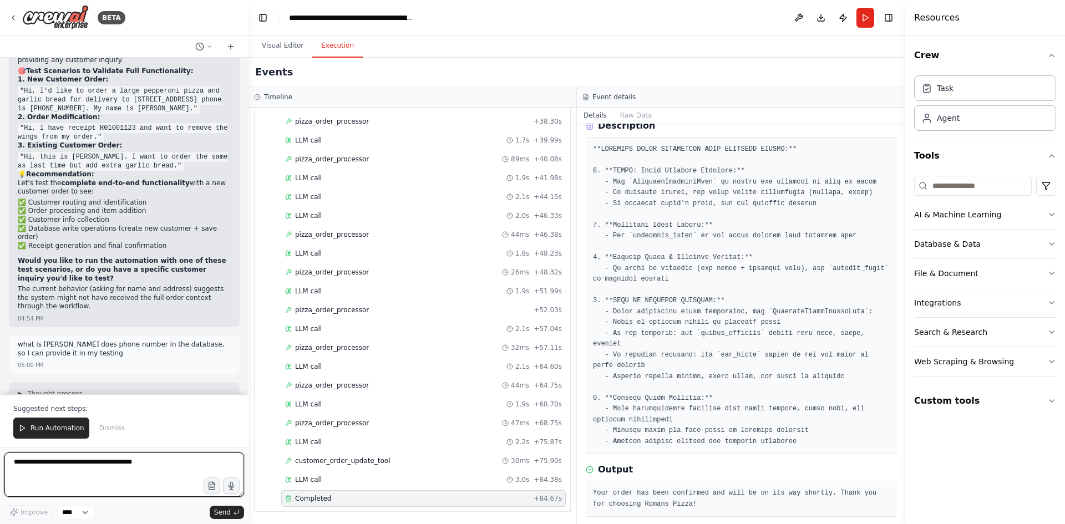
scroll to position [51548, 0]
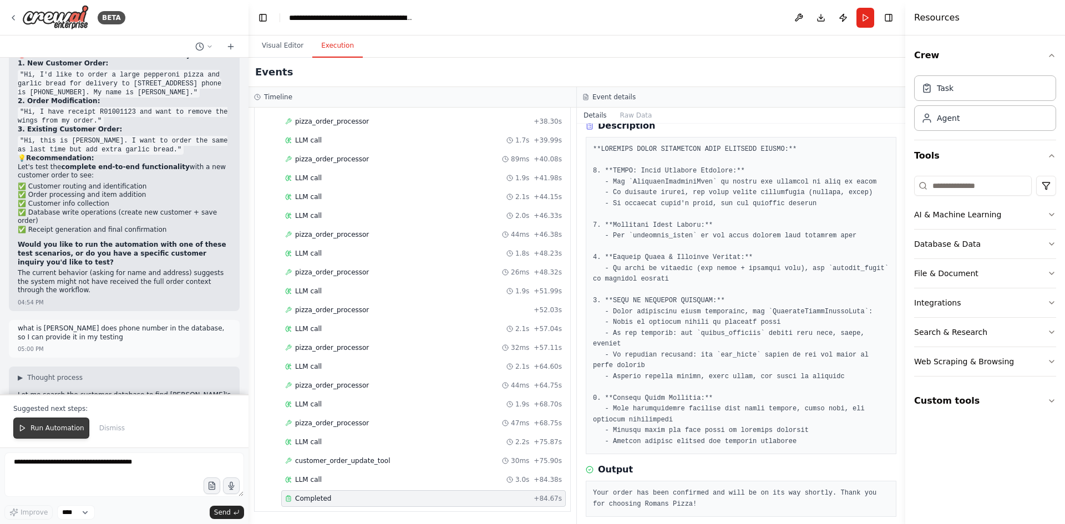
click at [52, 427] on span "Run Automation" at bounding box center [58, 428] width 54 height 9
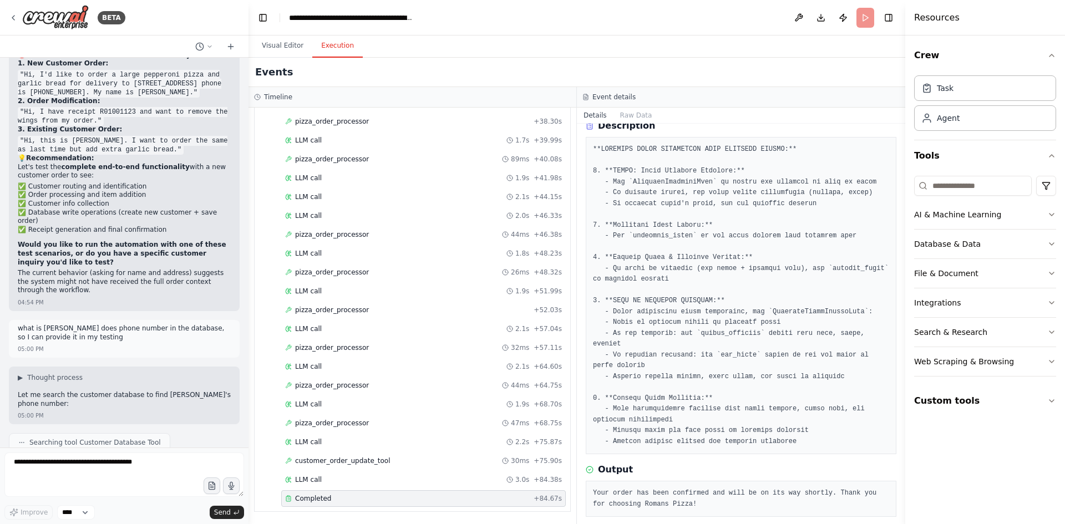
scroll to position [51494, 0]
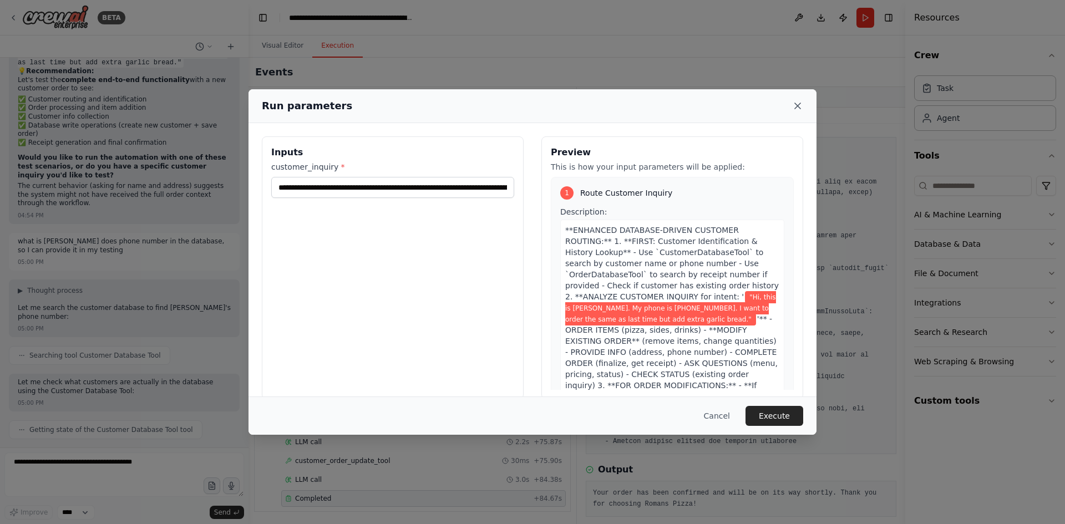
click at [793, 105] on icon at bounding box center [797, 105] width 11 height 11
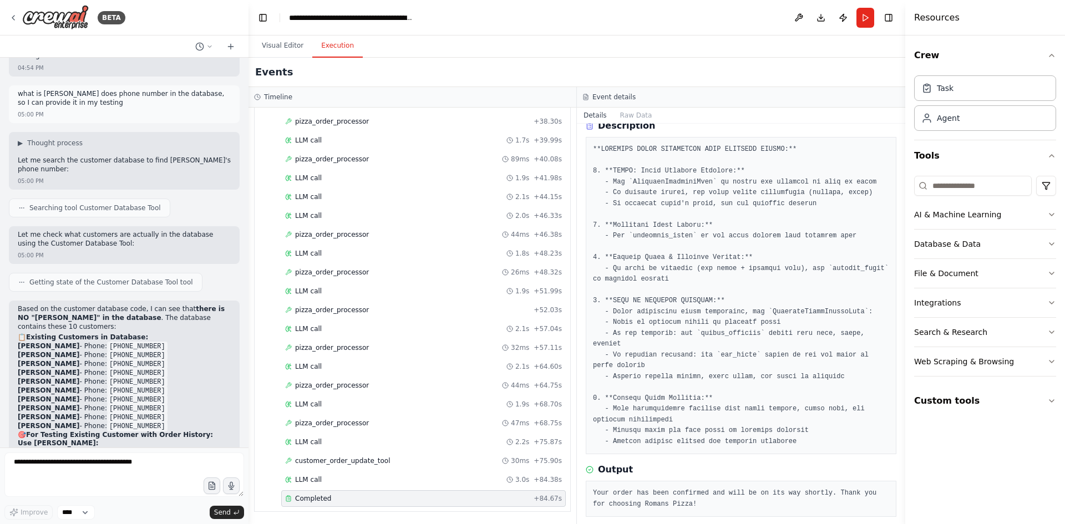
scroll to position [51791, 0]
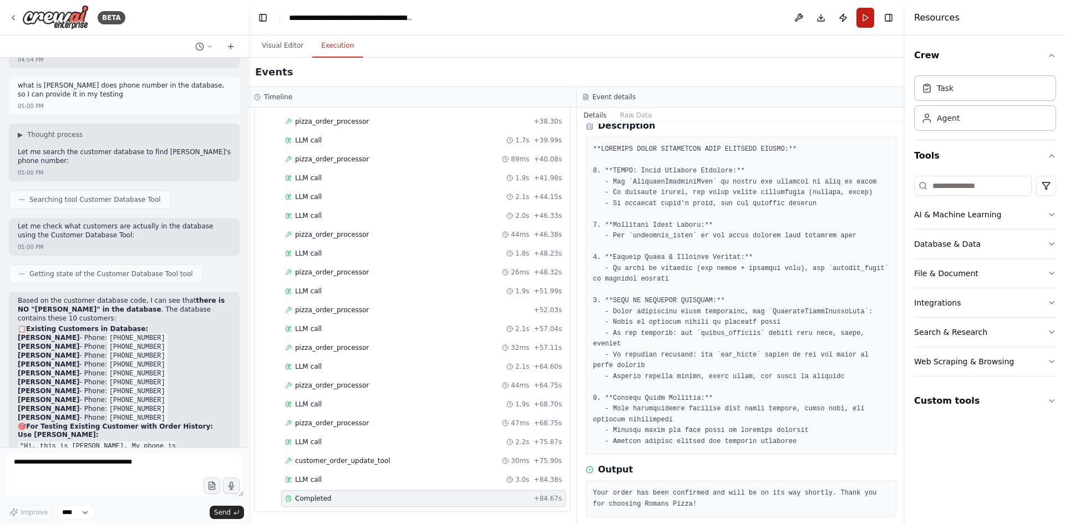
click at [865, 20] on button "Run" at bounding box center [865, 18] width 18 height 20
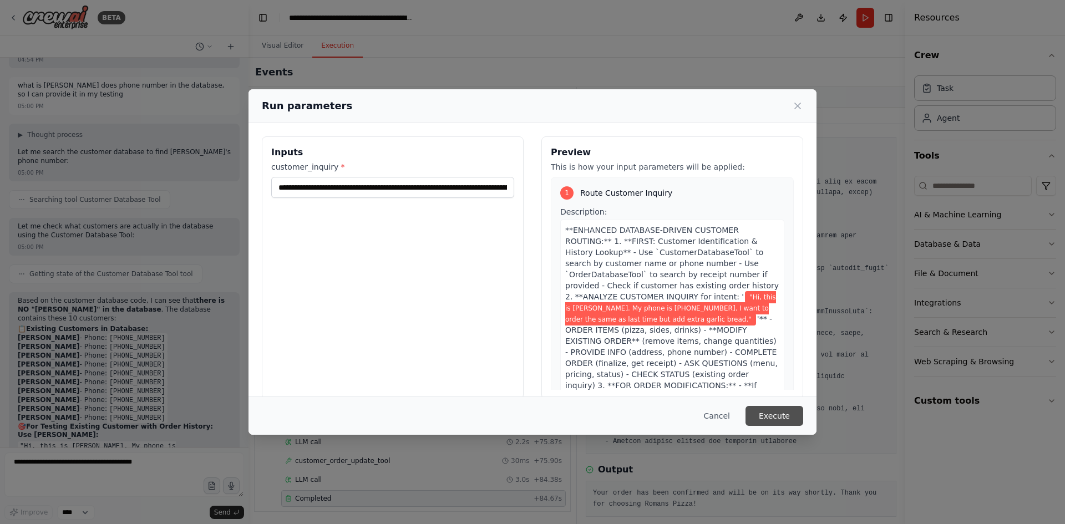
click at [765, 413] on button "Execute" at bounding box center [774, 416] width 58 height 20
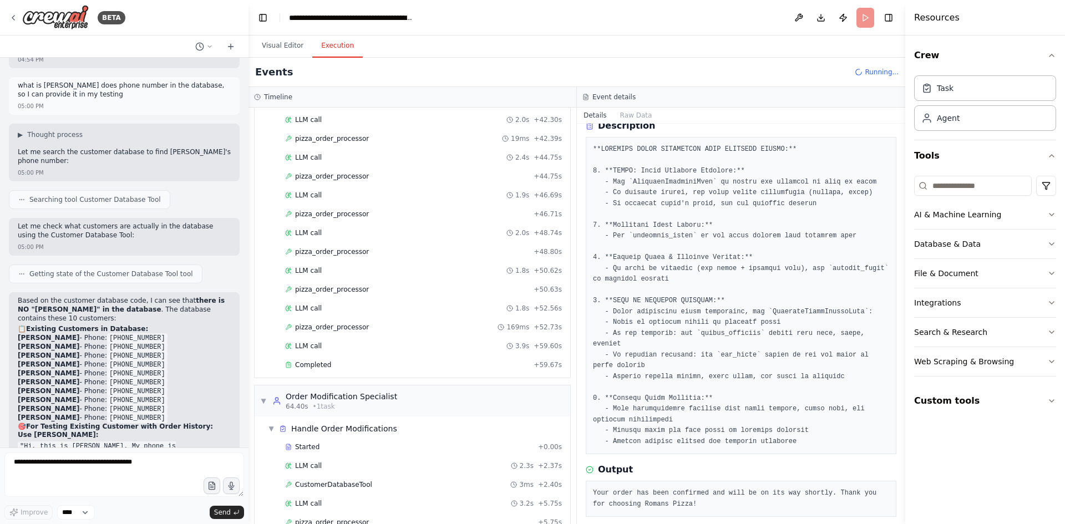
scroll to position [941, 0]
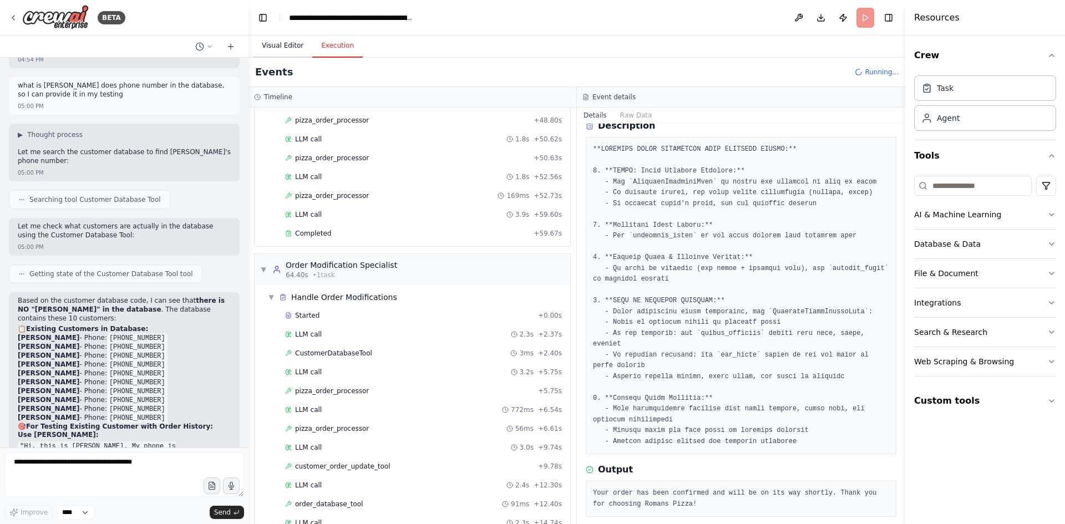
click at [281, 45] on button "Visual Editor" at bounding box center [282, 45] width 59 height 23
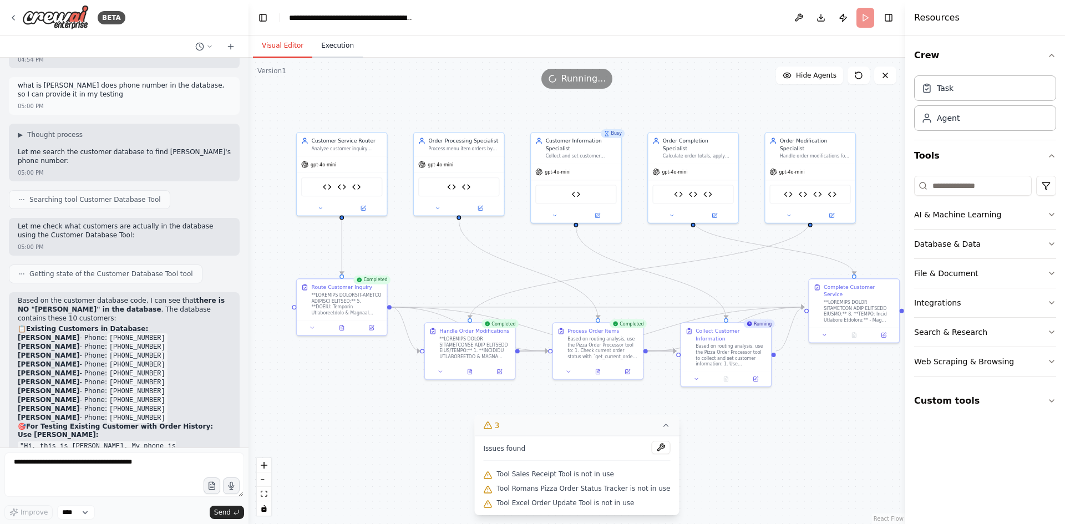
click at [329, 45] on button "Execution" at bounding box center [337, 45] width 50 height 23
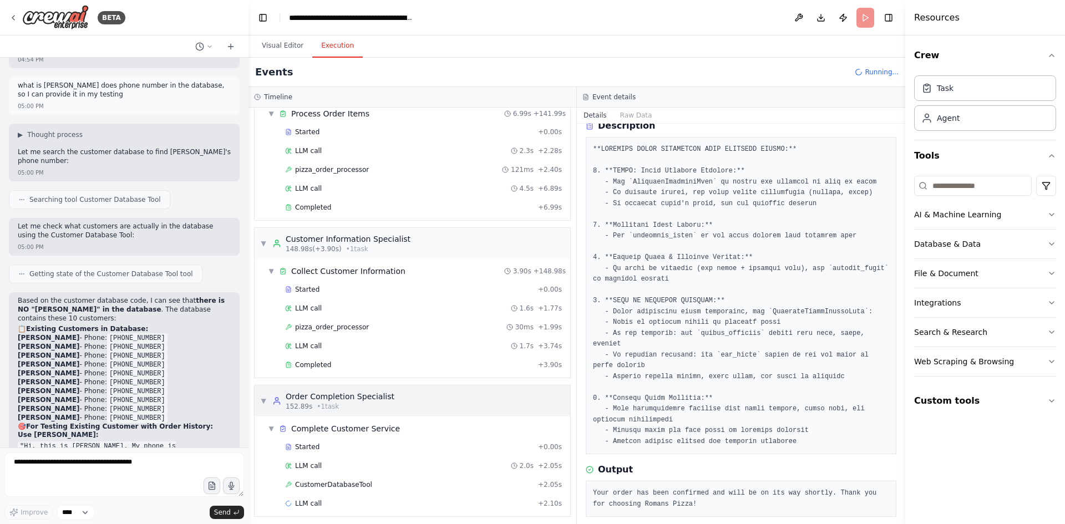
scroll to position [2268, 0]
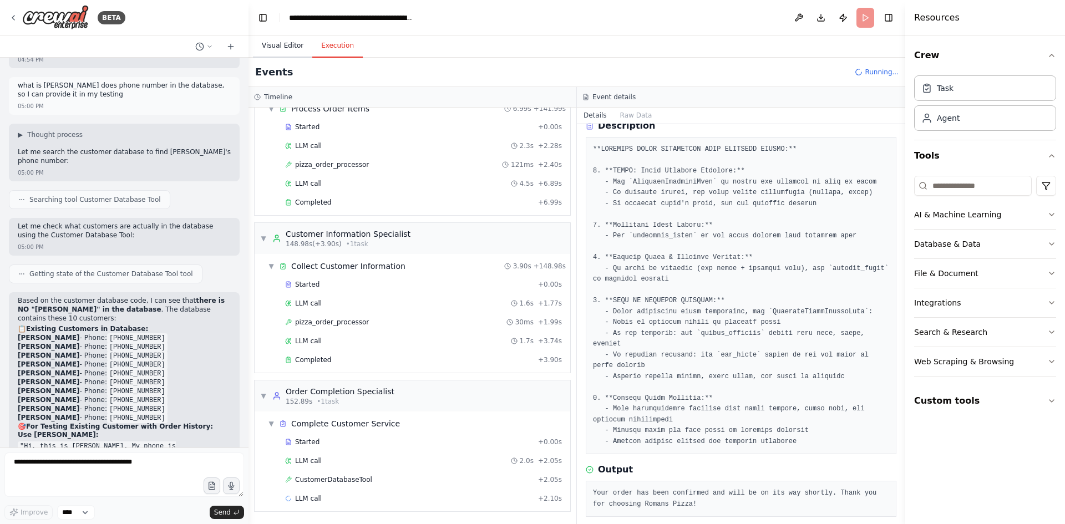
click at [287, 44] on button "Visual Editor" at bounding box center [282, 45] width 59 height 23
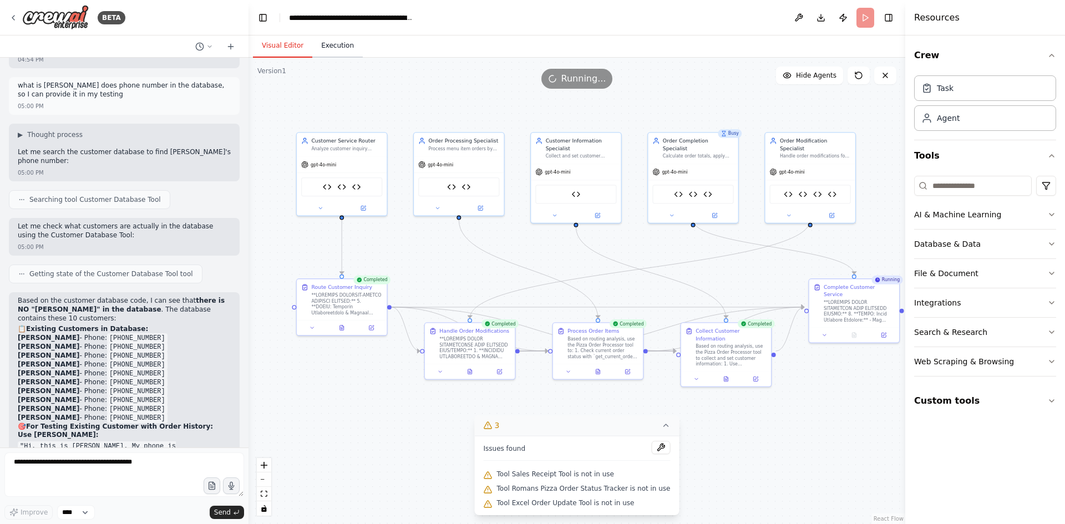
click at [330, 42] on button "Execution" at bounding box center [337, 45] width 50 height 23
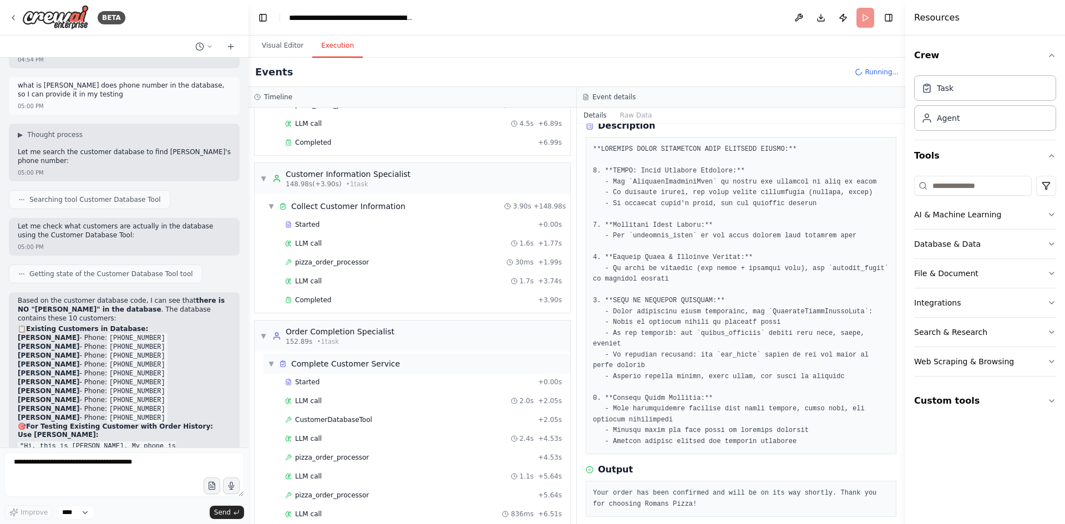
scroll to position [2381, 0]
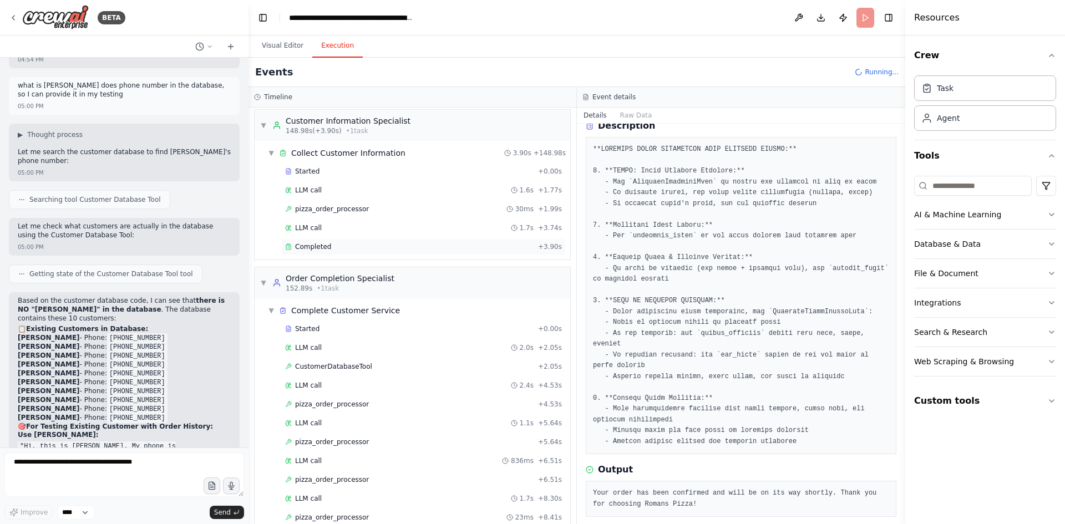
click at [315, 244] on span "Completed" at bounding box center [313, 246] width 36 height 9
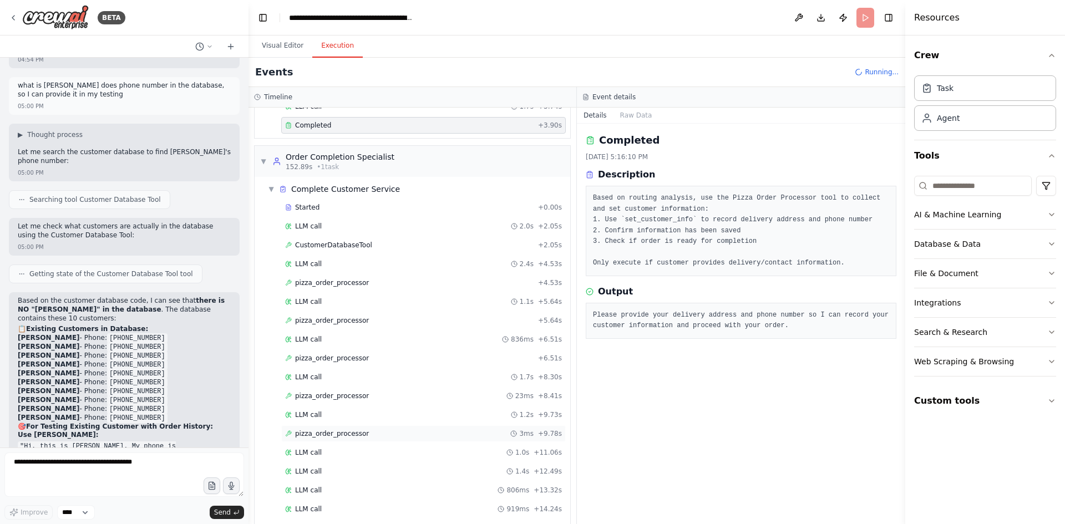
scroll to position [2588, 0]
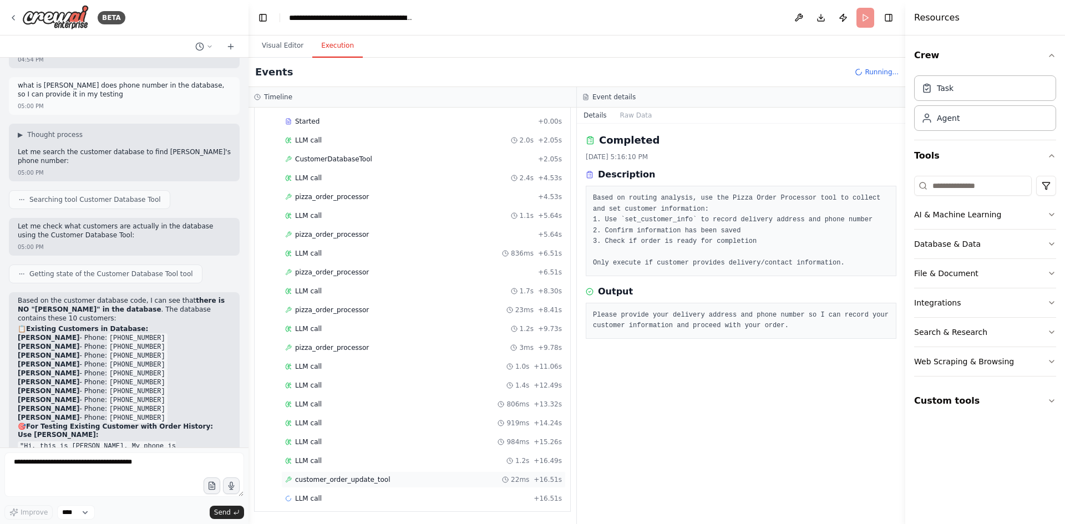
click at [363, 484] on div "customer_order_update_tool 22ms + 16.51s" at bounding box center [423, 479] width 284 height 17
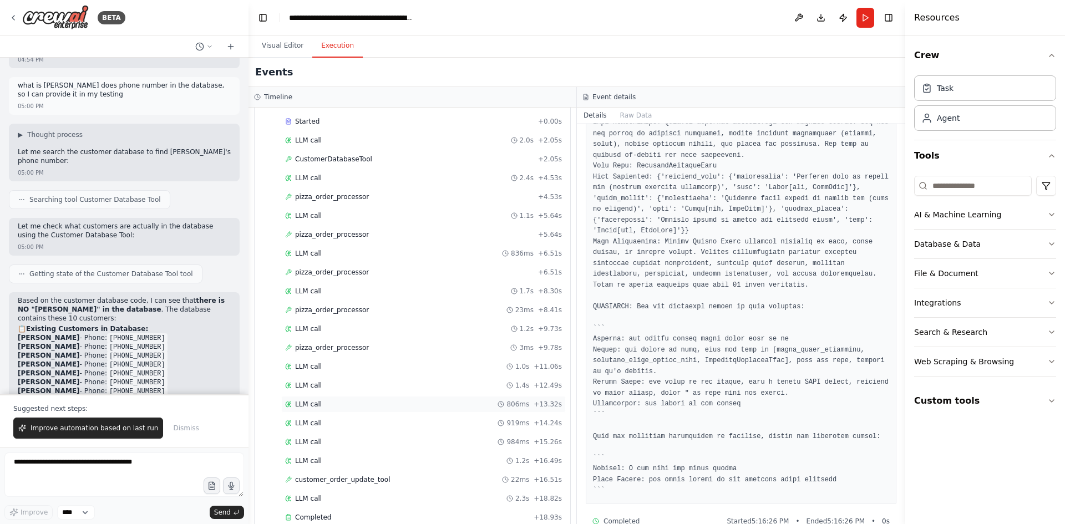
scroll to position [2607, 0]
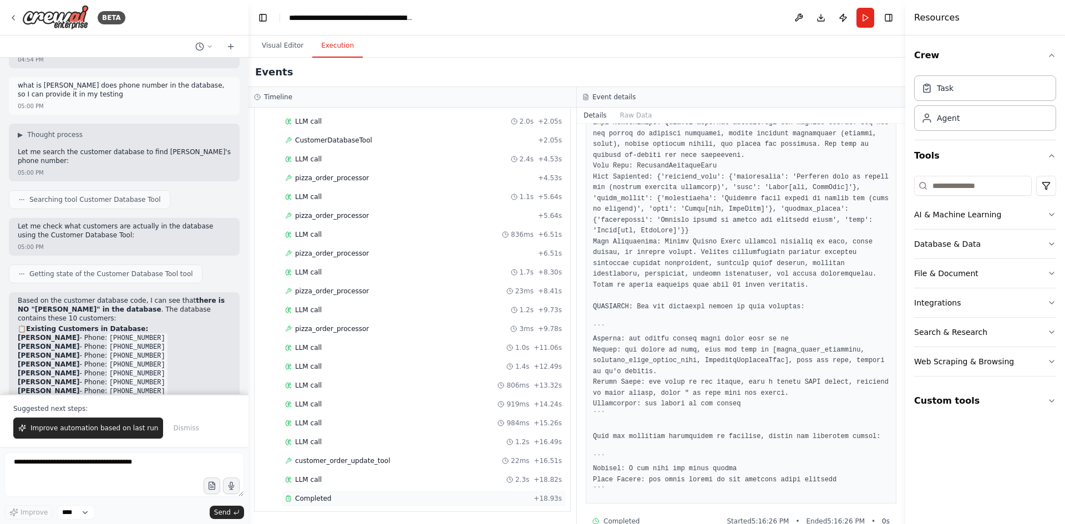
click at [329, 493] on div "Completed + 18.93s" at bounding box center [423, 498] width 284 height 17
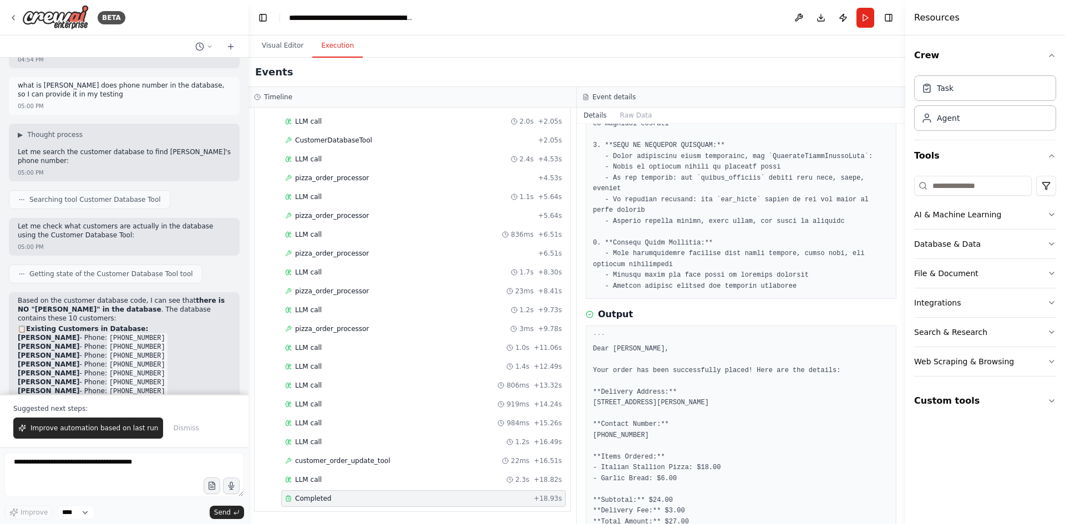
scroll to position [352, 0]
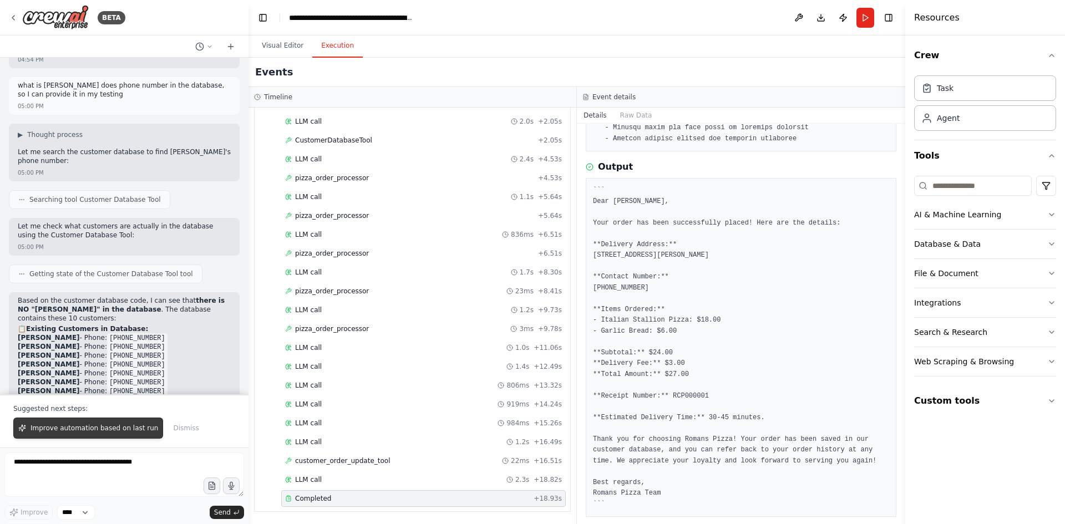
click at [122, 425] on span "Improve automation based on last run" at bounding box center [95, 428] width 128 height 9
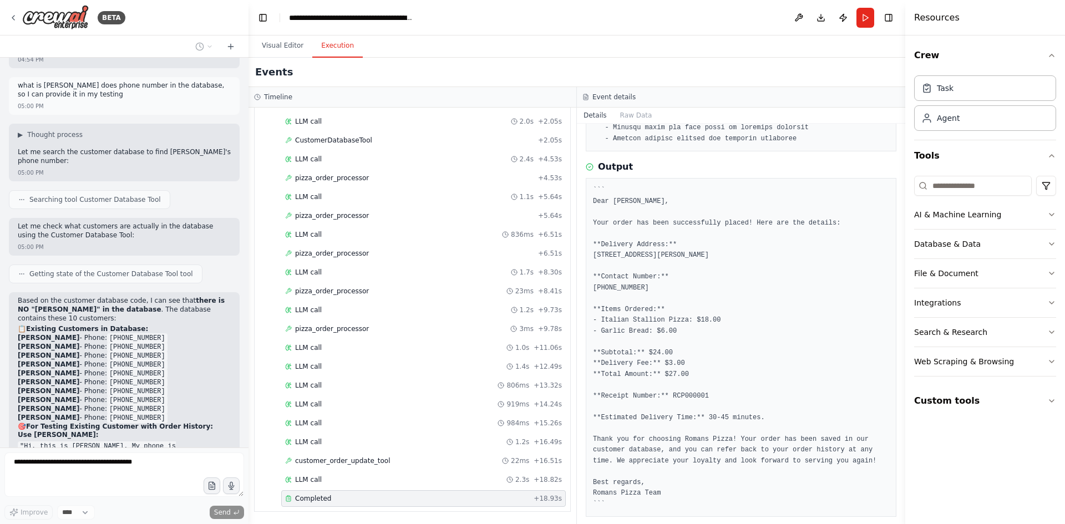
scroll to position [51819, 0]
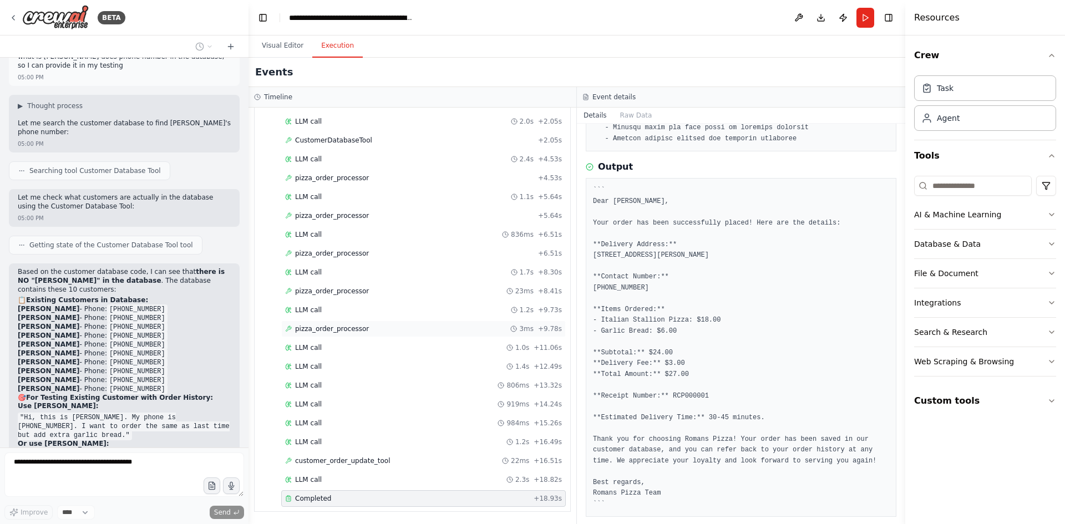
click at [356, 329] on span "pizza_order_processor" at bounding box center [332, 328] width 74 height 9
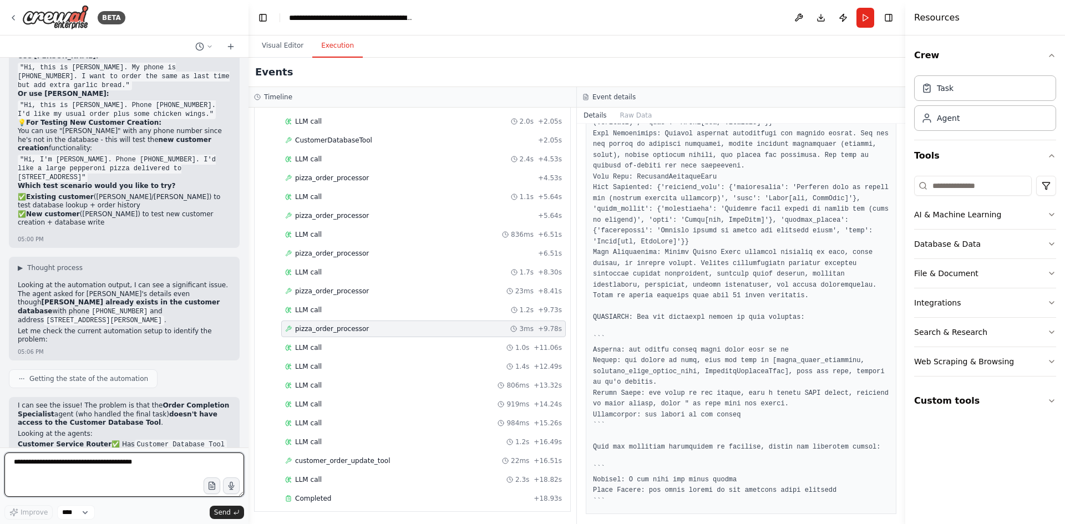
scroll to position [52194, 0]
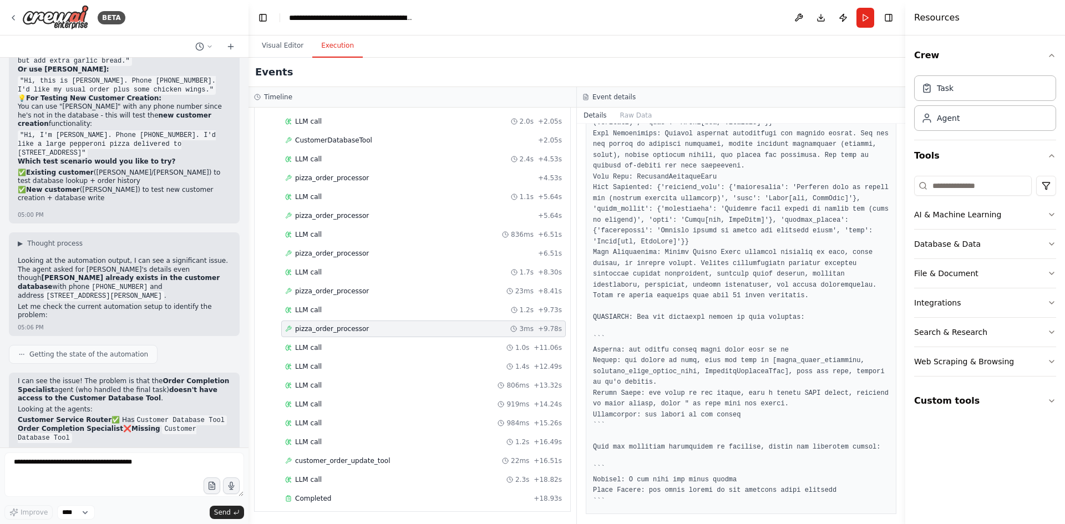
drag, startPoint x: 125, startPoint y: 354, endPoint x: 16, endPoint y: 328, distance: 112.9
copy div "Option B: Explicitly confirm order history matching like: "I found your last or…"
click at [85, 467] on textarea at bounding box center [124, 475] width 240 height 44
paste textarea "**********"
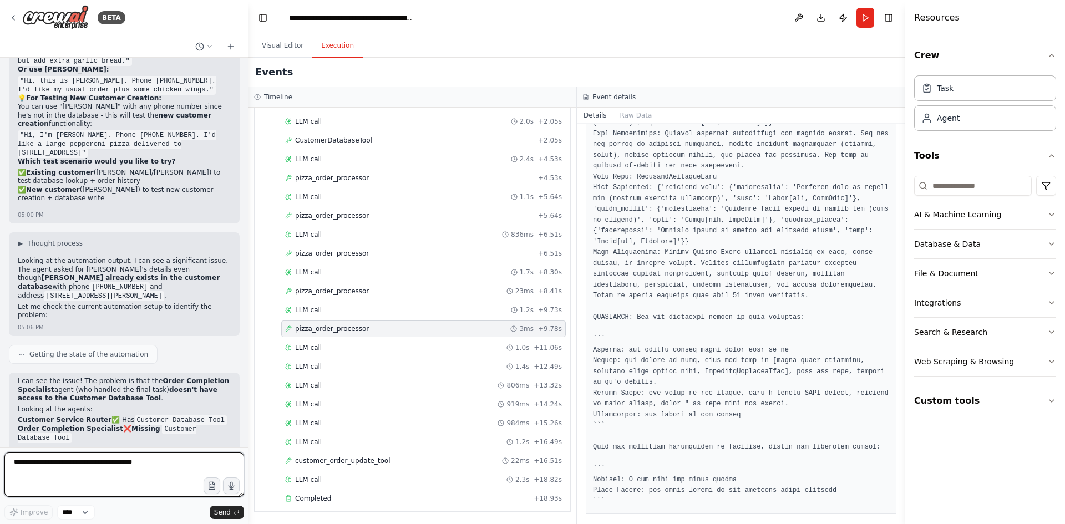
type textarea "**********"
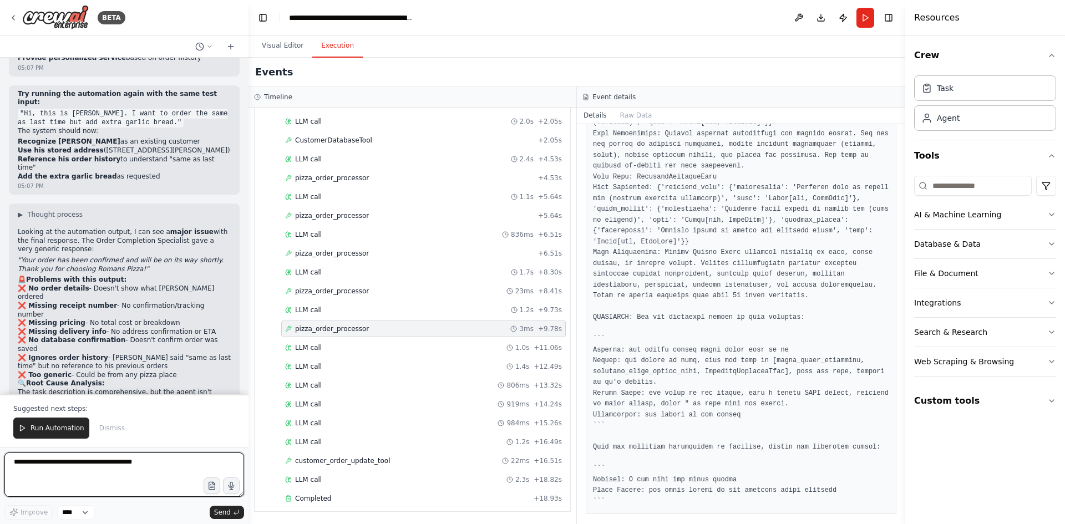
scroll to position [53154, 0]
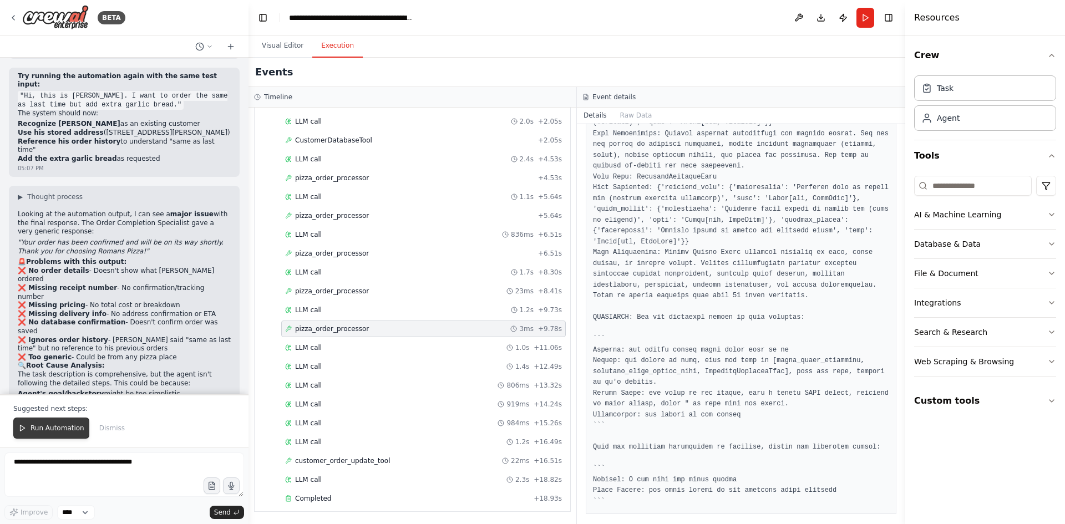
click at [65, 430] on span "Run Automation" at bounding box center [58, 428] width 54 height 9
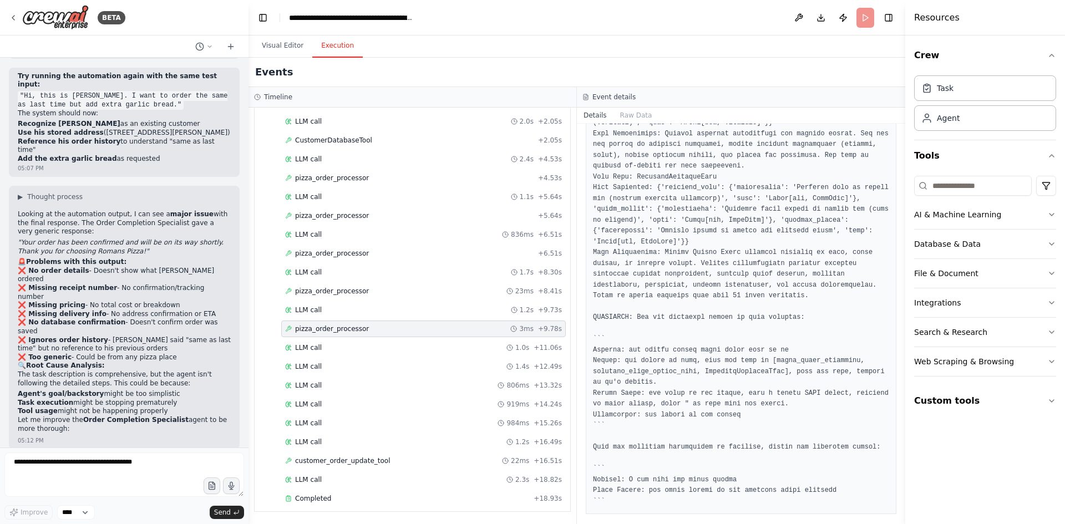
scroll to position [53101, 0]
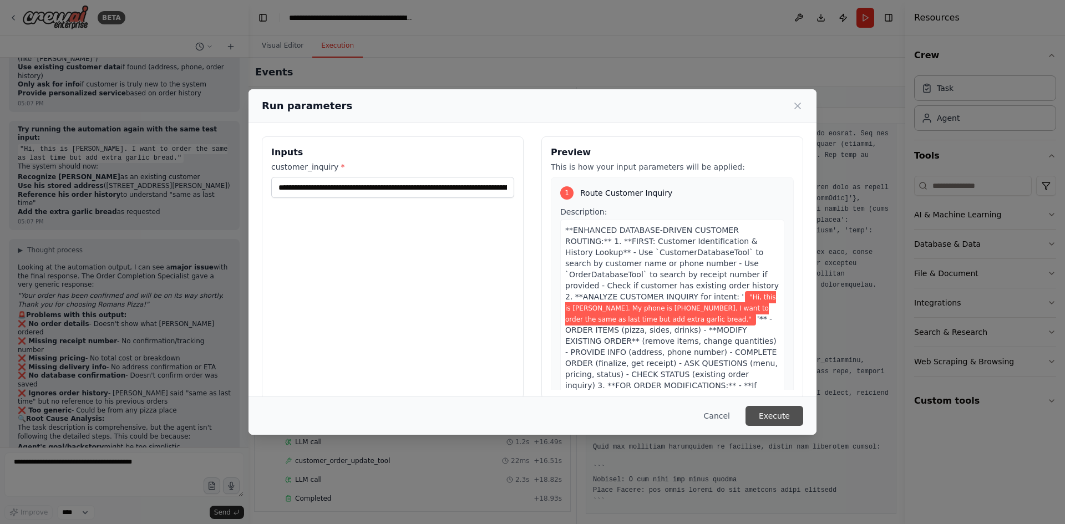
click at [781, 414] on button "Execute" at bounding box center [774, 416] width 58 height 20
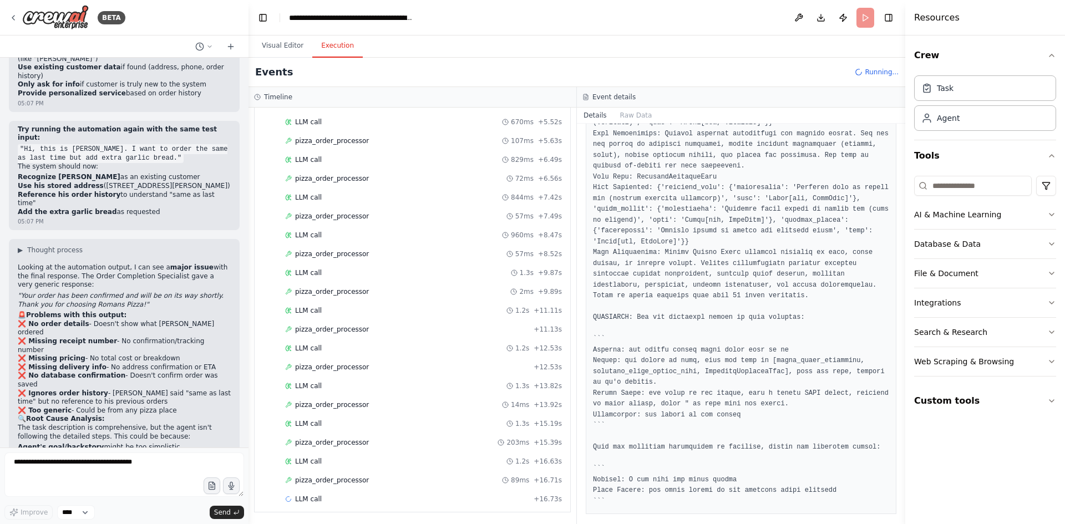
scroll to position [148, 0]
click at [619, 524] on span "Completed" at bounding box center [621, 531] width 36 height 9
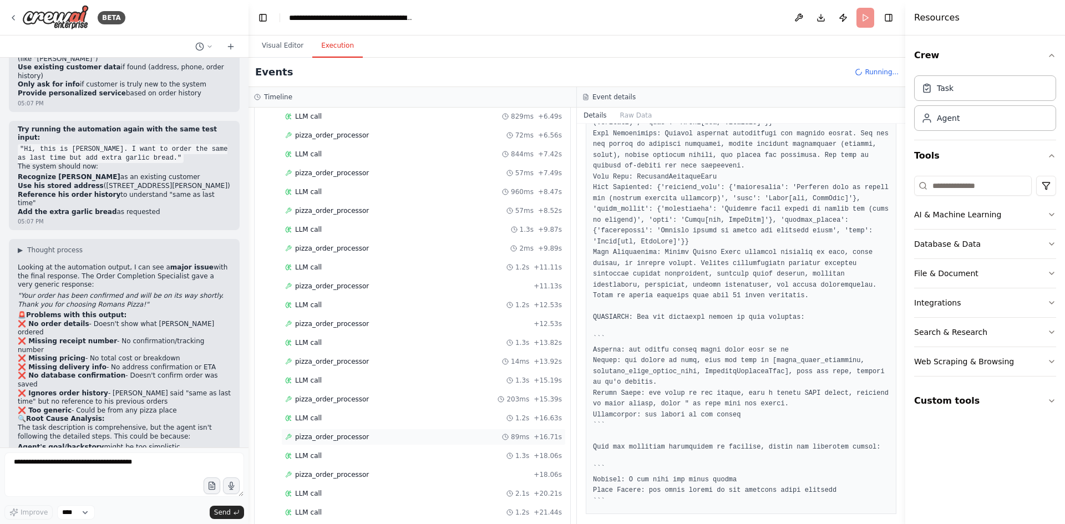
scroll to position [242, 0]
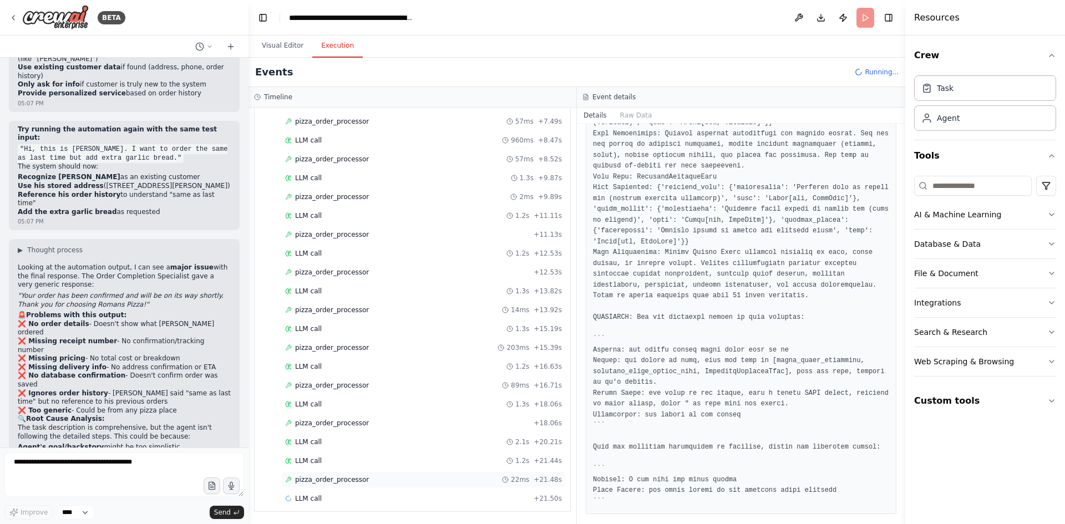
click at [336, 484] on div "pizza_order_processor 22ms + 21.48s" at bounding box center [423, 479] width 284 height 17
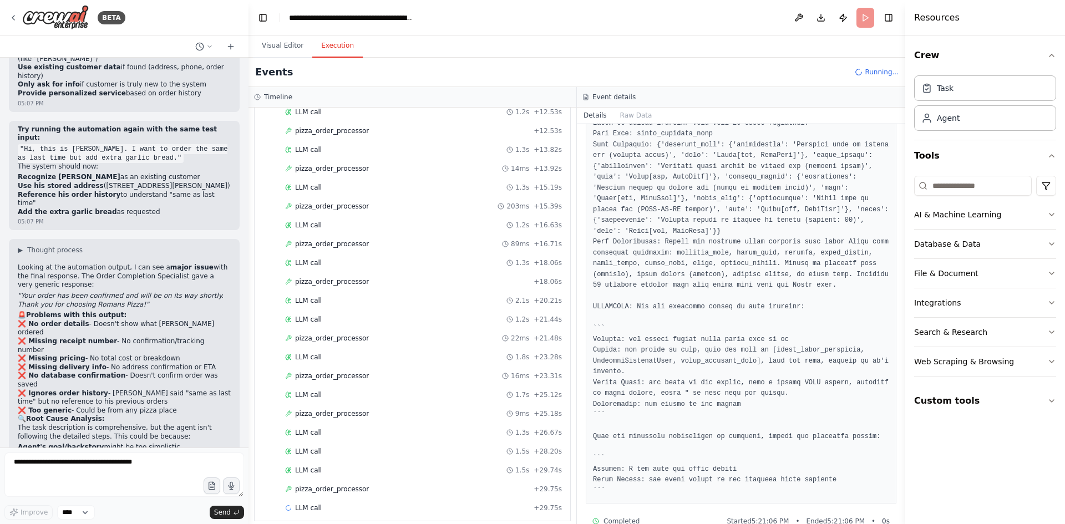
scroll to position [393, 0]
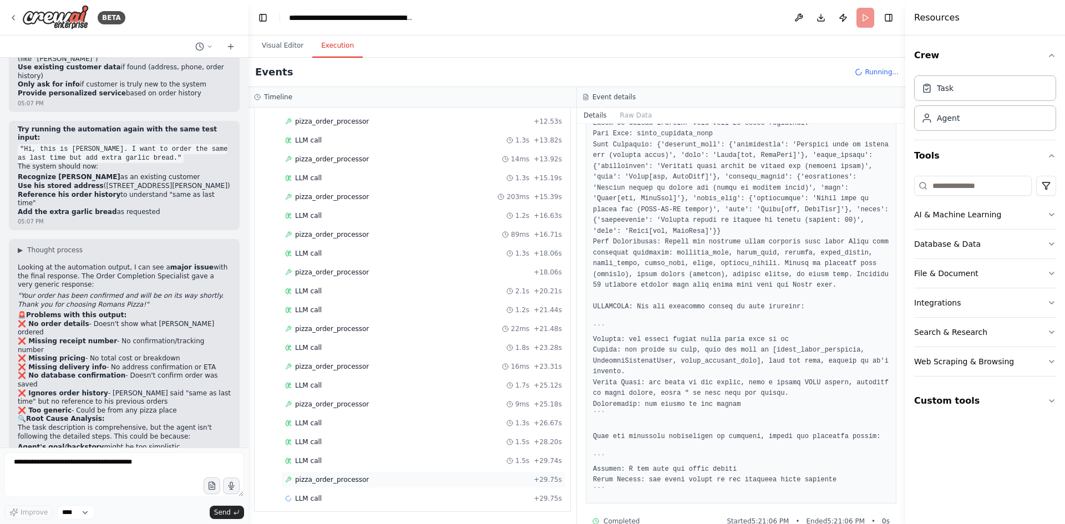
click at [319, 478] on span "pizza_order_processor" at bounding box center [332, 479] width 74 height 9
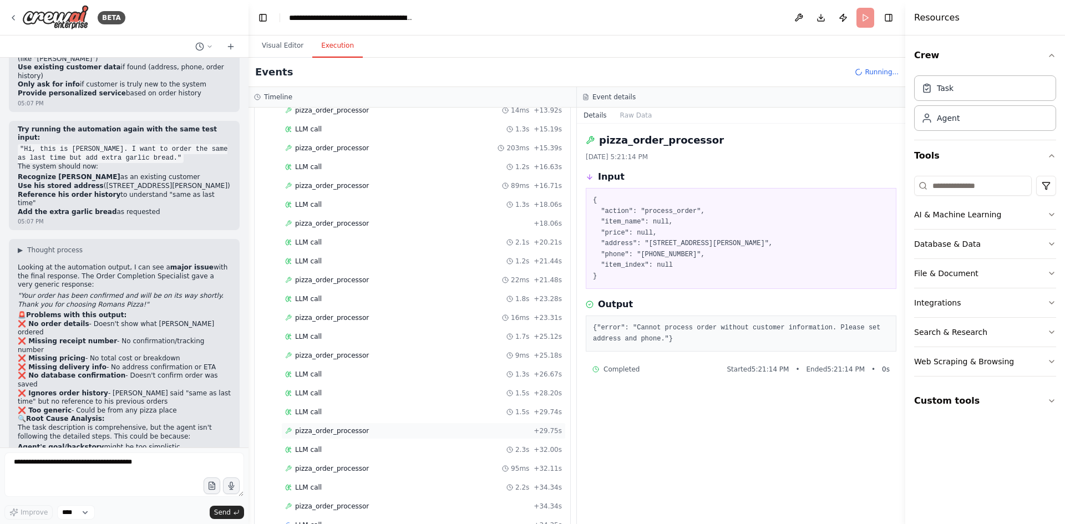
scroll to position [469, 0]
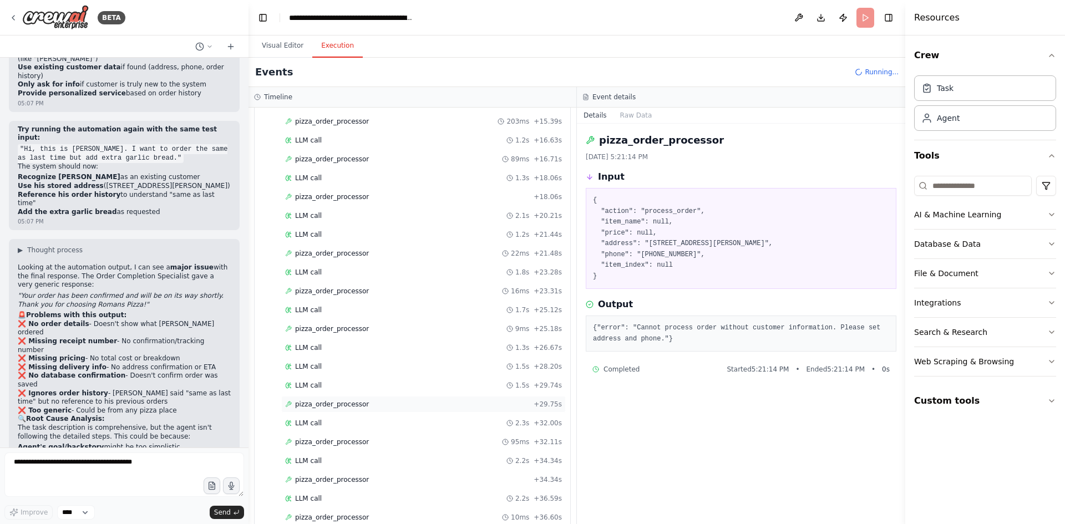
click at [327, 405] on span "pizza_order_processor" at bounding box center [332, 404] width 74 height 9
click at [347, 441] on span "pizza_order_processor" at bounding box center [332, 442] width 74 height 9
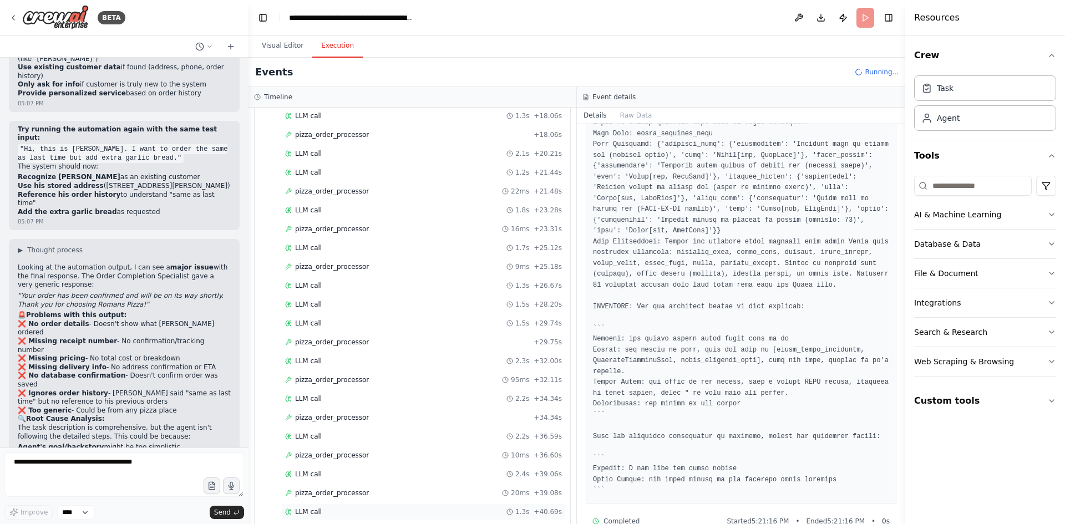
scroll to position [582, 0]
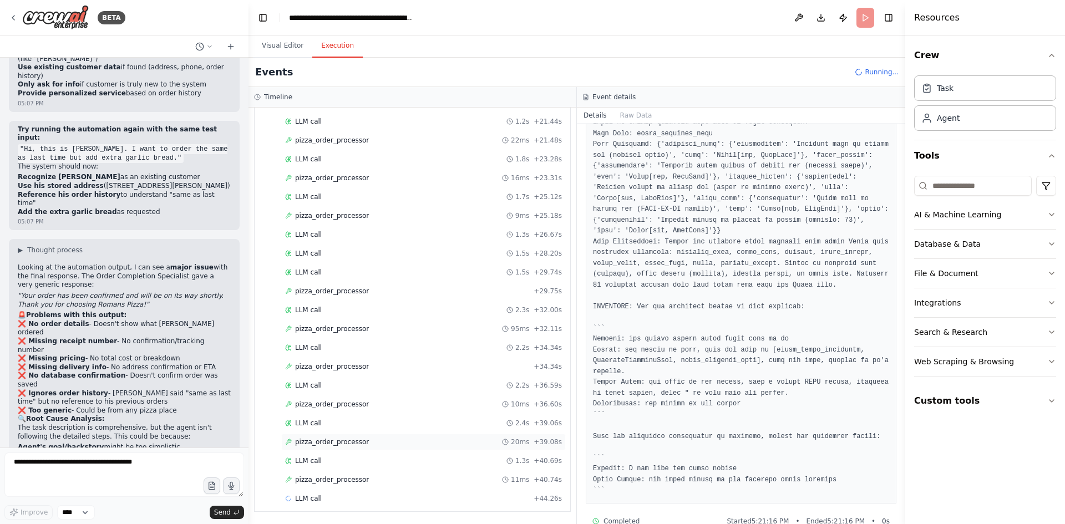
click at [340, 439] on span "pizza_order_processor" at bounding box center [332, 442] width 74 height 9
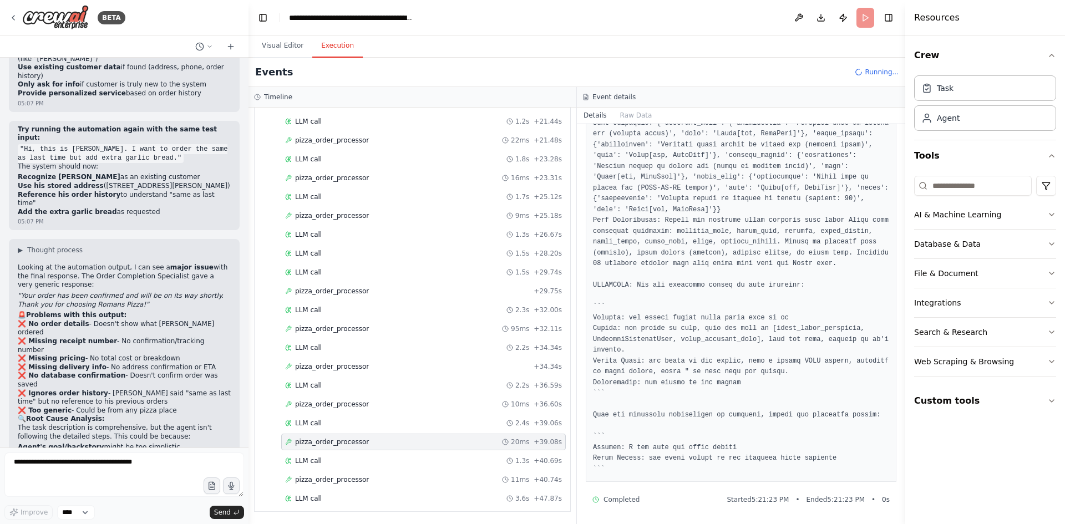
scroll to position [627, 0]
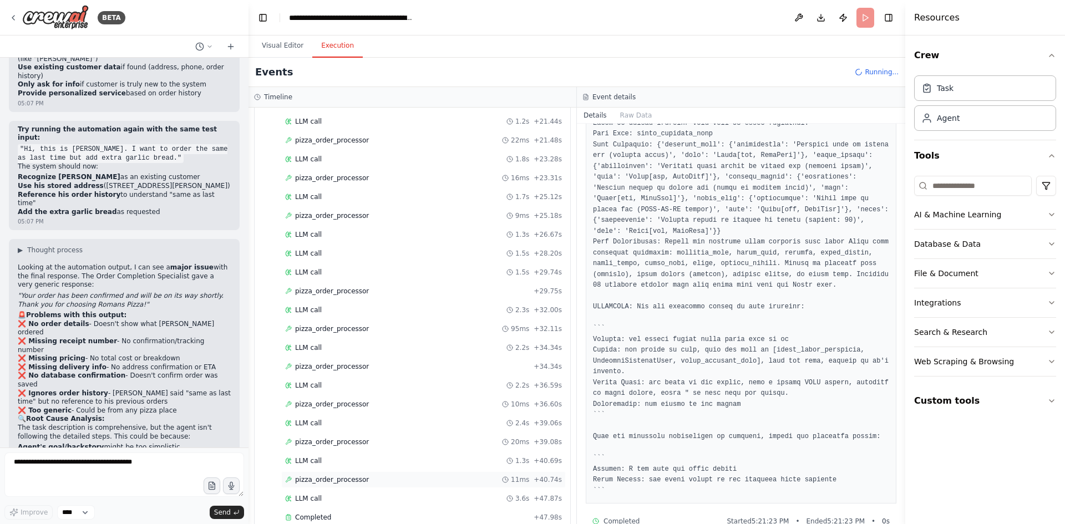
click at [328, 479] on span "pizza_order_processor" at bounding box center [332, 479] width 74 height 9
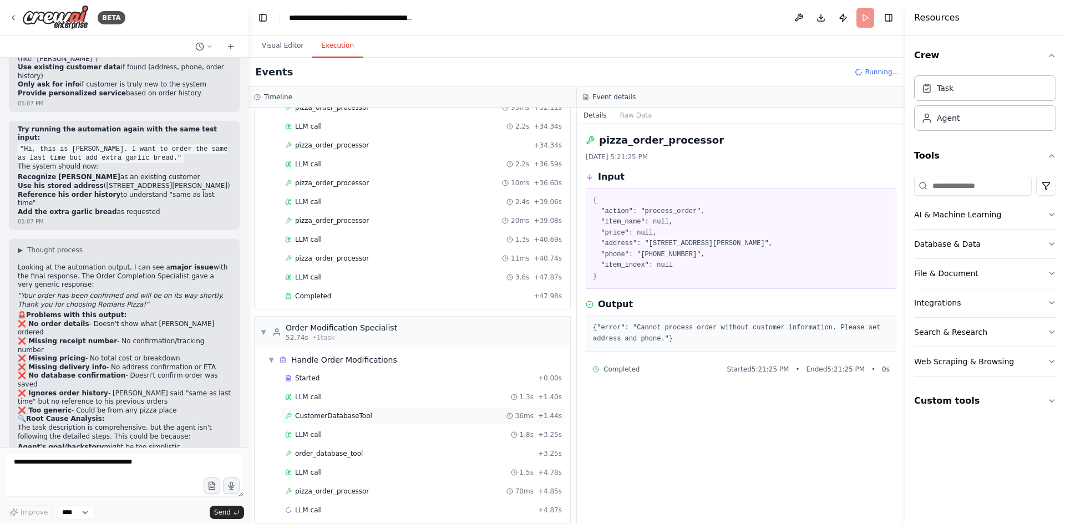
scroll to position [815, 0]
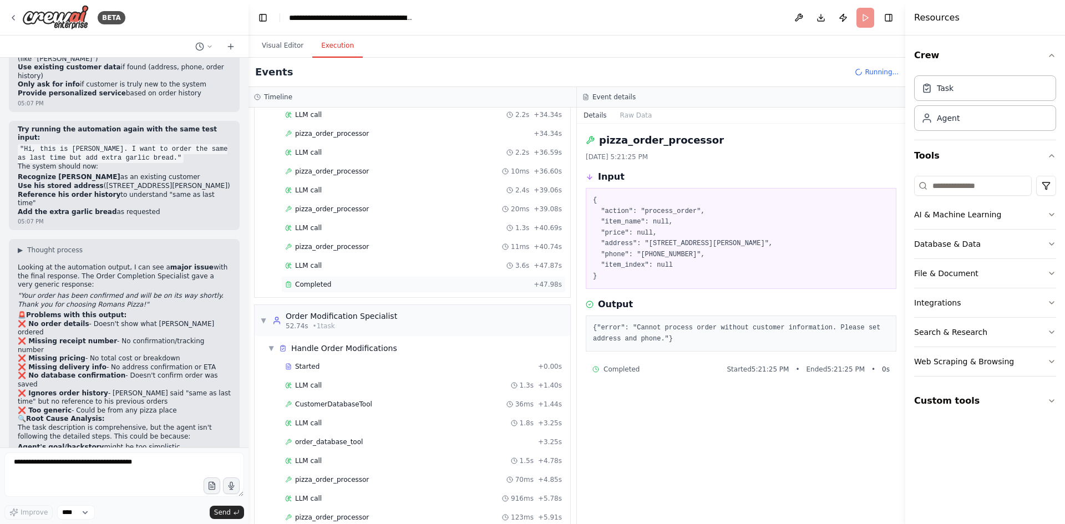
click at [312, 283] on span "Completed" at bounding box center [313, 284] width 36 height 9
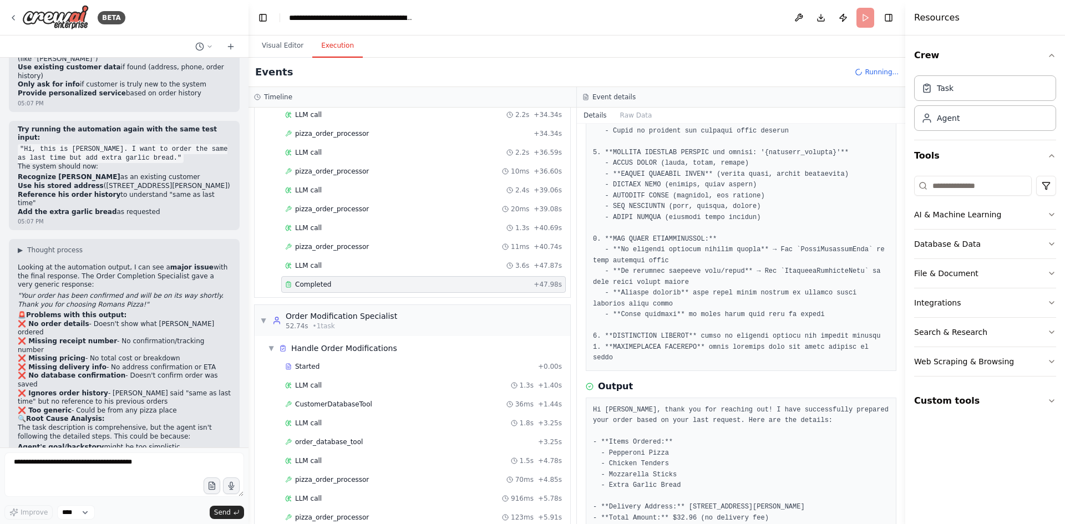
scroll to position [189, 0]
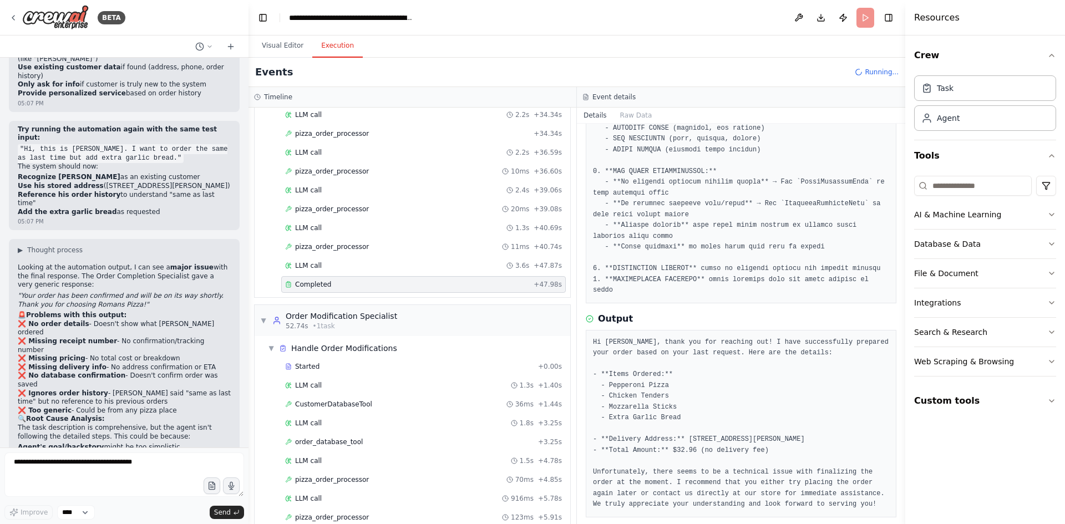
click at [322, 281] on span "Completed" at bounding box center [313, 284] width 36 height 9
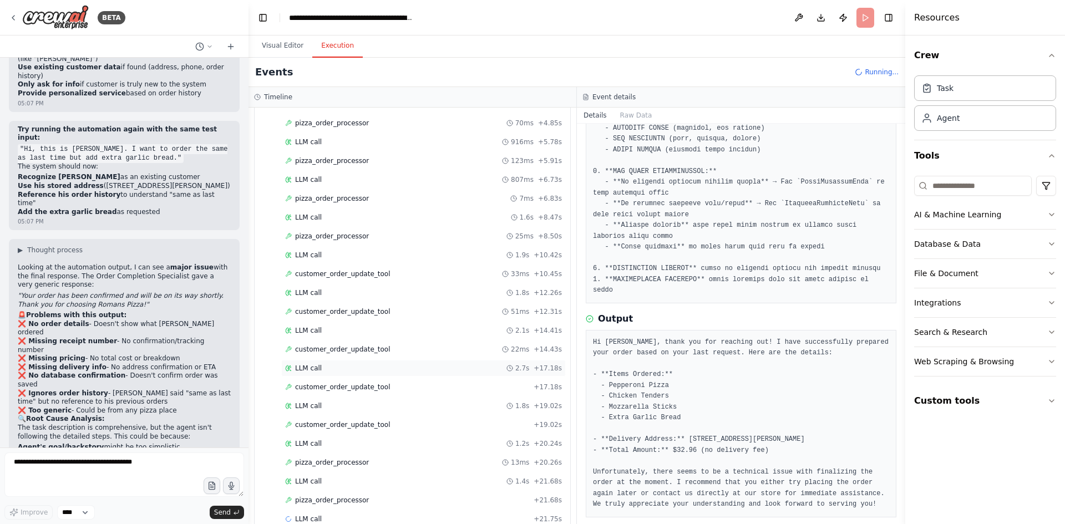
scroll to position [1192, 0]
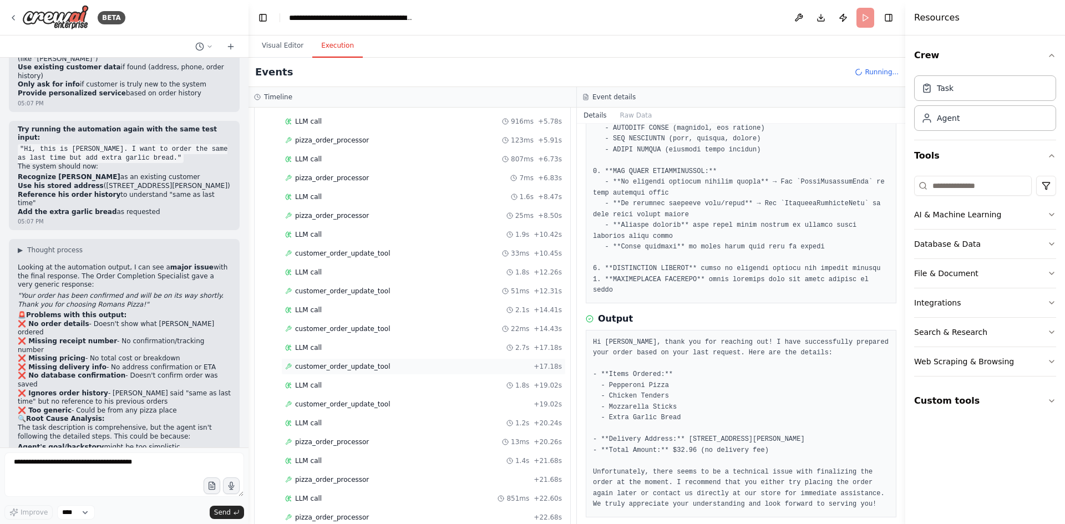
click at [336, 366] on span "customer_order_update_tool" at bounding box center [342, 366] width 95 height 9
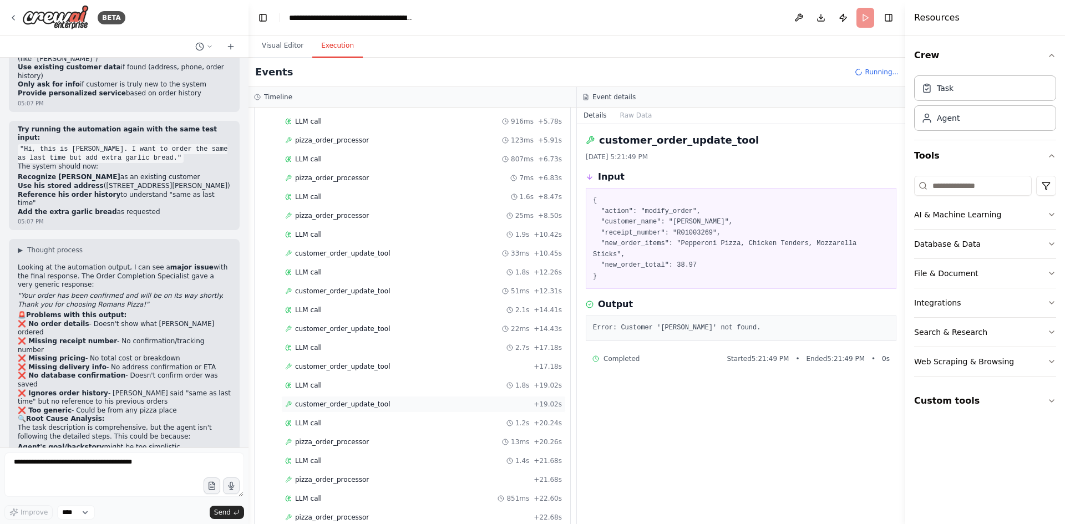
click at [342, 405] on span "customer_order_update_tool" at bounding box center [342, 404] width 95 height 9
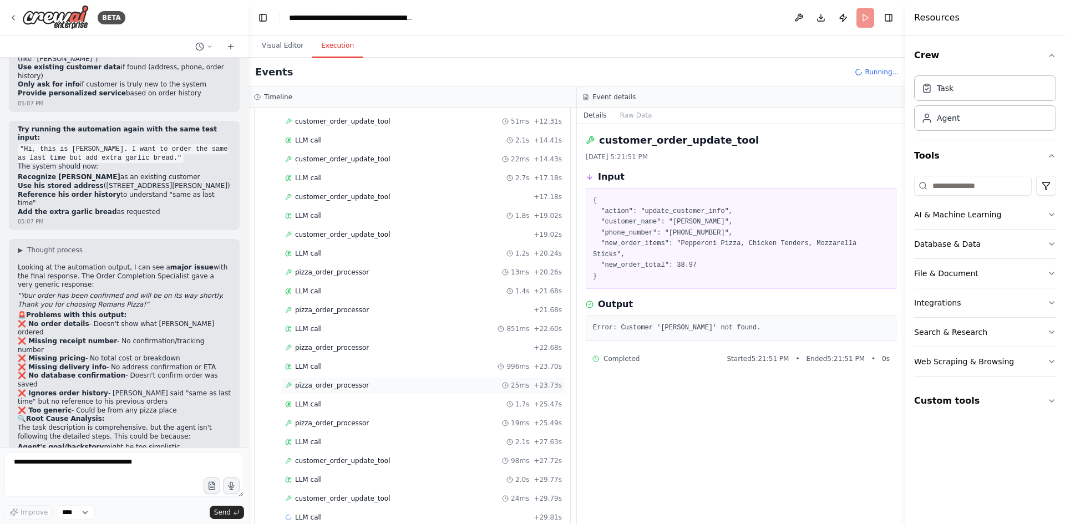
click at [321, 389] on span "pizza_order_processor" at bounding box center [332, 385] width 74 height 9
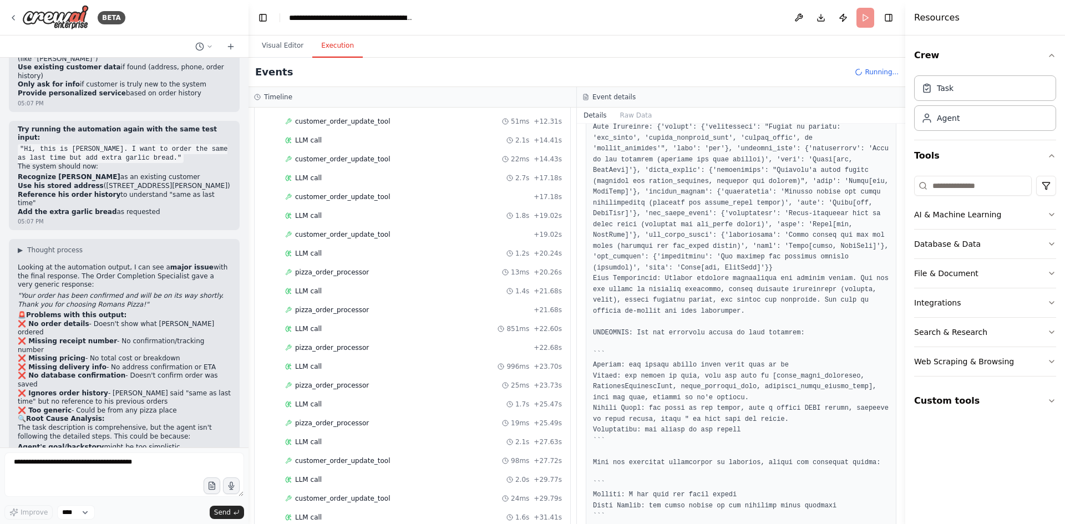
scroll to position [800, 0]
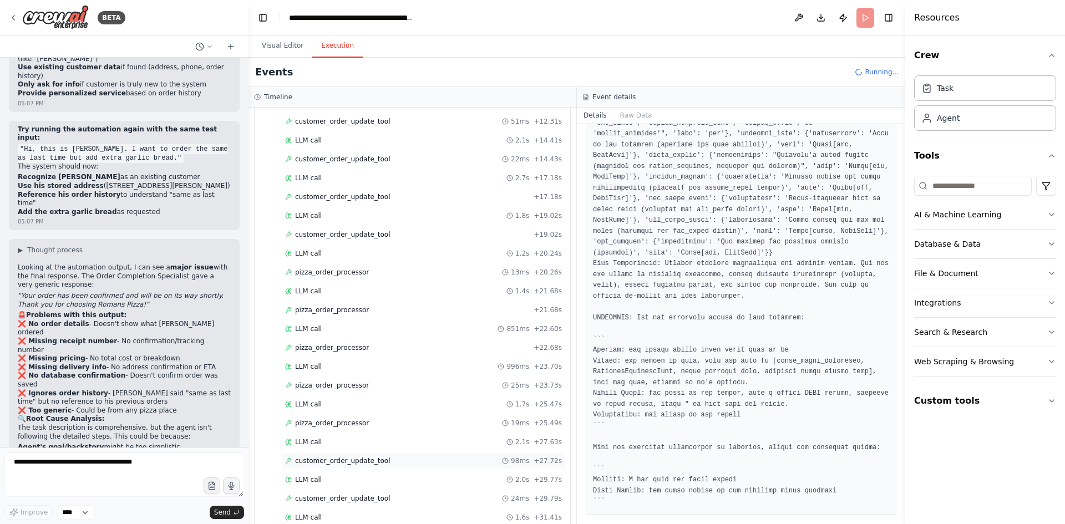
click at [332, 464] on span "customer_order_update_tool" at bounding box center [342, 460] width 95 height 9
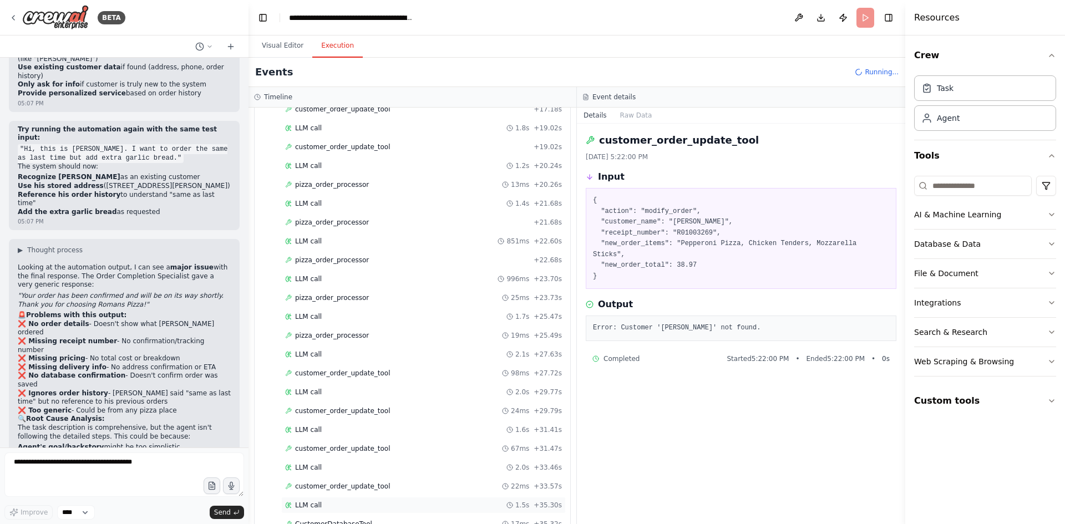
scroll to position [1531, 0]
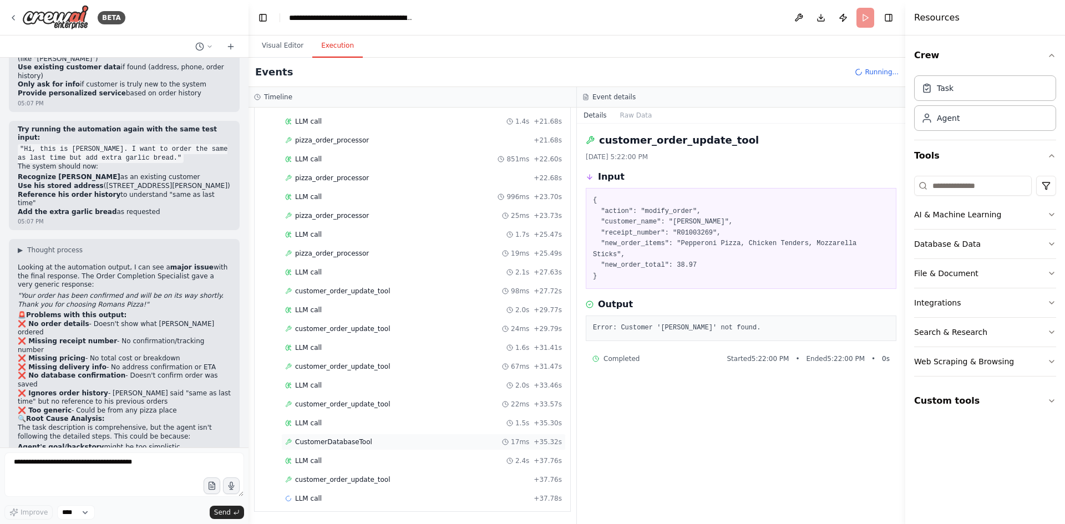
click at [328, 442] on span "CustomerDatabaseTool" at bounding box center [333, 442] width 77 height 9
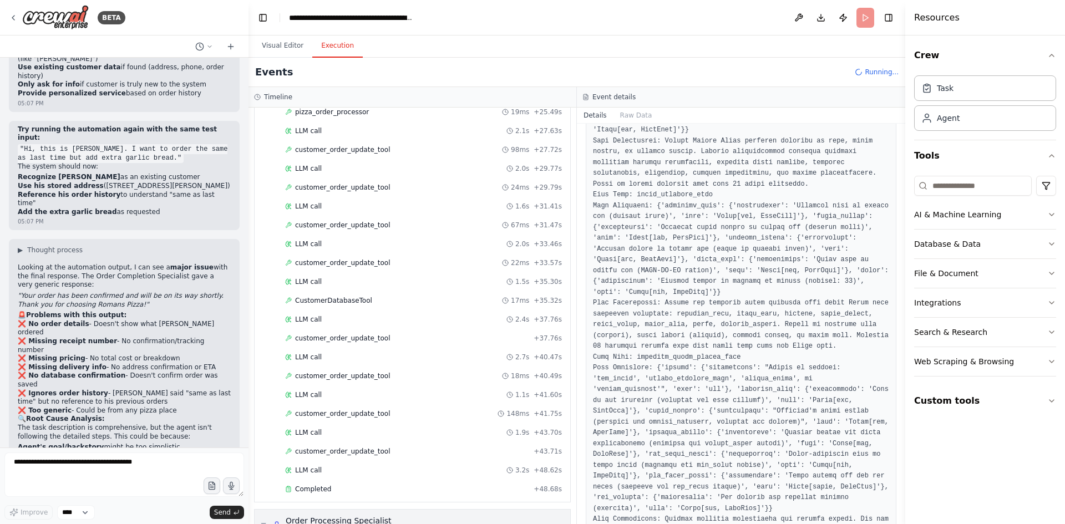
scroll to position [1802, 0]
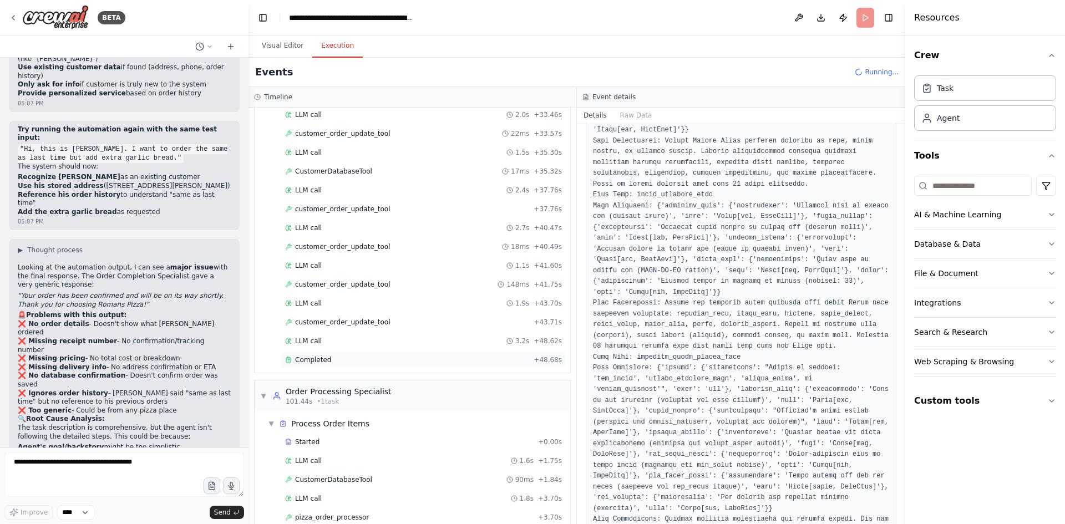
click at [313, 358] on span "Completed" at bounding box center [313, 359] width 36 height 9
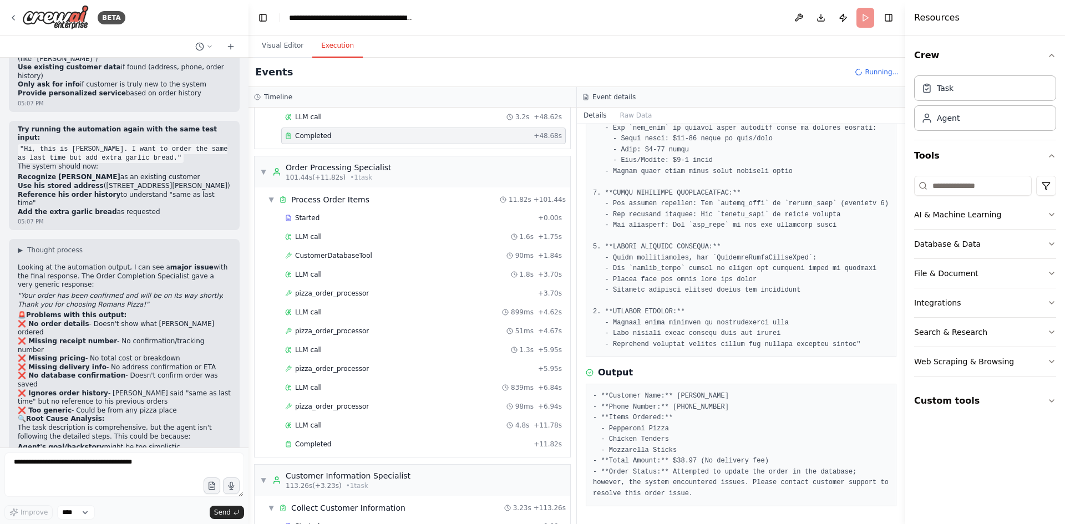
scroll to position [2134, 0]
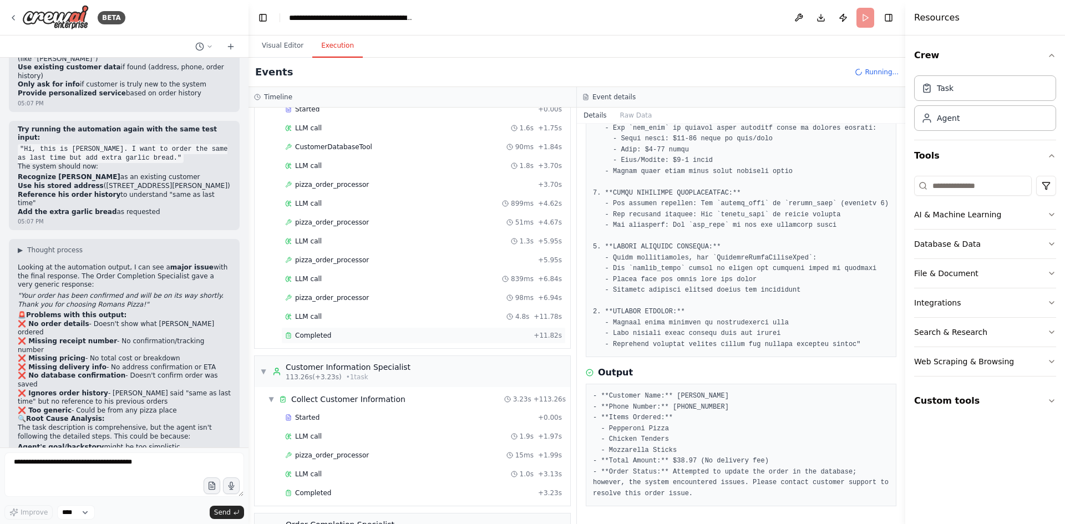
click at [320, 333] on span "Completed" at bounding box center [313, 335] width 36 height 9
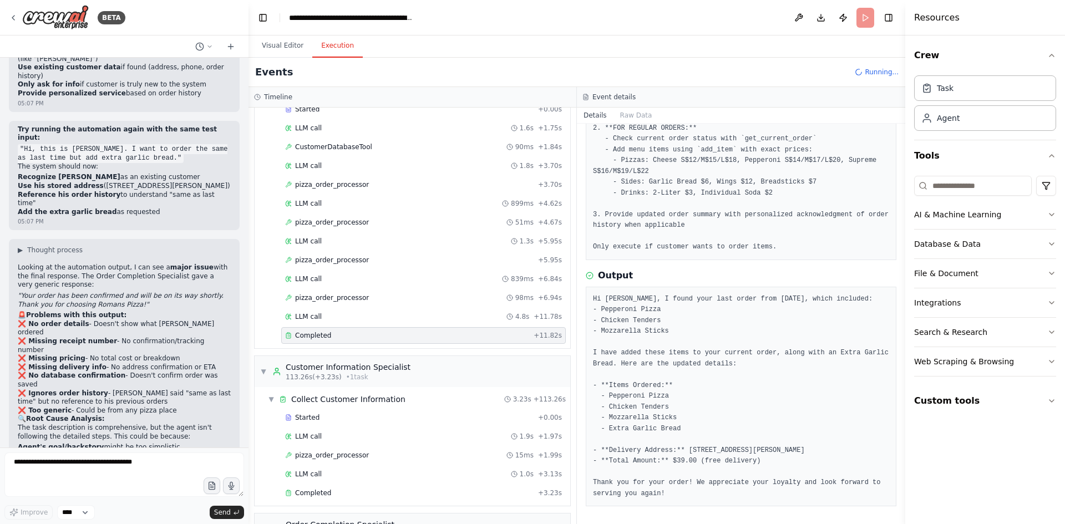
click at [316, 333] on span "Completed" at bounding box center [313, 335] width 36 height 9
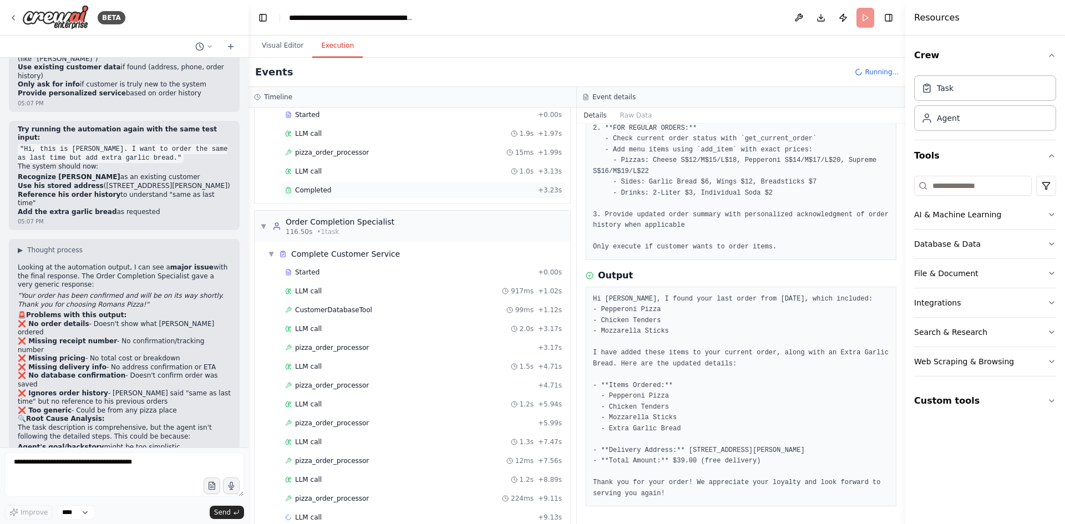
click at [317, 192] on span "Completed" at bounding box center [313, 190] width 36 height 9
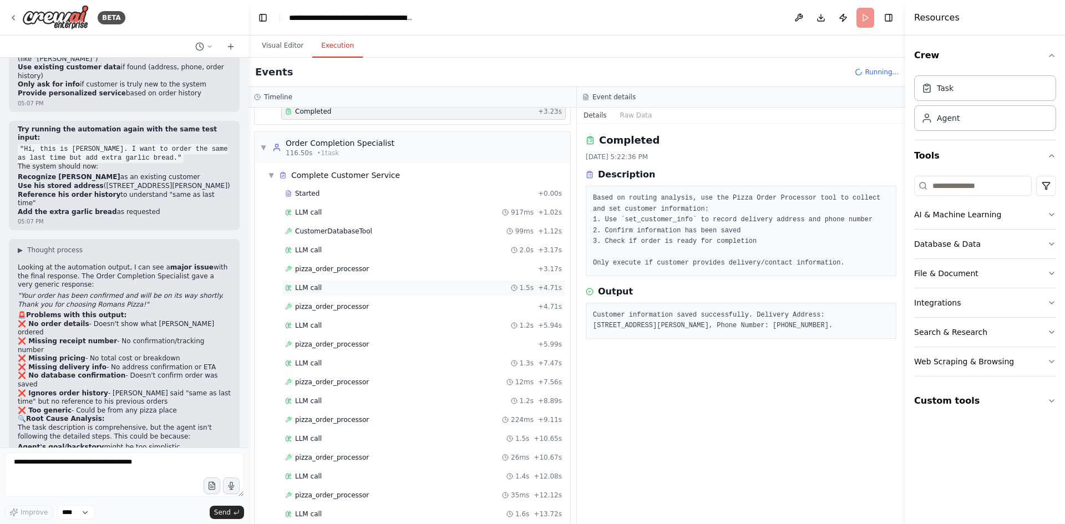
scroll to position [2515, 0]
click at [333, 230] on span "CustomerDatabaseTool" at bounding box center [333, 232] width 77 height 9
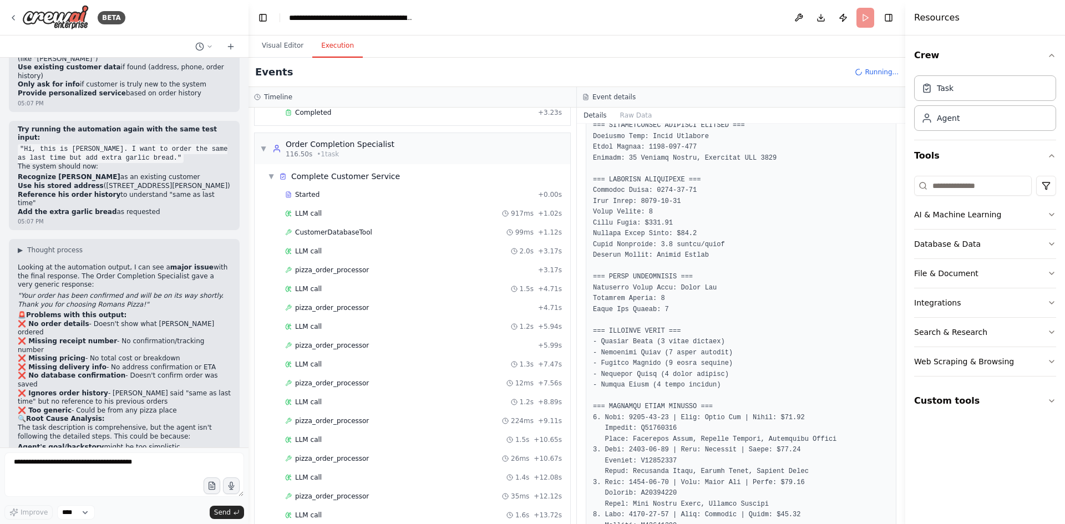
scroll to position [292, 0]
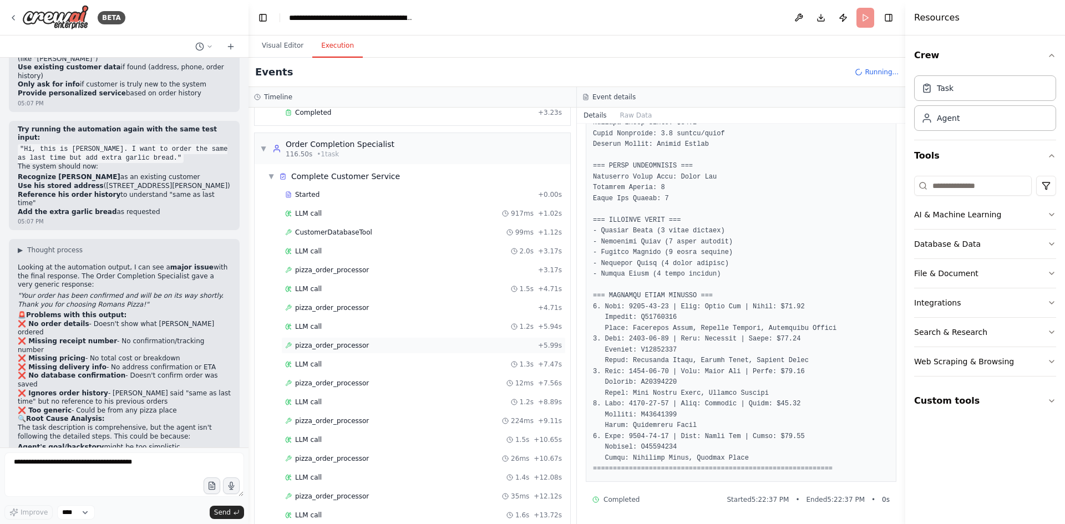
click at [335, 342] on span "pizza_order_processor" at bounding box center [332, 345] width 74 height 9
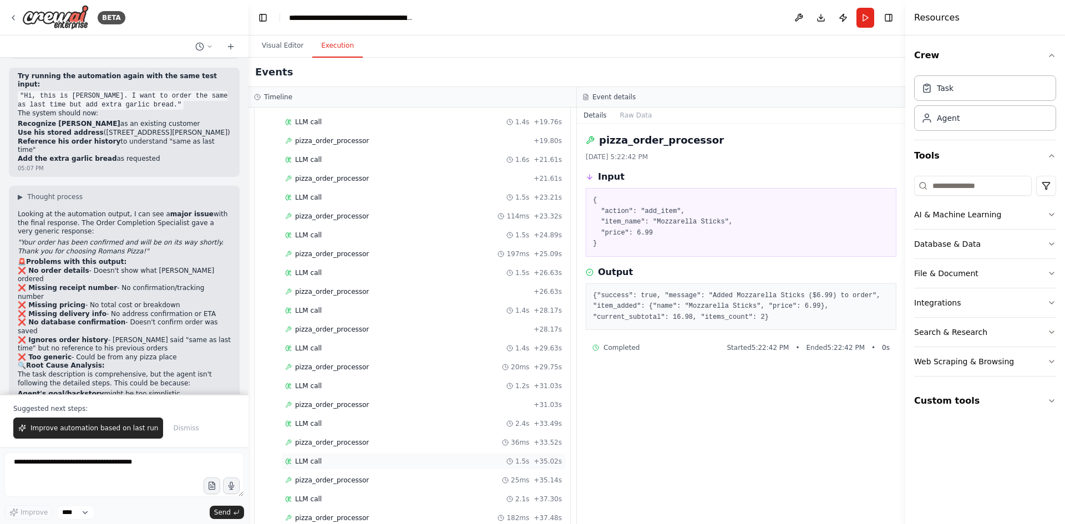
scroll to position [3154, 0]
click at [336, 499] on div "Completed" at bounding box center [407, 498] width 244 height 9
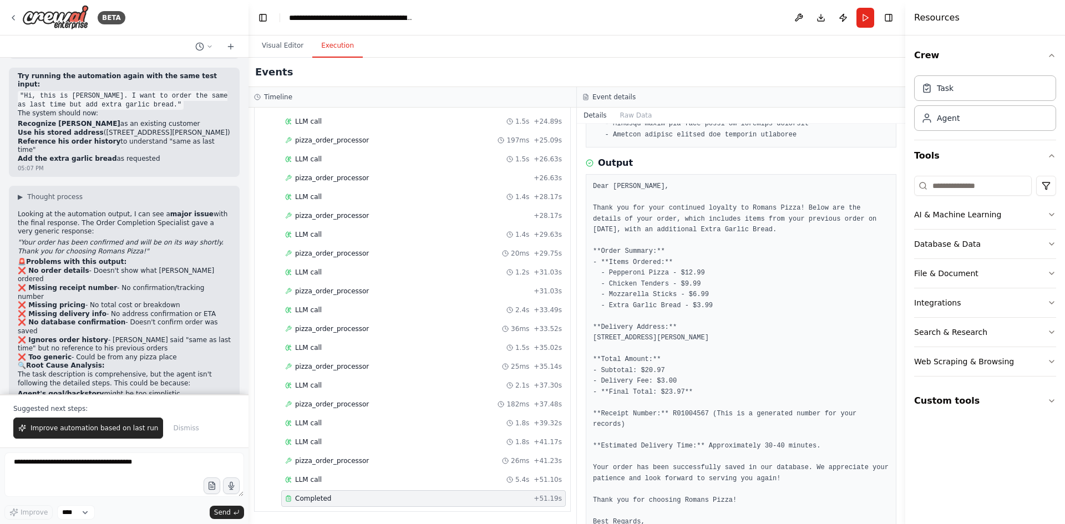
scroll to position [373, 0]
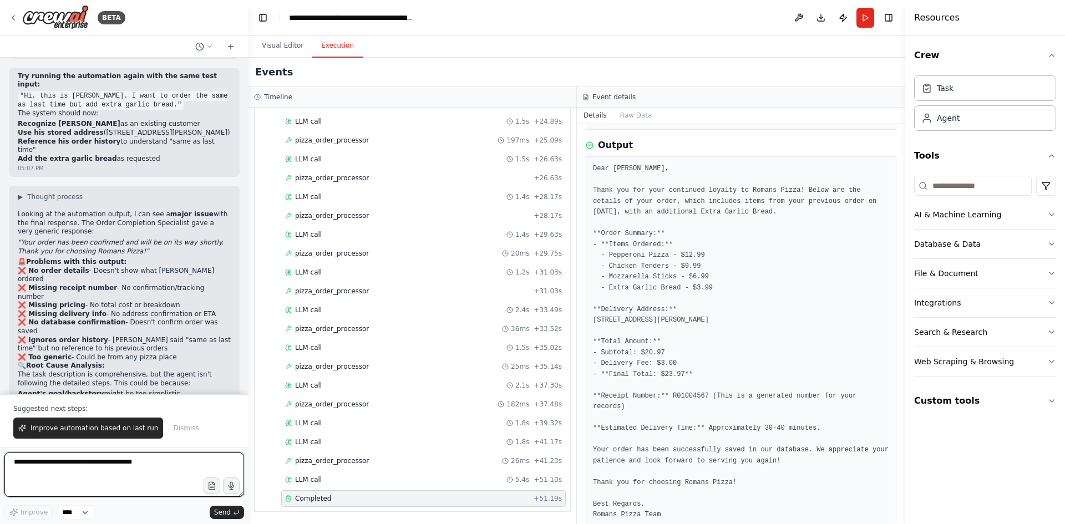
click at [73, 461] on textarea at bounding box center [124, 475] width 240 height 44
type textarea "**********"
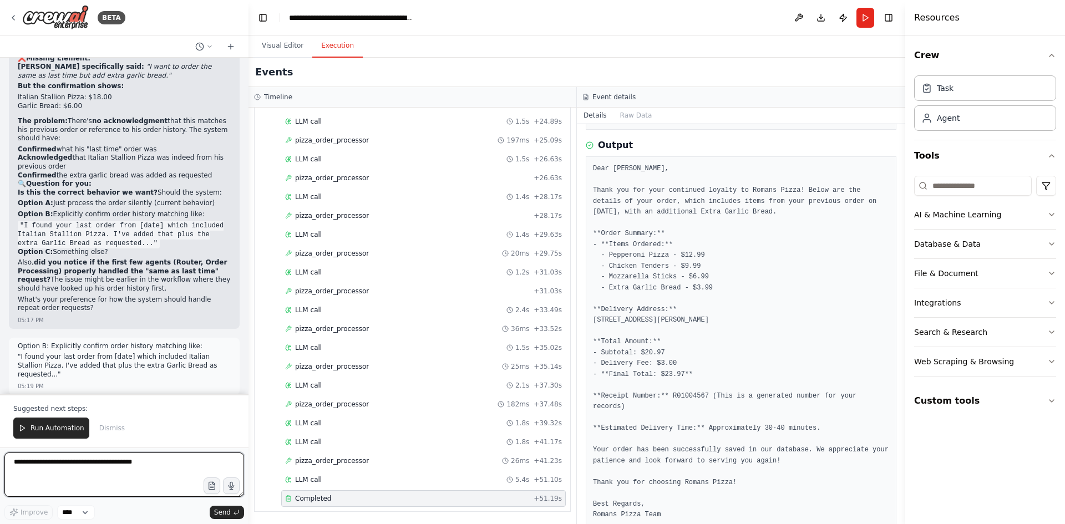
scroll to position [54169, 0]
click at [779, 313] on pre "Dear [PERSON_NAME], Thank you for your continued loyalty to Romans Pizza! Below…" at bounding box center [741, 342] width 296 height 357
click at [45, 429] on span "Run Automation" at bounding box center [58, 428] width 54 height 9
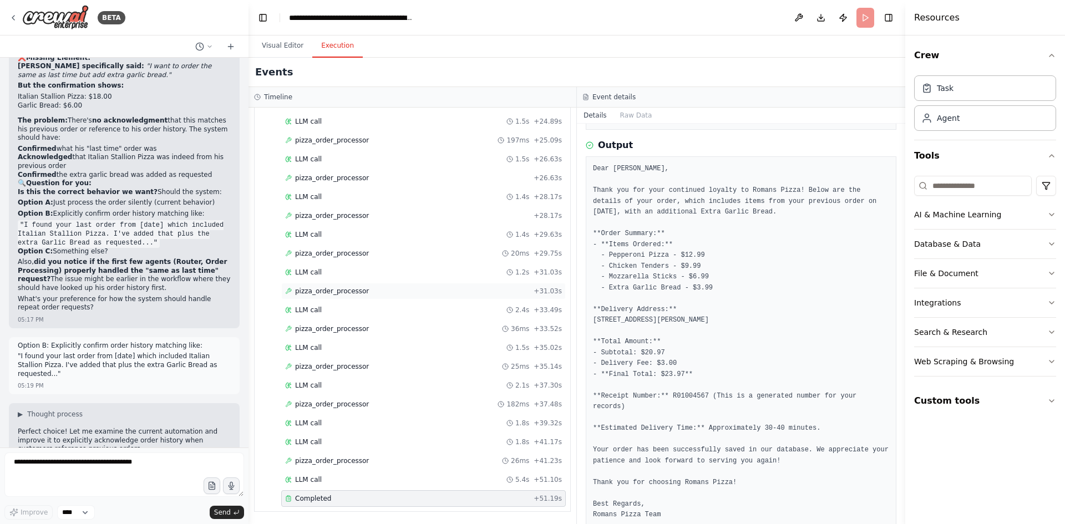
scroll to position [54116, 0]
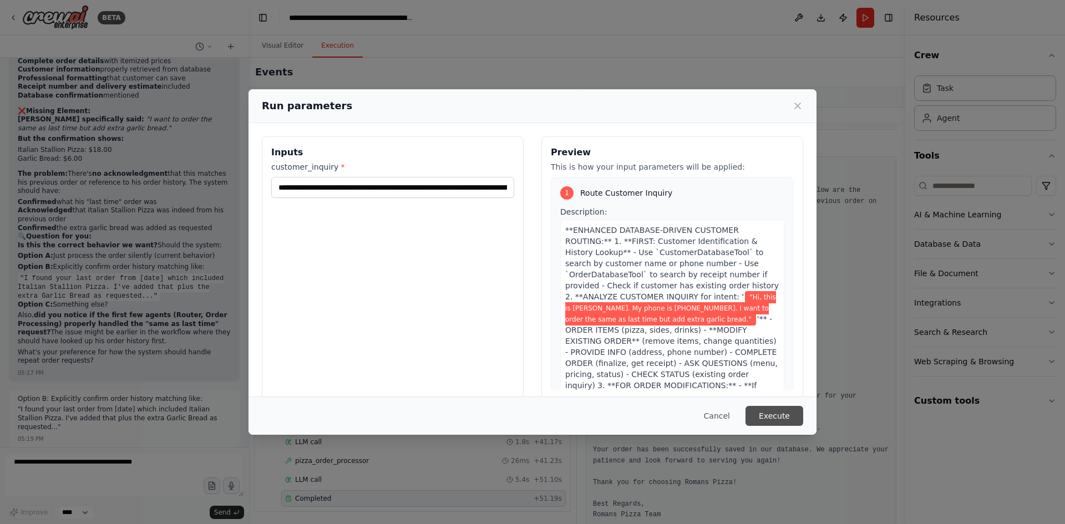
click at [787, 410] on button "Execute" at bounding box center [774, 416] width 58 height 20
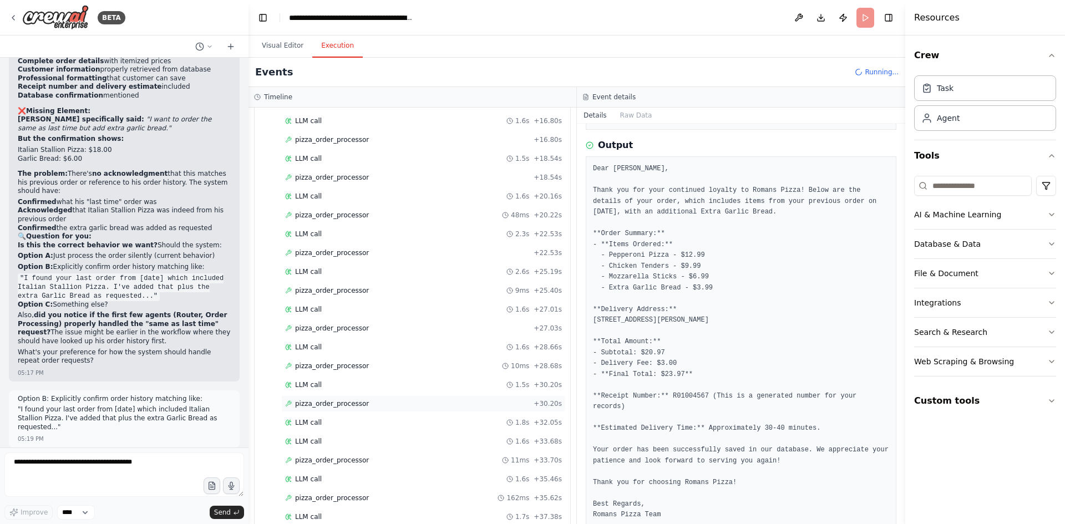
scroll to position [469, 0]
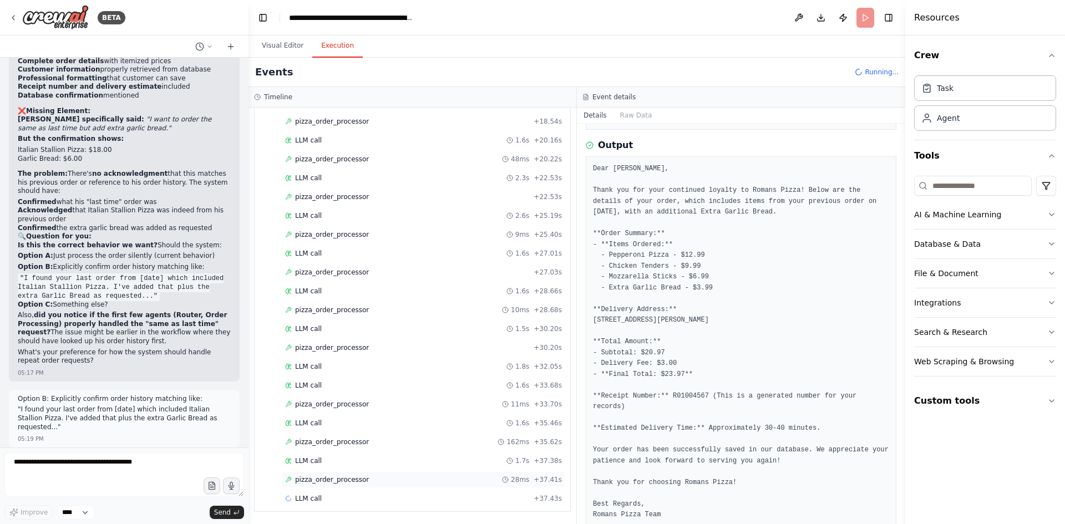
click at [323, 481] on span "pizza_order_processor" at bounding box center [332, 479] width 74 height 9
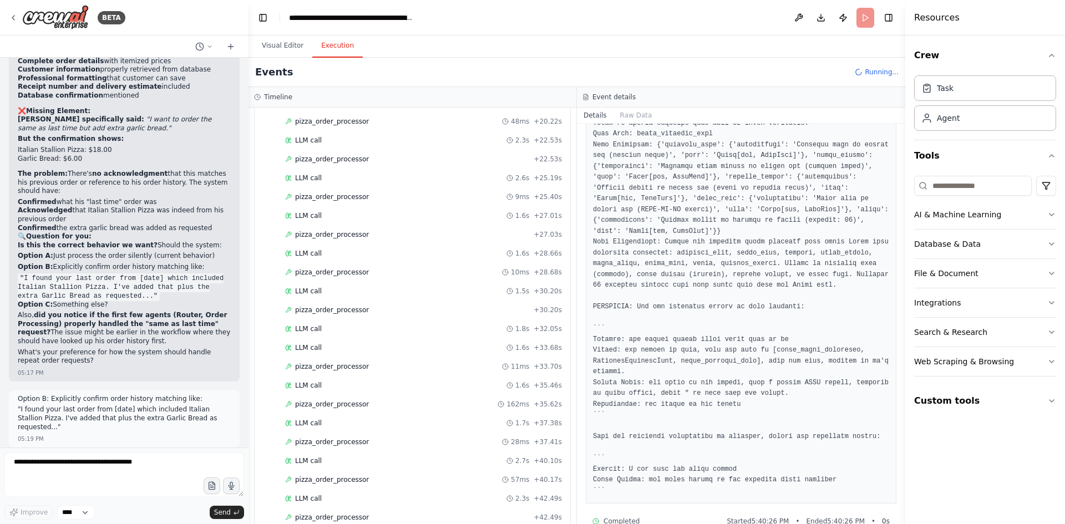
scroll to position [784, 0]
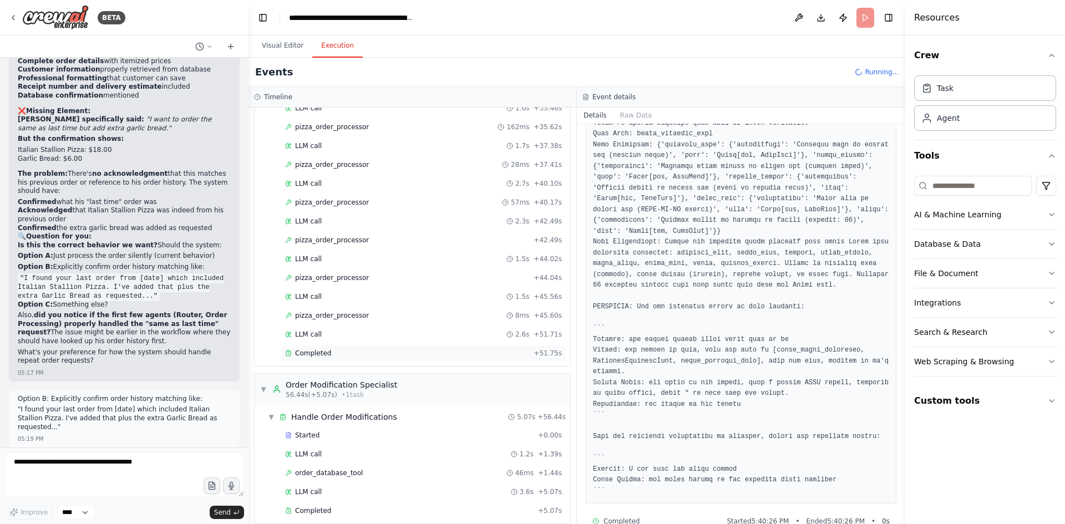
click at [323, 357] on span "Completed" at bounding box center [313, 353] width 36 height 9
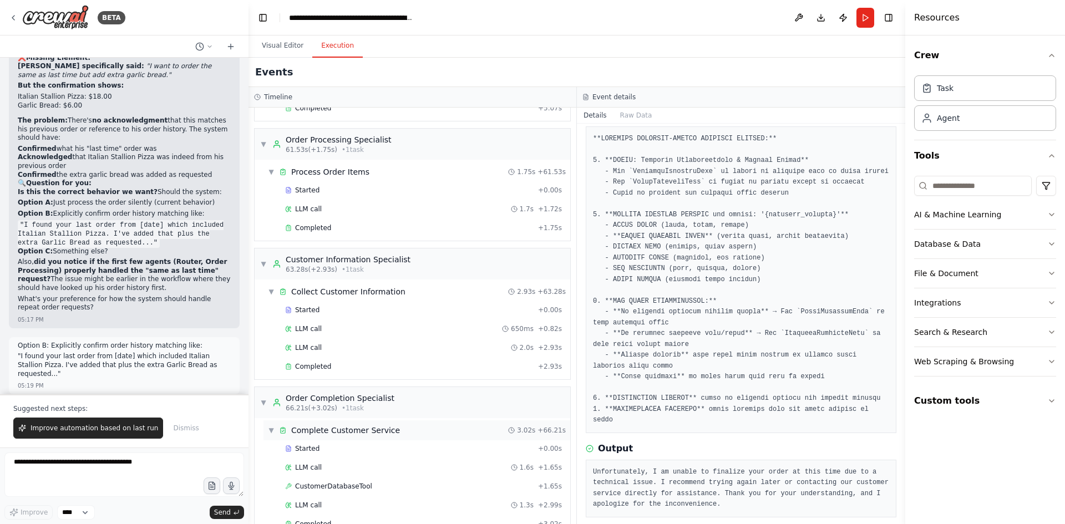
scroll to position [1212, 0]
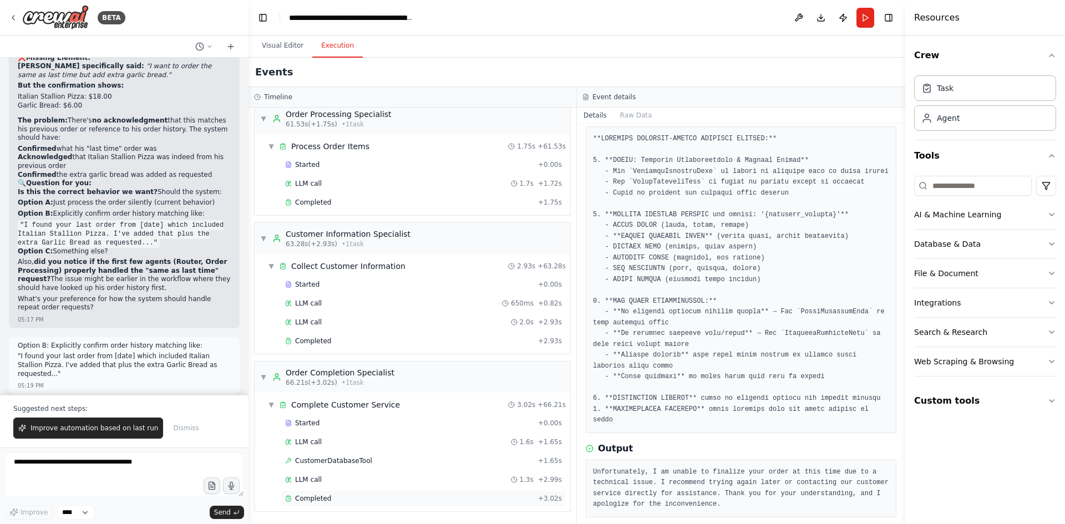
click at [316, 496] on span "Completed" at bounding box center [313, 498] width 36 height 9
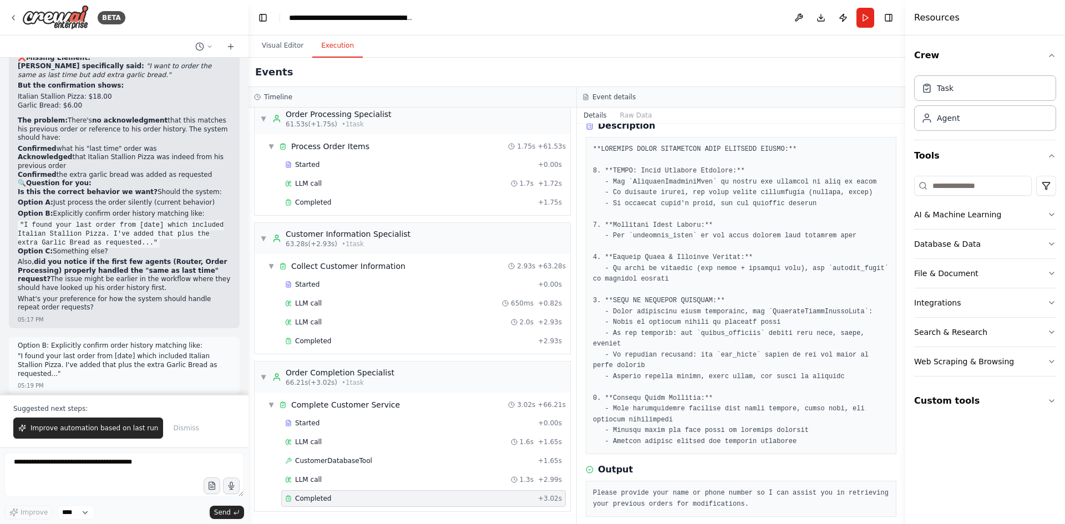
click at [312, 496] on span "Completed" at bounding box center [313, 498] width 36 height 9
click at [314, 338] on span "Completed" at bounding box center [313, 341] width 36 height 9
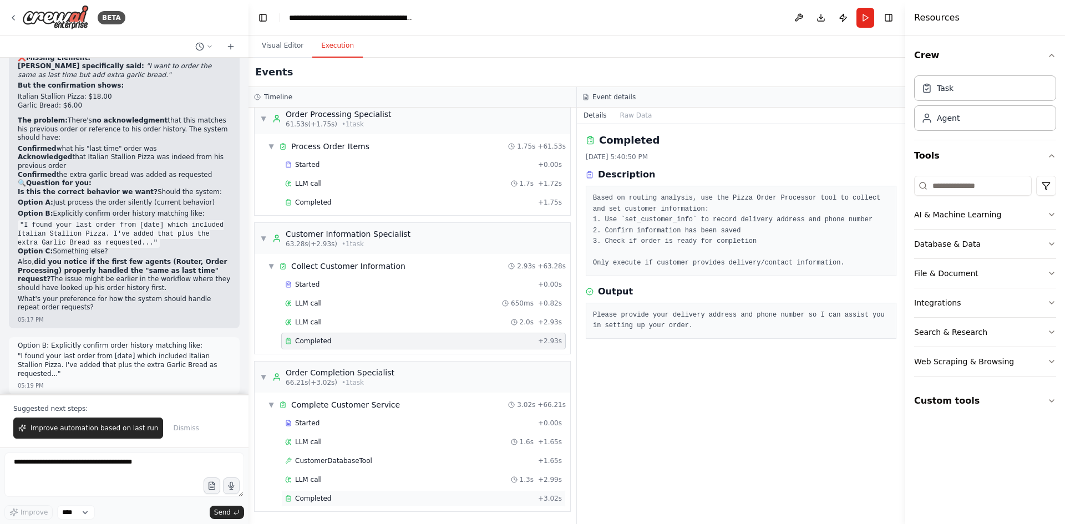
click at [322, 498] on span "Completed" at bounding box center [313, 498] width 36 height 9
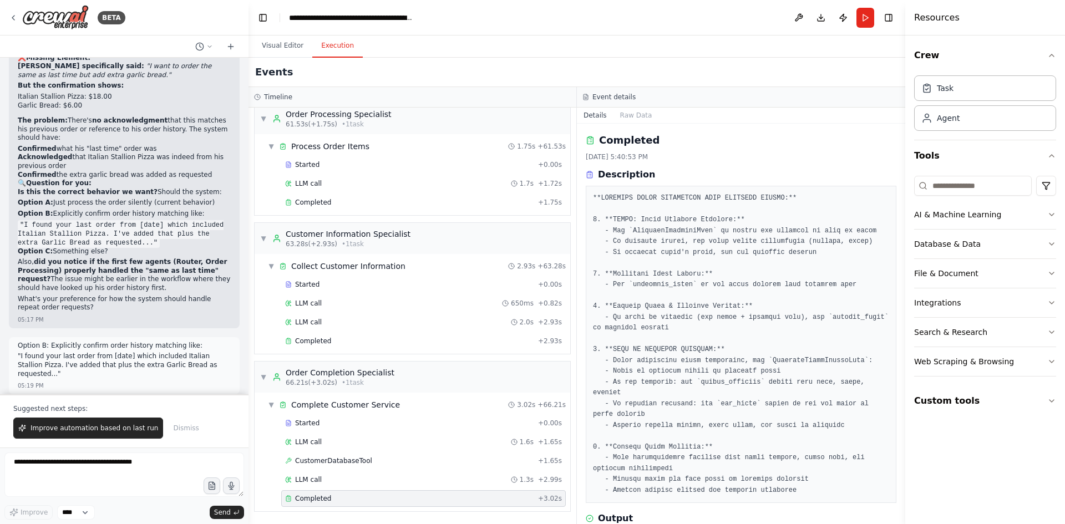
scroll to position [49, 0]
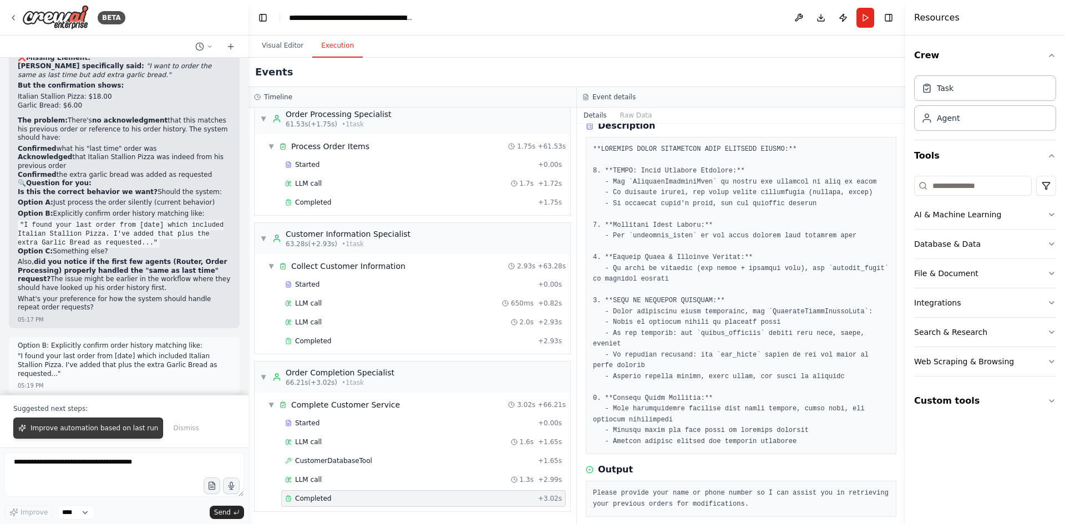
click at [83, 436] on button "Improve automation based on last run" at bounding box center [88, 428] width 150 height 21
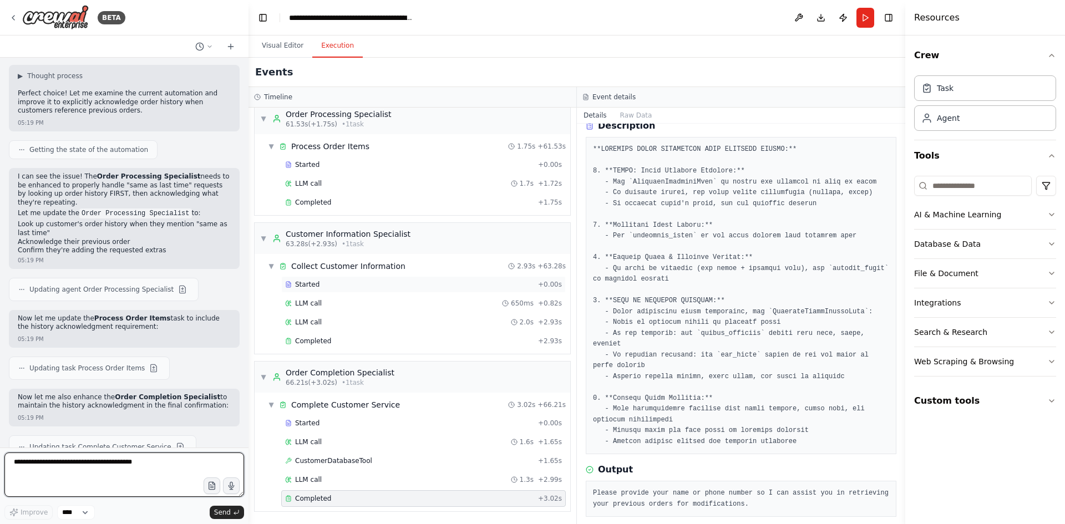
scroll to position [54516, 0]
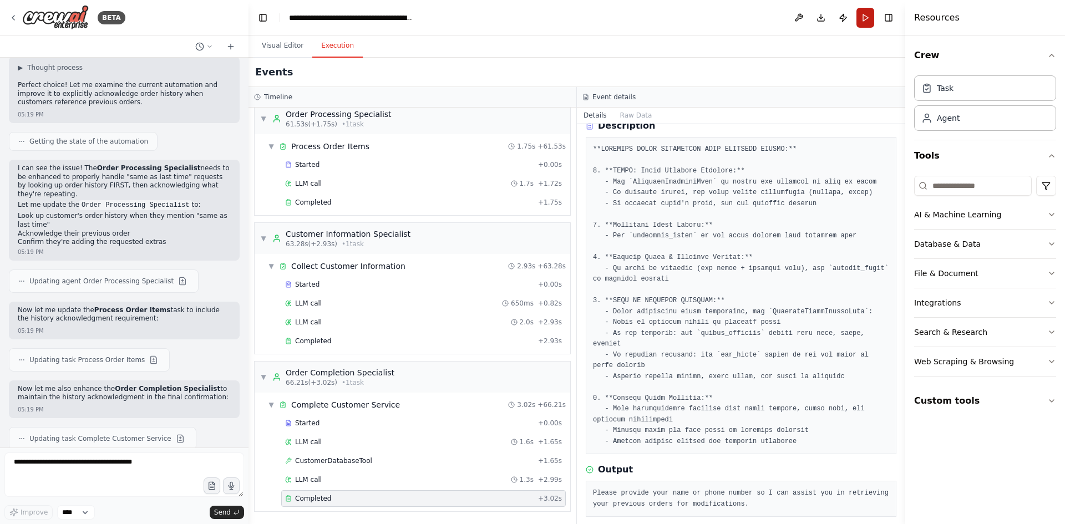
click at [868, 23] on button "Run" at bounding box center [865, 18] width 18 height 20
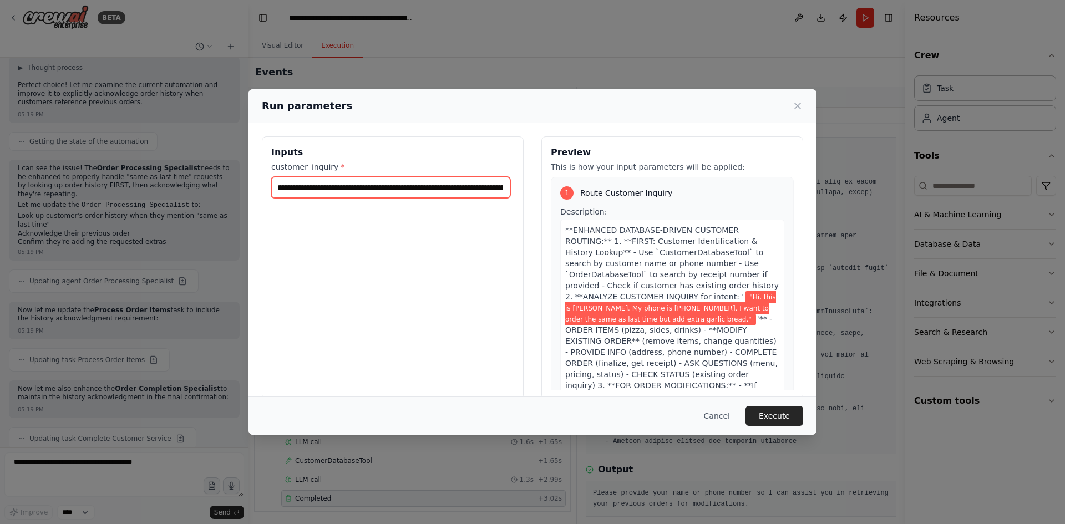
scroll to position [0, 191]
drag, startPoint x: 277, startPoint y: 187, endPoint x: 502, endPoint y: 187, distance: 224.6
click at [502, 187] on input "**********" at bounding box center [390, 187] width 239 height 21
click at [728, 415] on button "Cancel" at bounding box center [717, 416] width 44 height 20
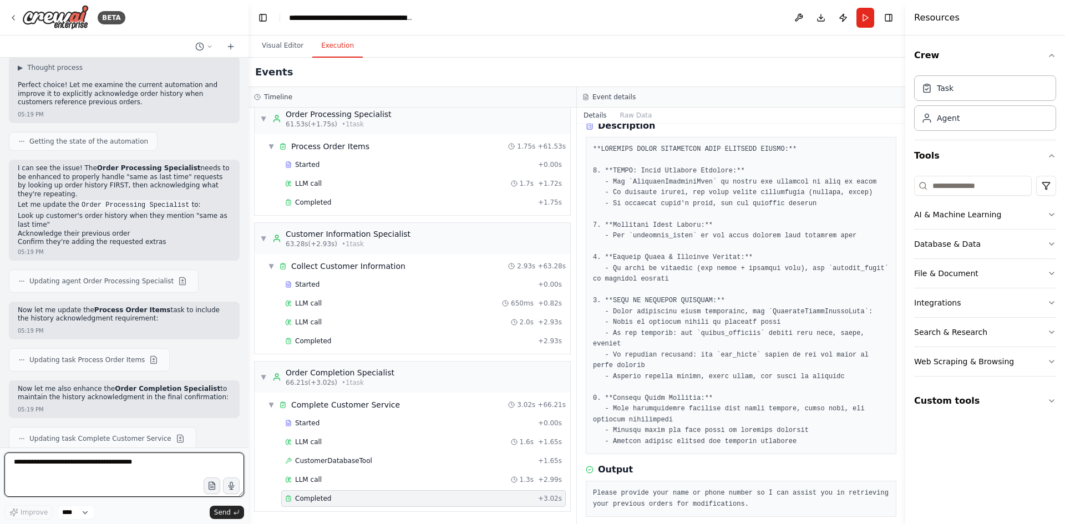
click at [85, 463] on textarea at bounding box center [124, 475] width 240 height 44
paste textarea "**********"
type textarea "**********"
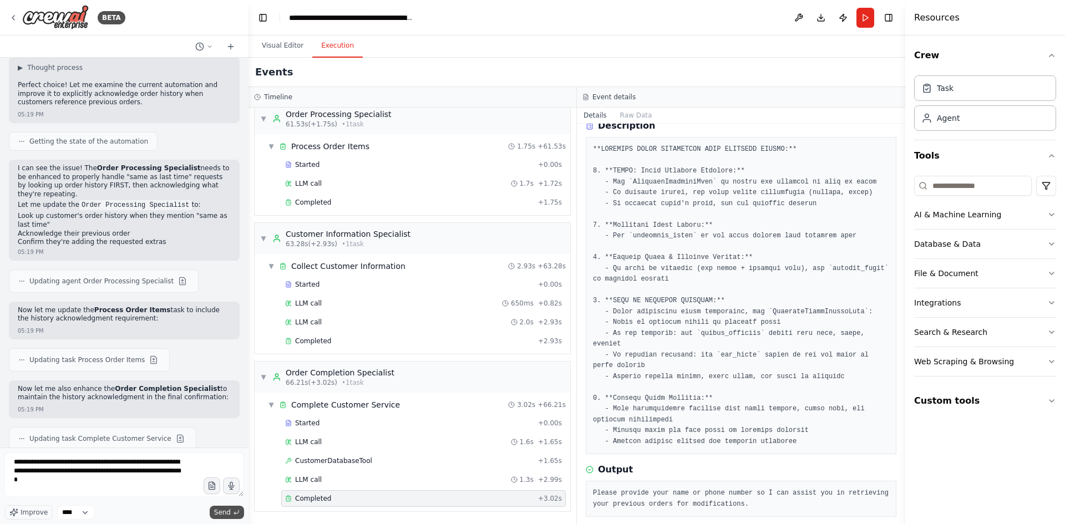
click at [222, 511] on span "Send" at bounding box center [222, 512] width 17 height 9
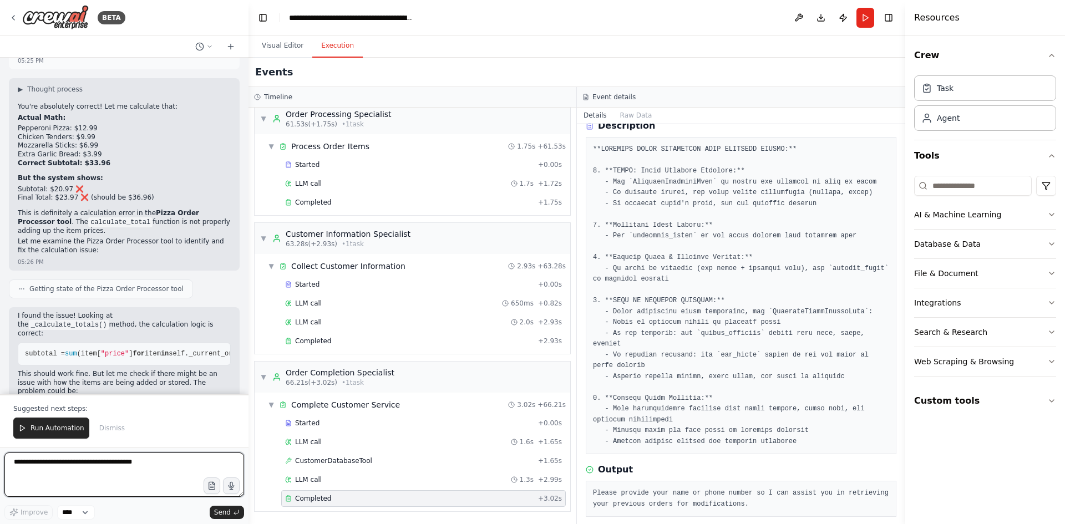
scroll to position [55433, 0]
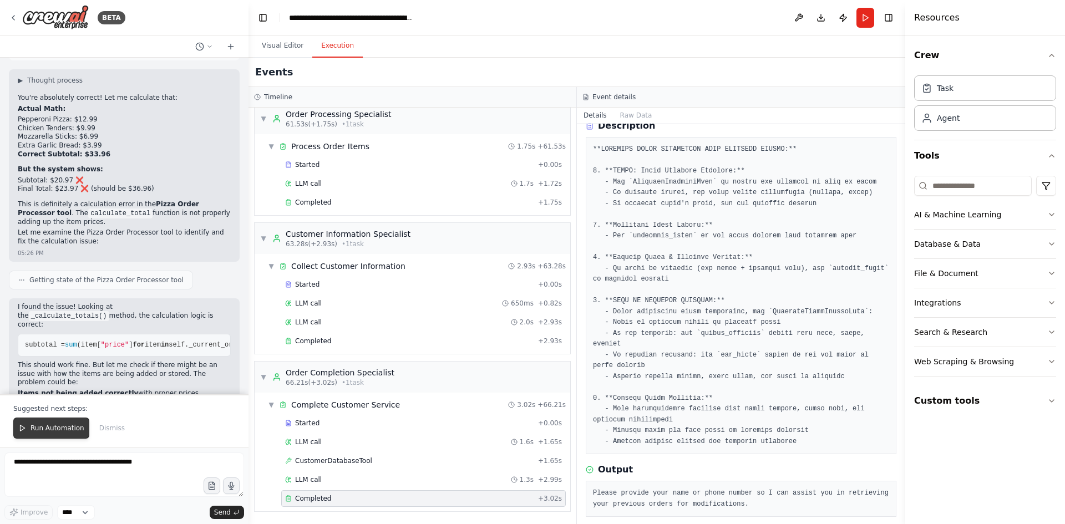
click at [67, 424] on button "Run Automation" at bounding box center [51, 428] width 76 height 21
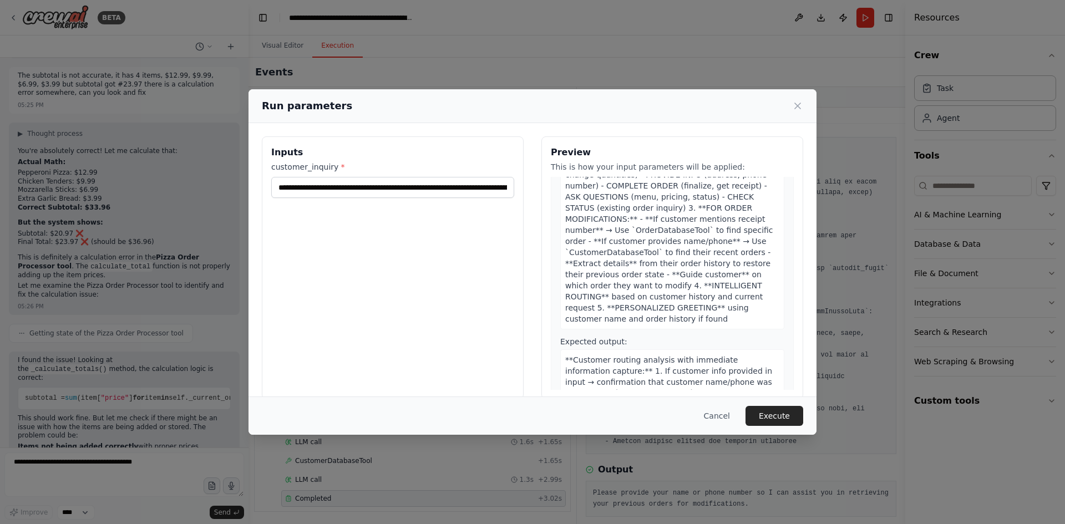
scroll to position [111, 0]
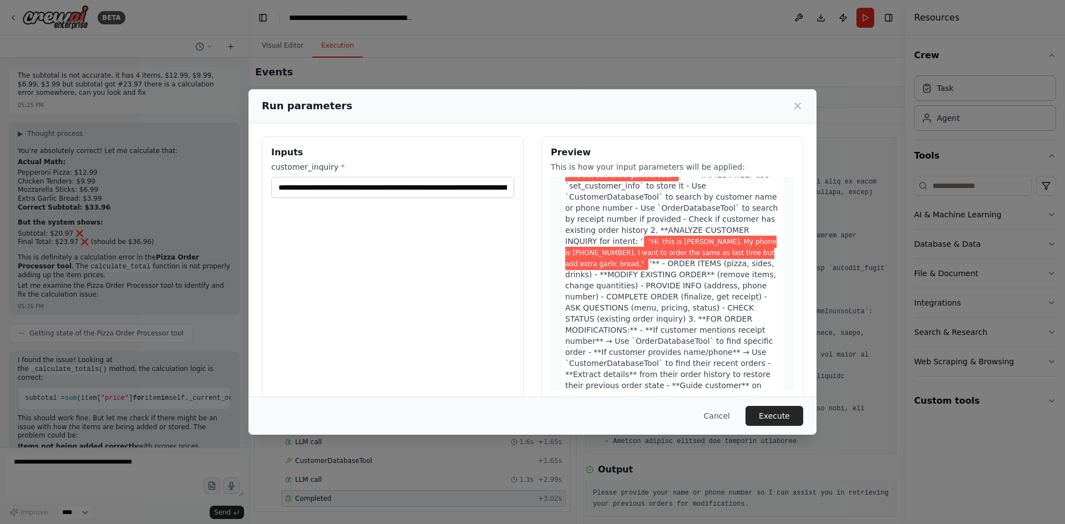
click at [406, 256] on div "**********" at bounding box center [393, 267] width 262 height 263
drag, startPoint x: 274, startPoint y: 185, endPoint x: 508, endPoint y: 189, distance: 234.1
click at [508, 189] on input "**********" at bounding box center [390, 187] width 239 height 21
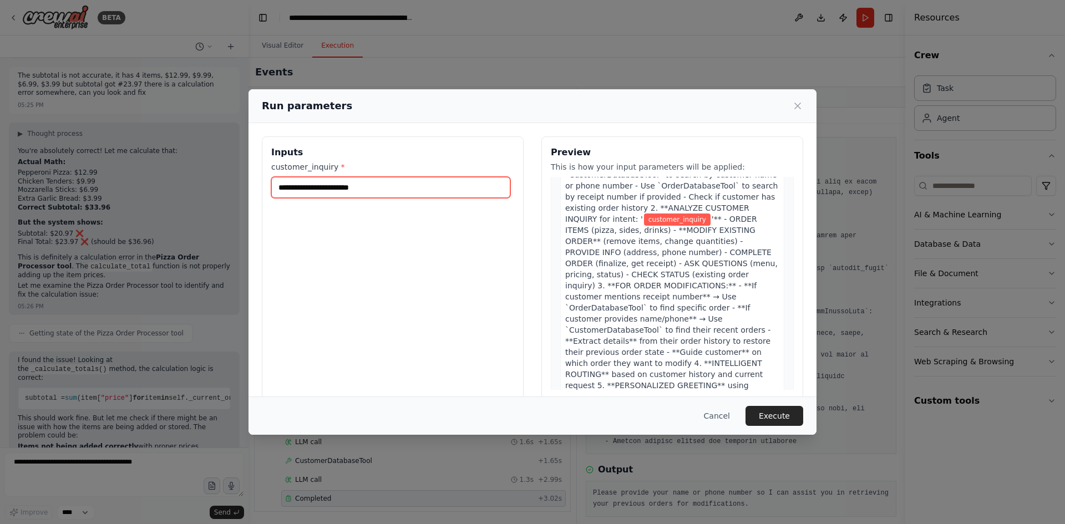
scroll to position [0, 0]
click at [393, 181] on input "customer_inquiry *" at bounding box center [390, 187] width 239 height 21
paste input "**********"
type input "**********"
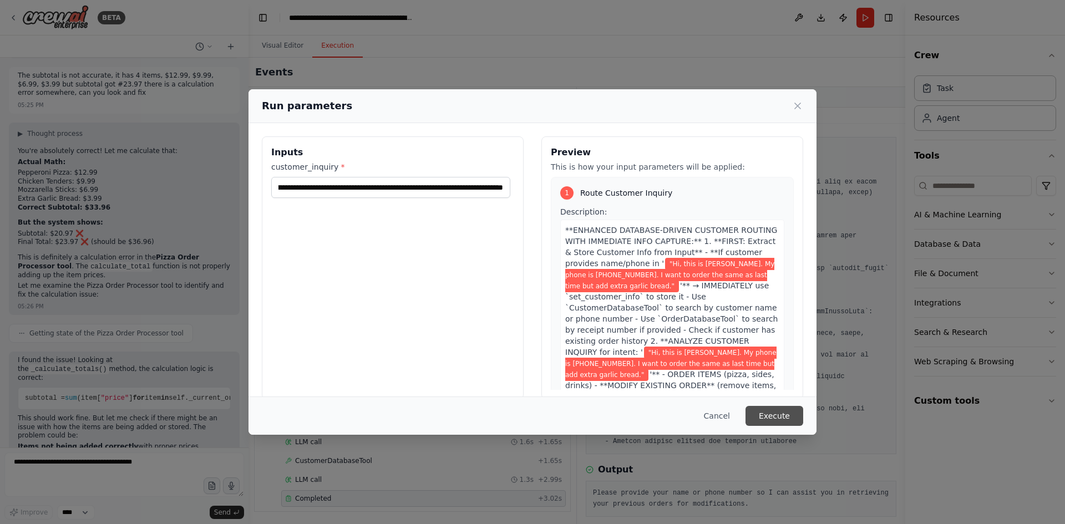
click at [778, 418] on button "Execute" at bounding box center [774, 416] width 58 height 20
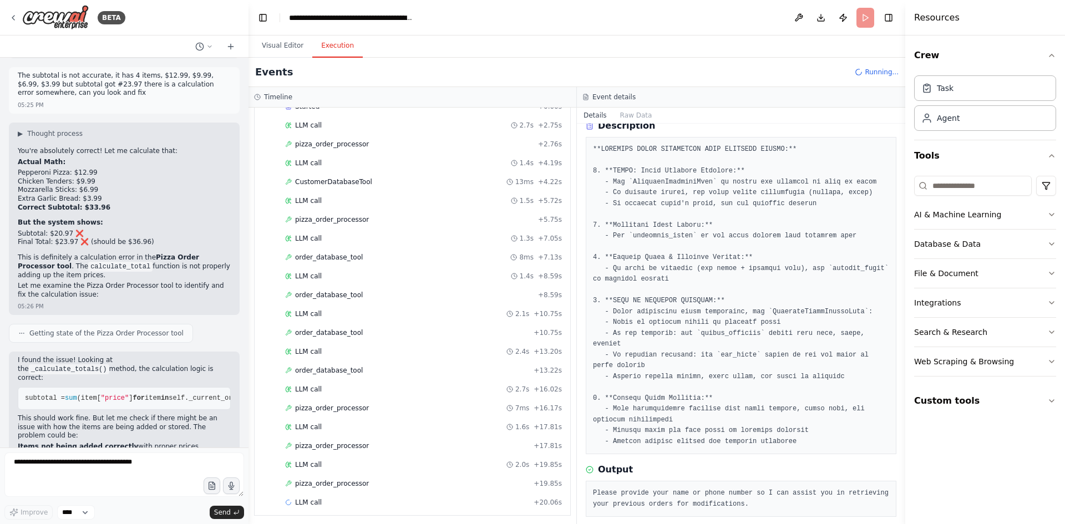
scroll to position [73, 0]
click at [349, 484] on span "pizza_order_processor" at bounding box center [332, 479] width 74 height 9
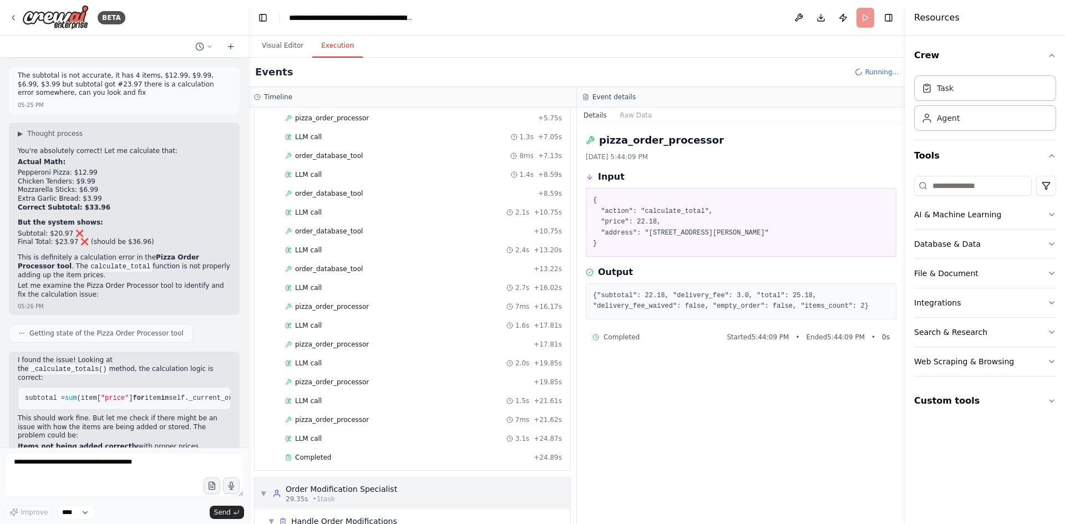
scroll to position [230, 0]
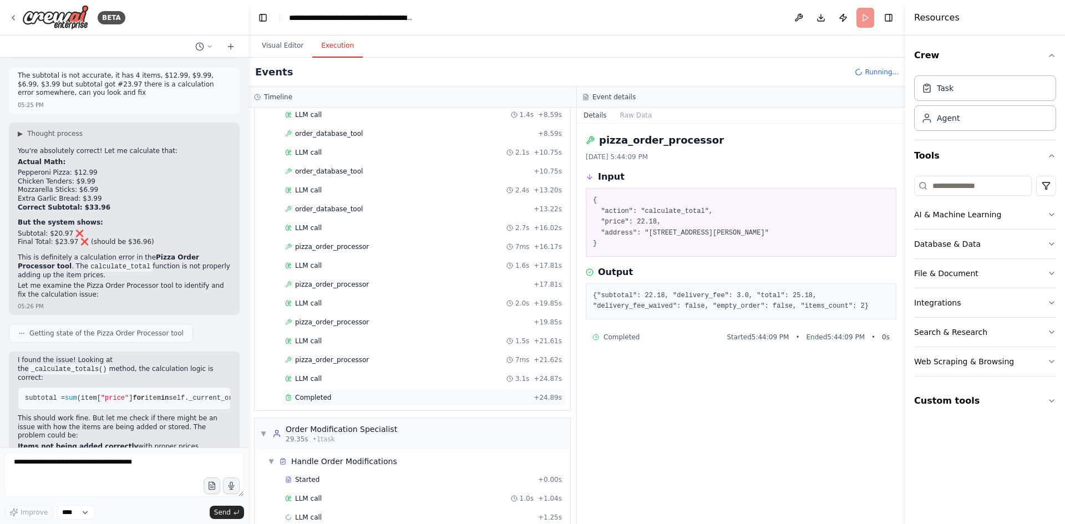
click at [326, 394] on span "Completed" at bounding box center [313, 397] width 36 height 9
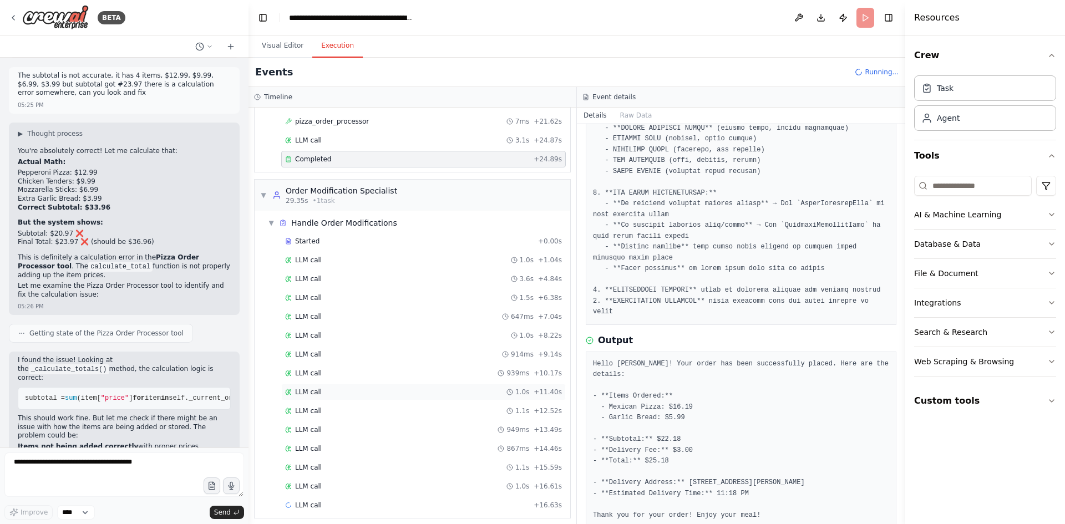
scroll to position [475, 0]
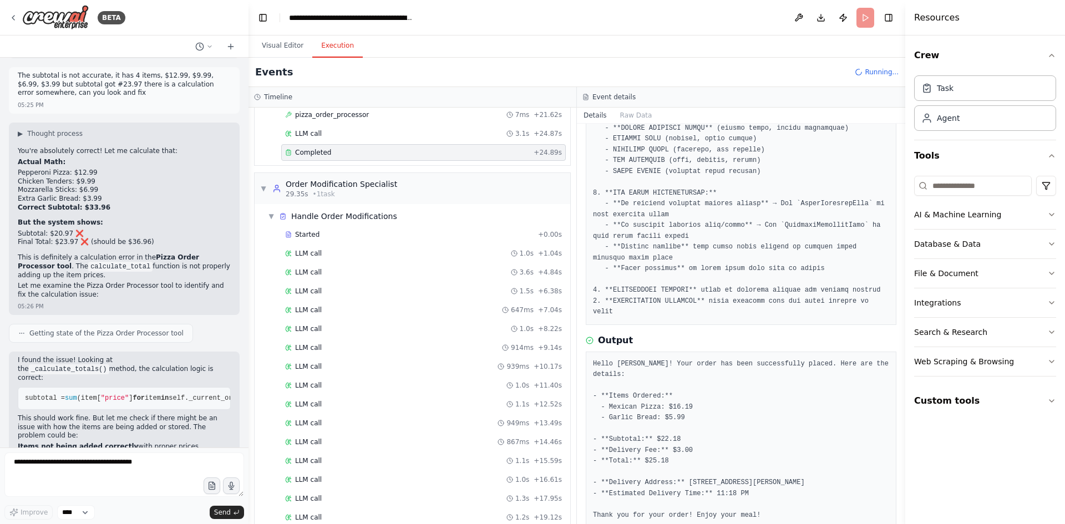
click at [837, 450] on pre "Hello [PERSON_NAME]! Your order has been successfully placed. Here are the deta…" at bounding box center [741, 440] width 296 height 162
click at [812, 412] on pre "Hello [PERSON_NAME]! Your order has been successfully placed. Here are the deta…" at bounding box center [741, 440] width 296 height 162
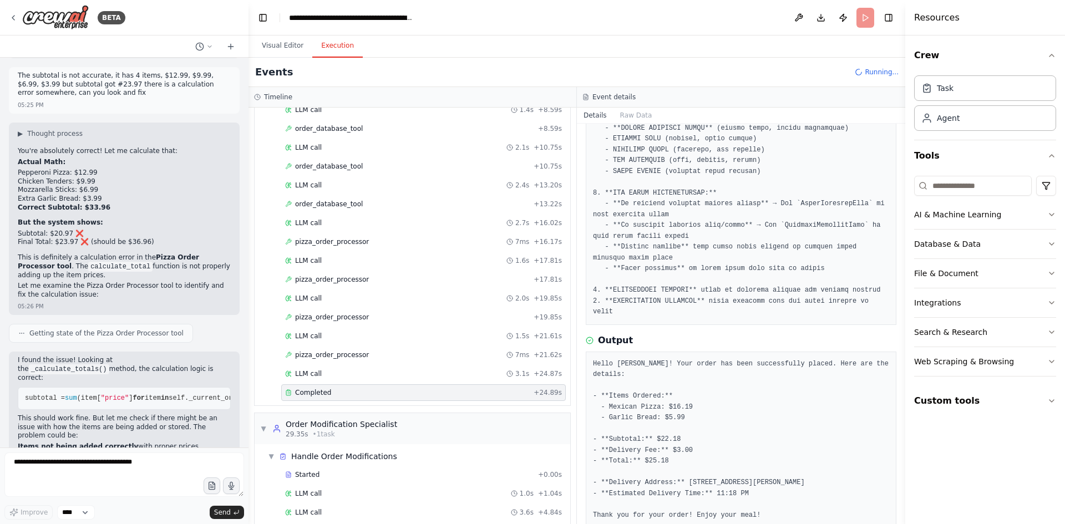
scroll to position [220, 0]
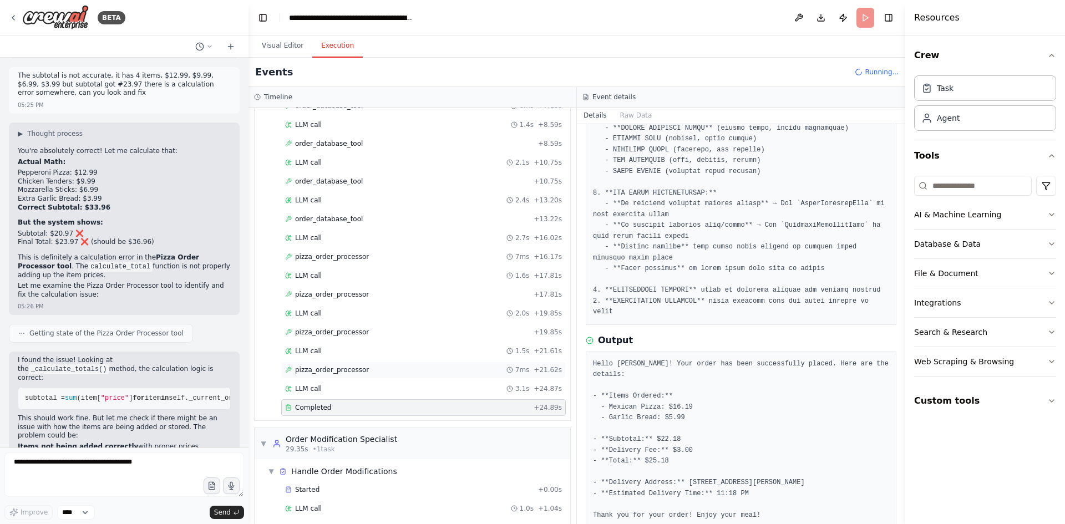
click at [332, 368] on span "pizza_order_processor" at bounding box center [332, 369] width 74 height 9
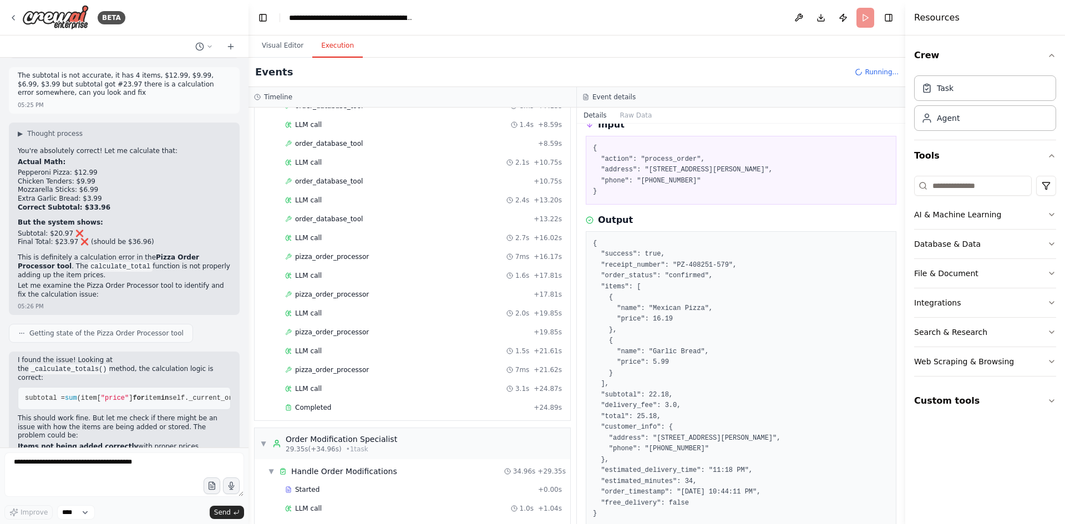
scroll to position [0, 0]
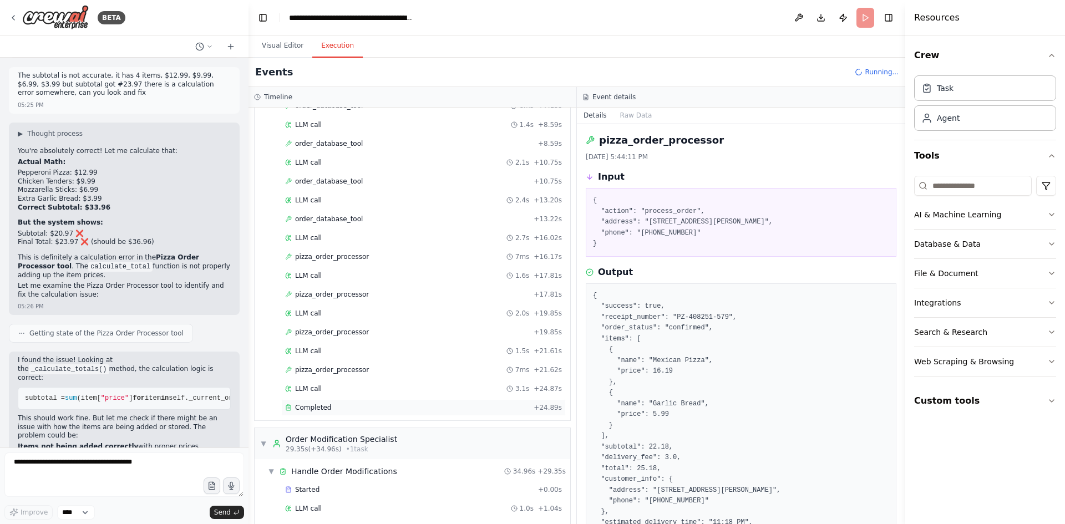
click at [333, 406] on div "Completed" at bounding box center [407, 407] width 244 height 9
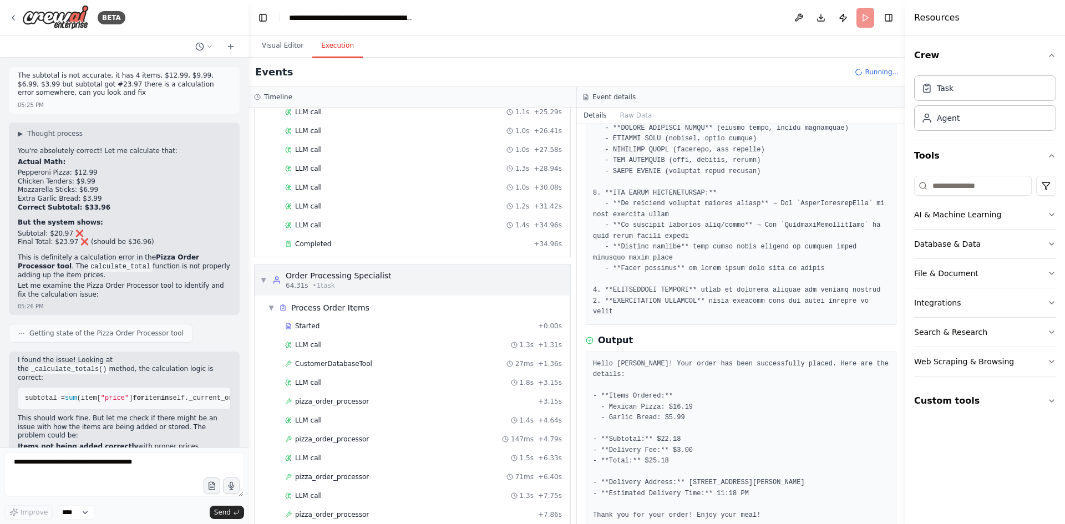
scroll to position [974, 0]
click at [334, 246] on div "Completed" at bounding box center [407, 244] width 244 height 9
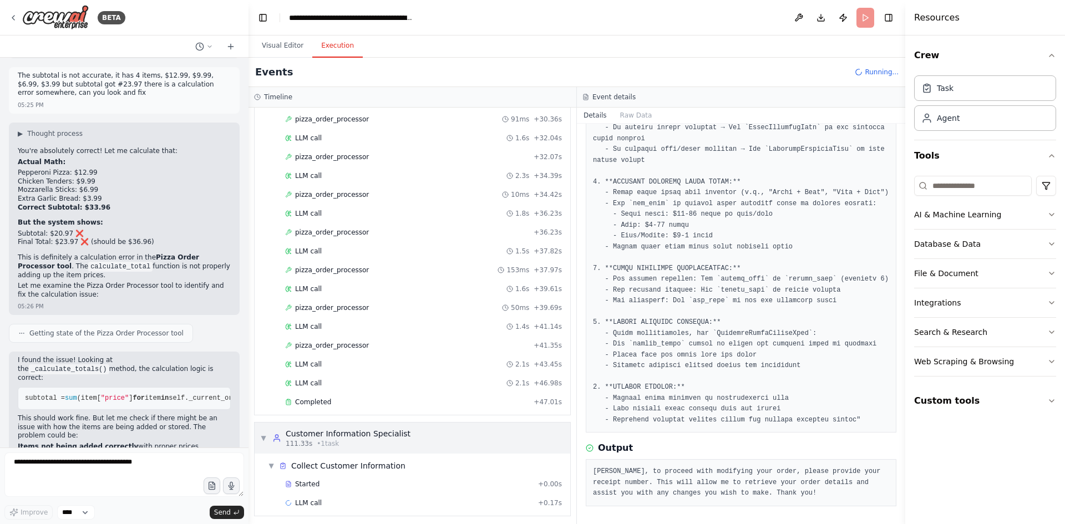
scroll to position [1865, 0]
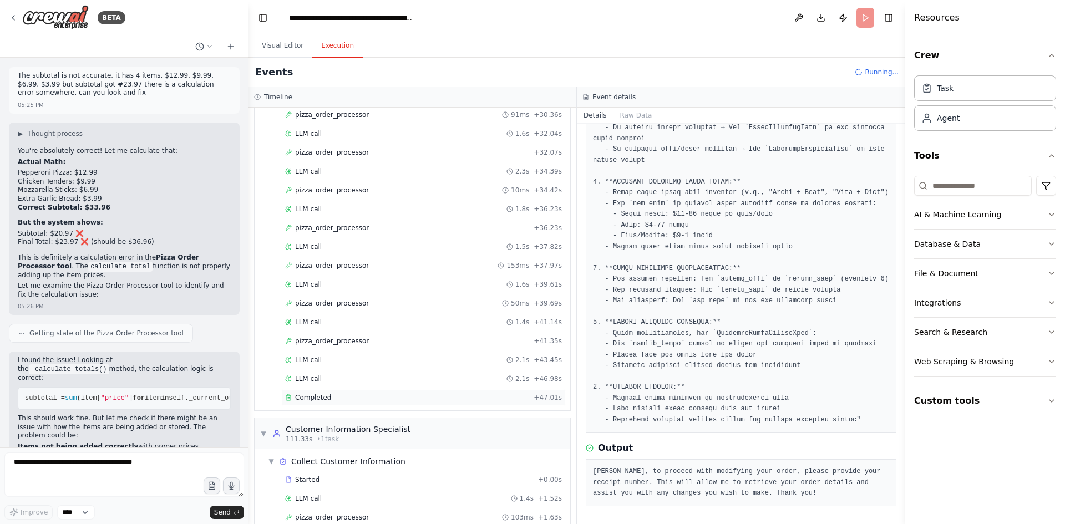
click at [324, 398] on span "Completed" at bounding box center [313, 397] width 36 height 9
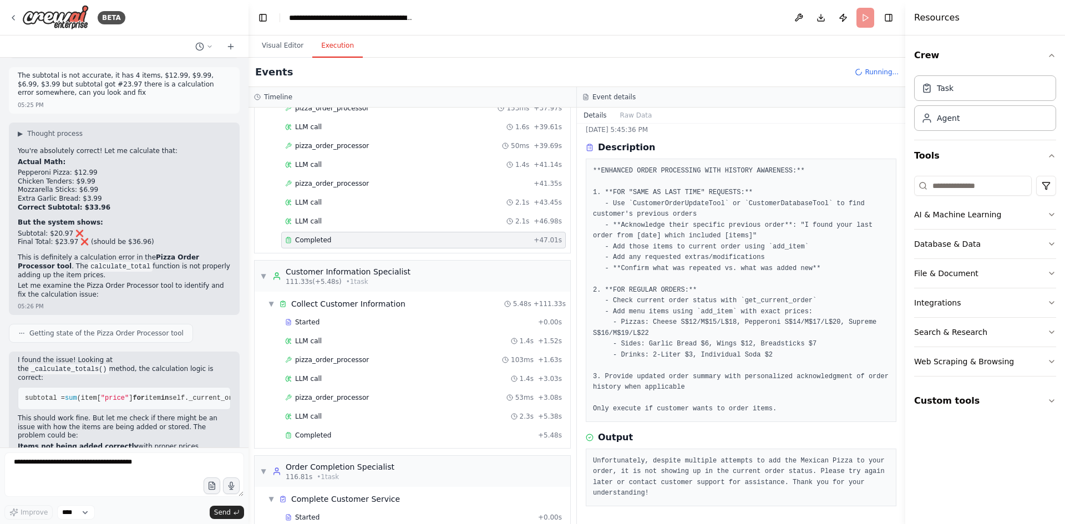
scroll to position [2136, 0]
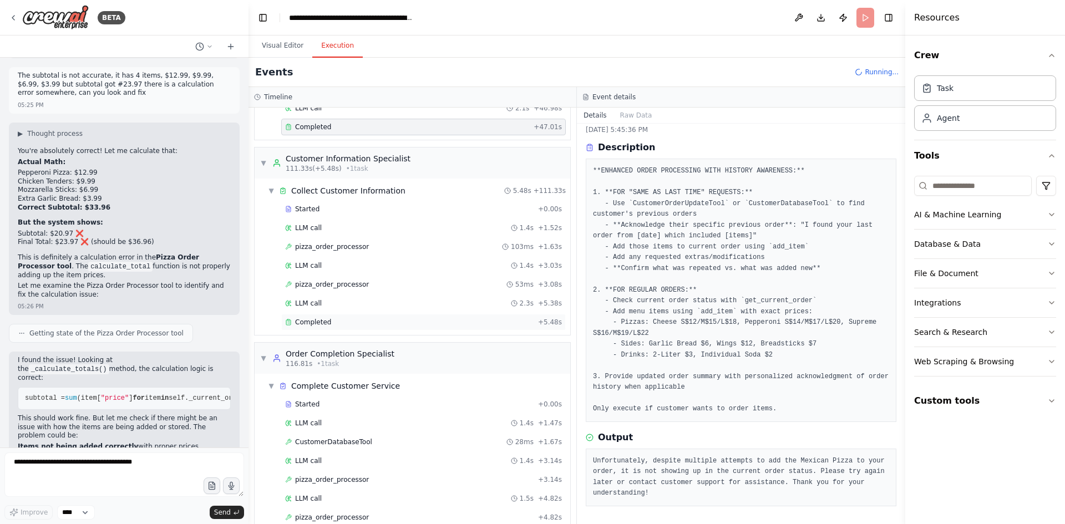
click at [322, 323] on span "Completed" at bounding box center [313, 322] width 36 height 9
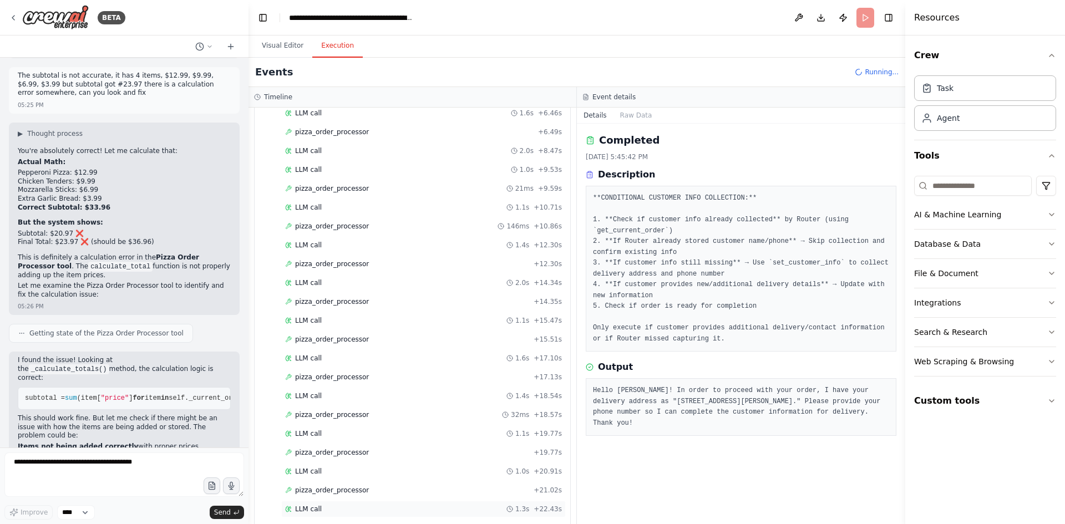
scroll to position [2682, 0]
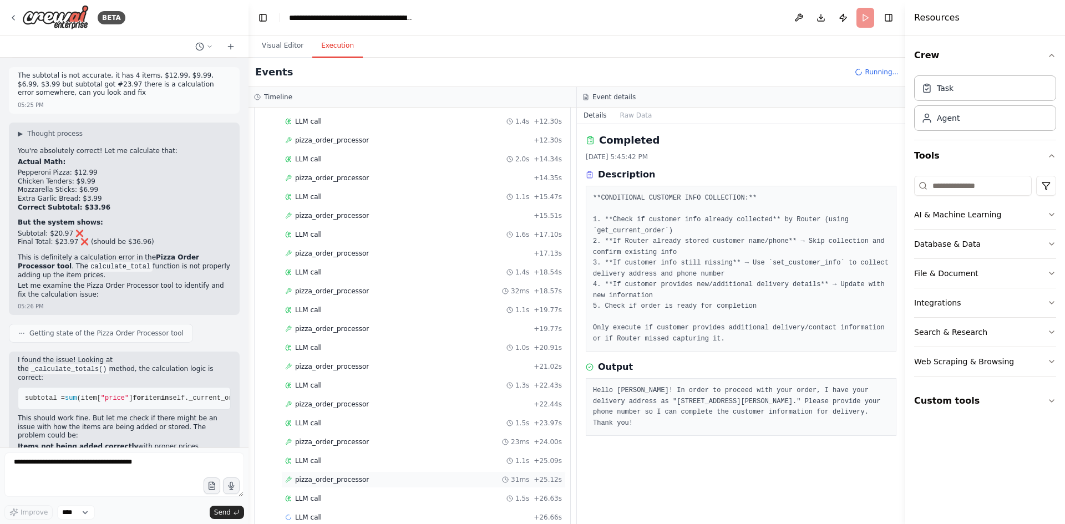
click at [314, 481] on span "pizza_order_processor" at bounding box center [332, 479] width 74 height 9
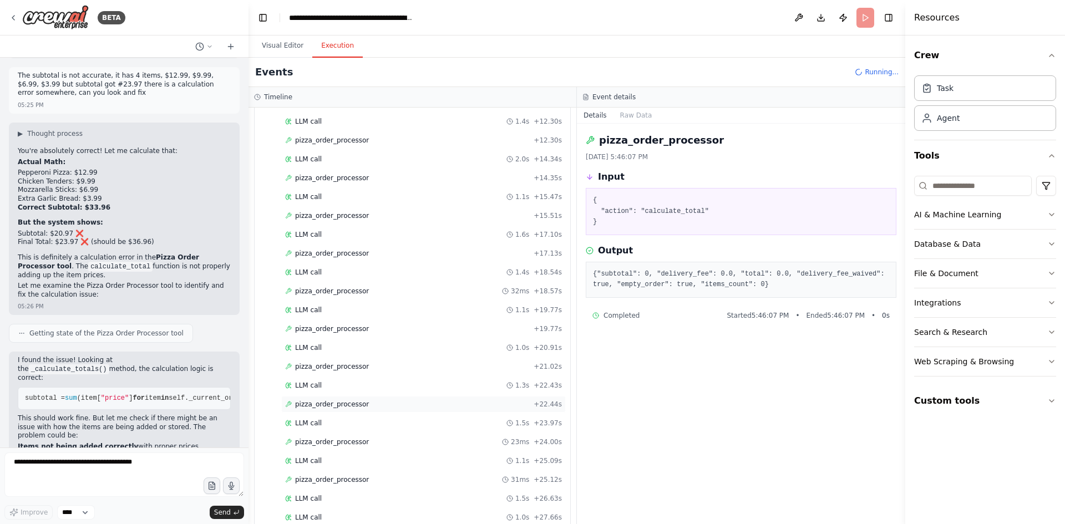
click at [328, 403] on span "pizza_order_processor" at bounding box center [332, 404] width 74 height 9
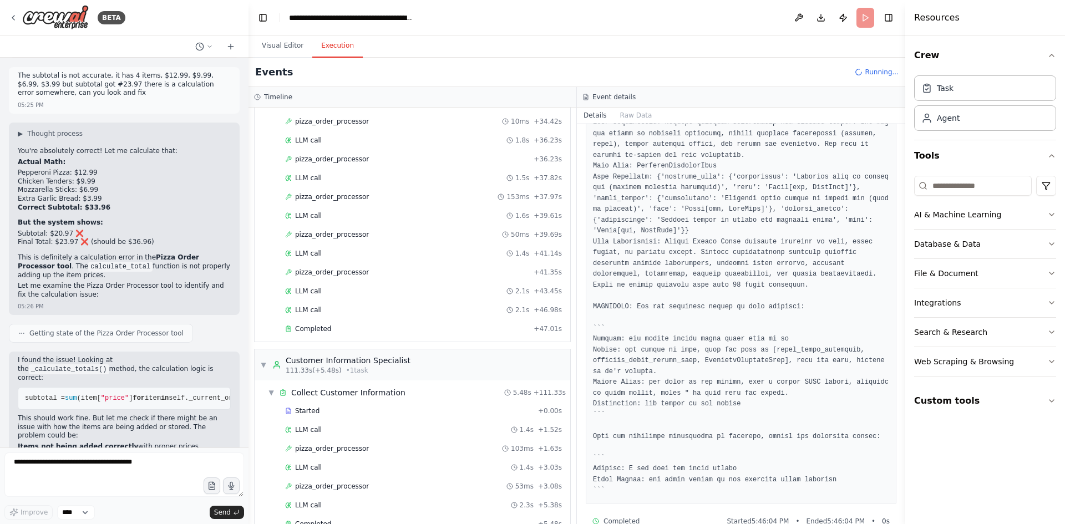
scroll to position [1909, 0]
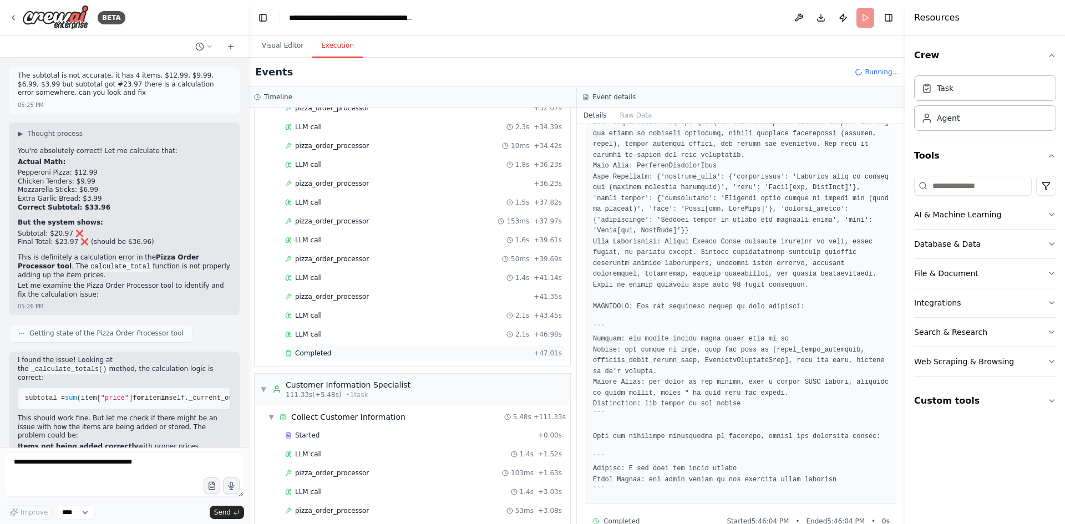
click at [311, 355] on span "Completed" at bounding box center [313, 353] width 36 height 9
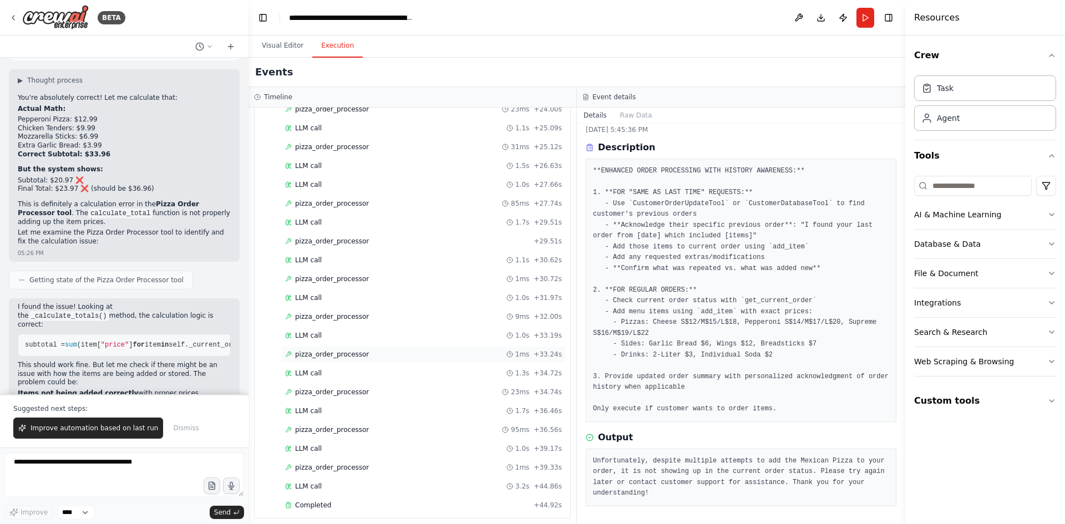
scroll to position [3022, 0]
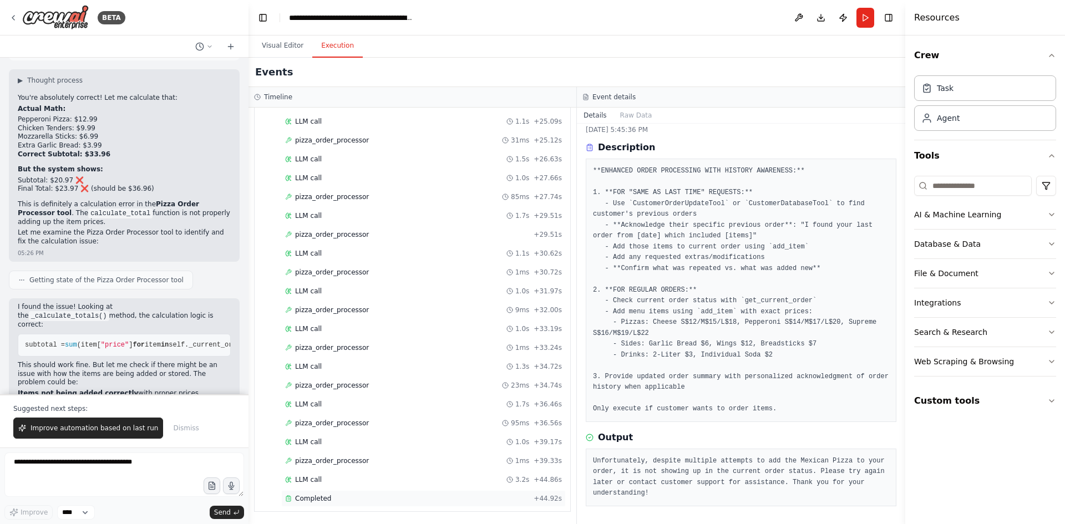
click at [321, 499] on span "Completed" at bounding box center [313, 498] width 36 height 9
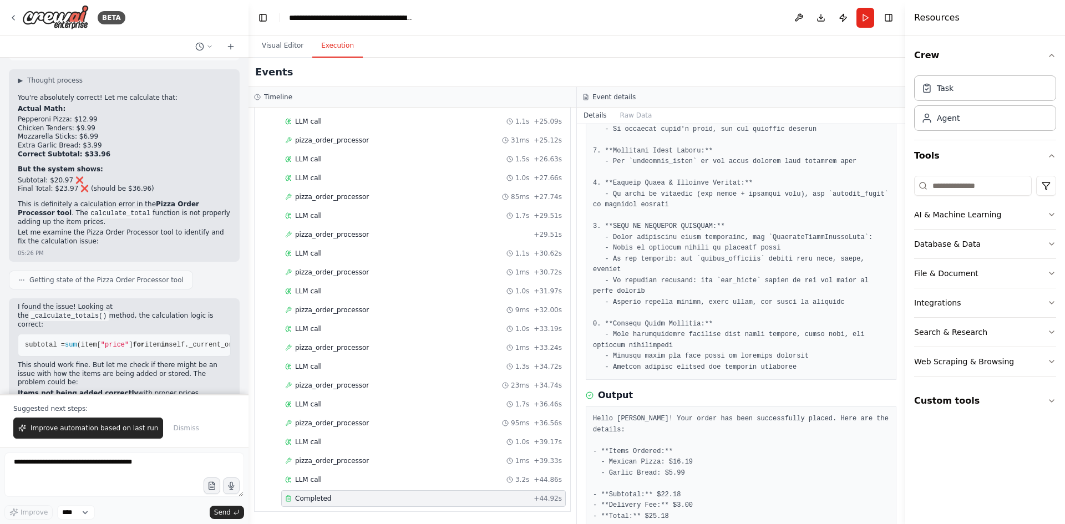
scroll to position [211, 0]
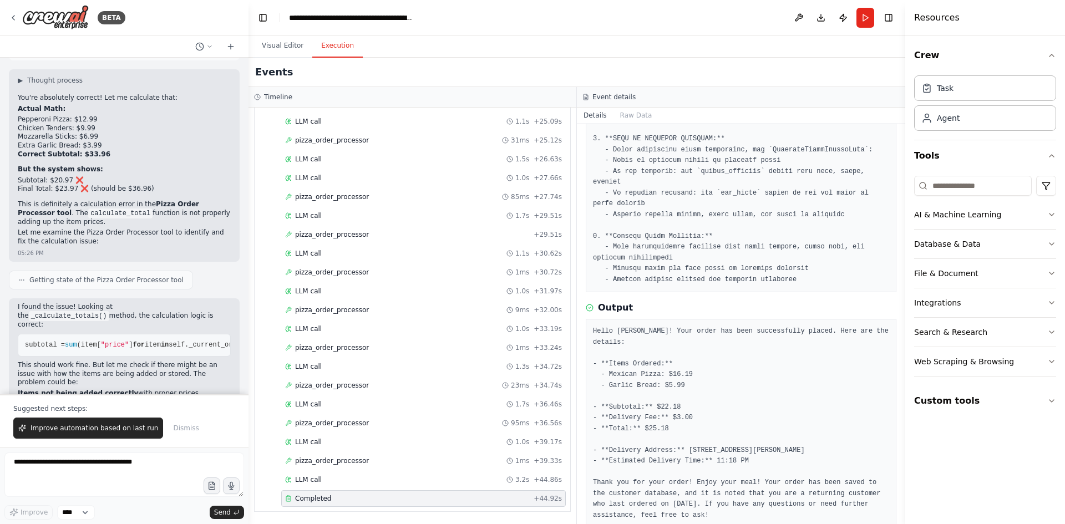
click at [761, 396] on pre "Hello [PERSON_NAME]! Your order has been successfully placed. Here are the deta…" at bounding box center [741, 423] width 296 height 195
click at [125, 429] on span "Improve automation based on last run" at bounding box center [95, 428] width 128 height 9
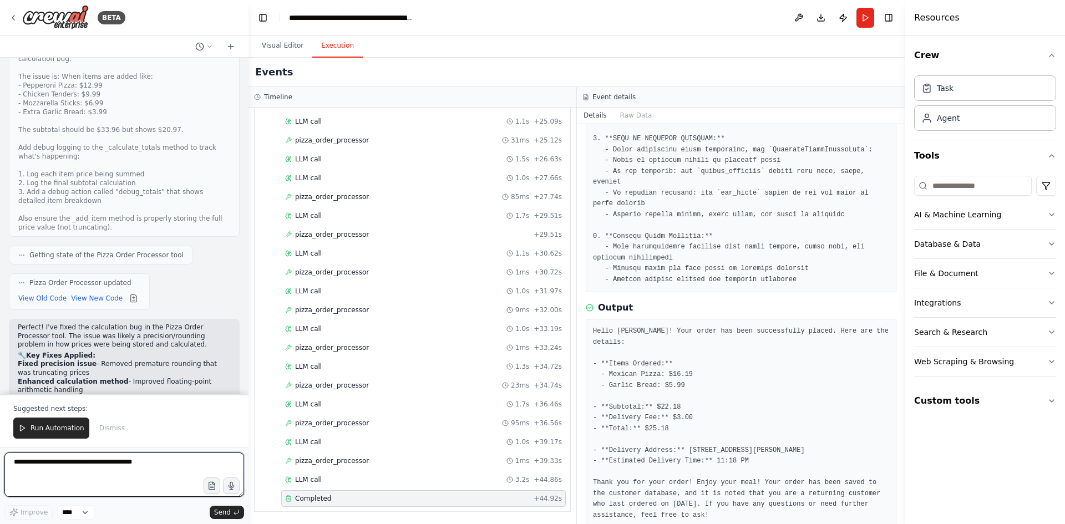
scroll to position [55901, 0]
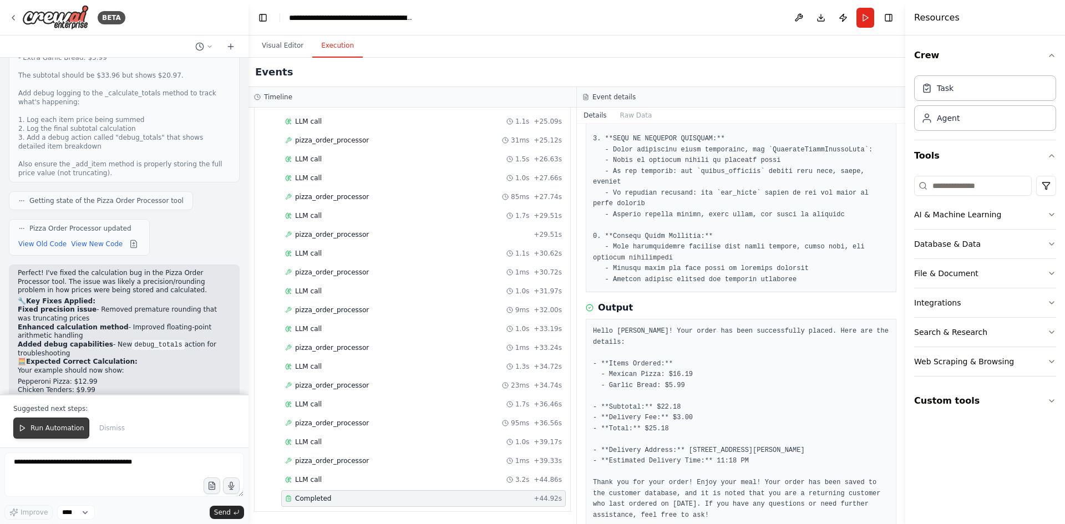
click at [67, 426] on span "Run Automation" at bounding box center [58, 428] width 54 height 9
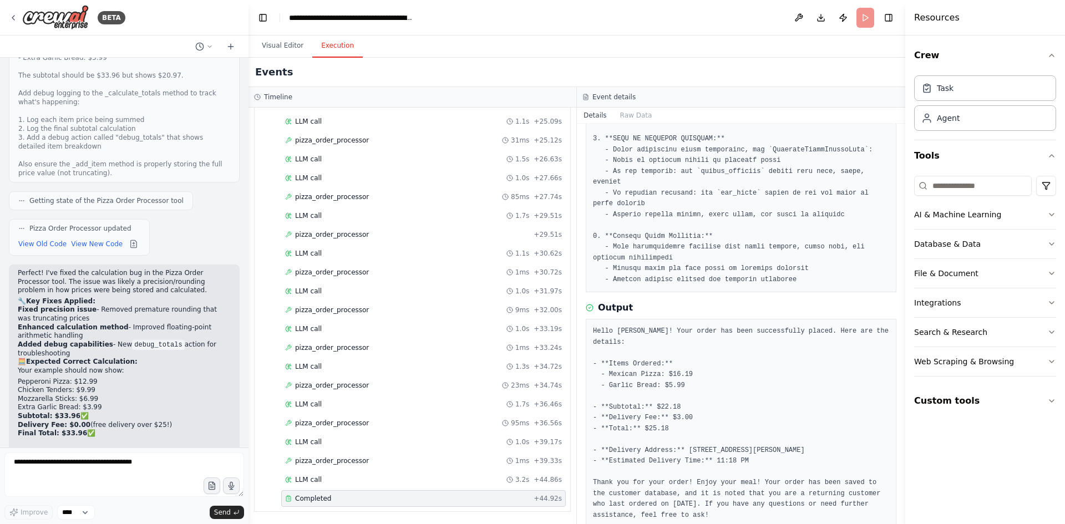
scroll to position [55848, 0]
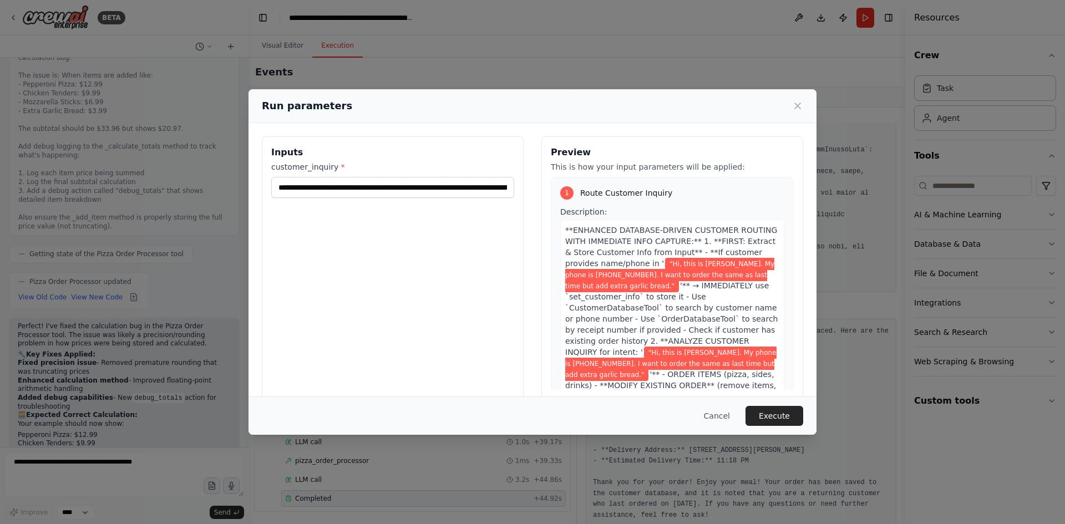
drag, startPoint x: 779, startPoint y: 411, endPoint x: 428, endPoint y: 289, distance: 370.9
click at [778, 411] on button "Execute" at bounding box center [774, 416] width 58 height 20
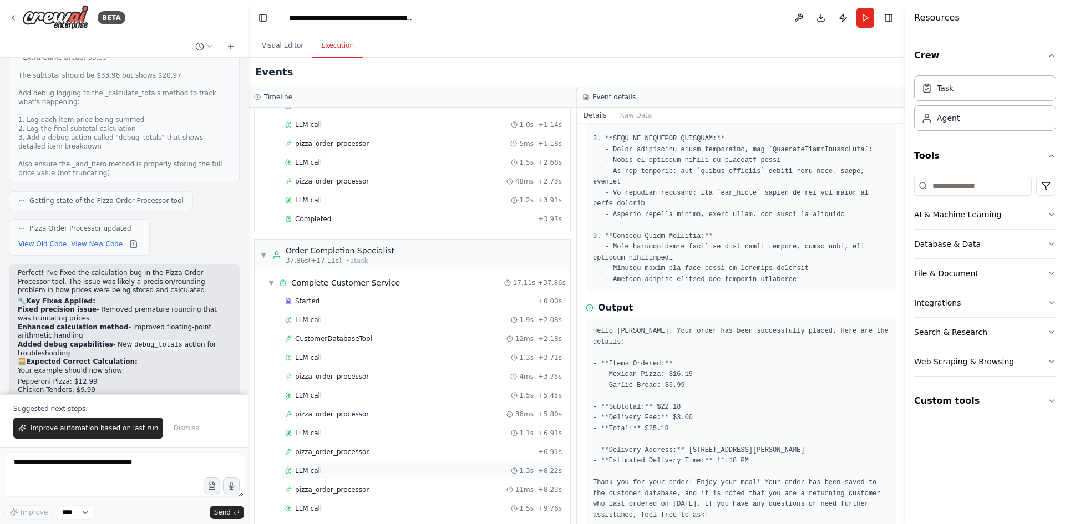
scroll to position [1023, 0]
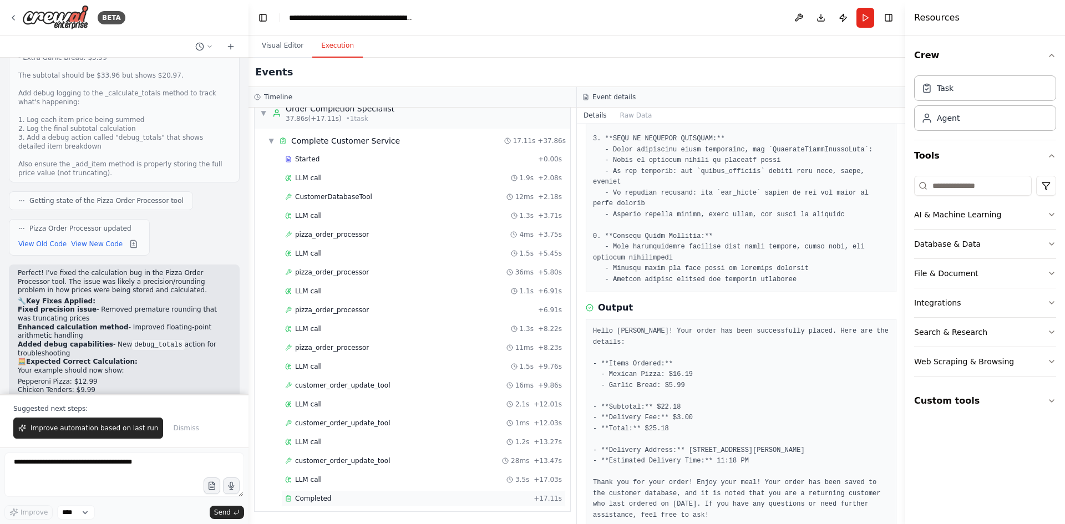
click at [322, 494] on span "Completed" at bounding box center [313, 498] width 36 height 9
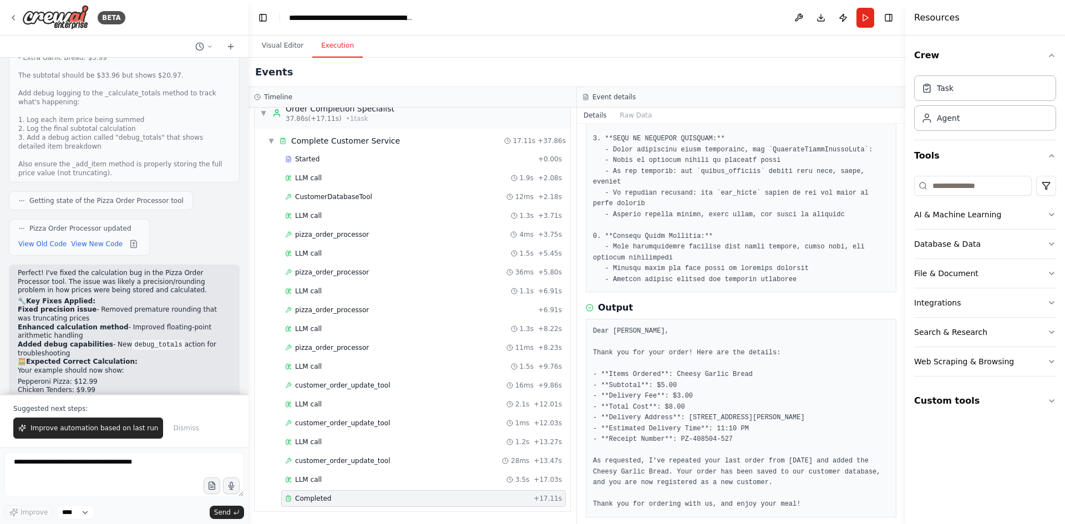
click at [809, 350] on pre "Dear [PERSON_NAME], Thank you for your order! Here are the details: - **Items O…" at bounding box center [741, 418] width 296 height 184
click at [761, 429] on pre "Dear [PERSON_NAME], Thank you for your order! Here are the details: - **Items O…" at bounding box center [741, 418] width 296 height 184
click at [119, 435] on button "Improve automation based on last run" at bounding box center [88, 428] width 150 height 21
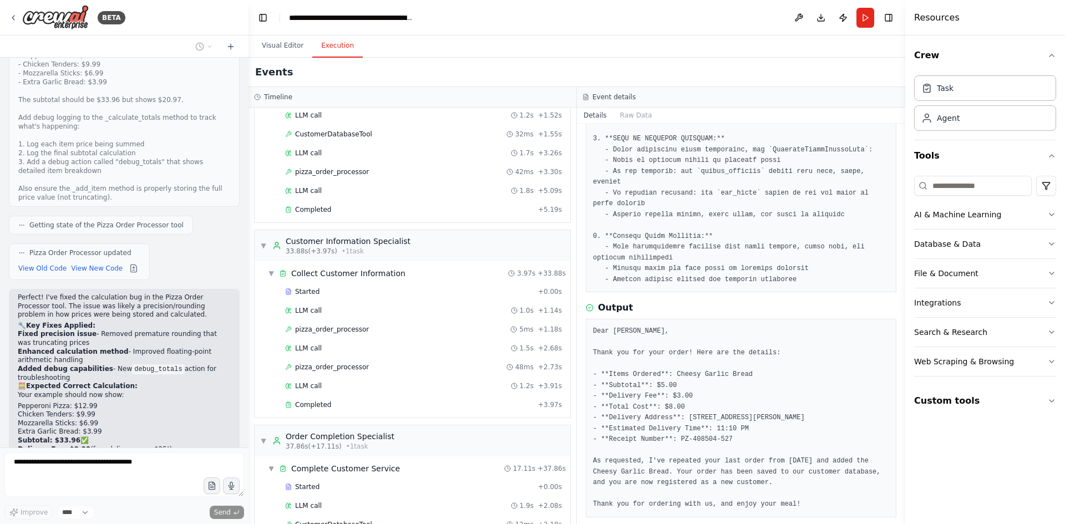
scroll to position [690, 0]
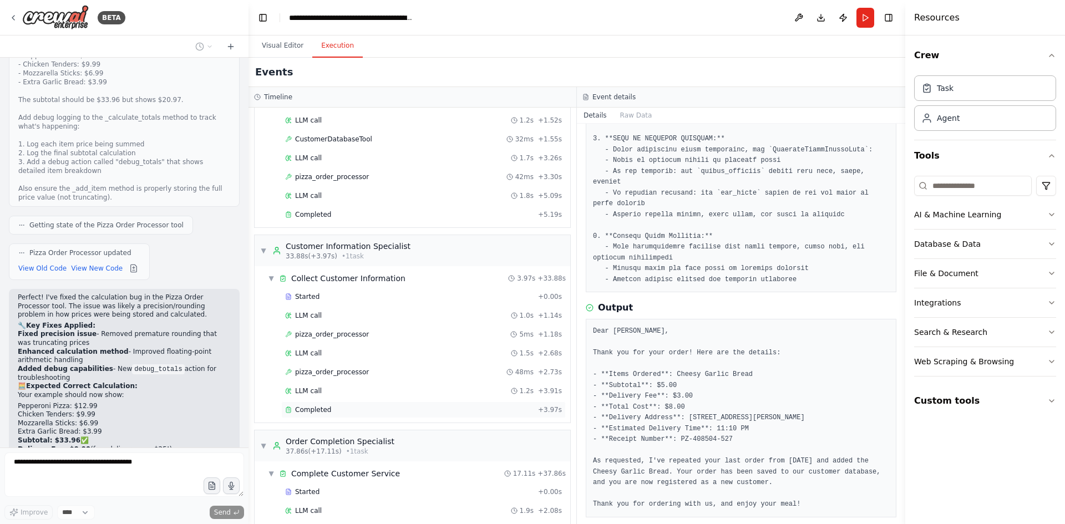
click at [303, 410] on span "Completed" at bounding box center [313, 409] width 36 height 9
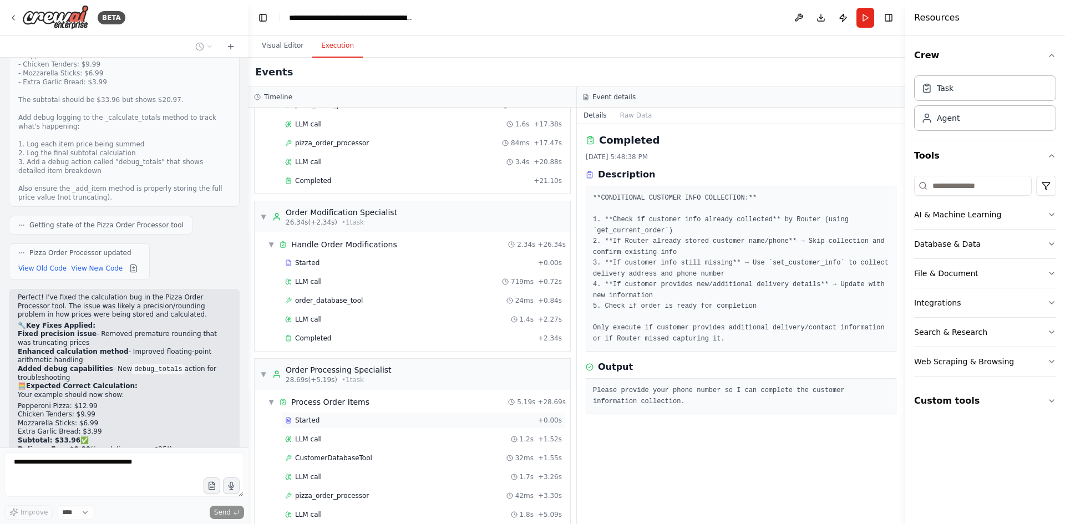
scroll to position [358, 0]
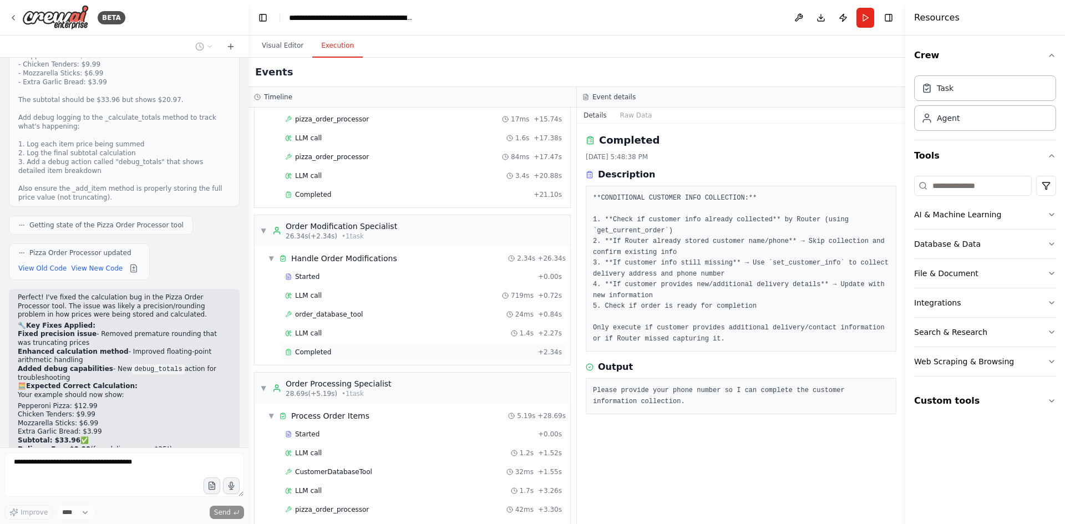
click at [329, 348] on div "Completed + 2.34s" at bounding box center [423, 352] width 284 height 17
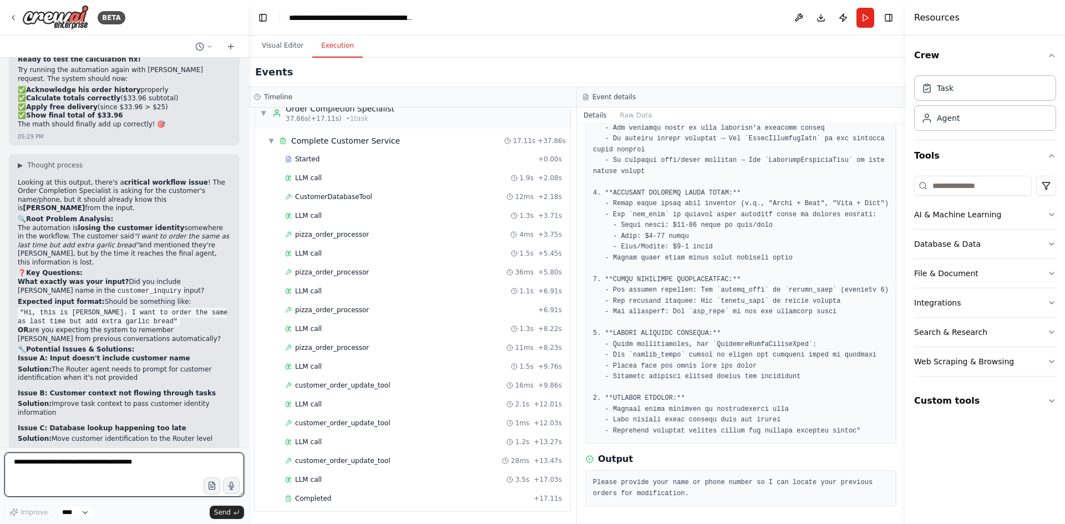
scroll to position [56326, 0]
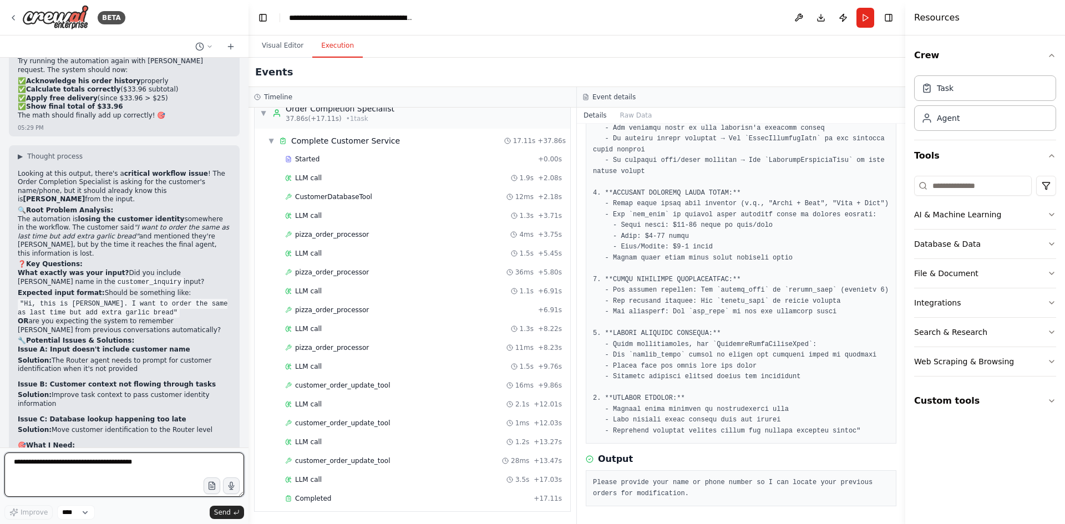
click at [73, 474] on textarea at bounding box center [124, 475] width 240 height 44
type textarea "**********"
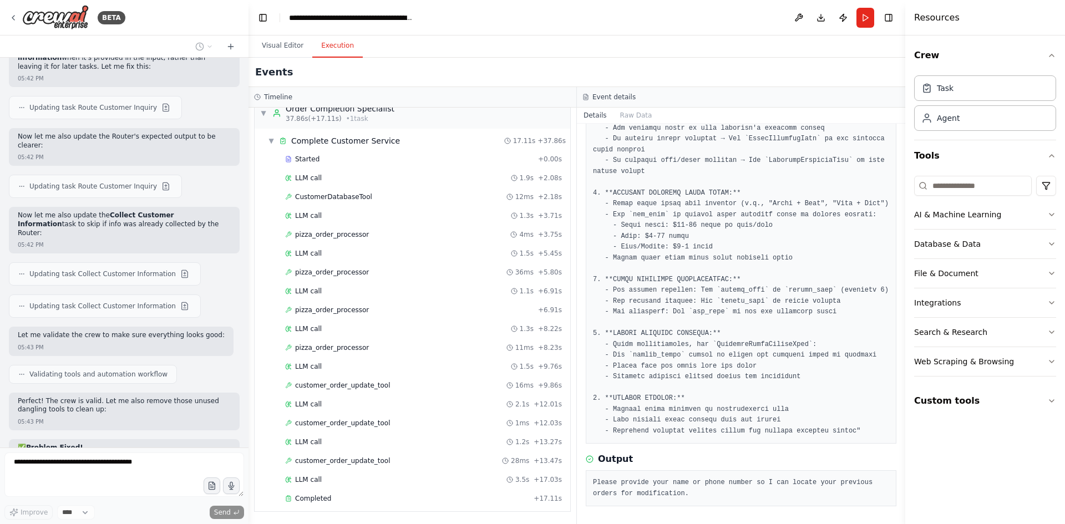
scroll to position [57094, 0]
